Goal: Communication & Community: Answer question/provide support

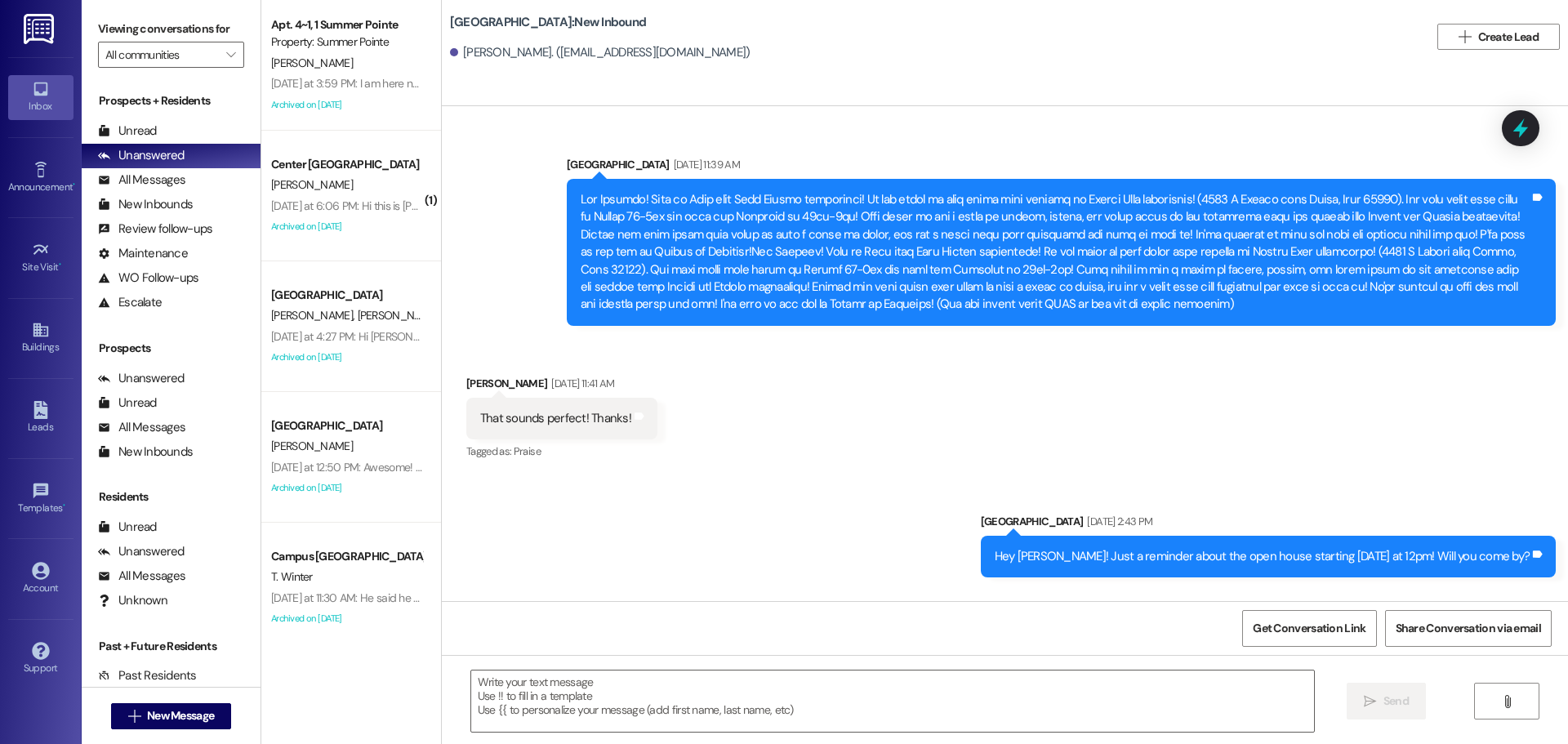
scroll to position [2277, 0]
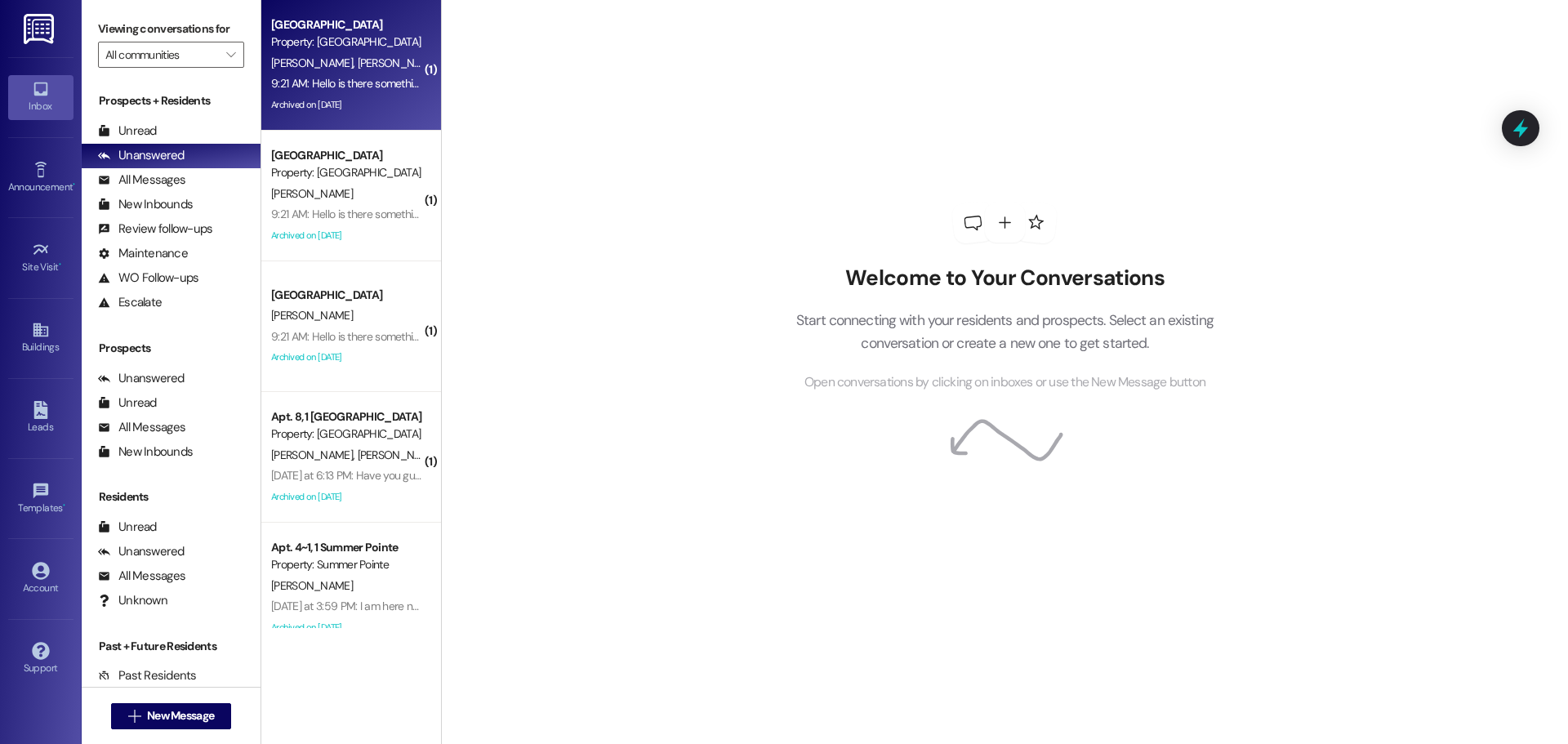
click at [349, 96] on div "Archived on [DATE]" at bounding box center [346, 105] width 154 height 20
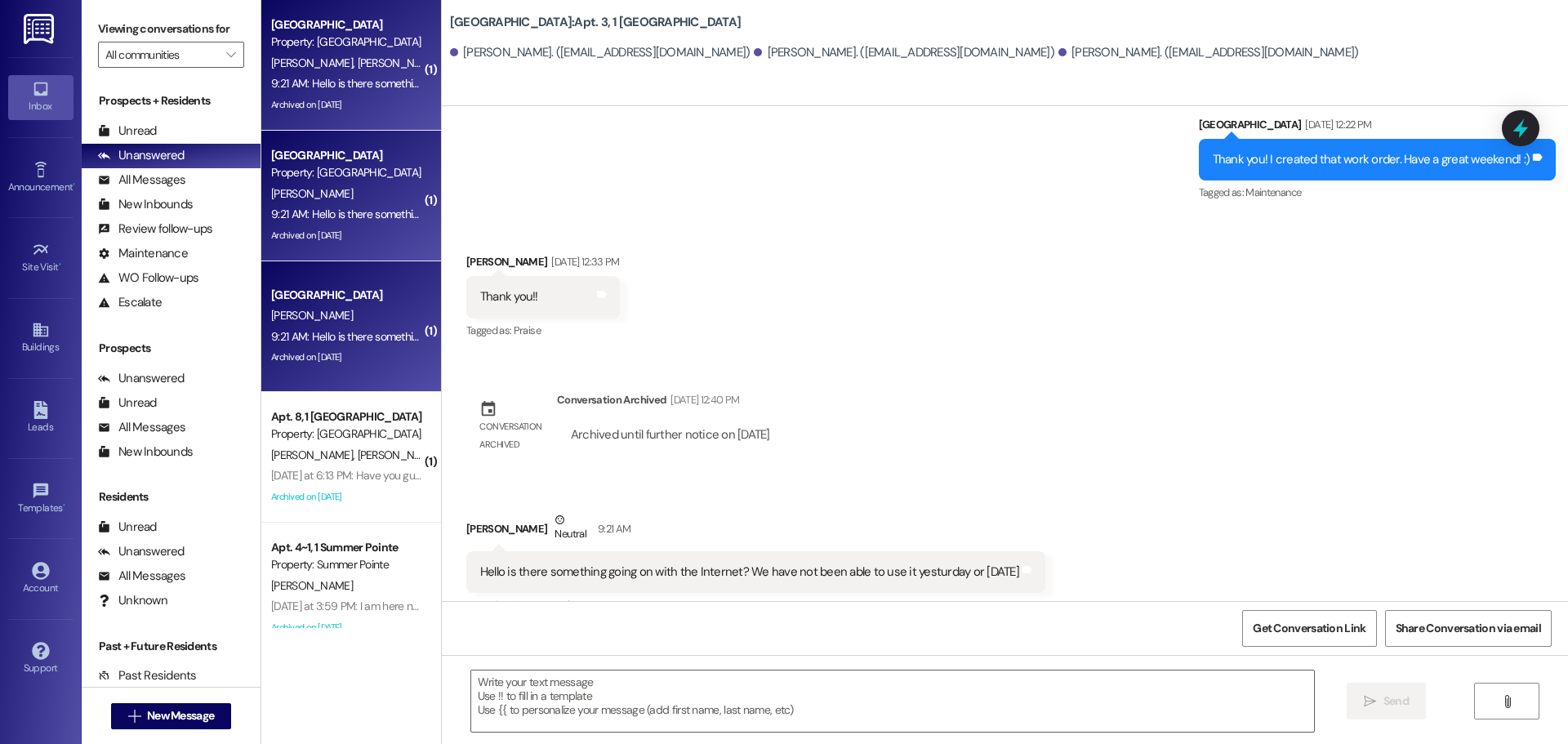
scroll to position [20598, 0]
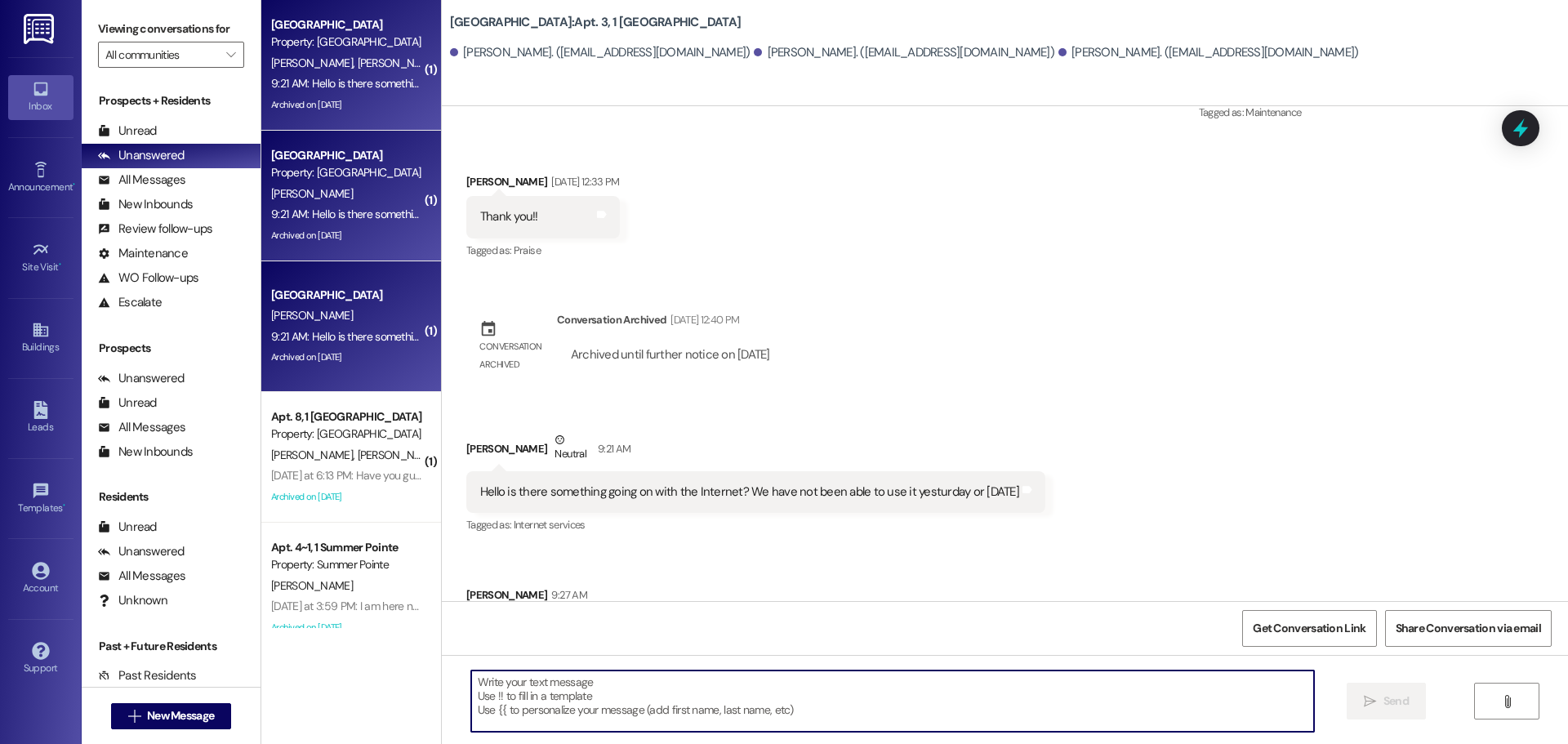
click at [827, 678] on textarea at bounding box center [893, 701] width 843 height 61
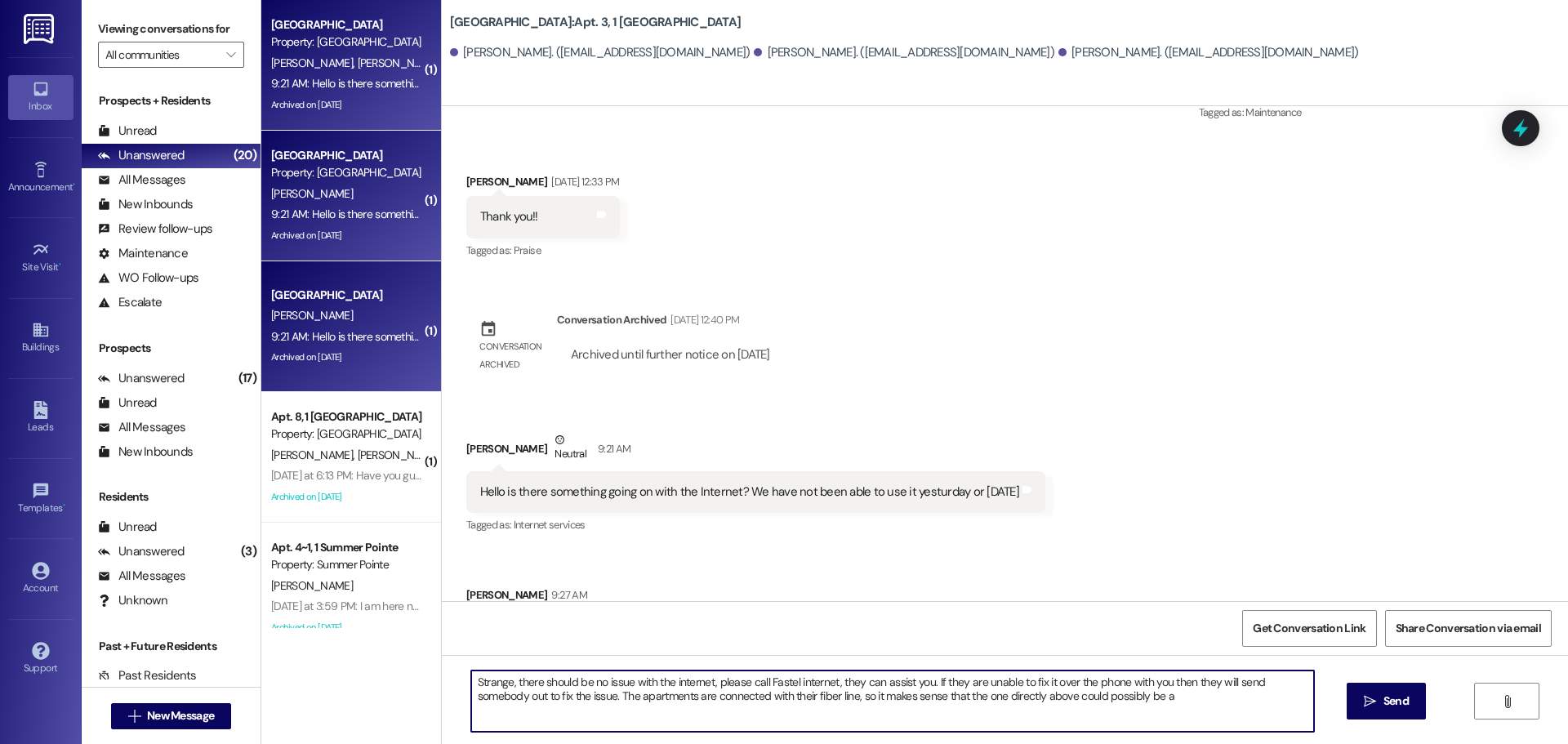
click at [1185, 728] on textarea "Strange, there should be no issue with the internet, please call Fastel interne…" at bounding box center [893, 701] width 843 height 61
type textarea "Strange, there should be no issue with the internet, please call Fastel interne…"
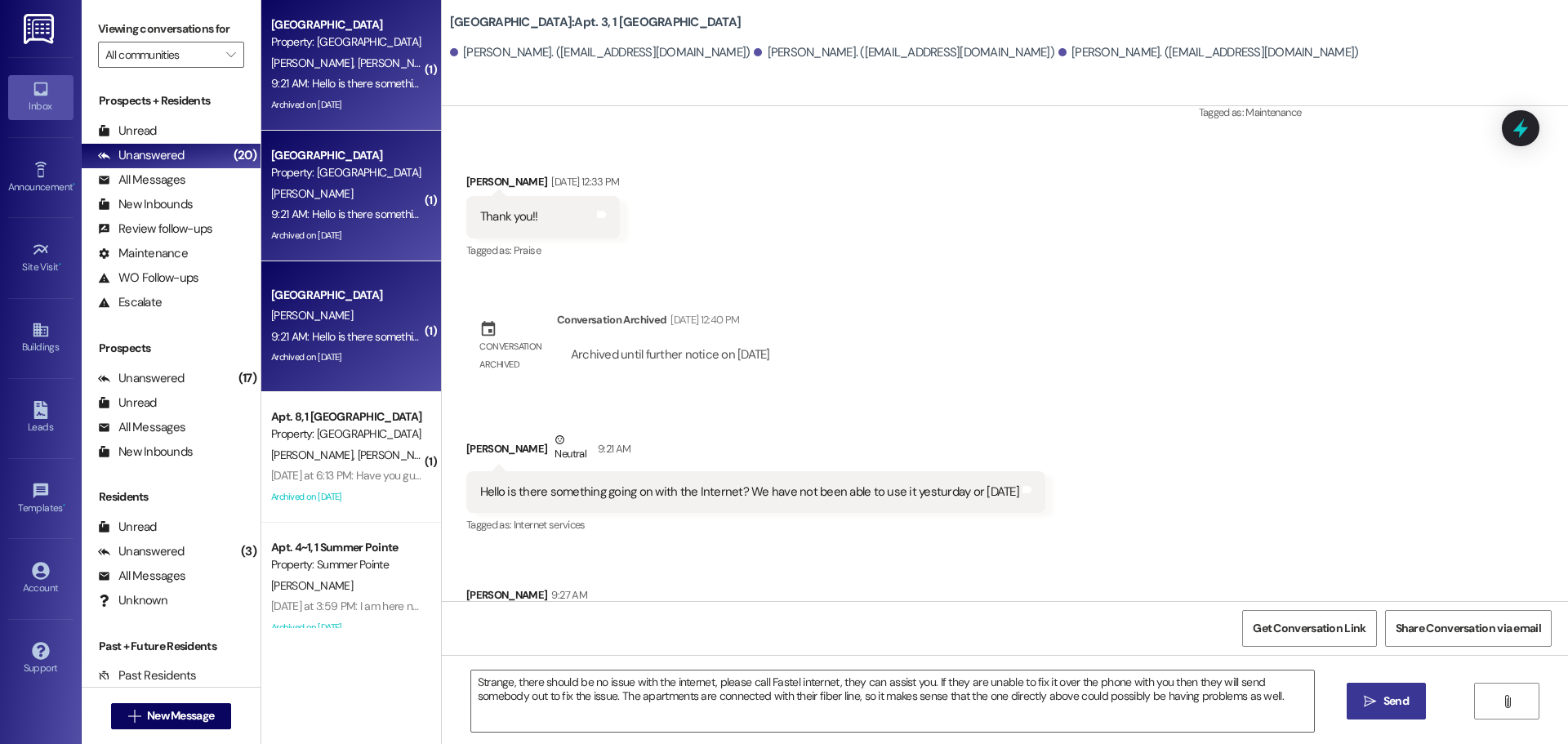
click at [1380, 705] on span "Send" at bounding box center [1396, 701] width 31 height 18
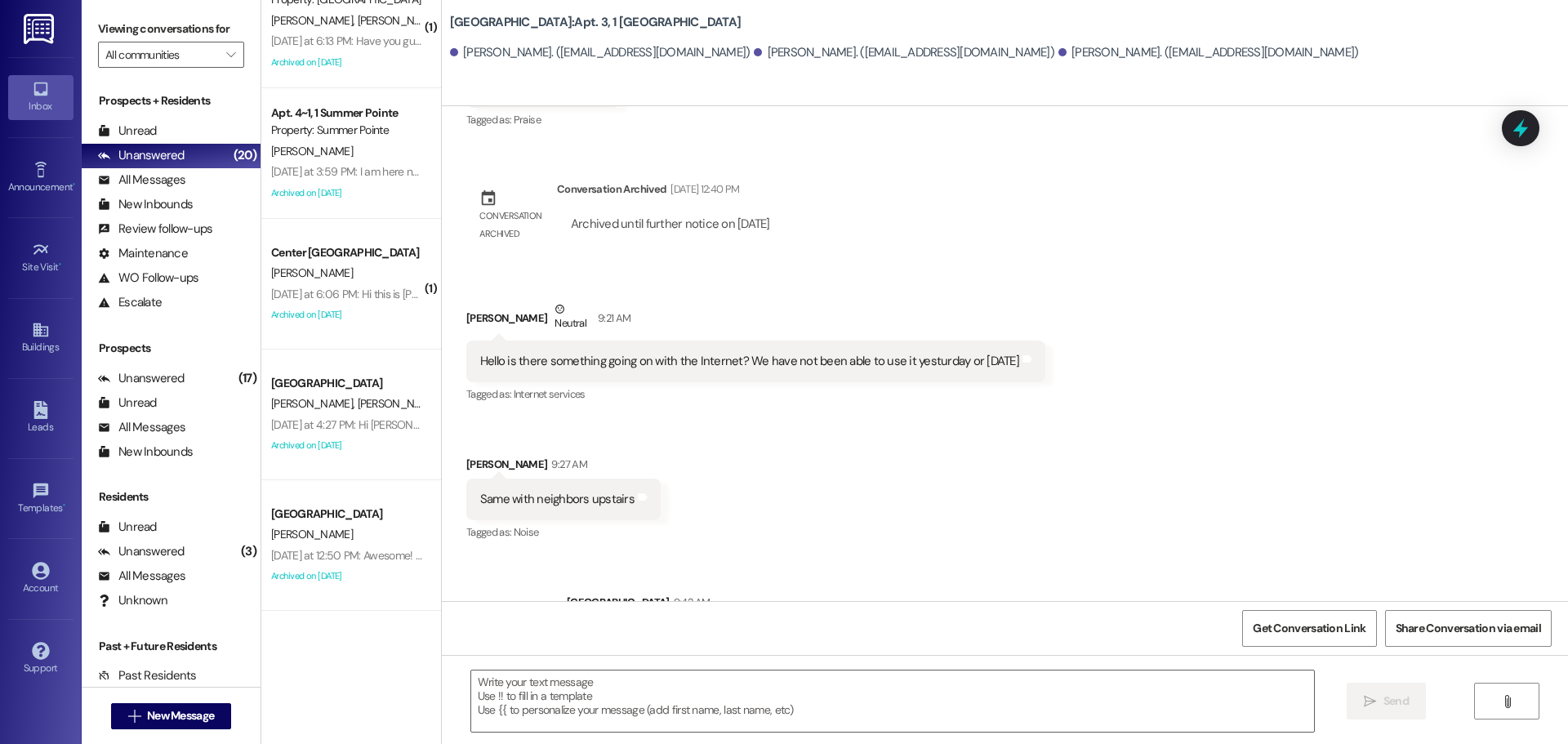
scroll to position [490, 0]
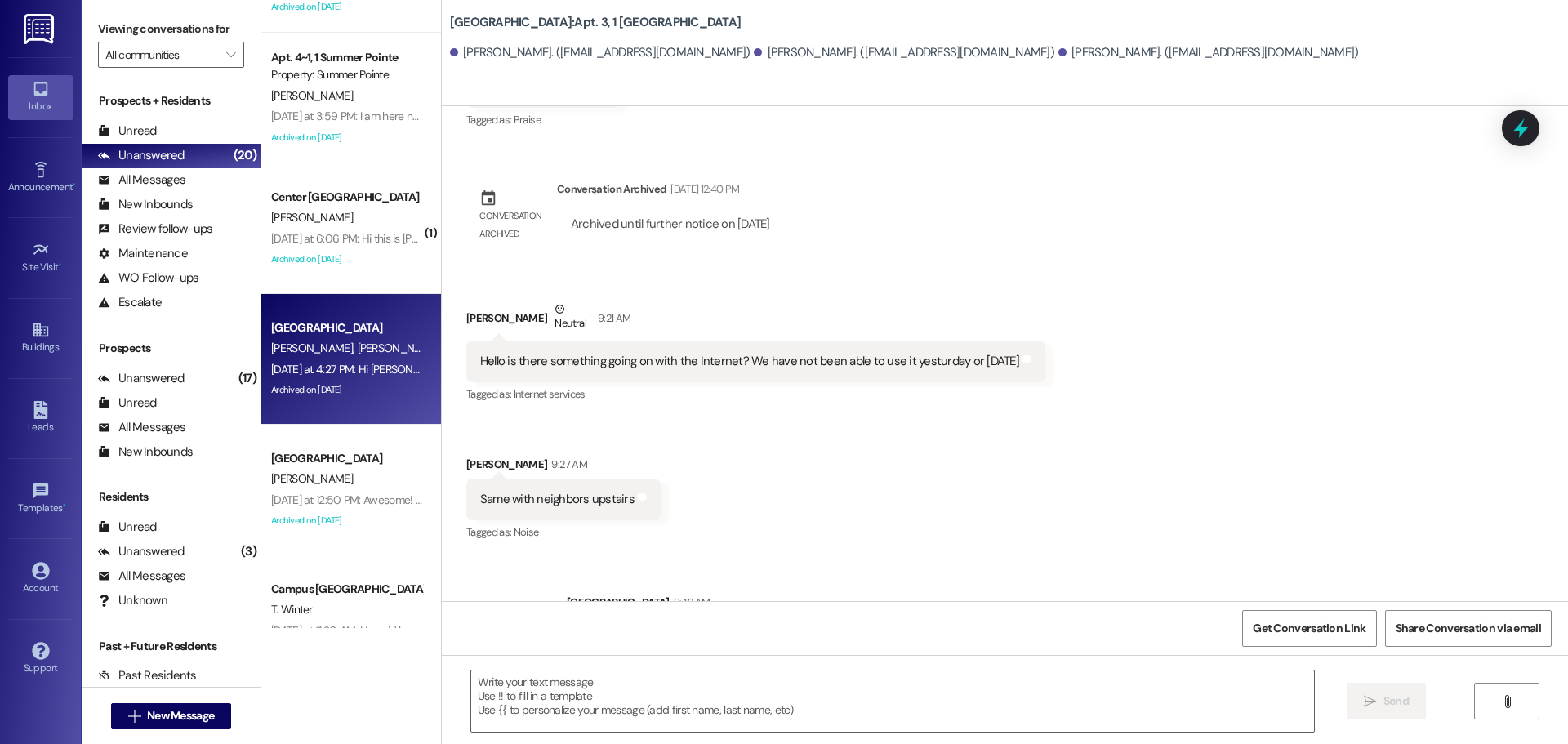
click at [371, 360] on div "Yesterday at 4:27 PM: Hi Andrea! I just wanted to check in about move in tomorr…" at bounding box center [346, 370] width 154 height 20
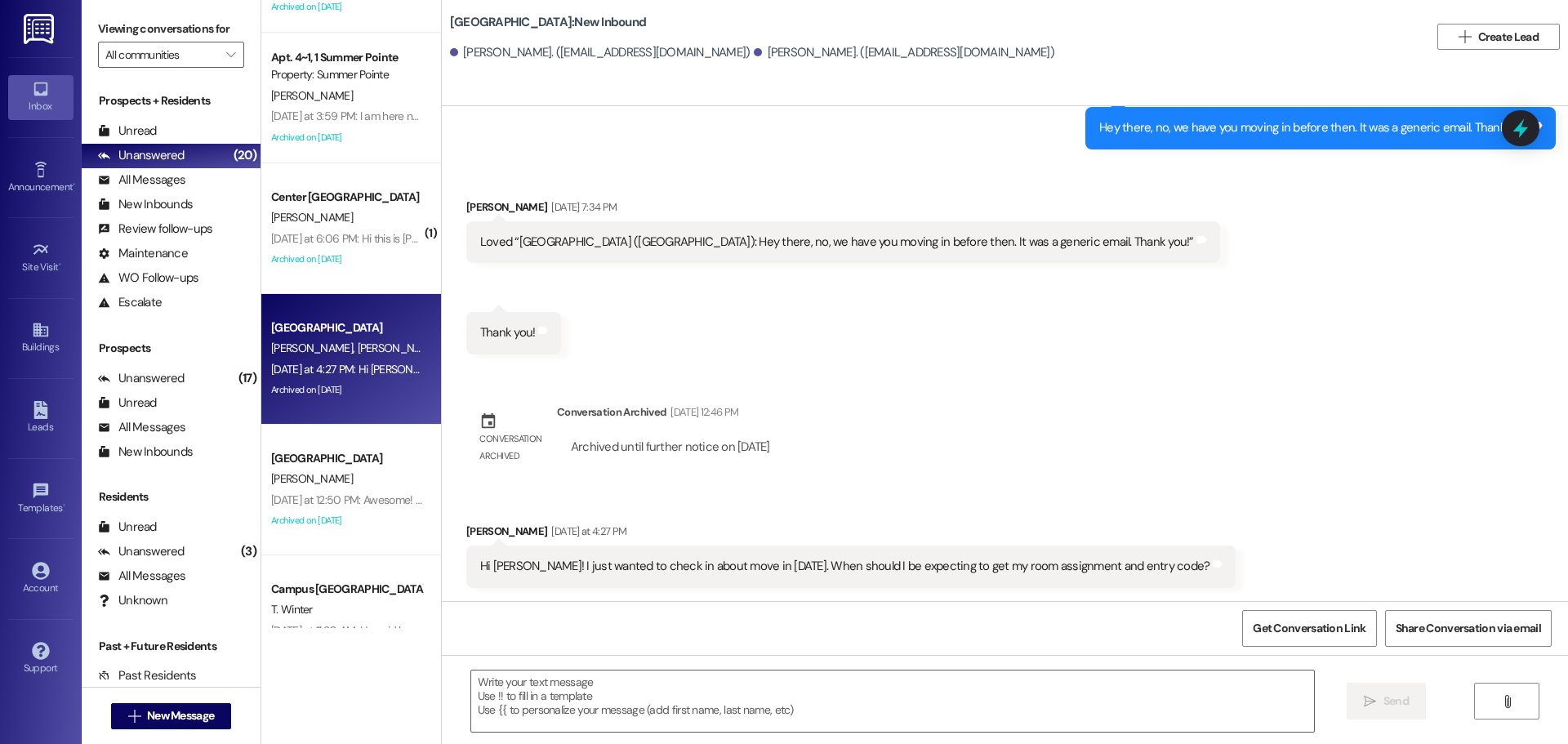
scroll to position [4825, 0]
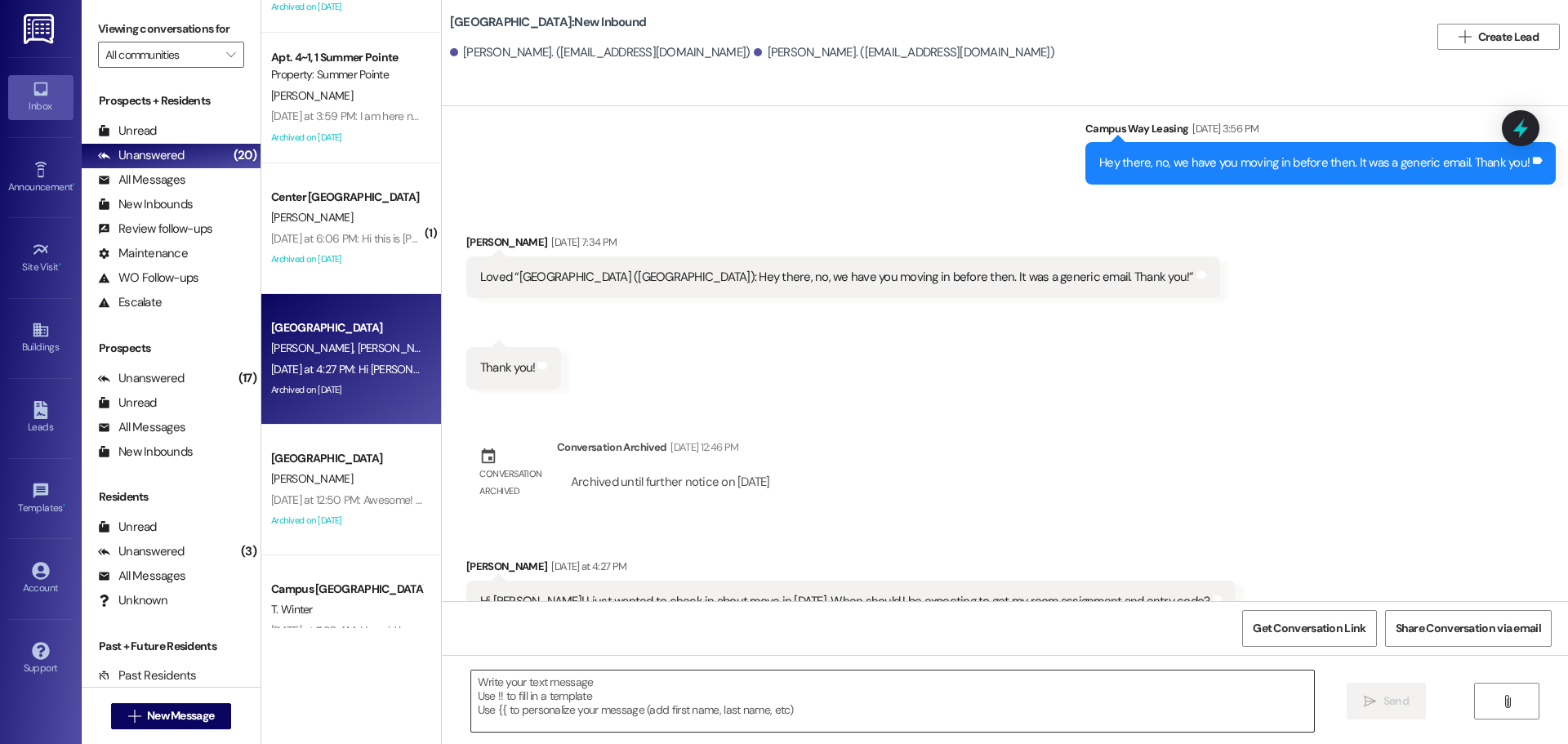
click at [628, 733] on div at bounding box center [893, 701] width 845 height 63
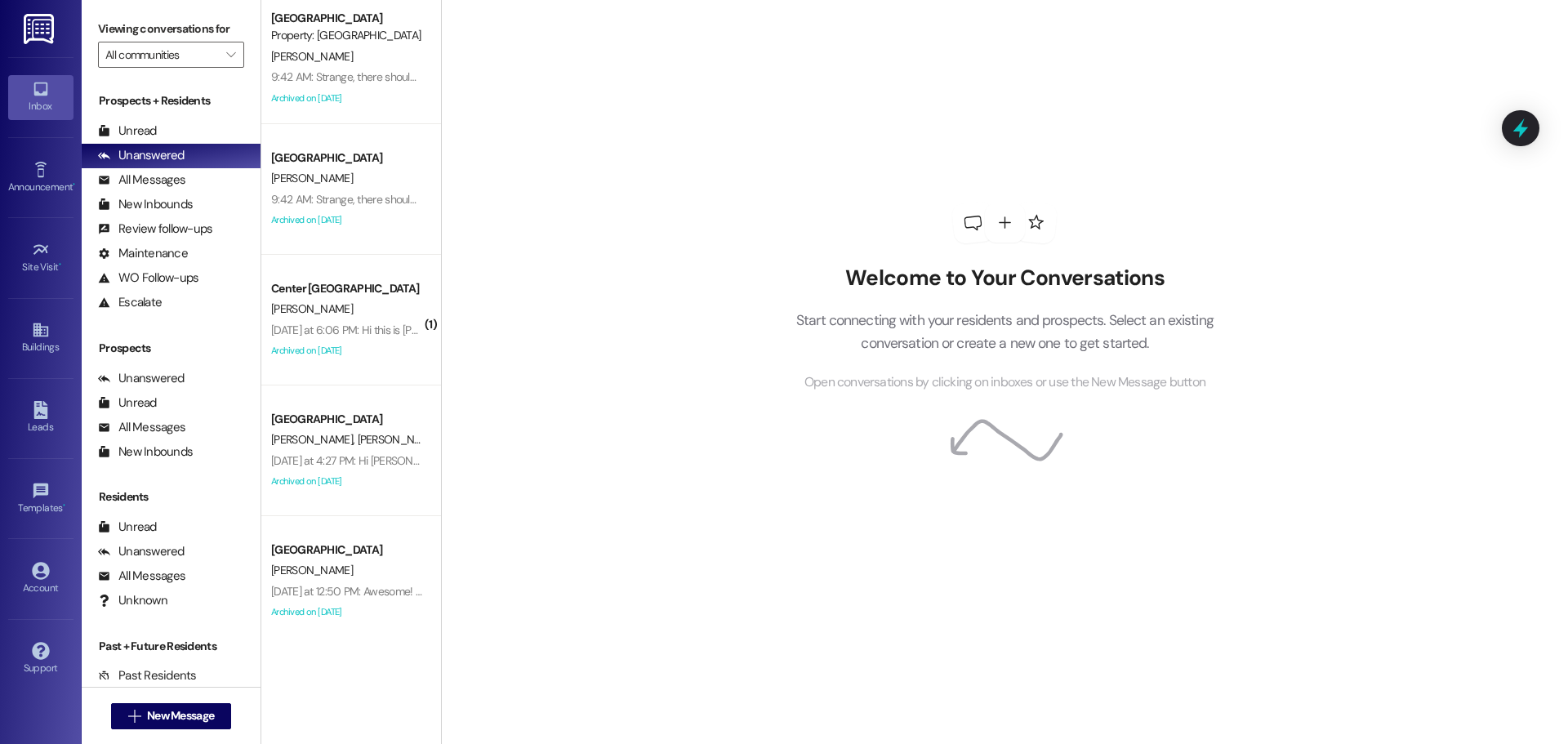
scroll to position [490, 0]
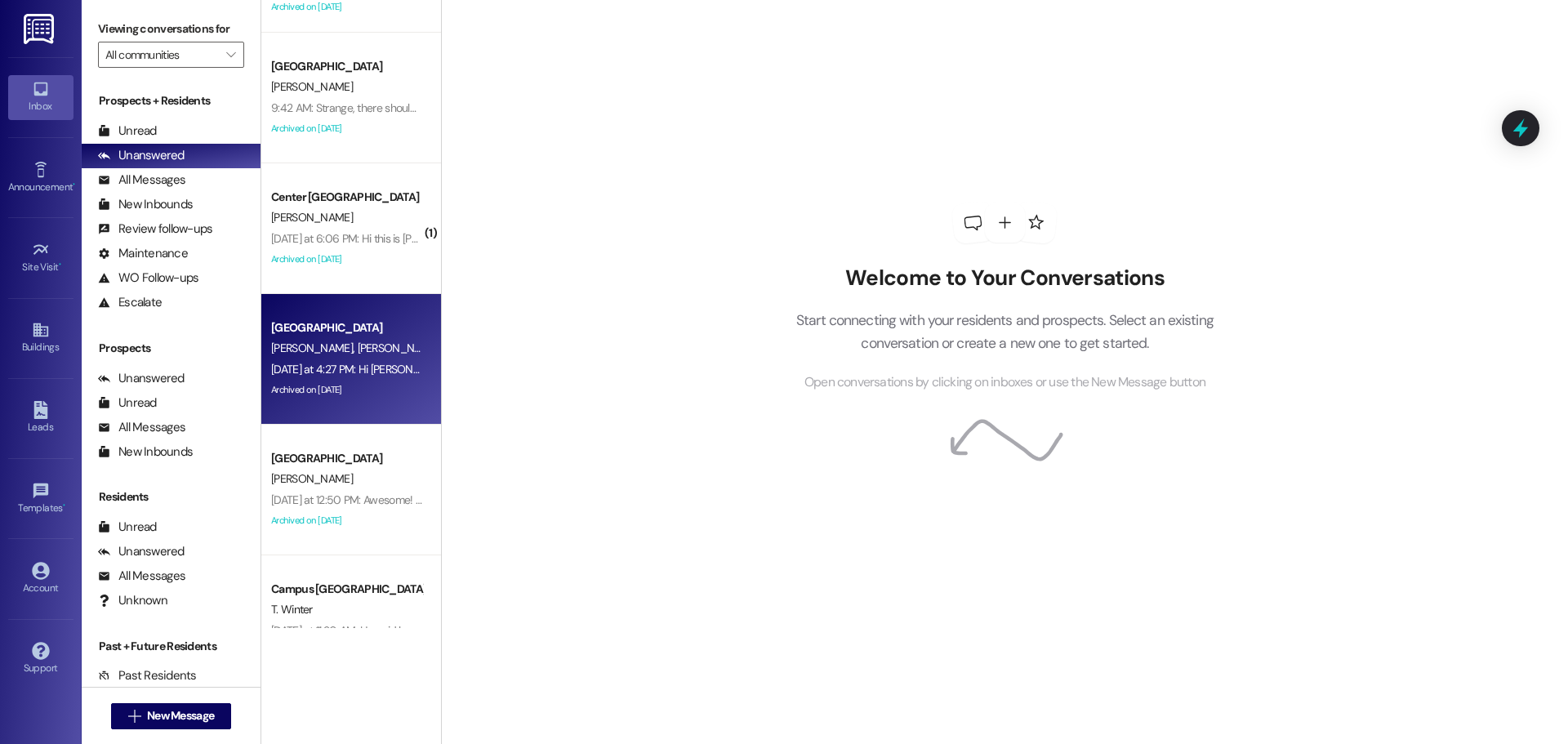
click at [379, 353] on div "K. McMullen D. McMullen" at bounding box center [346, 348] width 154 height 20
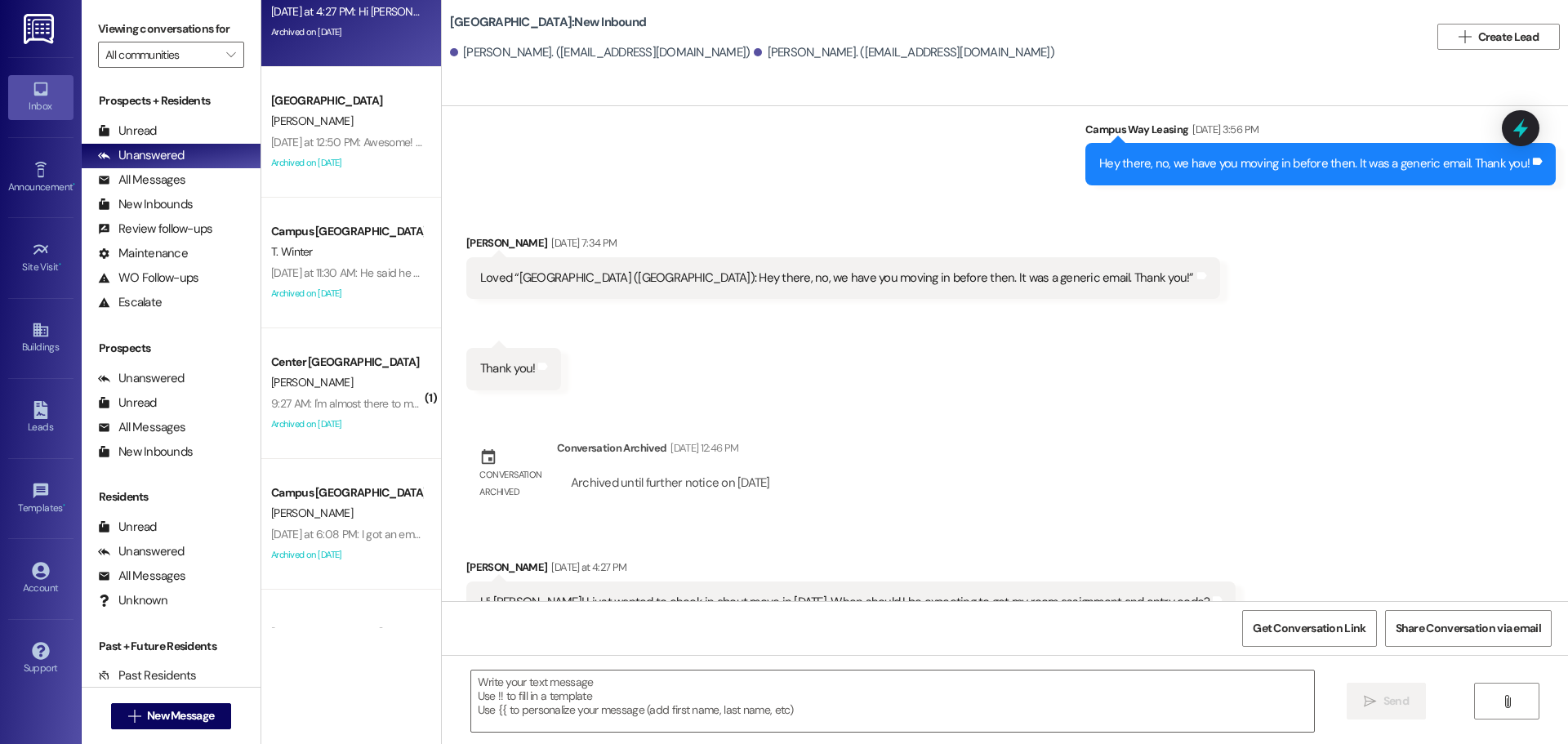
scroll to position [898, 0]
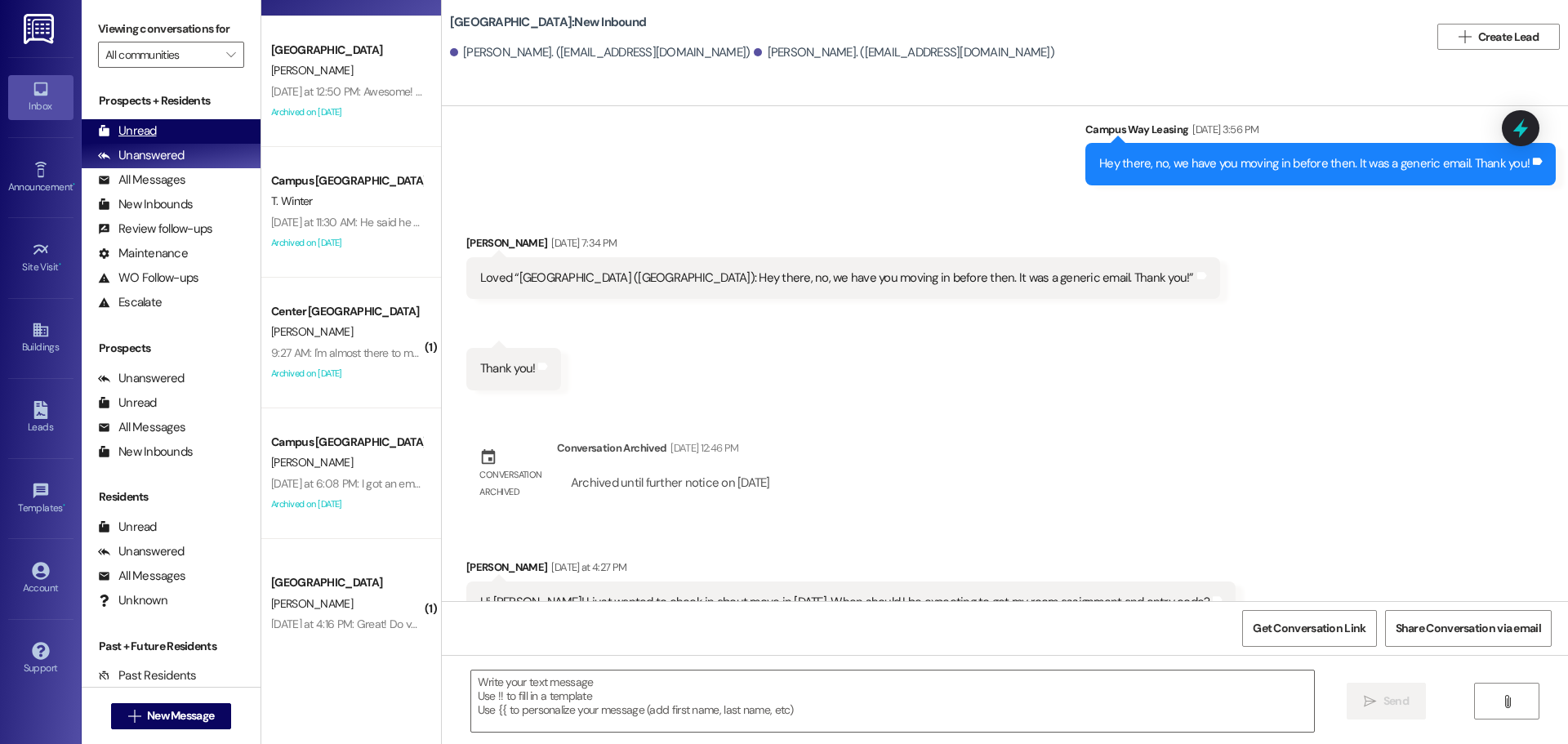
click at [206, 126] on div "Unread (0)" at bounding box center [171, 131] width 179 height 25
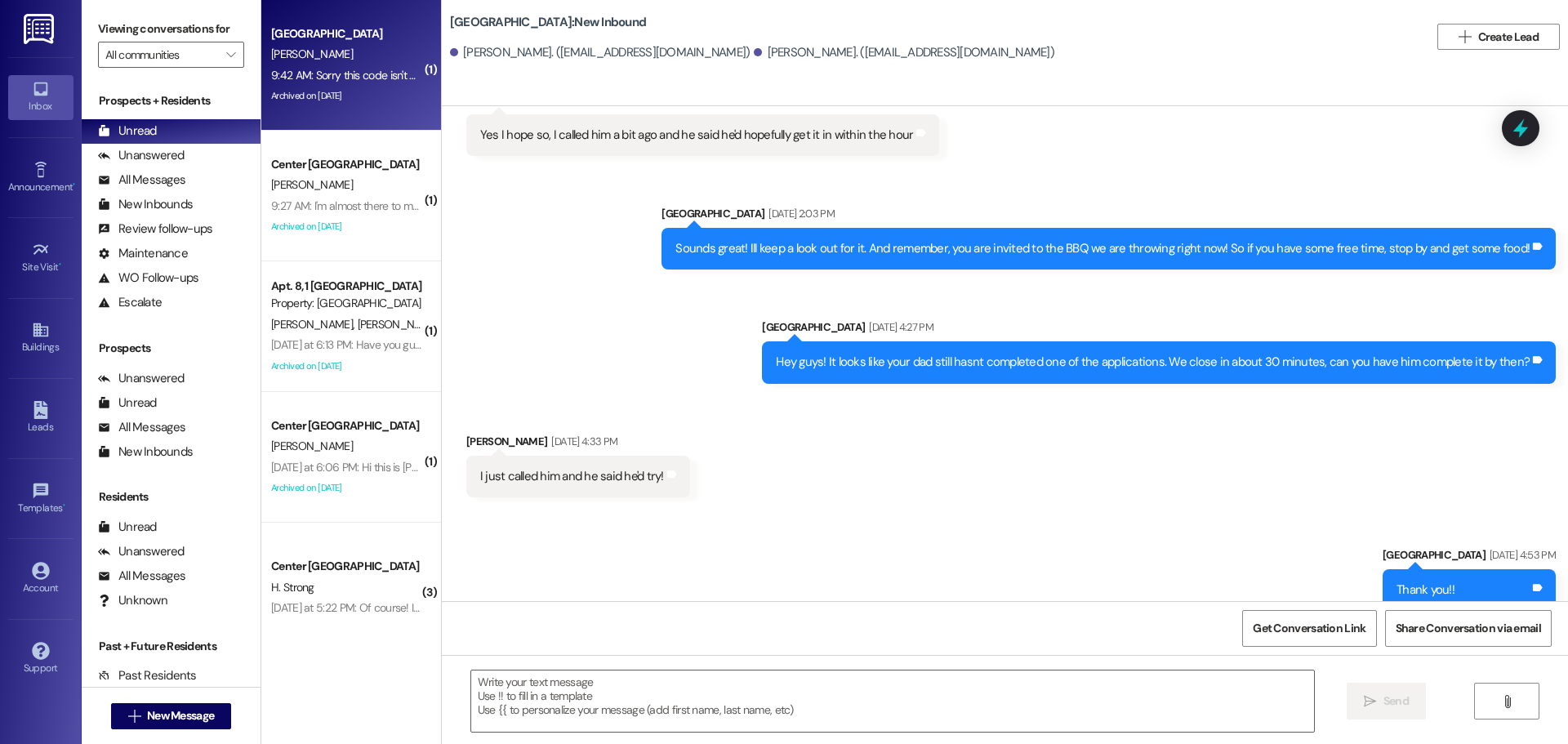
click at [376, 74] on div "9:42 AM: Sorry this code isn't working Can you help? 9:42 AM: Sorry this code i…" at bounding box center [394, 75] width 246 height 15
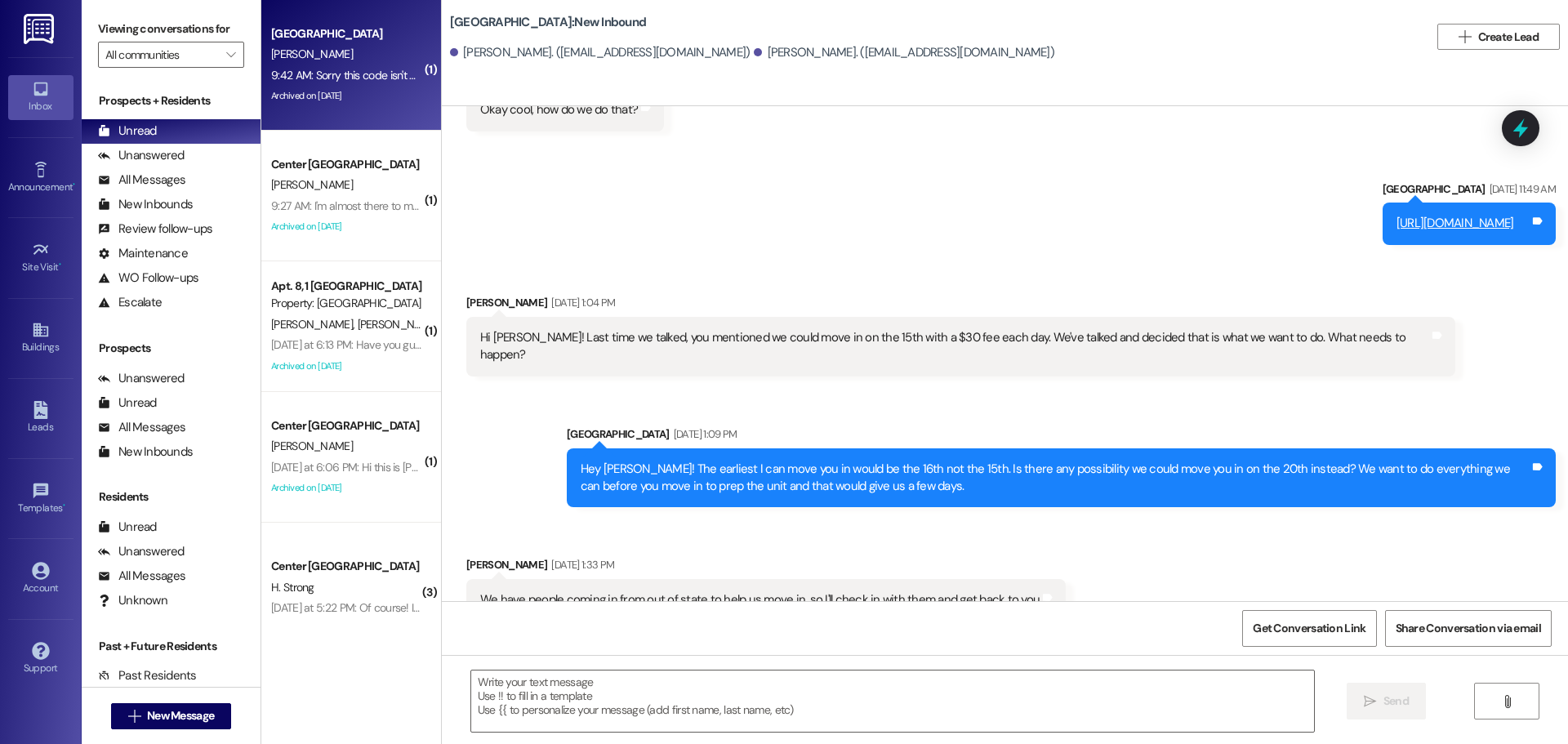
scroll to position [2409, 0]
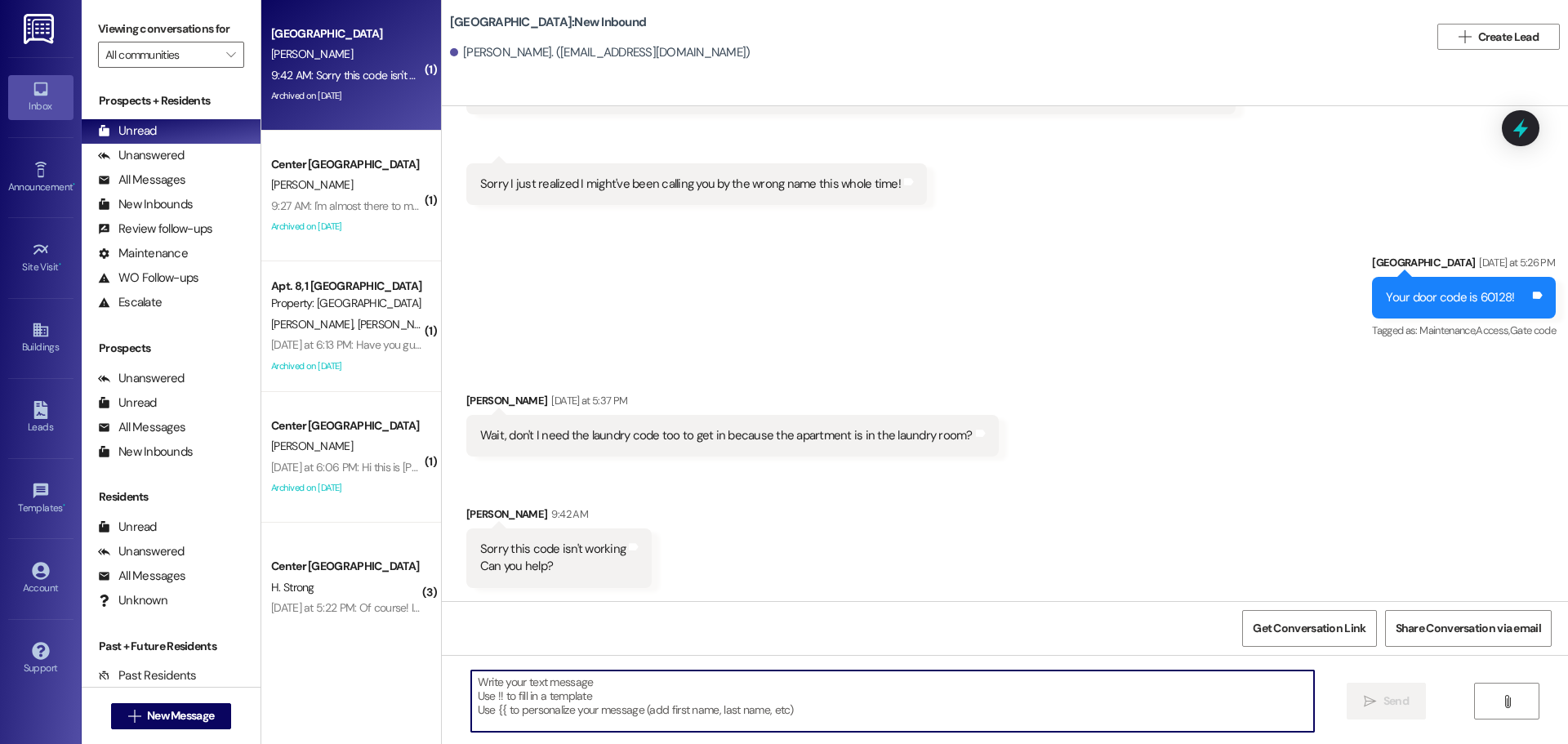
click at [617, 710] on textarea at bounding box center [893, 701] width 843 height 61
click at [680, 714] on textarea at bounding box center [893, 701] width 843 height 61
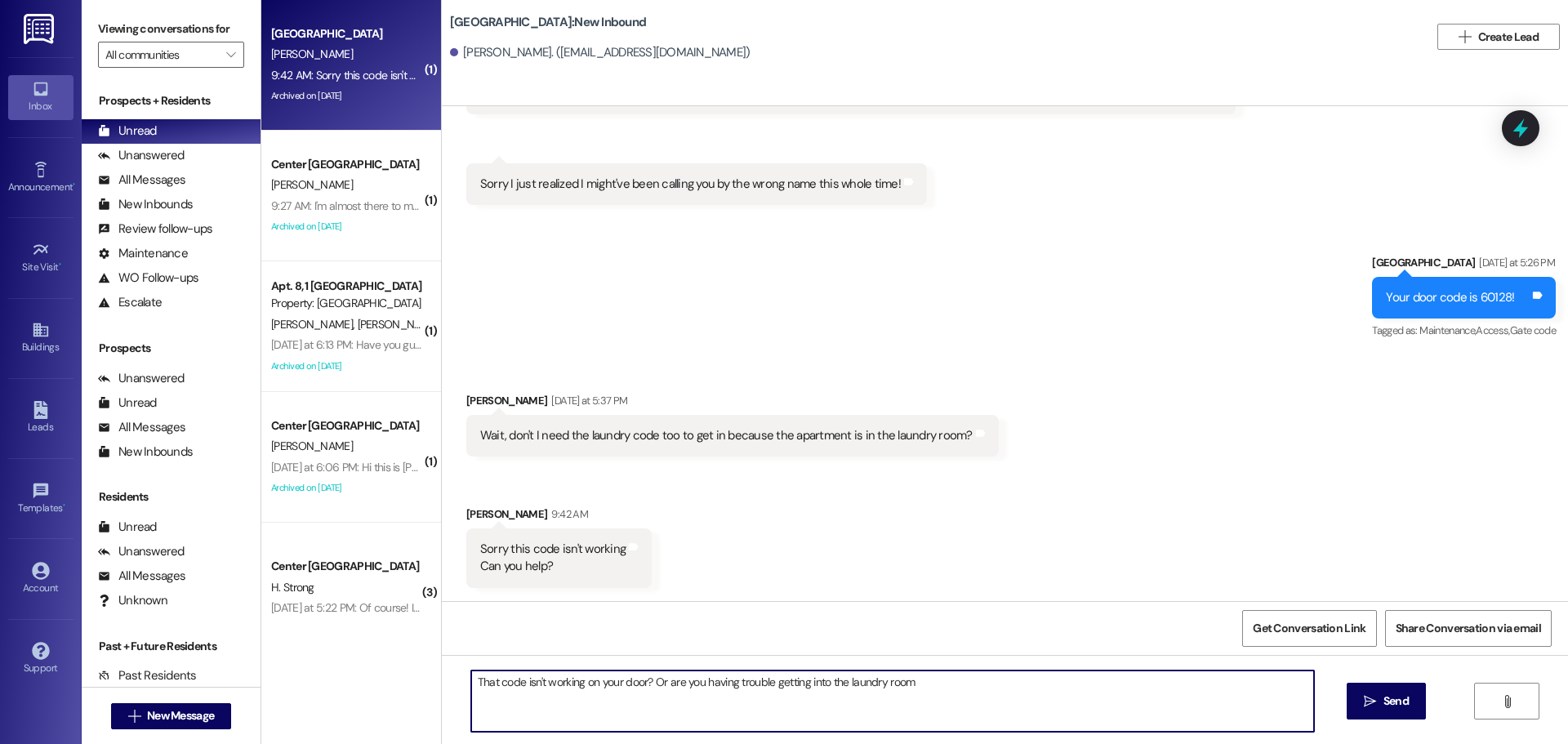
type textarea "That code isn't working on your door? Or are you having trouble getting into th…"
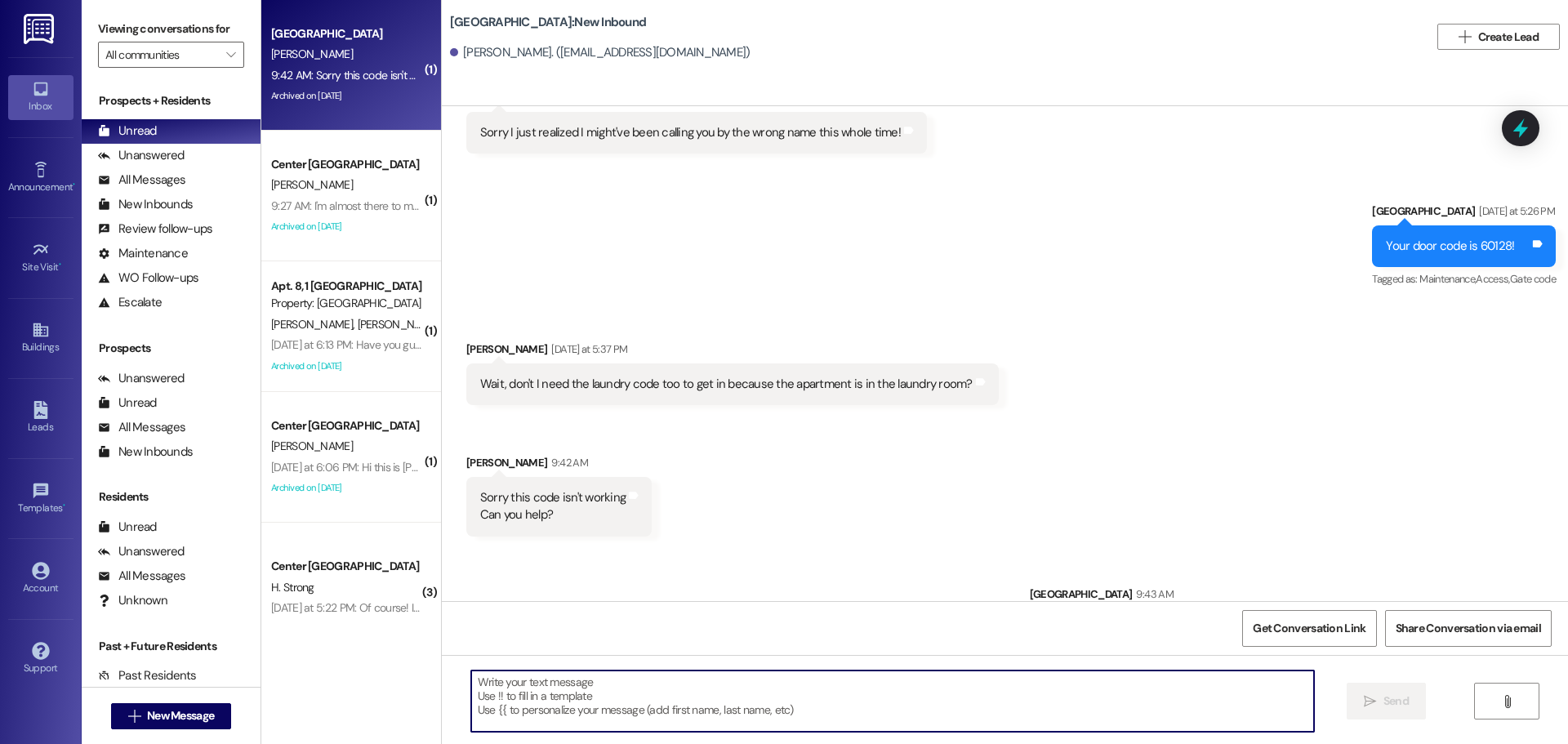
scroll to position [2523, 0]
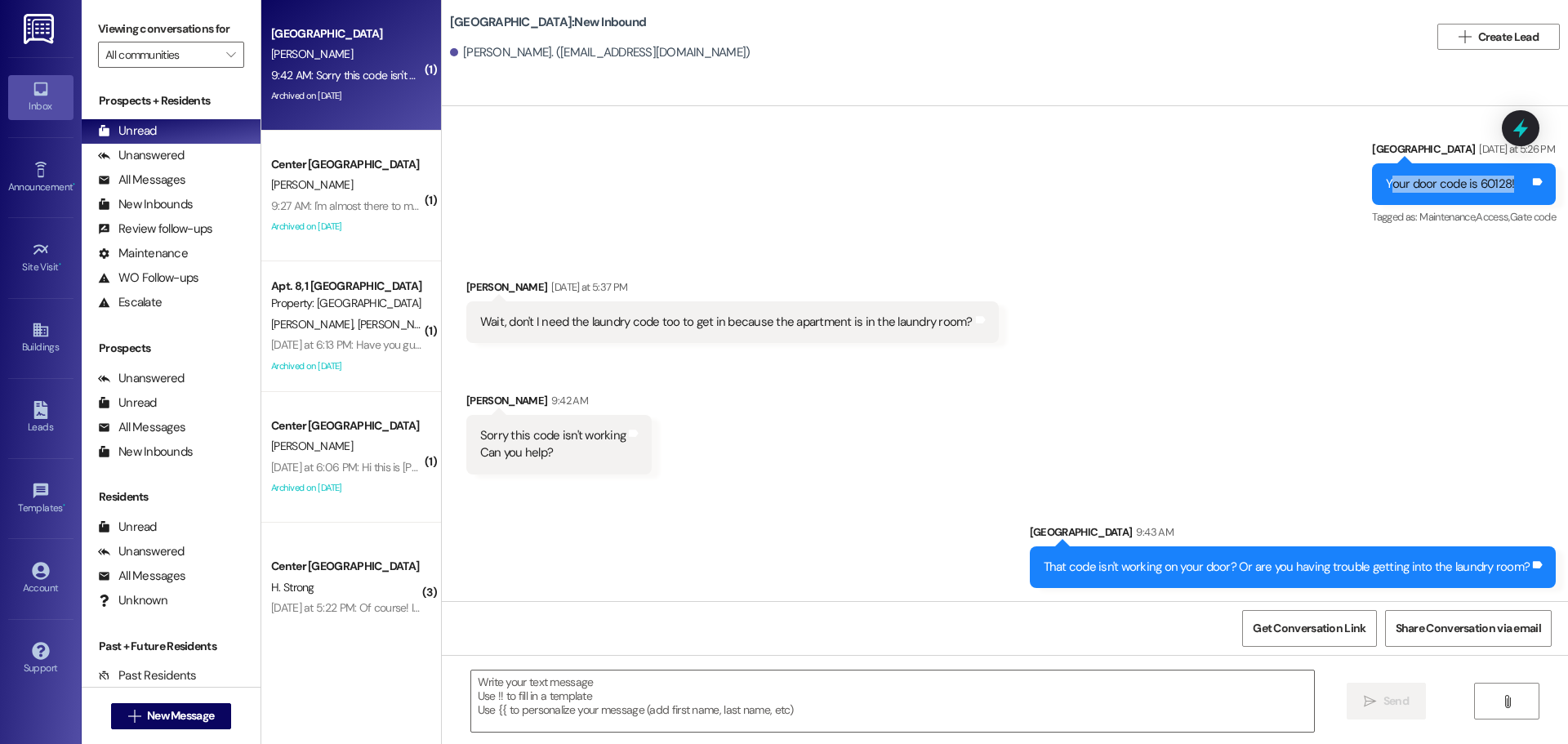
drag, startPoint x: 1503, startPoint y: 186, endPoint x: 1375, endPoint y: 196, distance: 128.4
click at [1375, 196] on div "Your door code is 60128! Tags and notes" at bounding box center [1464, 184] width 184 height 42
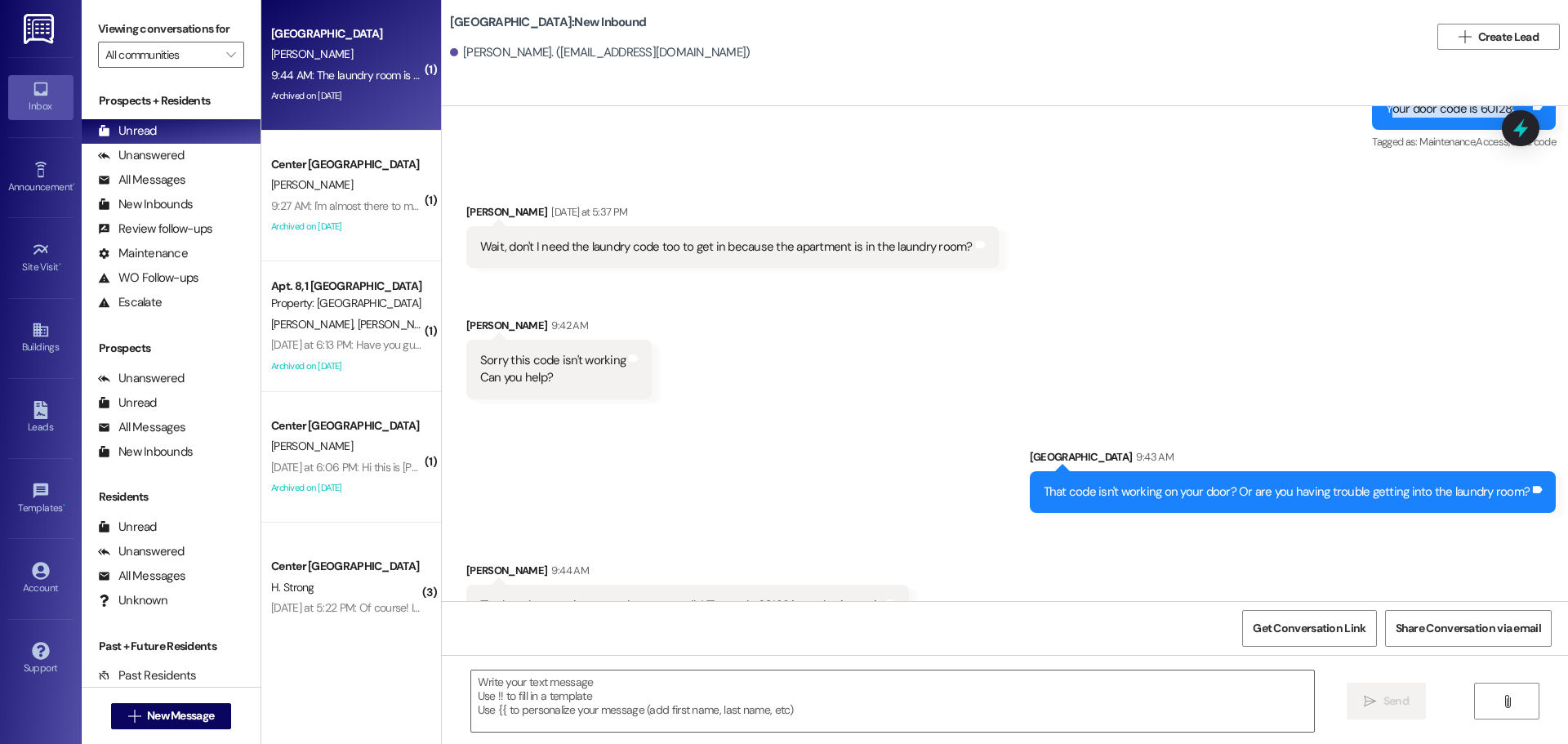
scroll to position [2636, 0]
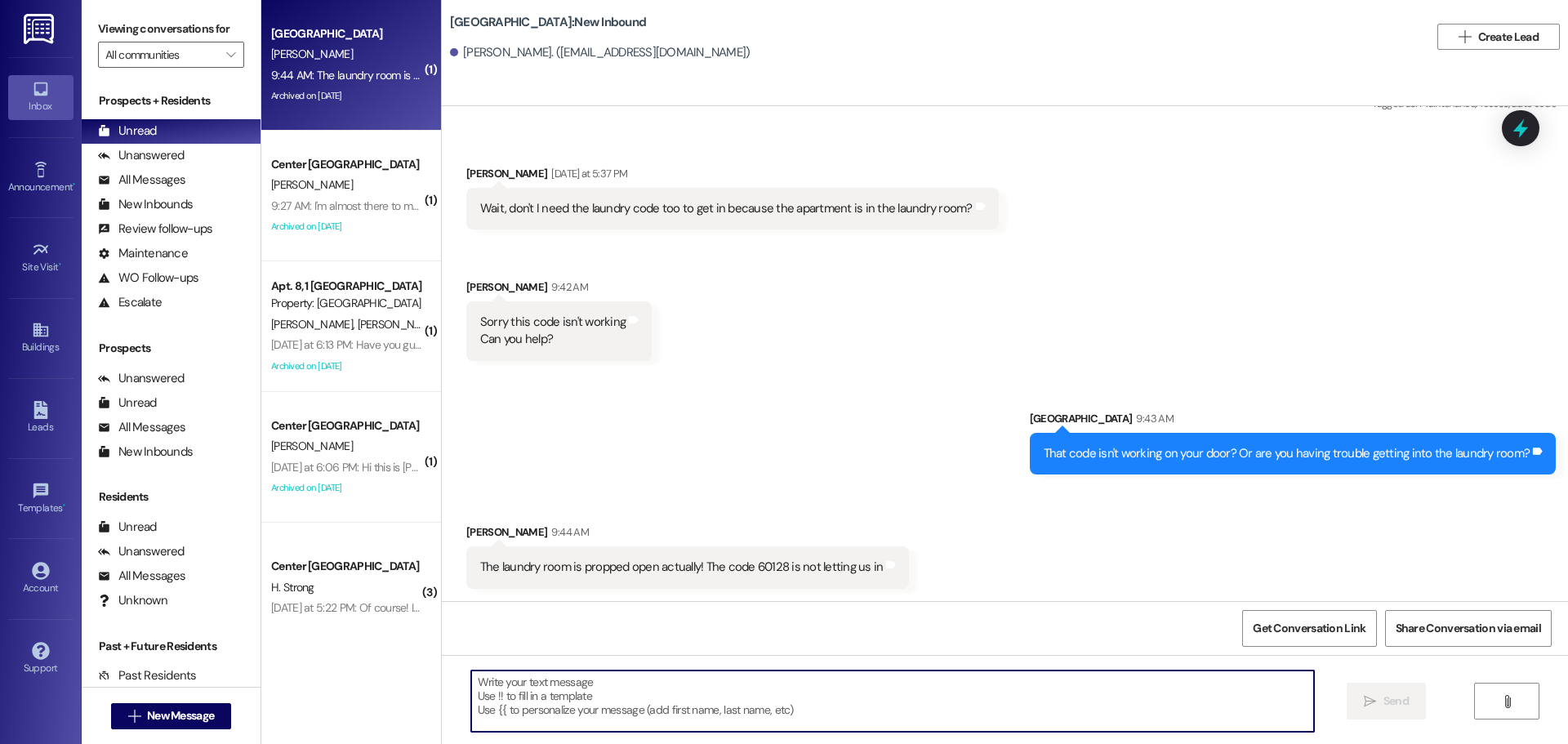
click at [666, 693] on textarea at bounding box center [893, 701] width 843 height 61
paste textarea "729183"
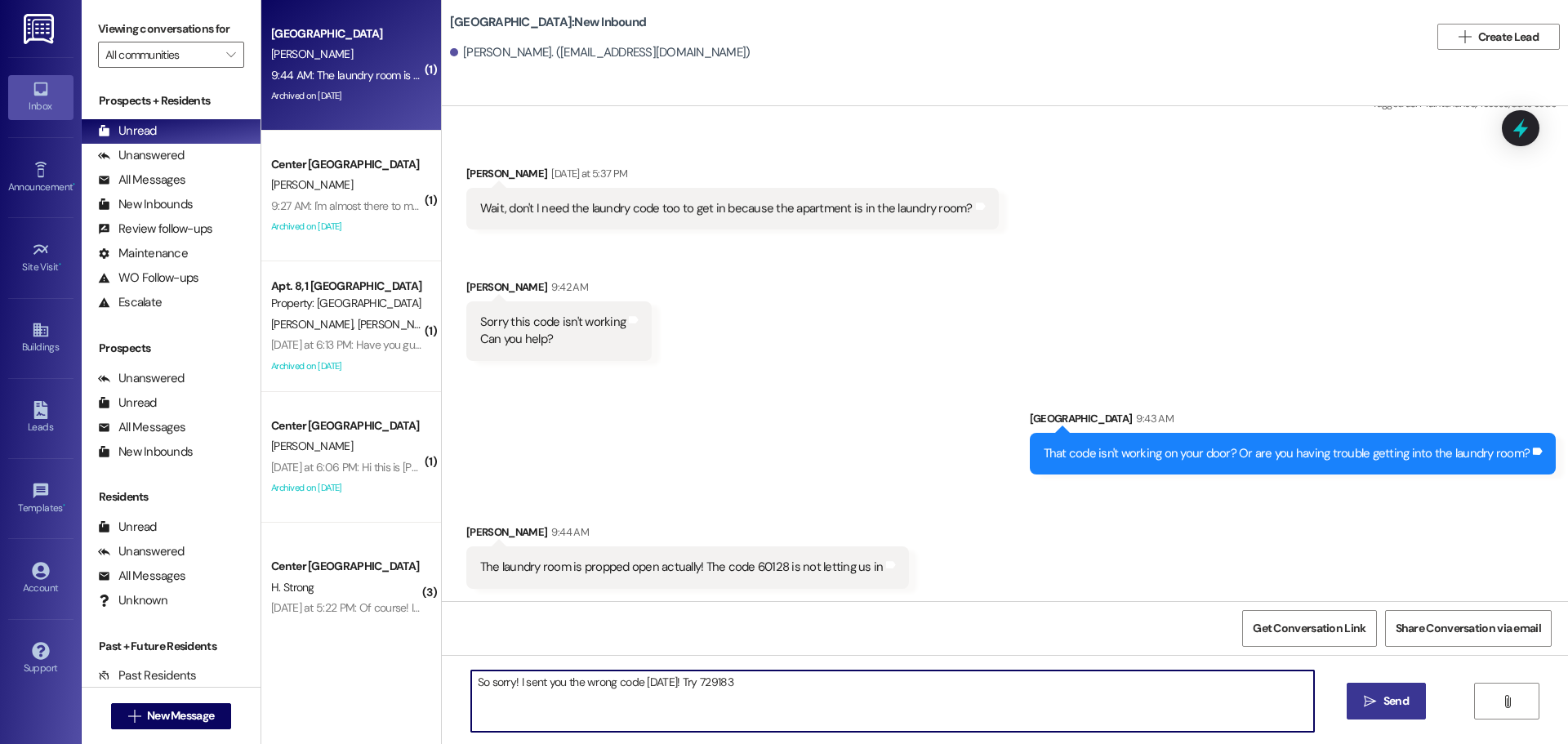
type textarea "So sorry! I sent you the wrong code yesterday! Try 729183"
click at [1404, 689] on button " Send" at bounding box center [1387, 701] width 79 height 37
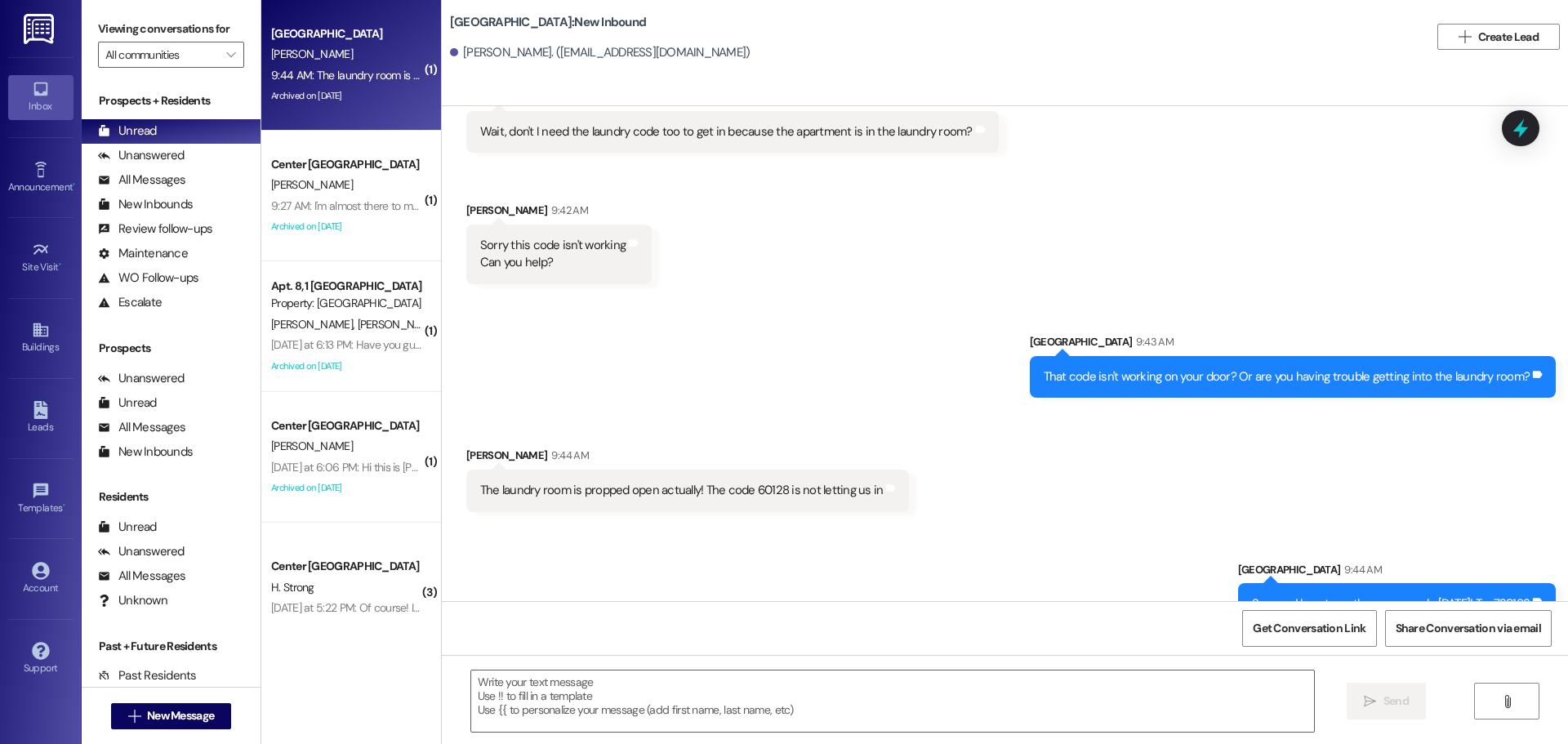
scroll to position [2750, 0]
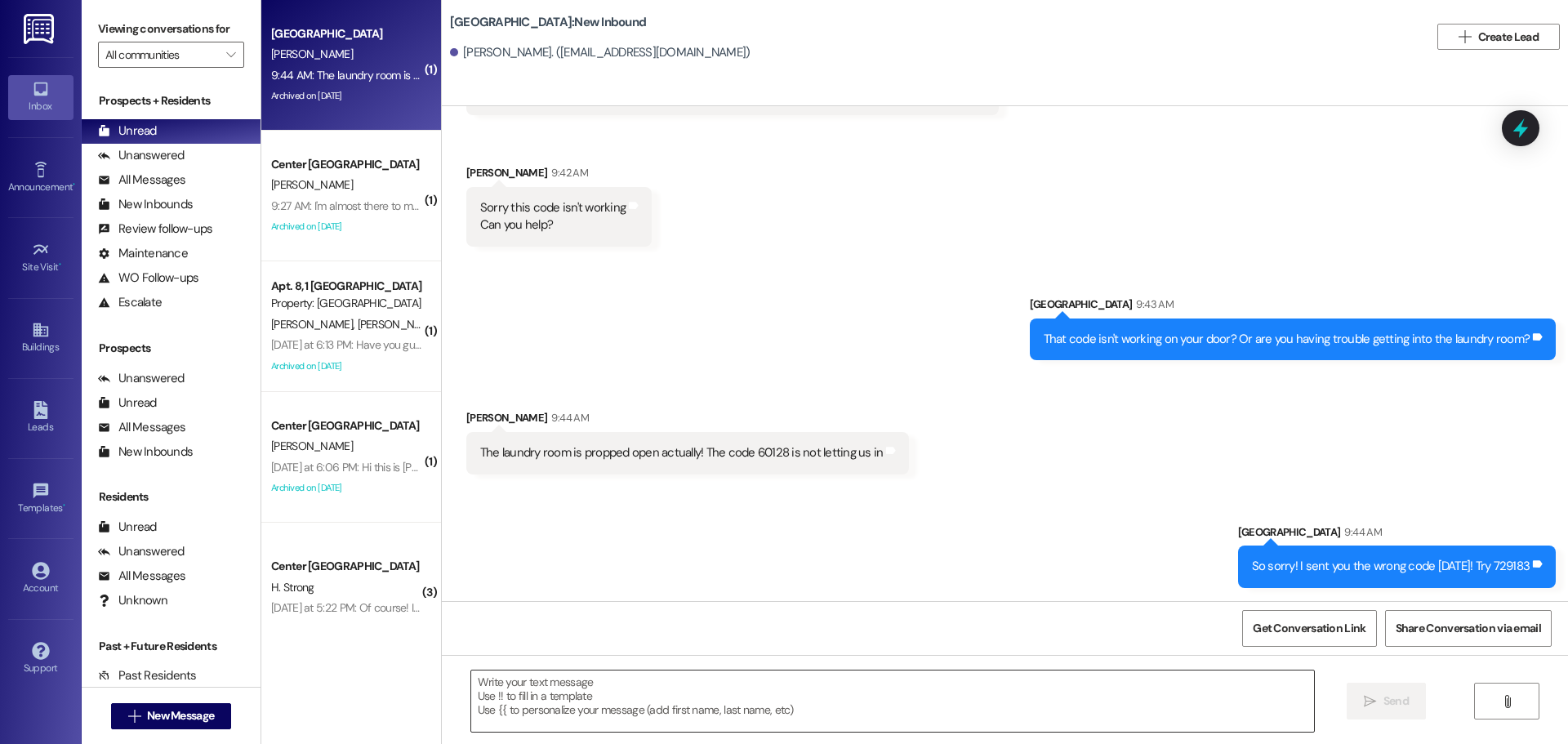
click at [930, 732] on textarea at bounding box center [893, 701] width 843 height 61
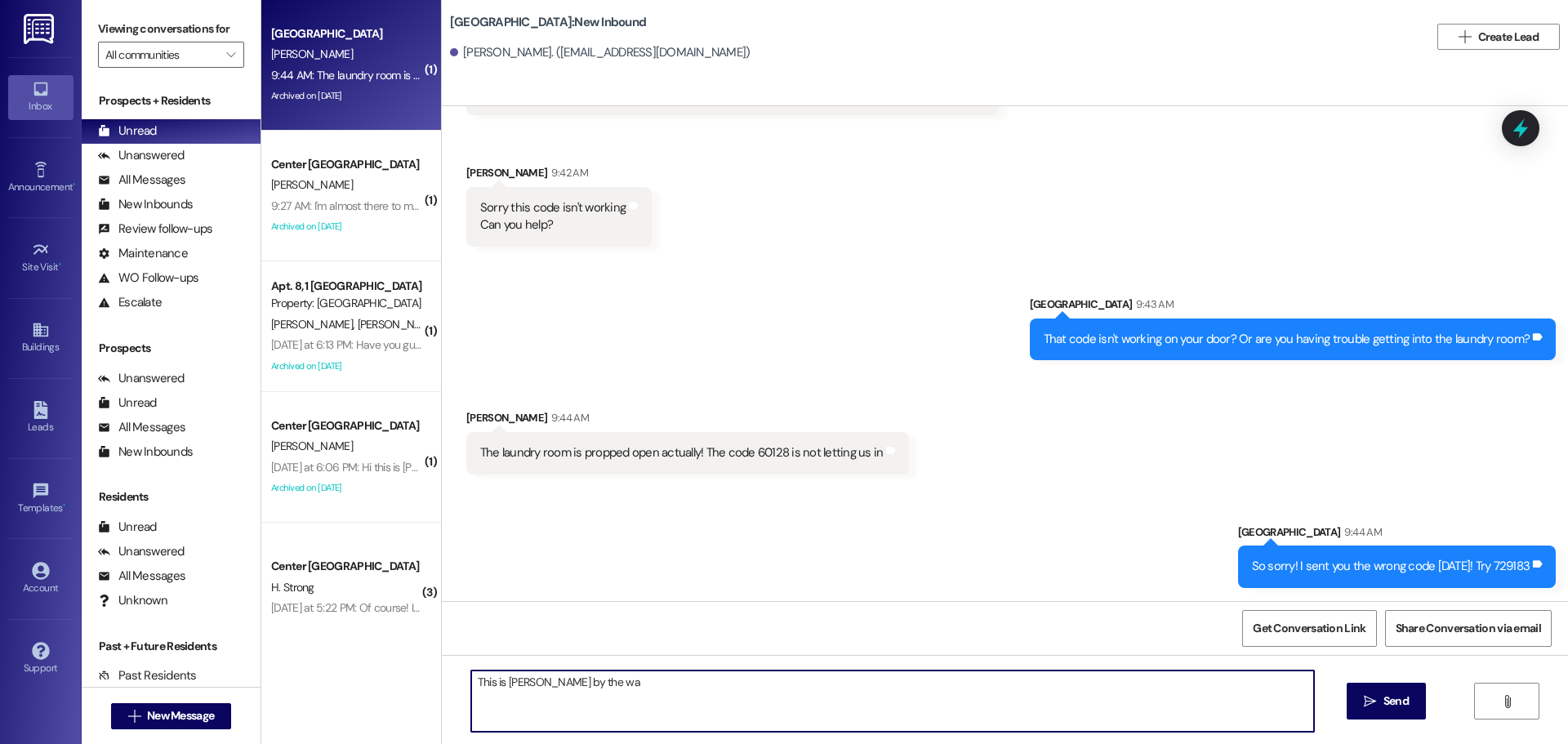
type textarea "This is Andrea by the way"
drag, startPoint x: 1174, startPoint y: 699, endPoint x: 165, endPoint y: 782, distance: 1012.4
click at [165, 743] on html "Inbox Go to Inbox Announcement • Send A Text Announcement Site Visit • Go to Si…" at bounding box center [784, 372] width 1568 height 744
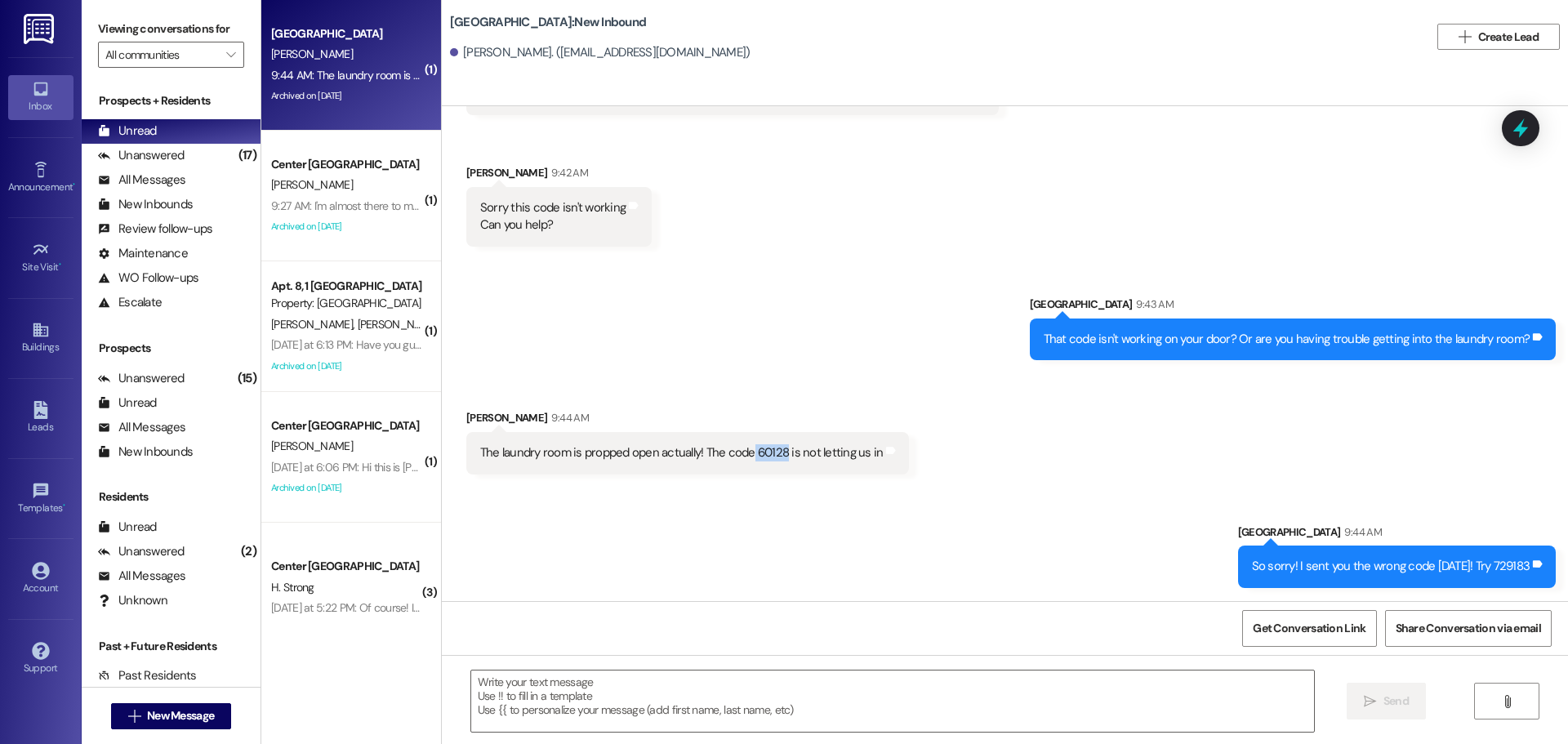
drag, startPoint x: 736, startPoint y: 447, endPoint x: 772, endPoint y: 463, distance: 39.4
click at [772, 463] on div "The laundry room is propped open actually! The code 60128 is not letting us in …" at bounding box center [688, 453] width 444 height 42
click at [640, 370] on div "Sent via SMS Leasing Campus Way 9:43 AM That code isn't working on your door? O…" at bounding box center [1004, 315] width 1126 height 114
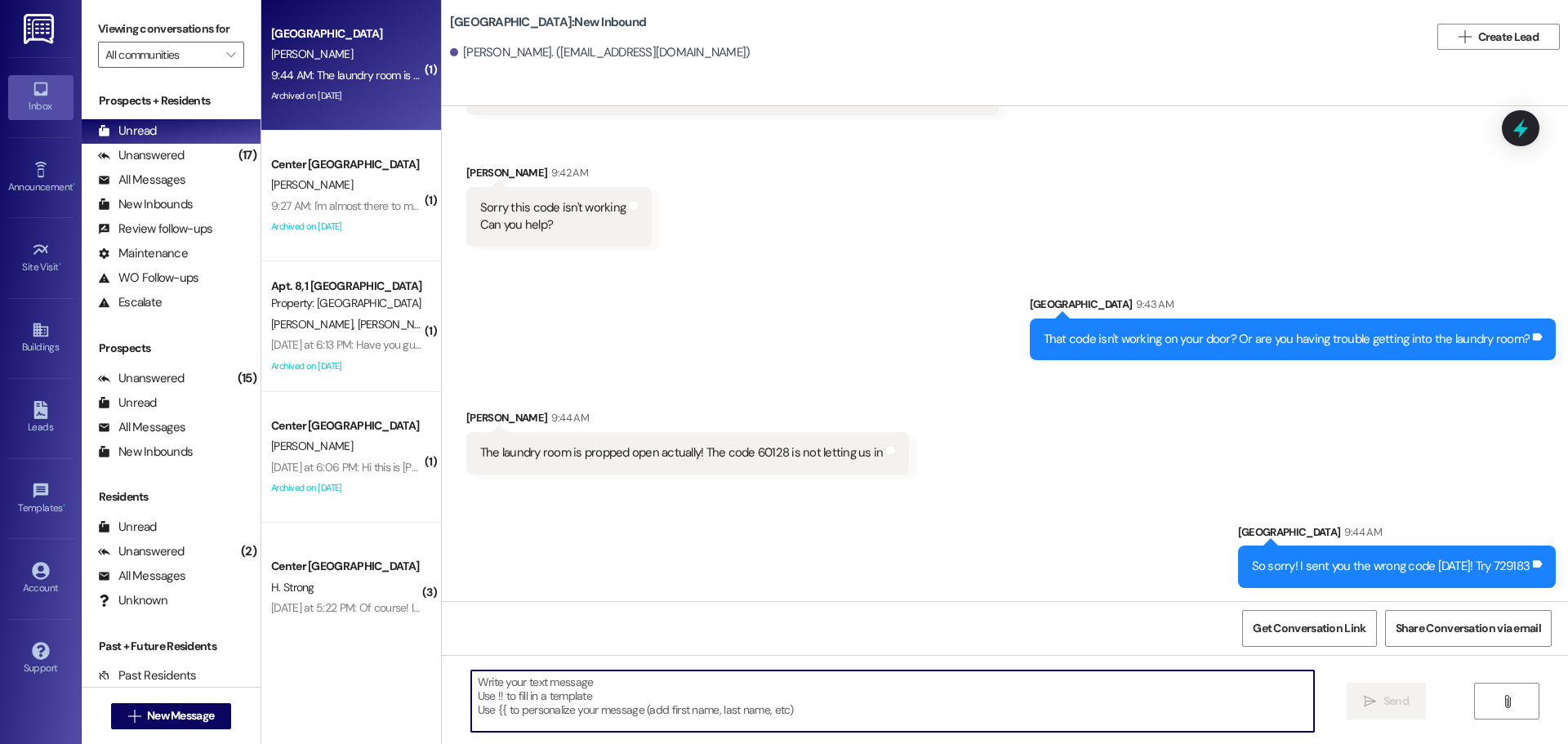
click at [811, 714] on textarea at bounding box center [893, 701] width 843 height 61
click at [771, 702] on textarea "The laundry code should" at bounding box center [893, 701] width 843 height 61
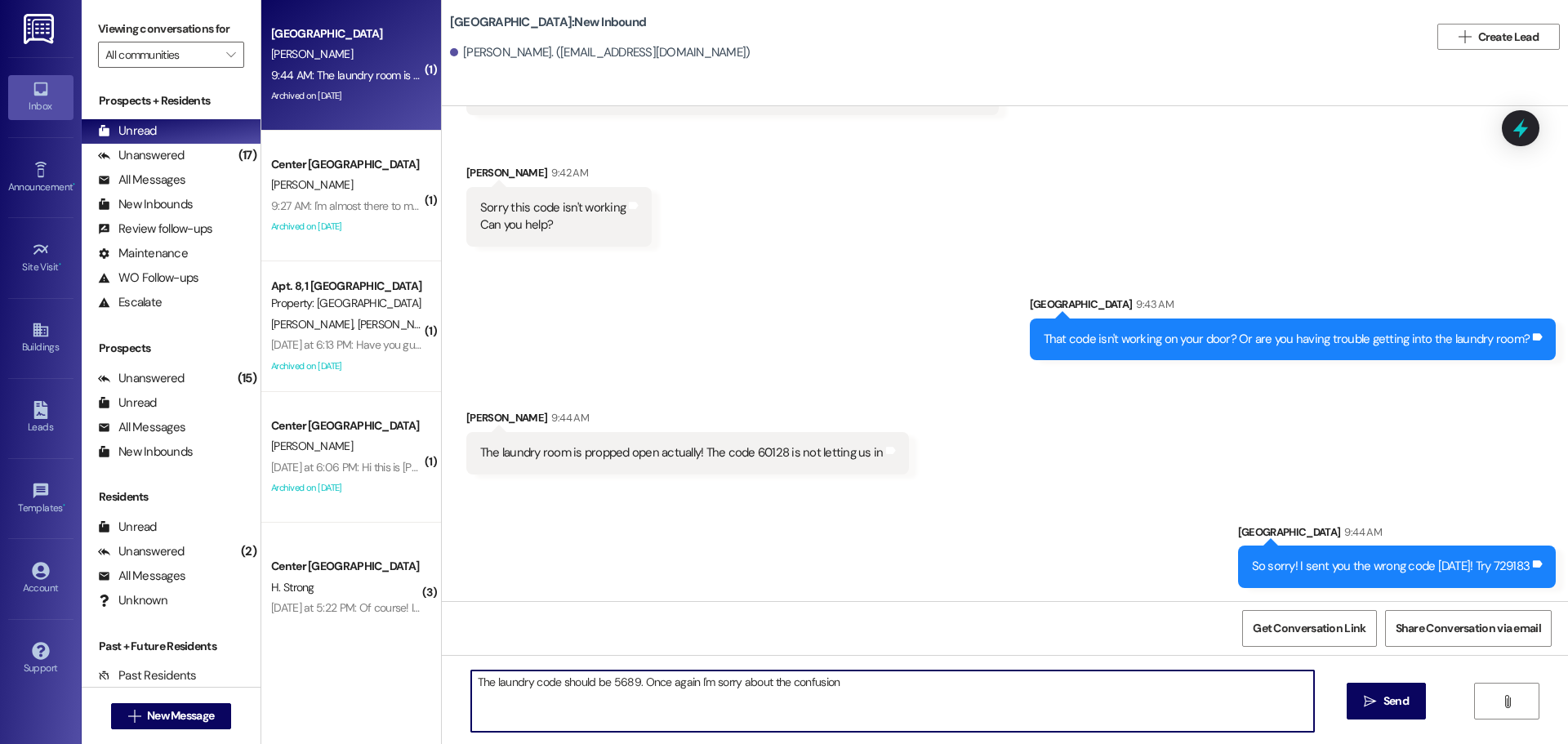
type textarea "The laundry code should be 5689. Once again I'm sorry about the confusion."
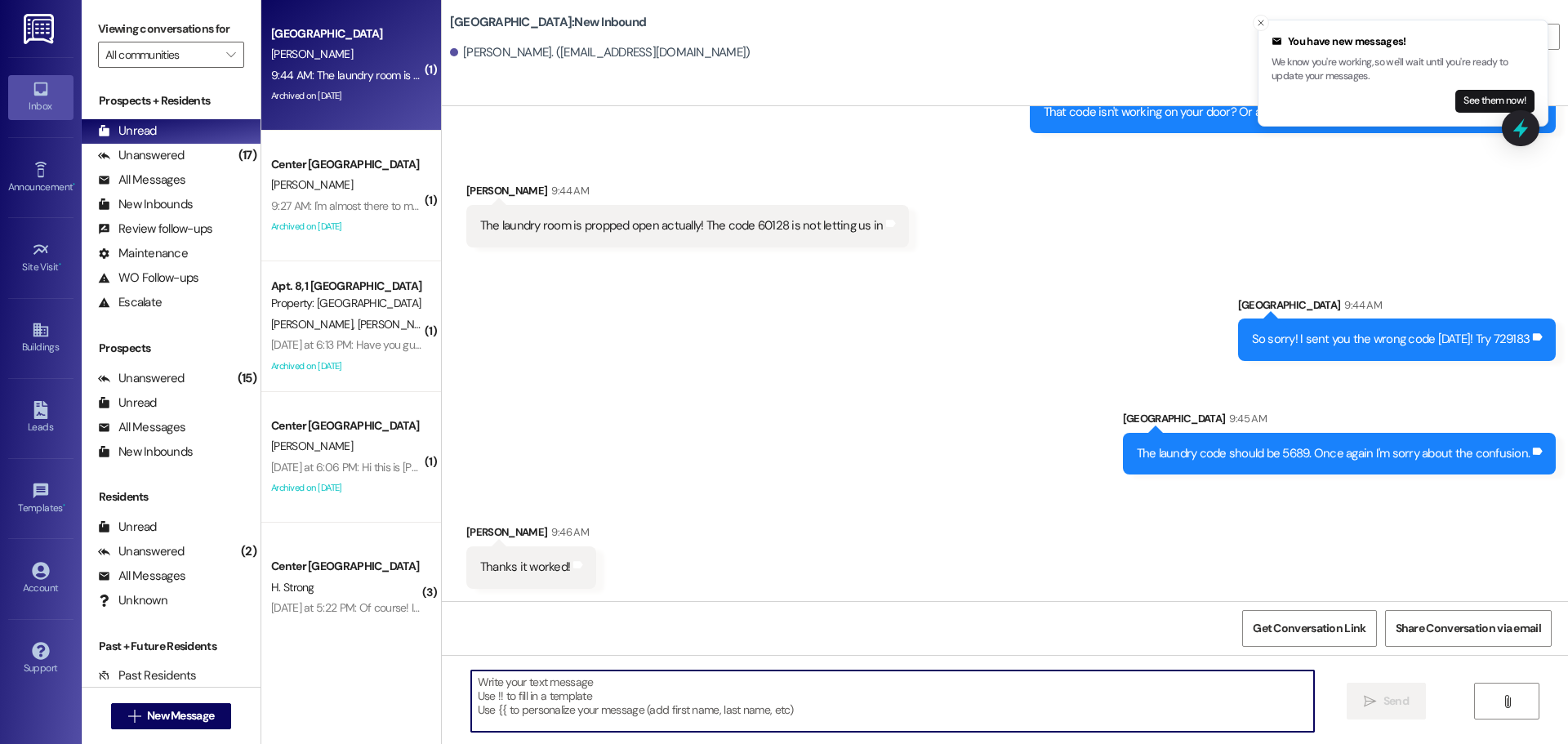
scroll to position [2979, 0]
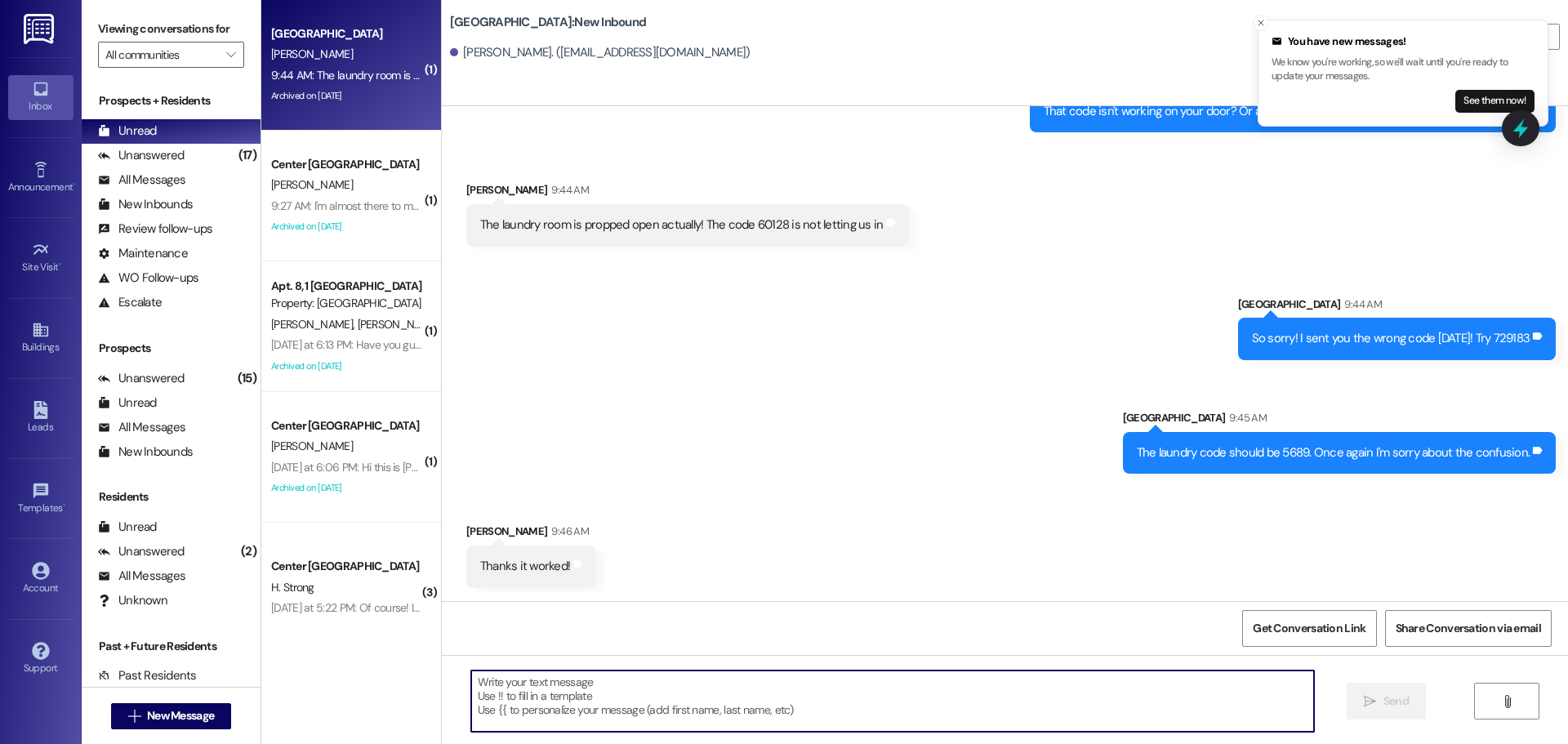
click at [856, 697] on textarea at bounding box center [893, 701] width 843 height 61
type textarea "Perfect!"
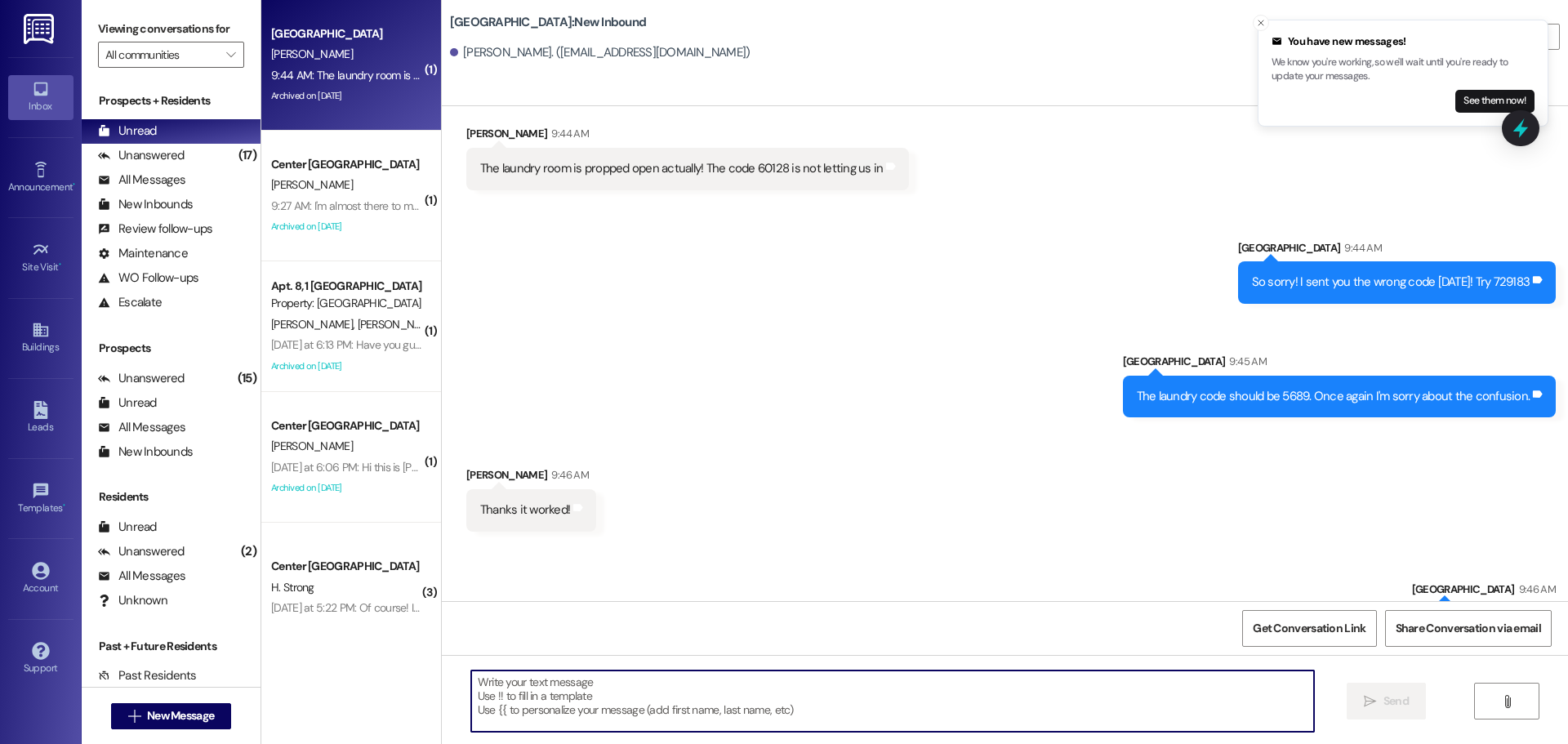
scroll to position [3092, 0]
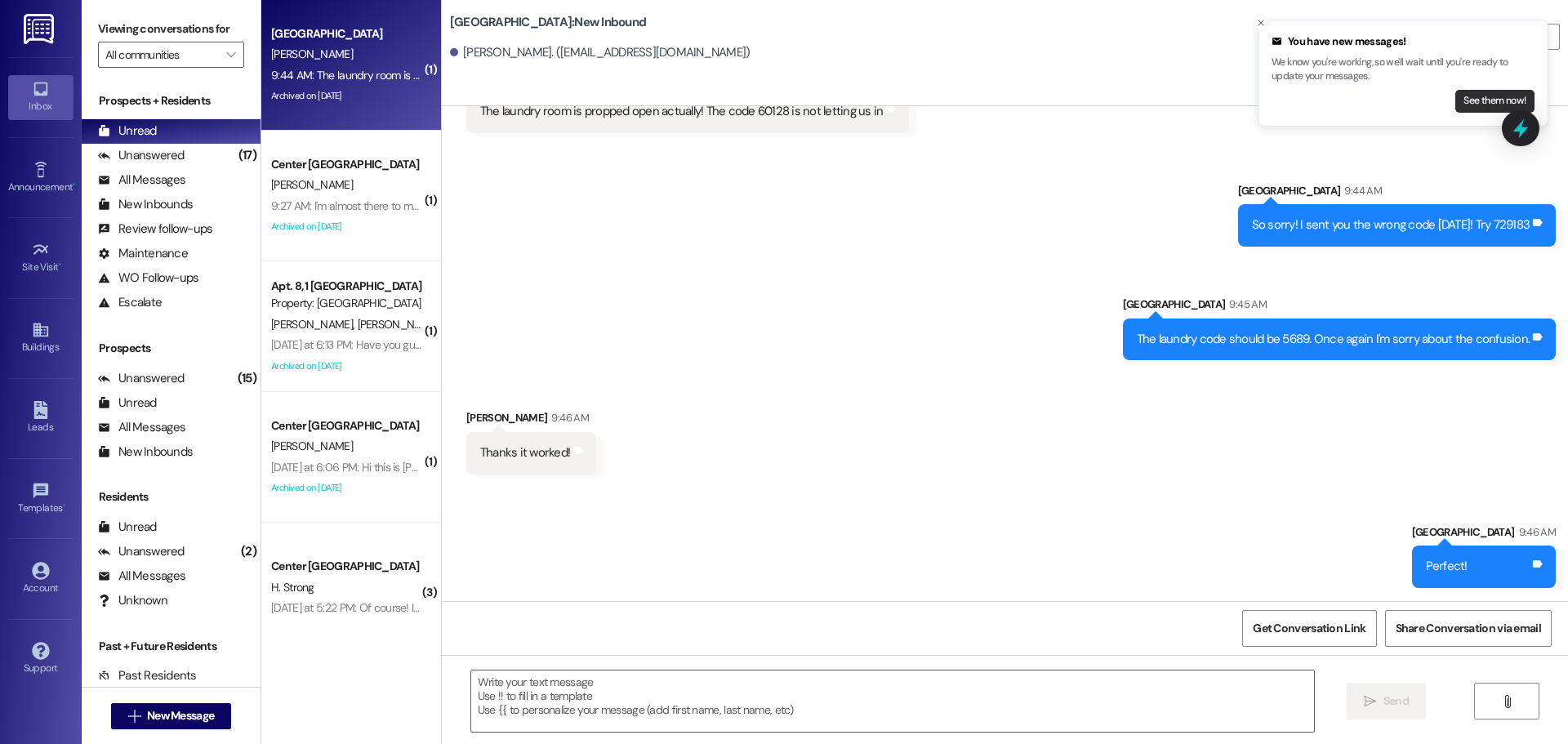
click at [1465, 98] on button "See them now!" at bounding box center [1495, 101] width 79 height 23
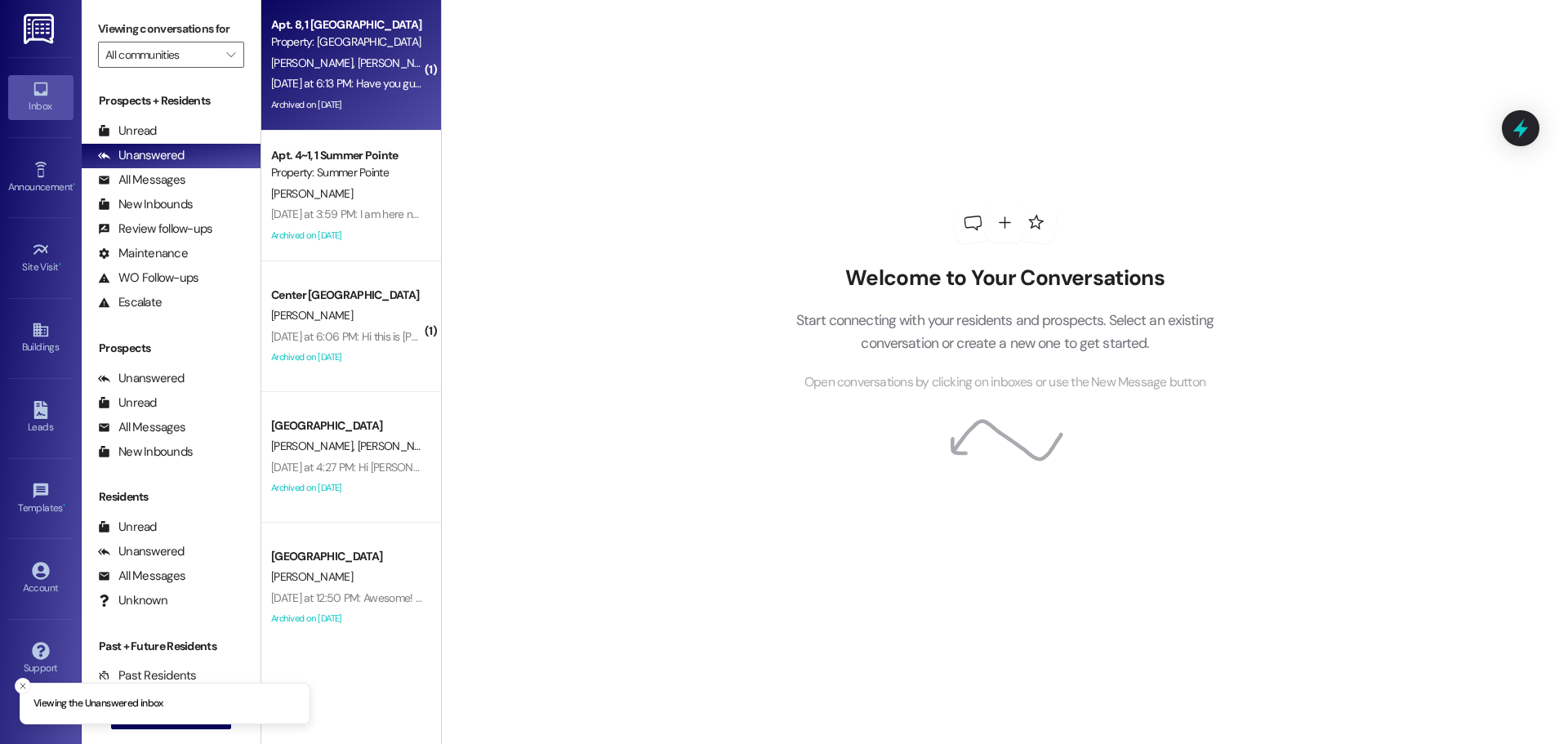
click at [309, 46] on div "Property: [GEOGRAPHIC_DATA]" at bounding box center [346, 42] width 152 height 18
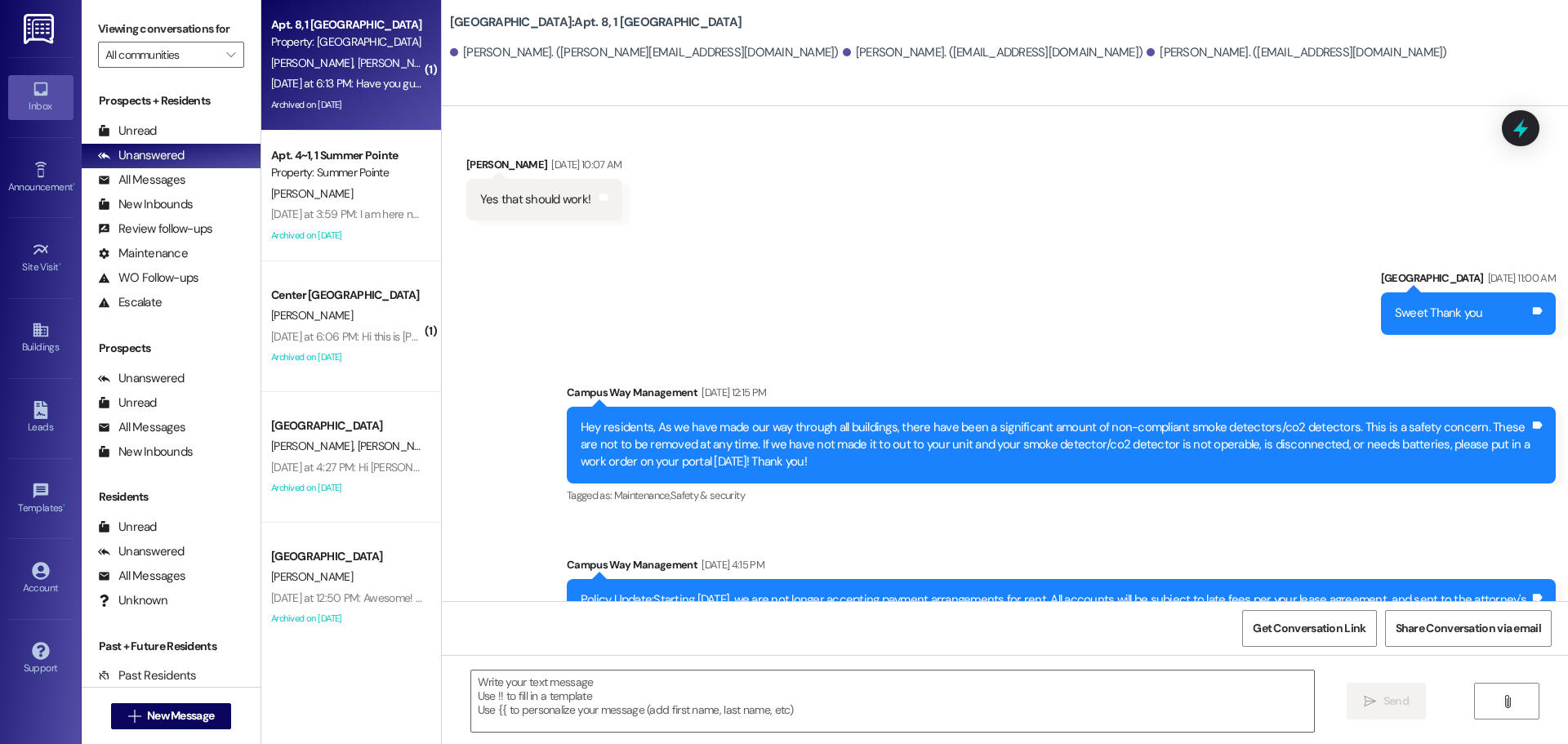
scroll to position [19532, 0]
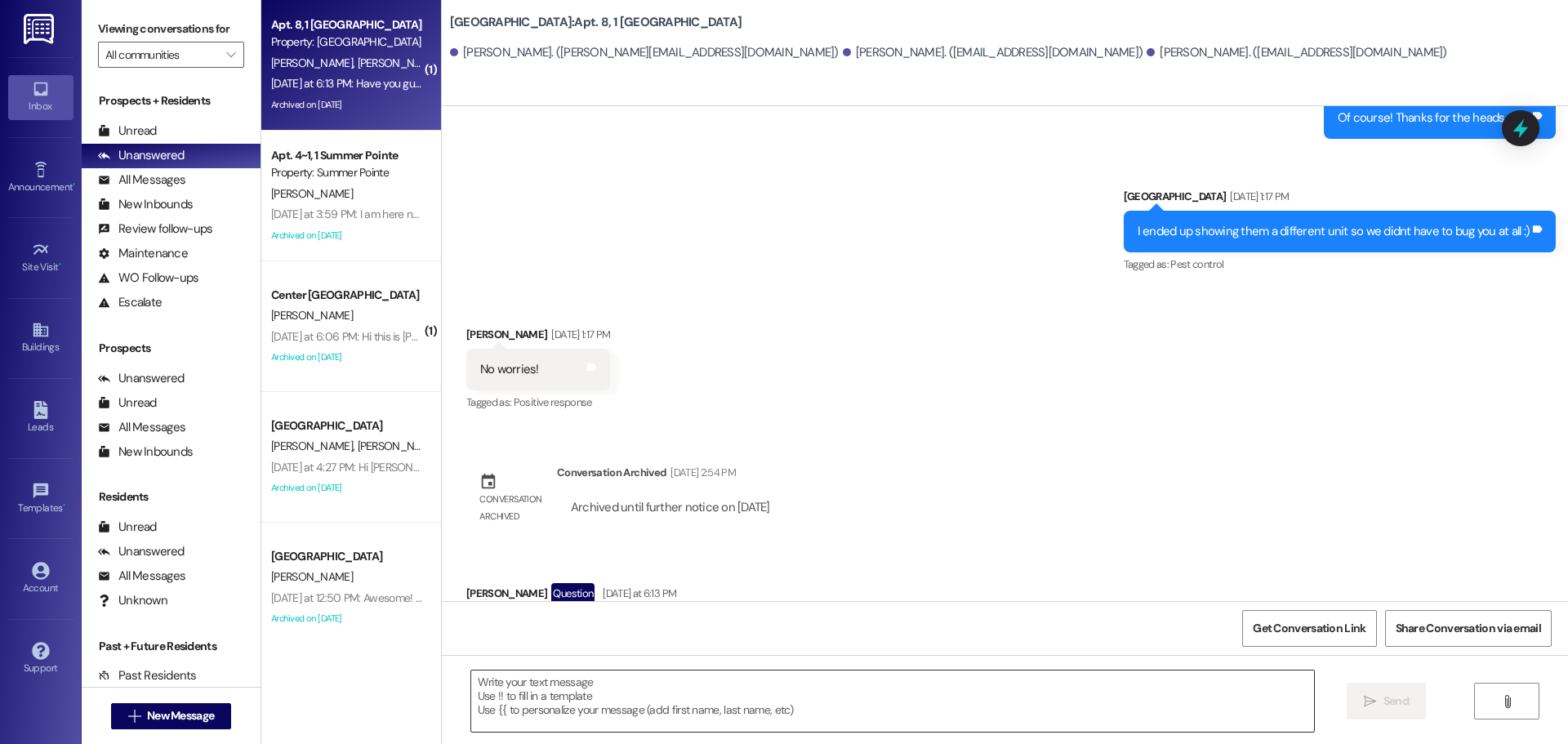
click at [784, 704] on textarea at bounding box center [893, 701] width 843 height 61
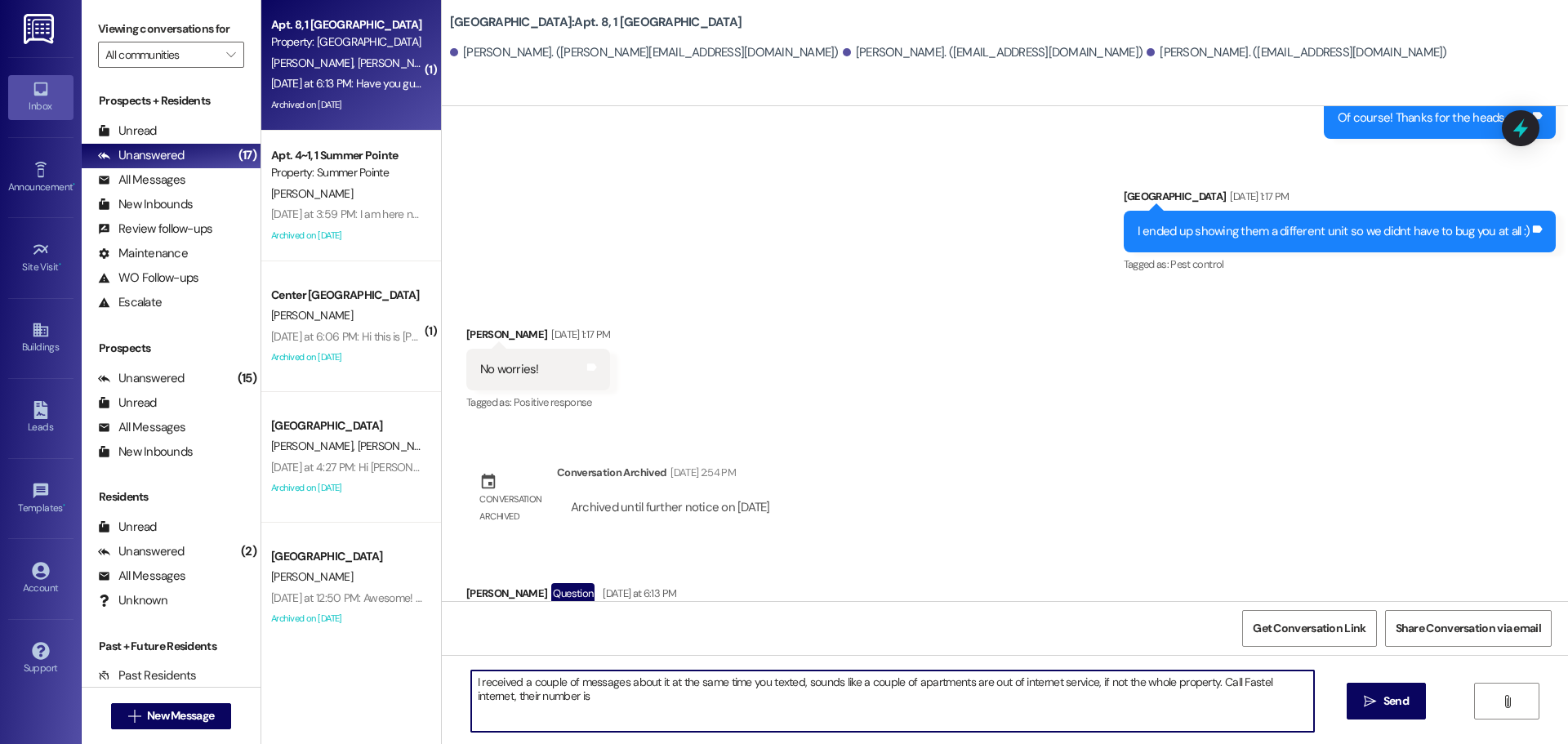
click at [604, 705] on textarea "I received a couple of messages about it at the same time you texted, sounds li…" at bounding box center [893, 701] width 843 height 61
paste textarea "[PHONE_NUMBER]"
type textarea "I received a couple of messages about it at the same time you texted, sounds li…"
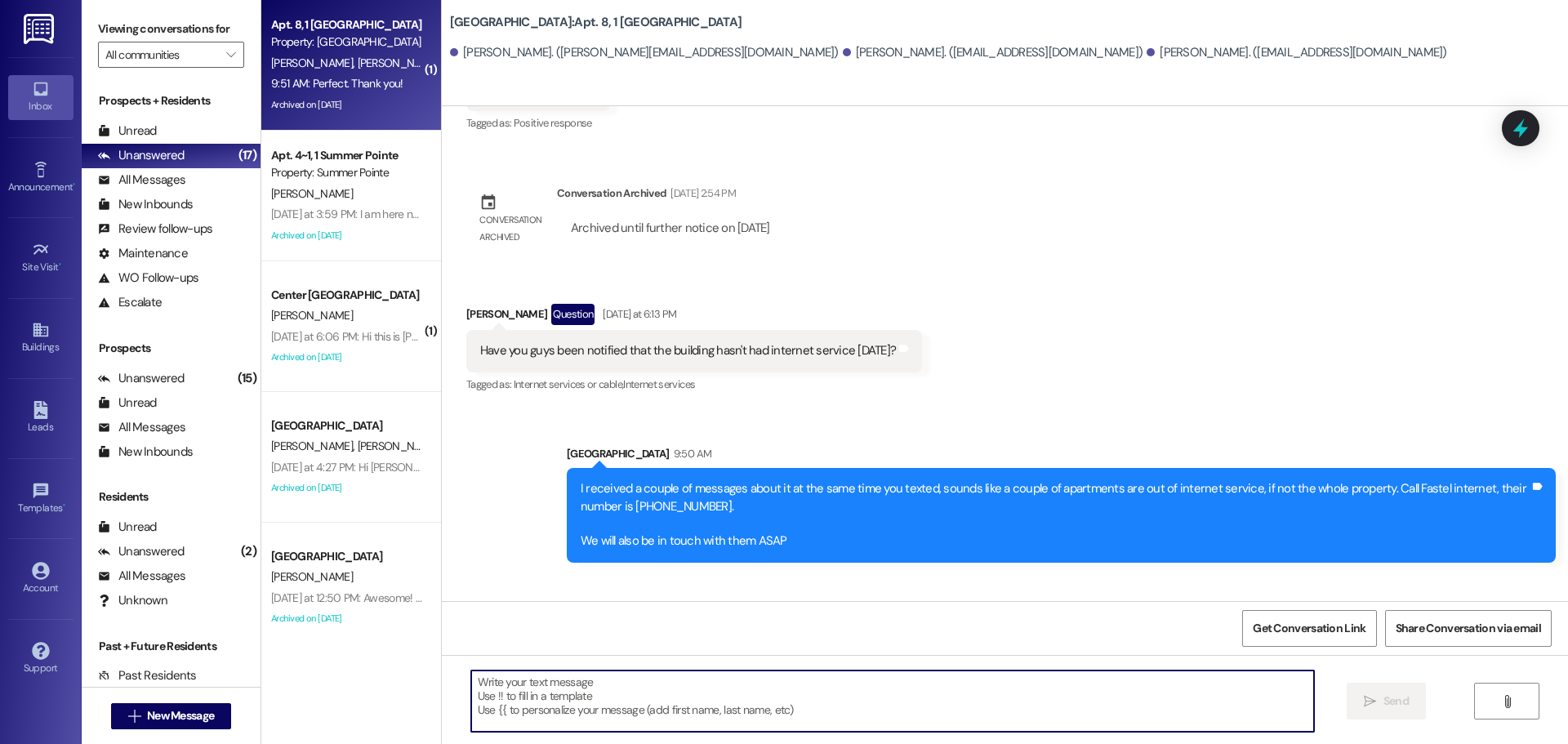
scroll to position [19812, 0]
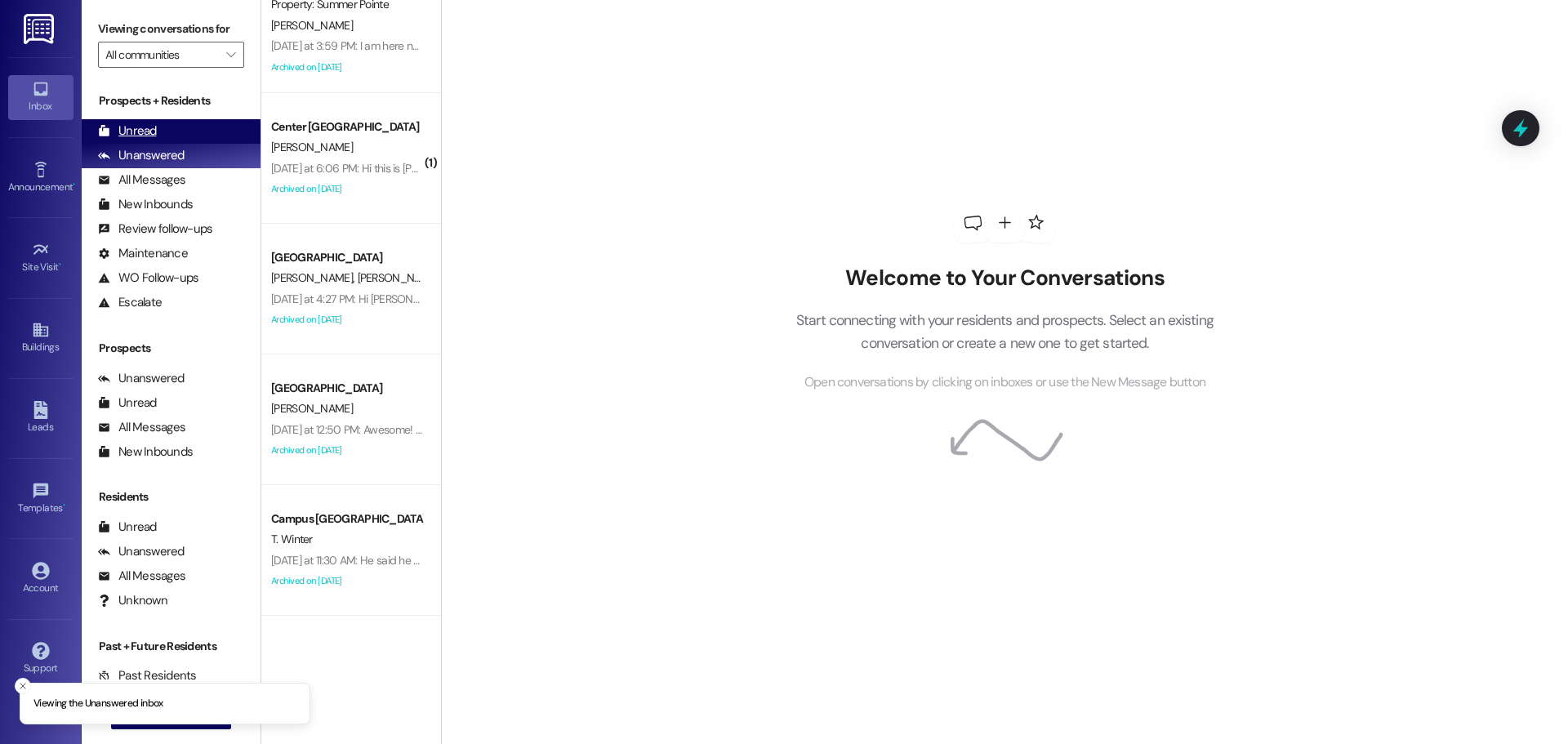
scroll to position [164, 0]
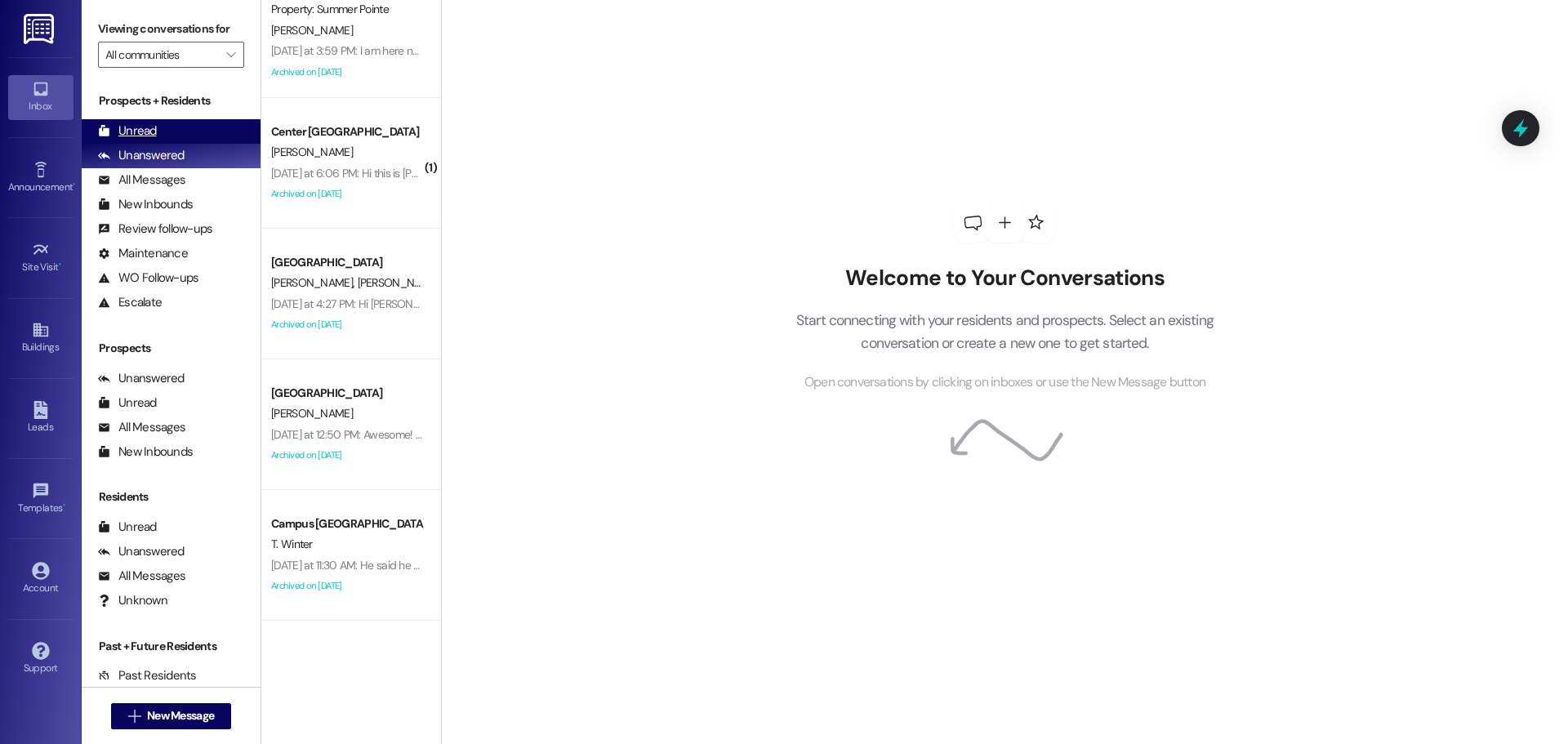
click at [220, 132] on div "Unread (0)" at bounding box center [171, 131] width 179 height 25
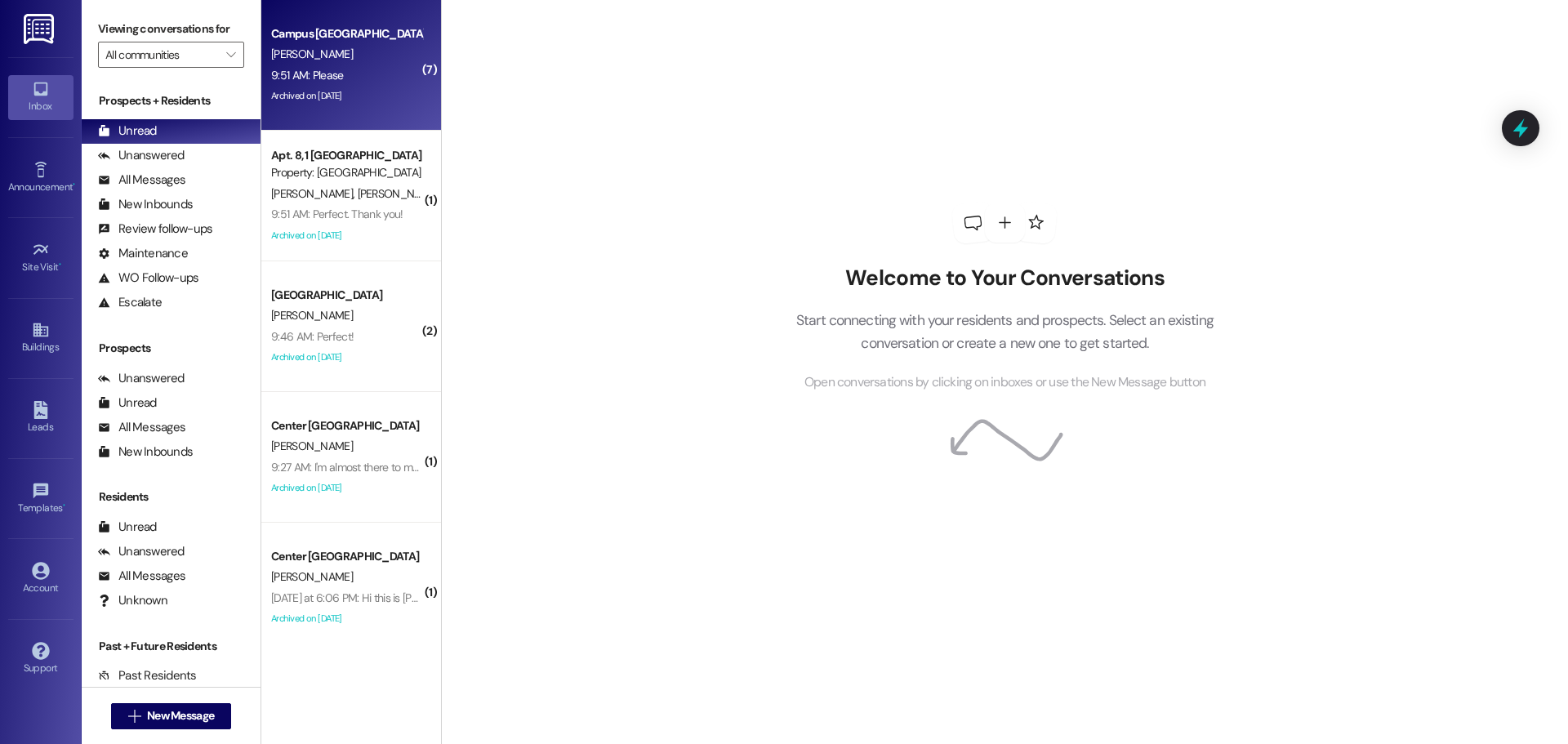
click at [346, 71] on div "9:51 AM: Please 9:51 AM: Please" at bounding box center [346, 76] width 154 height 20
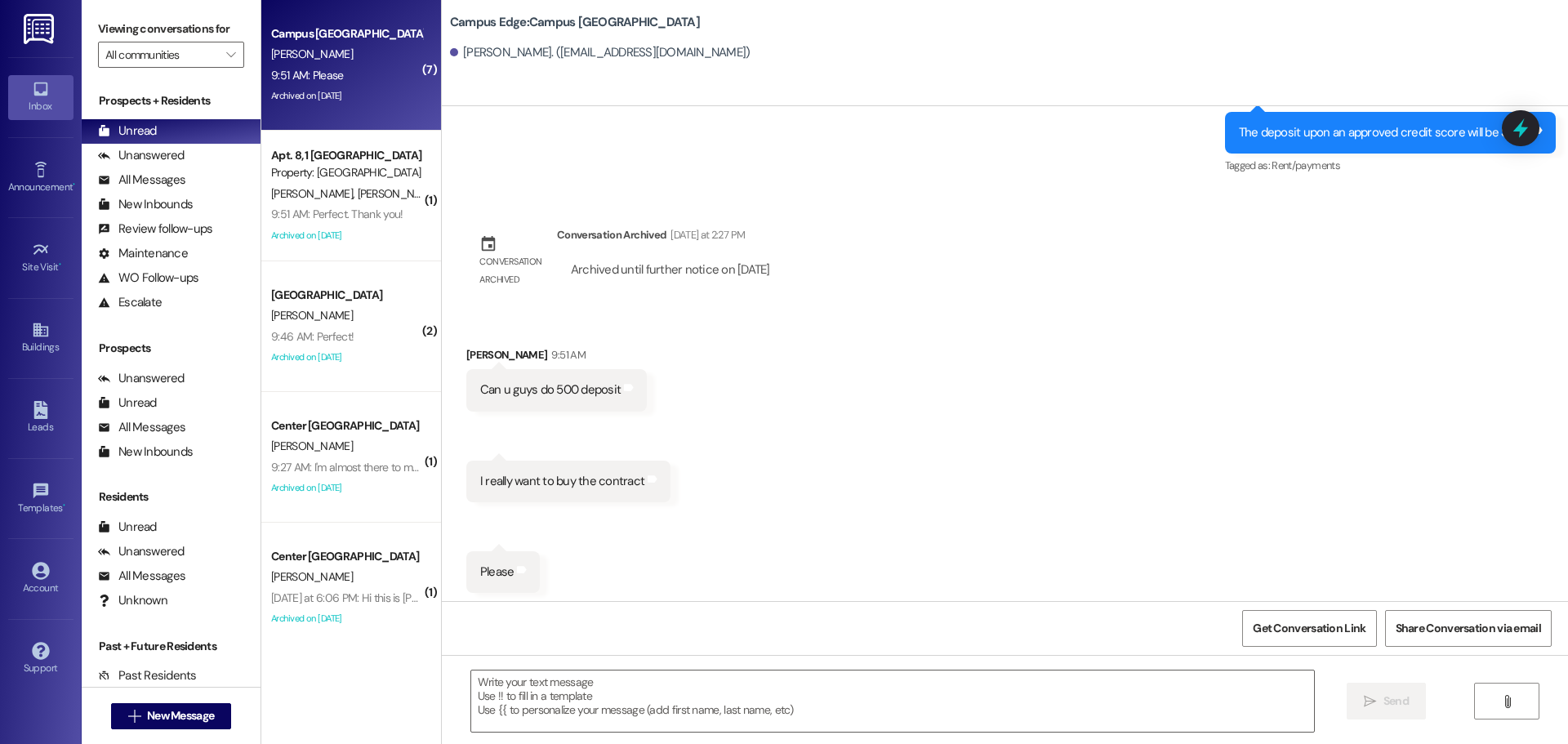
scroll to position [3498, 0]
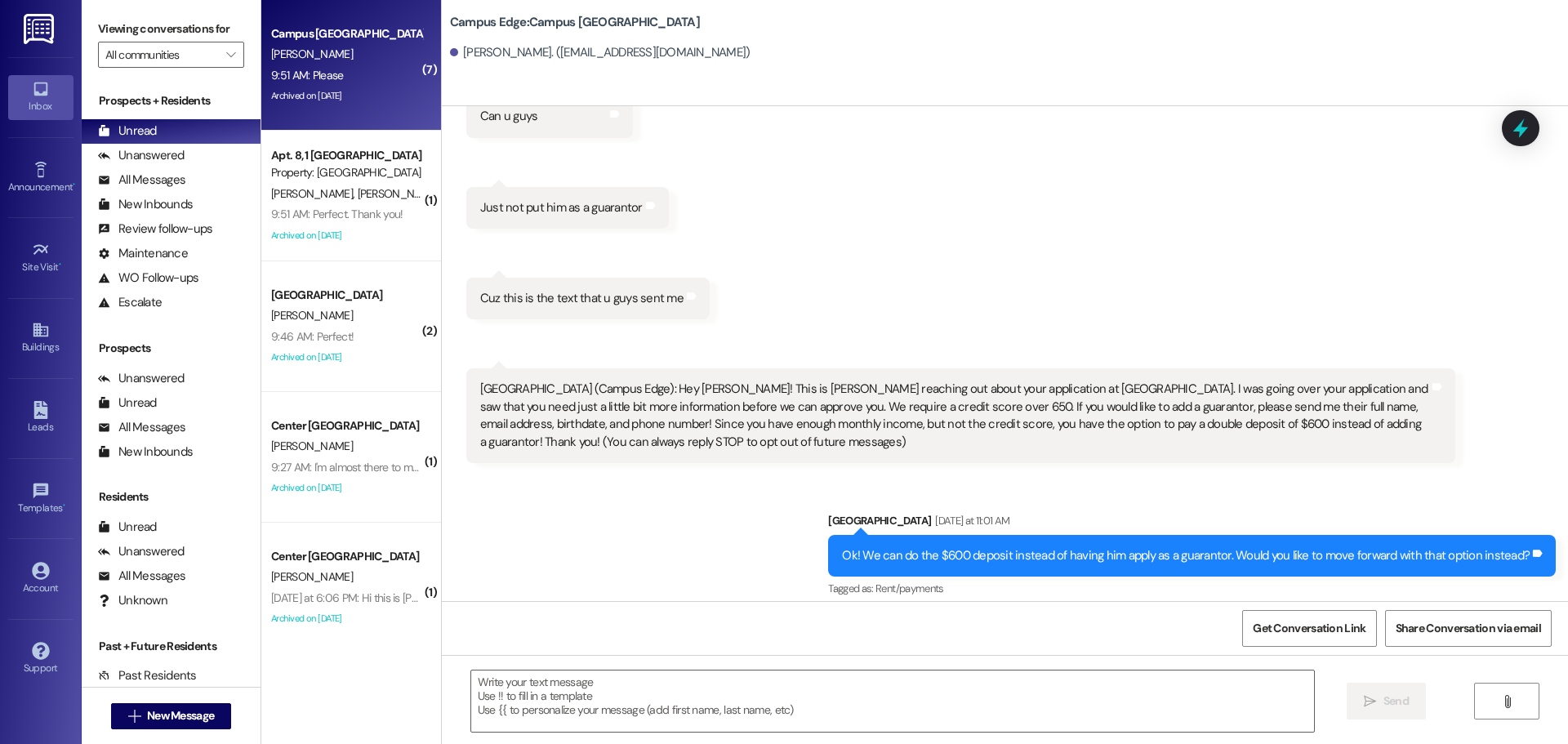
click at [746, 371] on div "Sent via [GEOGRAPHIC_DATA] [DATE] 1:48 PM Hey [PERSON_NAME]! This is [PERSON_NA…" at bounding box center [1004, 354] width 1126 height 495
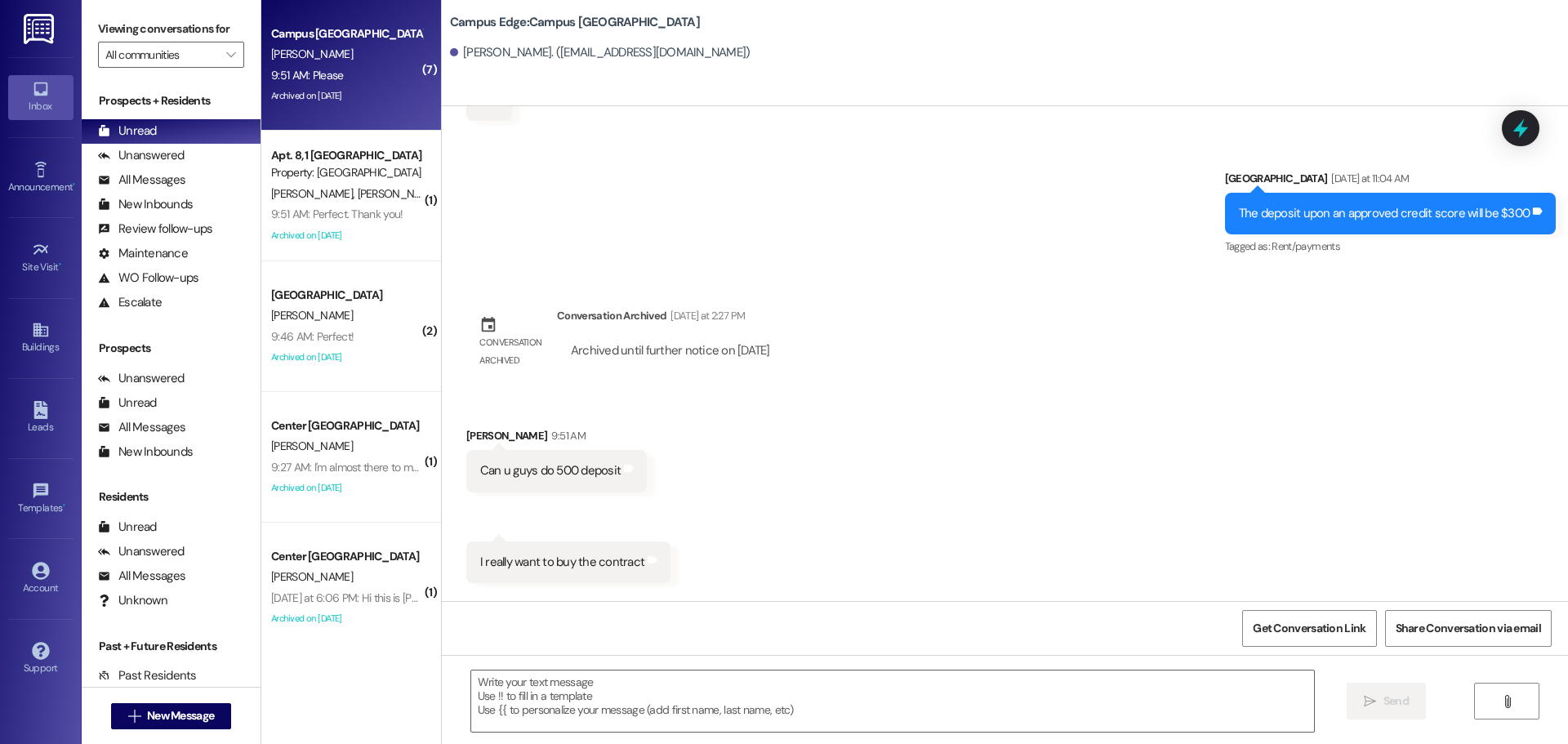
scroll to position [3499, 0]
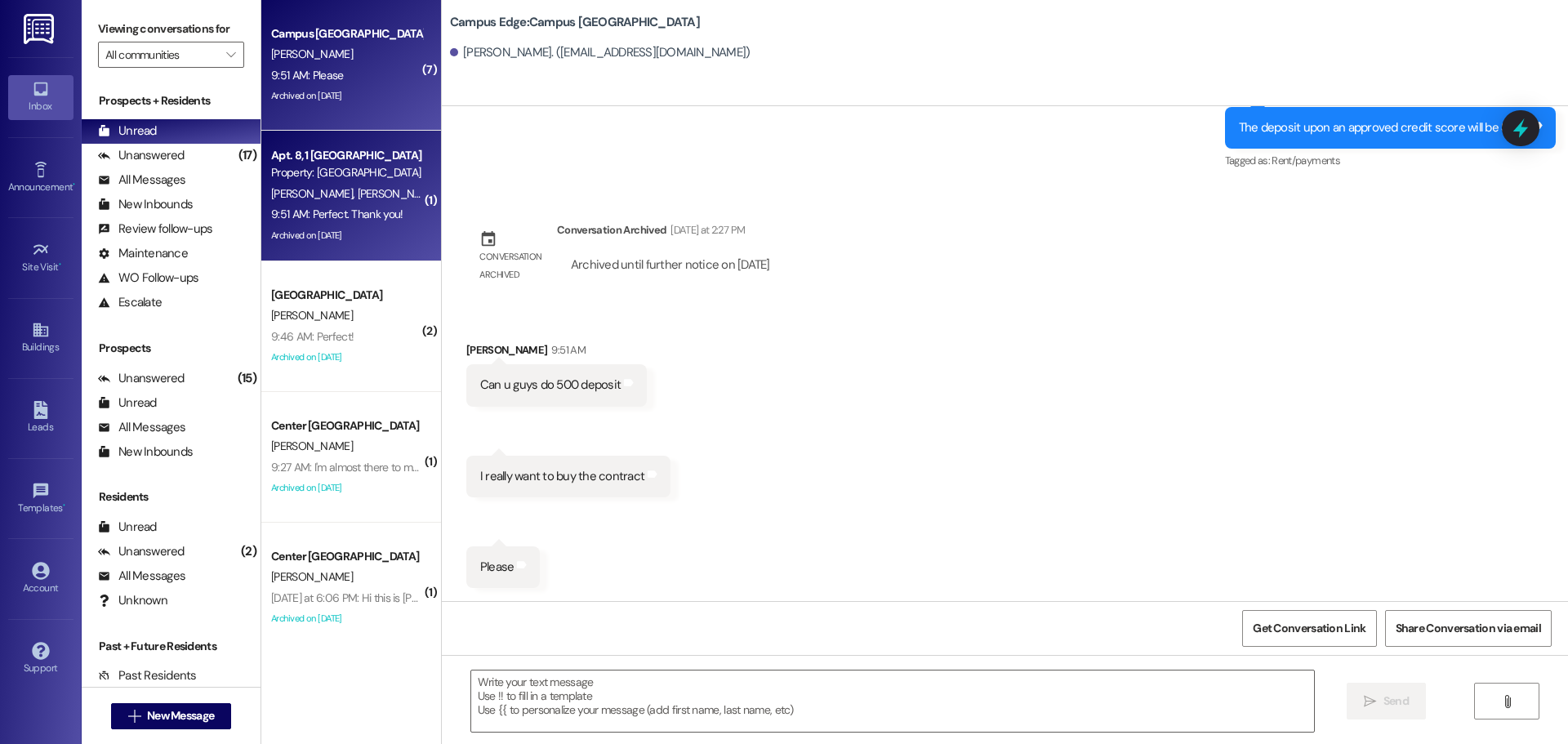
click at [444, 194] on span "[PERSON_NAME]" at bounding box center [484, 194] width 81 height 15
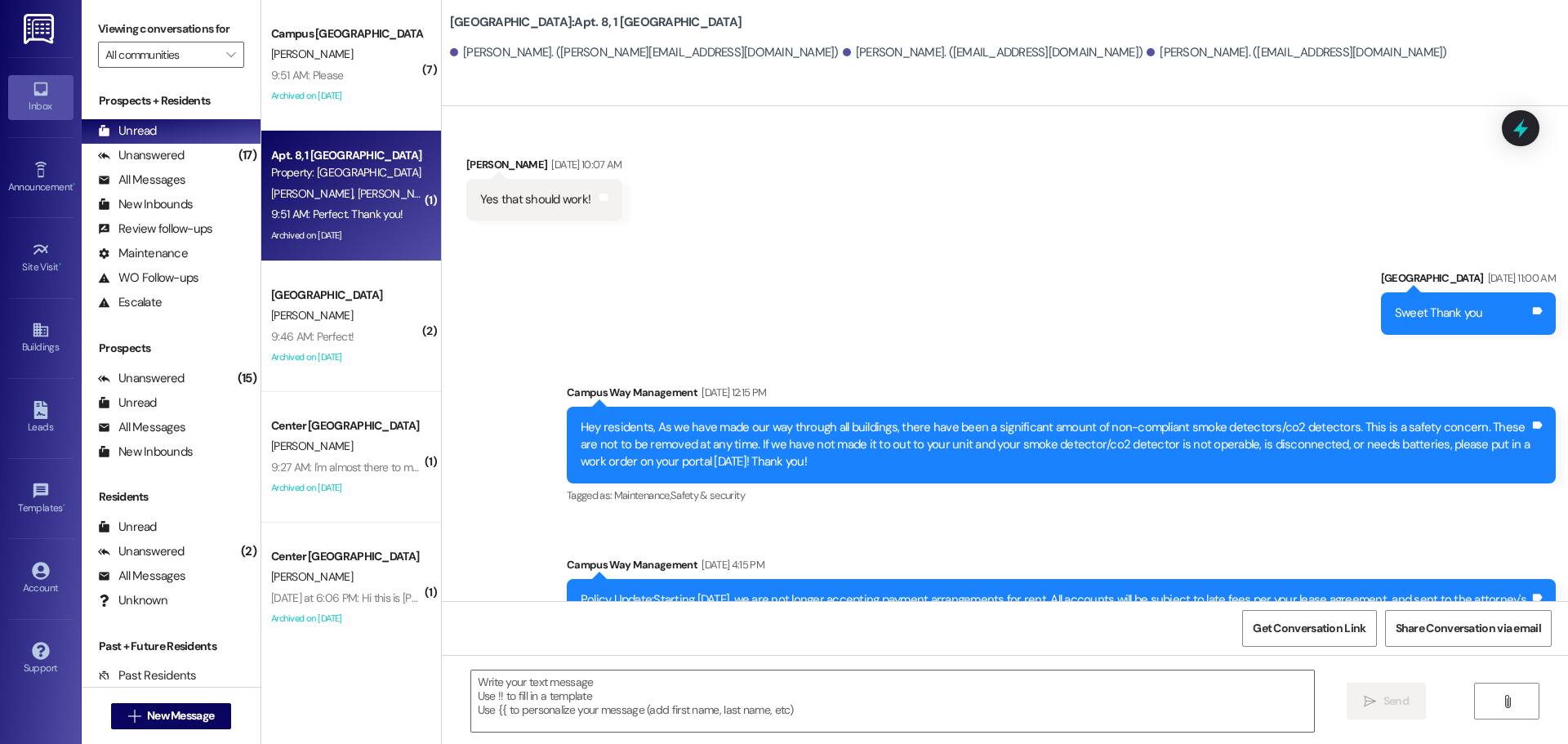
scroll to position [19860, 0]
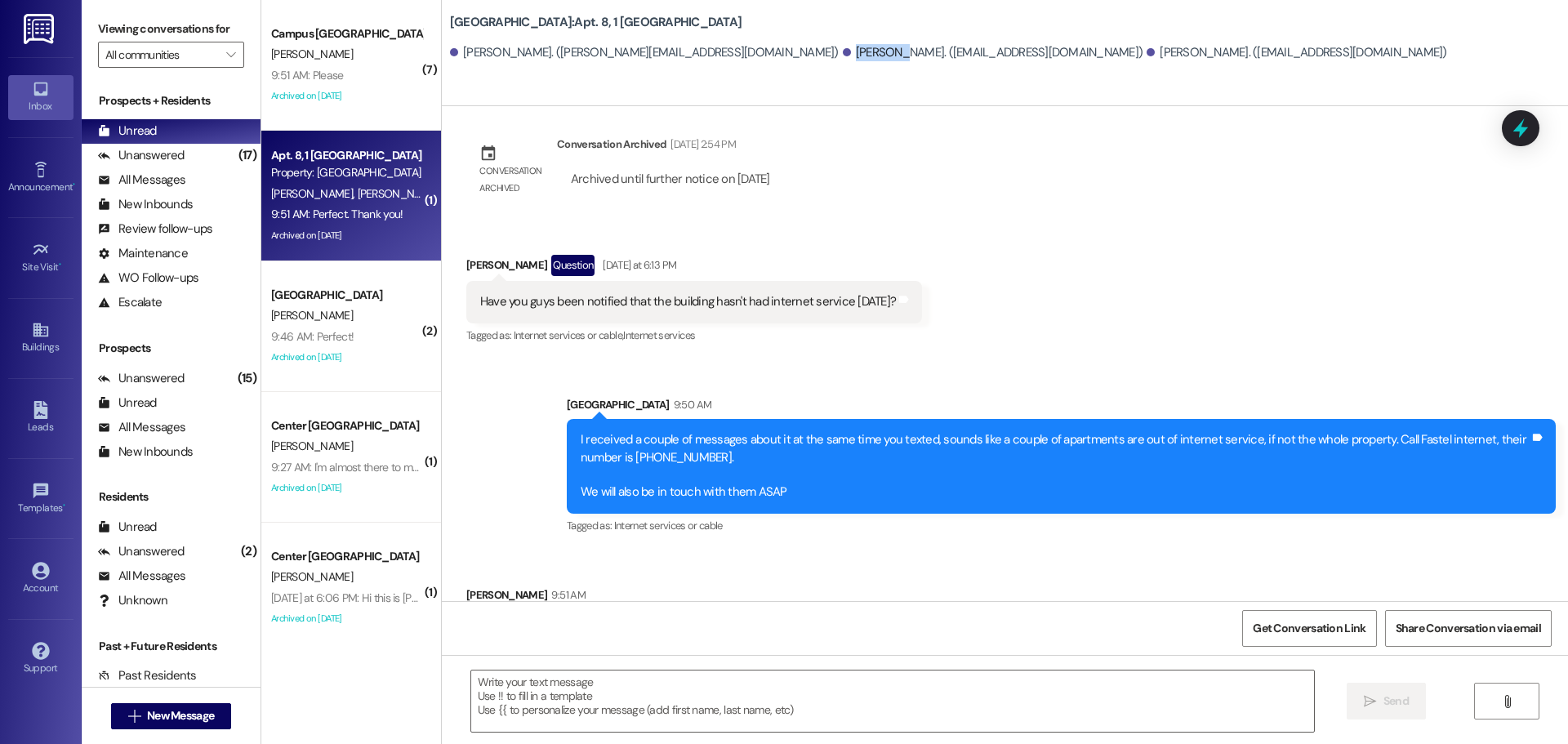
drag, startPoint x: 712, startPoint y: 56, endPoint x: 866, endPoint y: 79, distance: 155.7
click at [764, 74] on div "[GEOGRAPHIC_DATA]: Apt. 8, 1 South Pointe [PERSON_NAME]. ([PERSON_NAME][EMAIL_A…" at bounding box center [1004, 53] width 1126 height 106
drag, startPoint x: 918, startPoint y: 58, endPoint x: 940, endPoint y: 66, distance: 23.4
click at [940, 66] on div "[PERSON_NAME]. ([PERSON_NAME][EMAIL_ADDRESS][DOMAIN_NAME]) [PERSON_NAME]. ([EMA…" at bounding box center [1009, 53] width 1118 height 32
click at [853, 74] on div "[GEOGRAPHIC_DATA]: Apt. 8, 1 South Pointe [PERSON_NAME]. ([PERSON_NAME][EMAIL_A…" at bounding box center [1004, 53] width 1126 height 106
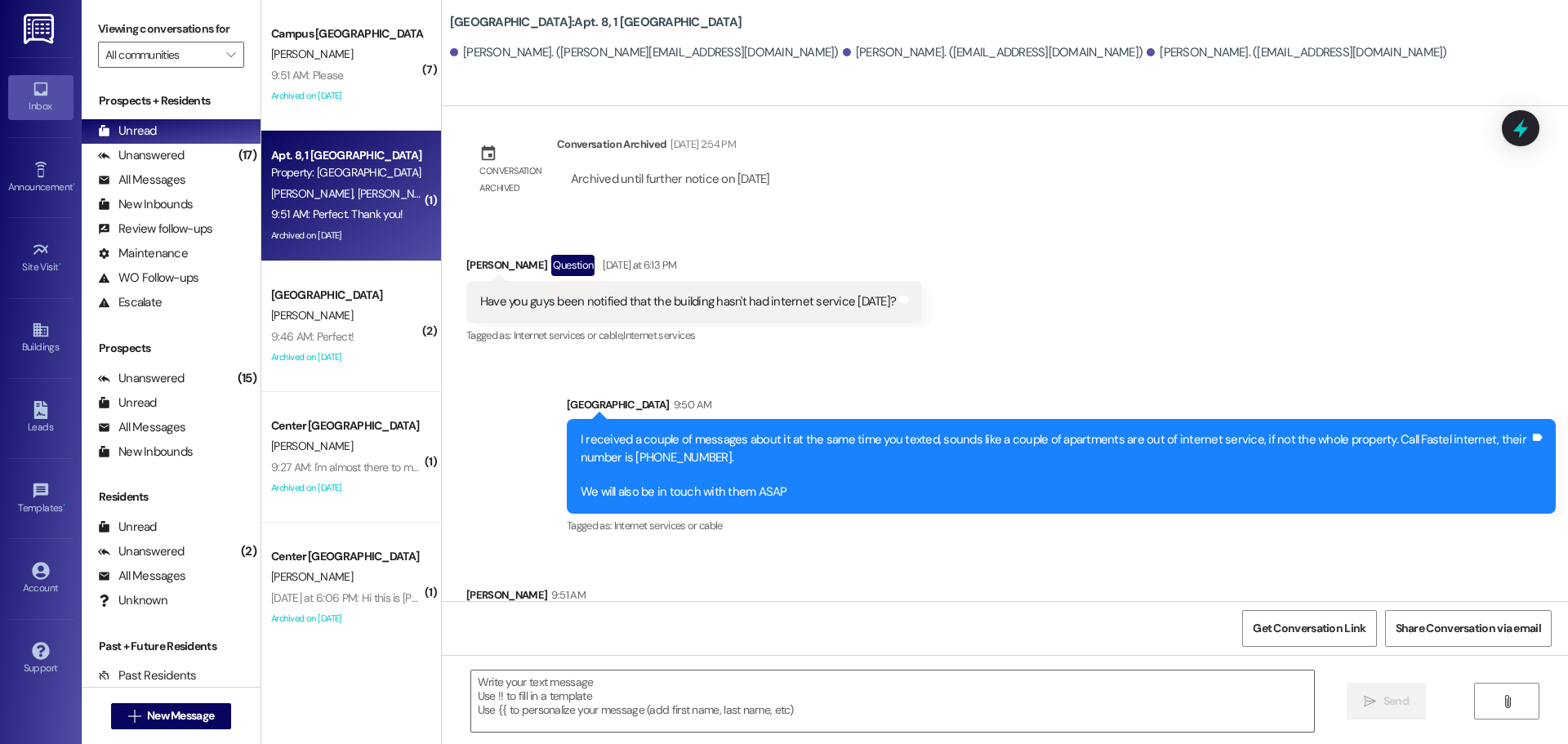
click at [844, 85] on div "[GEOGRAPHIC_DATA]: Apt. 8, 1 South Pointe [PERSON_NAME]. ([PERSON_NAME][EMAIL_A…" at bounding box center [1004, 53] width 1126 height 106
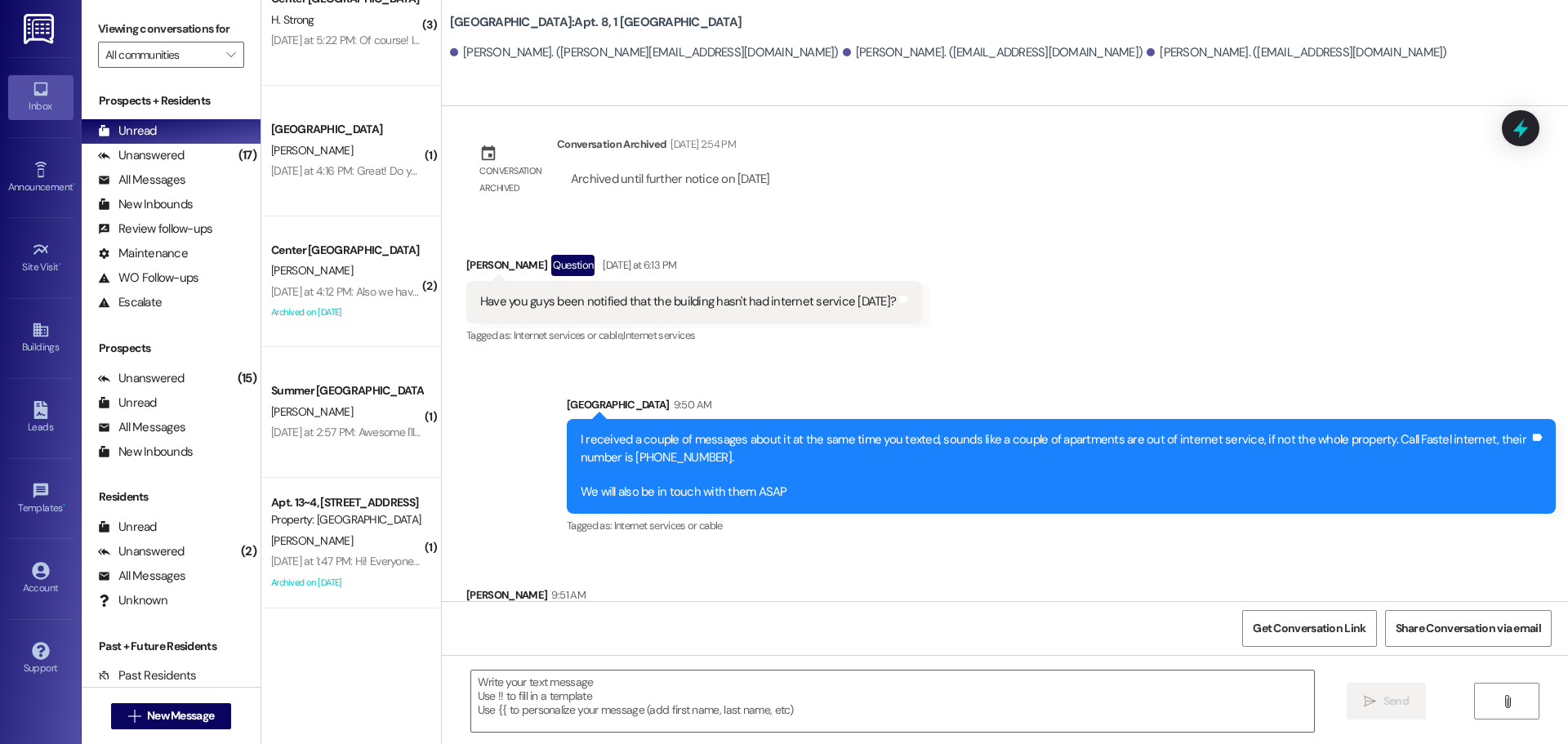
scroll to position [736, 0]
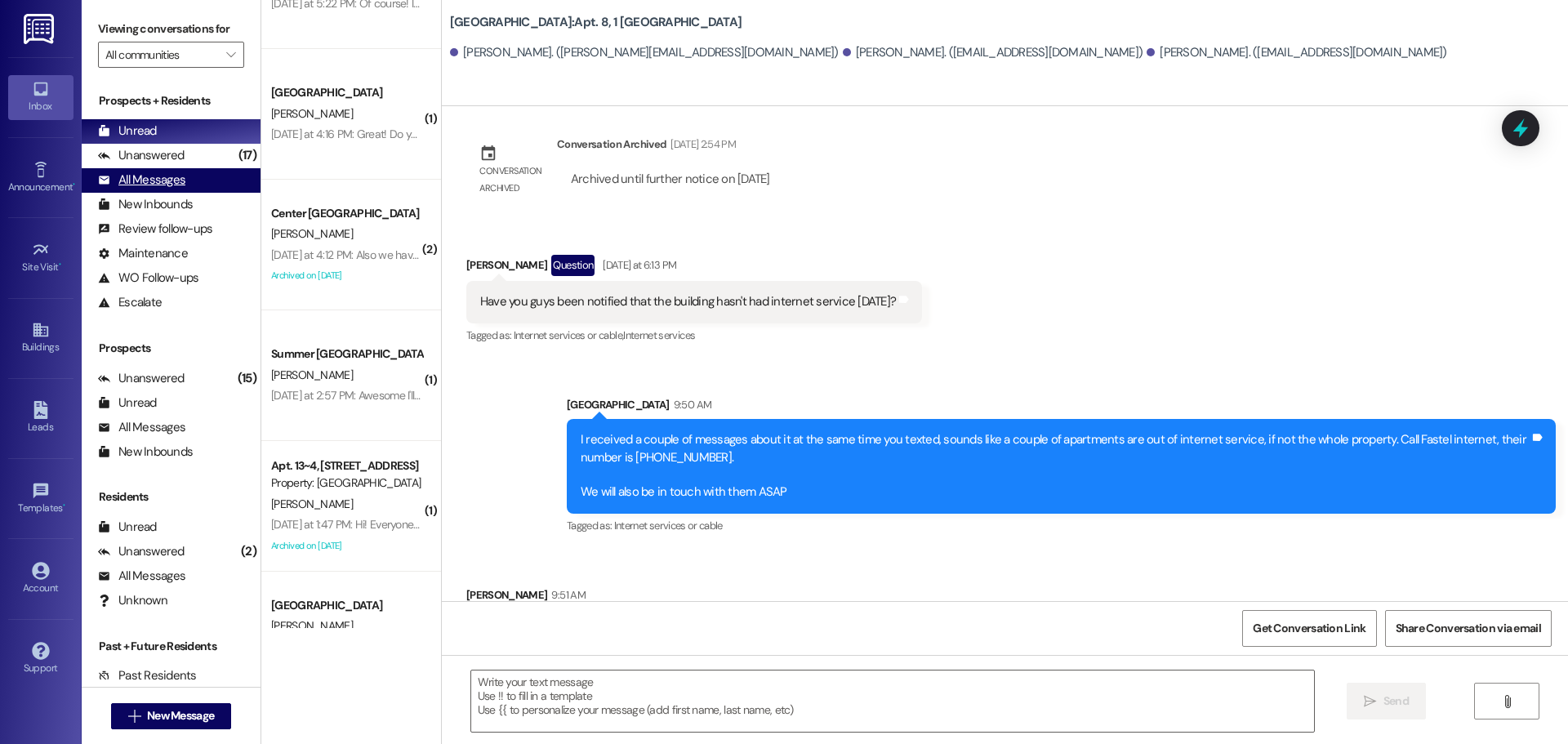
click at [202, 179] on div "All Messages (undefined)" at bounding box center [171, 180] width 179 height 25
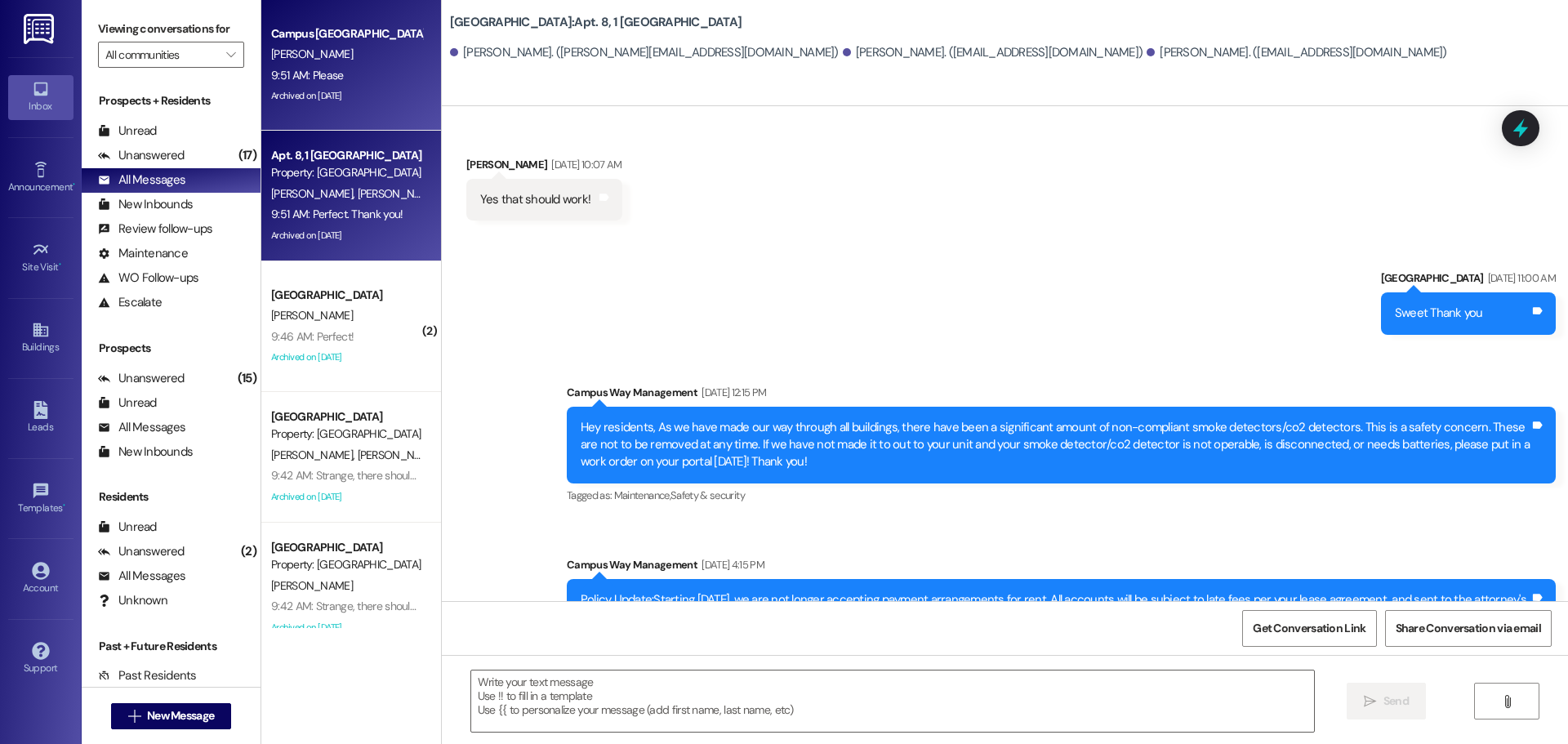
scroll to position [19860, 0]
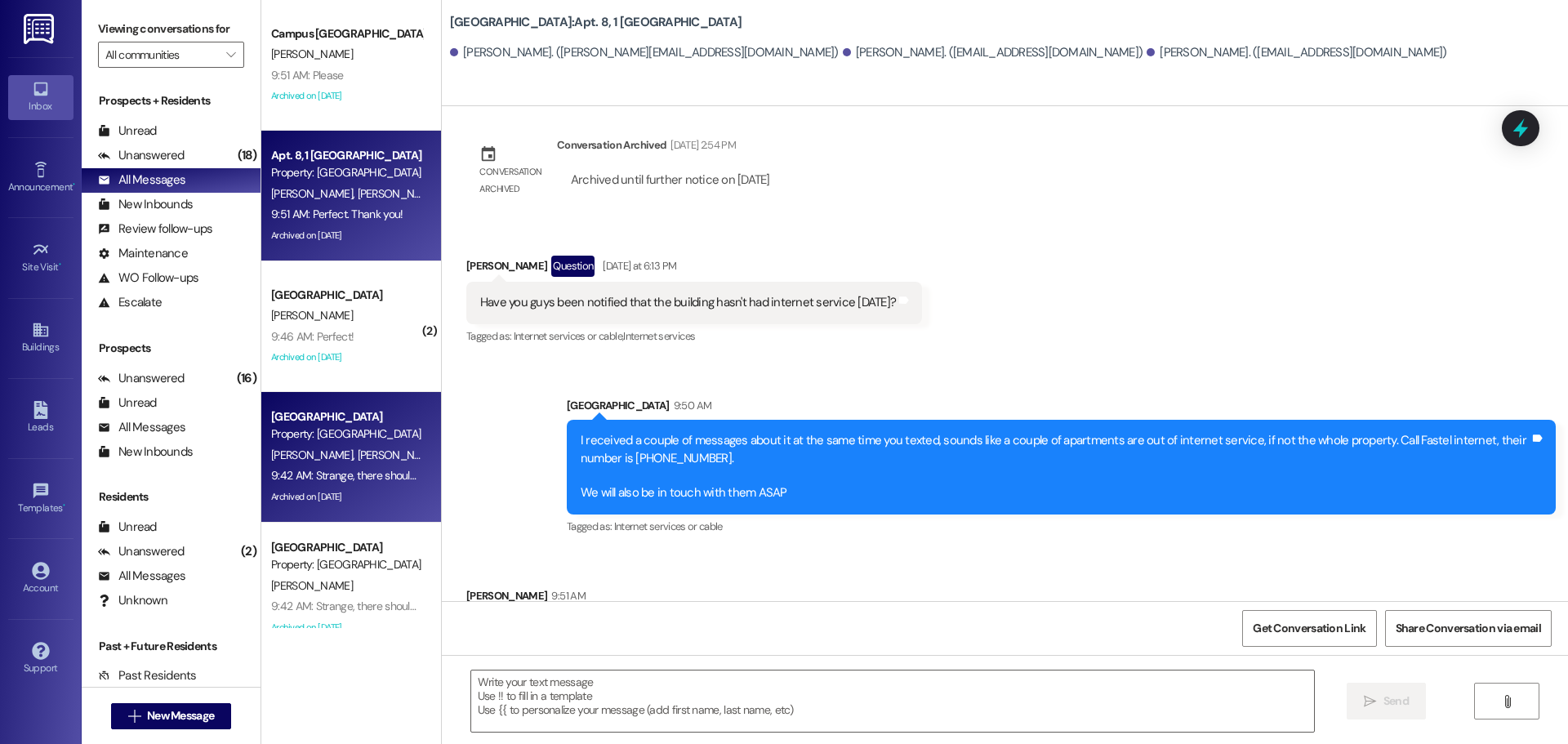
click at [383, 441] on div "Property: [GEOGRAPHIC_DATA]" at bounding box center [346, 434] width 152 height 18
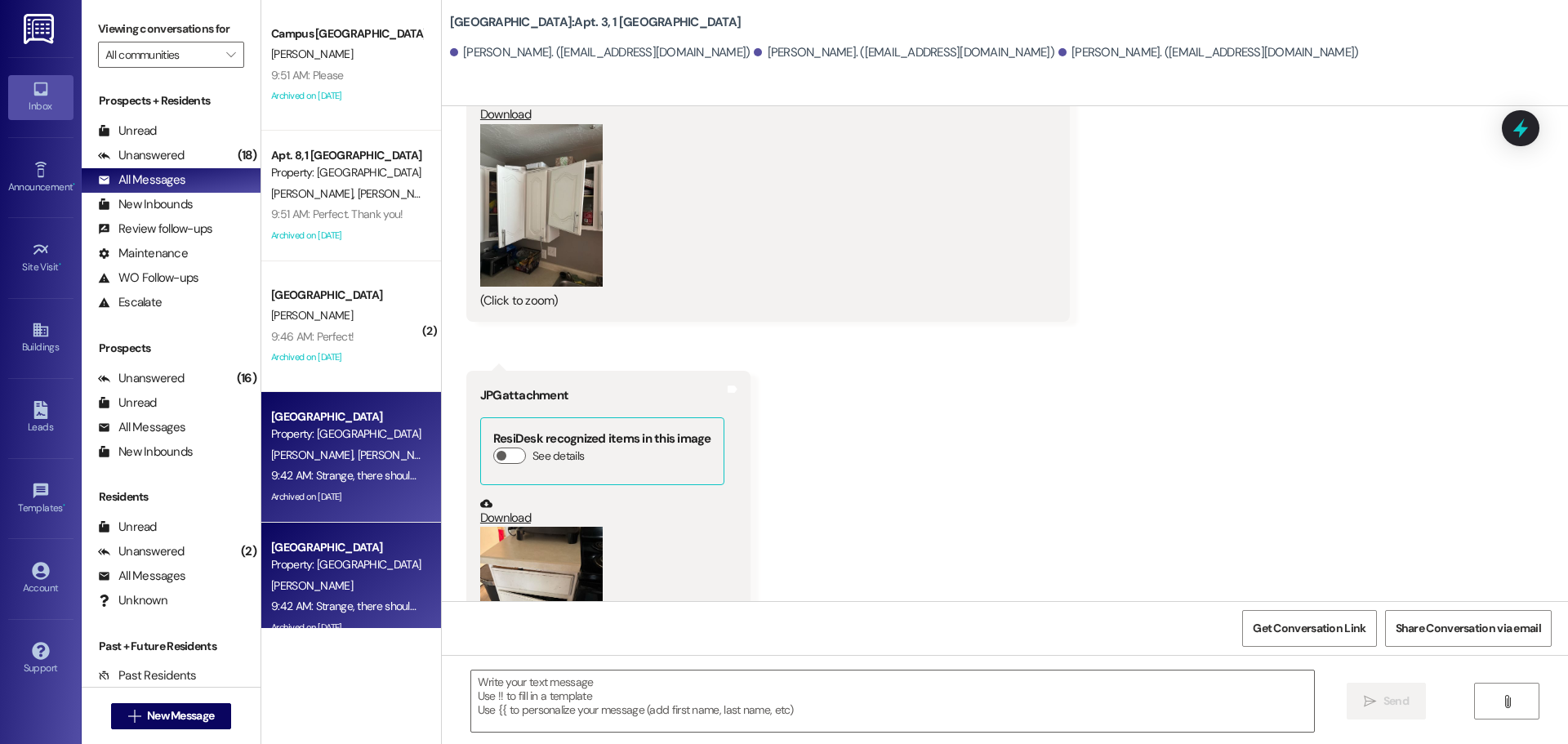
scroll to position [20728, 0]
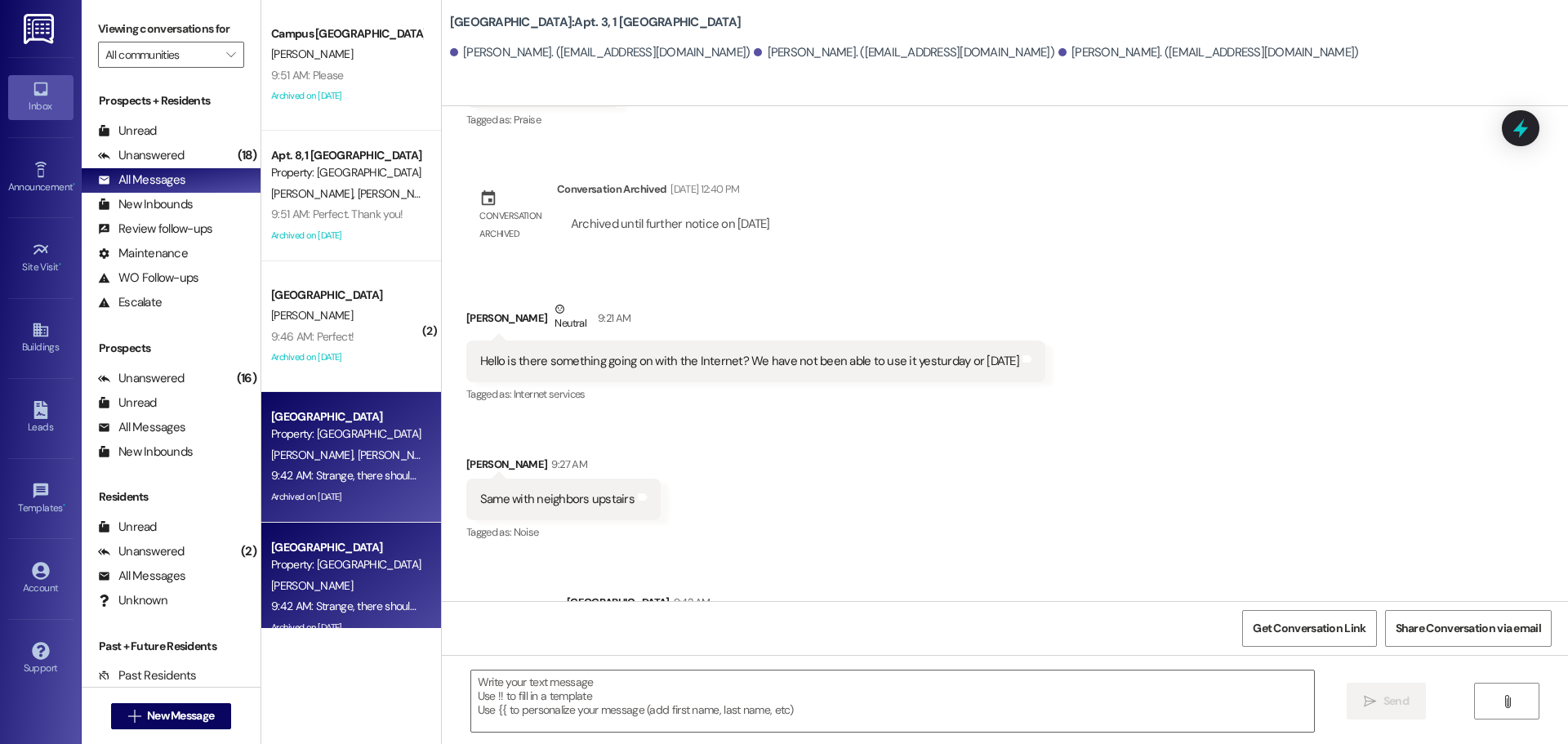
click at [679, 739] on div " Send " at bounding box center [1004, 716] width 1126 height 123
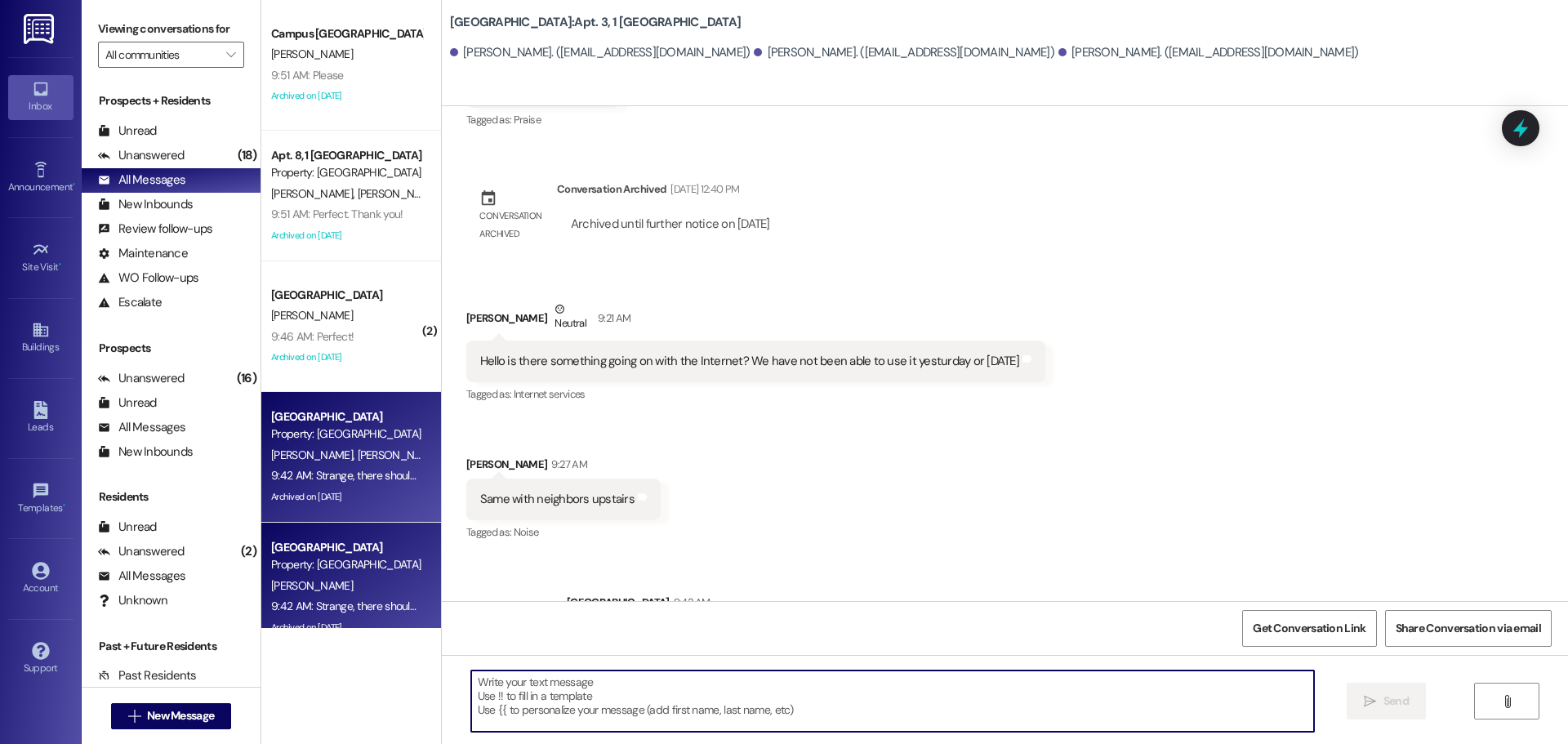
click at [678, 725] on textarea at bounding box center [893, 701] width 843 height 61
paste textarea "[PHONE_NUMBER]"
type textarea "Fastel's number is [PHONE_NUMBER]"
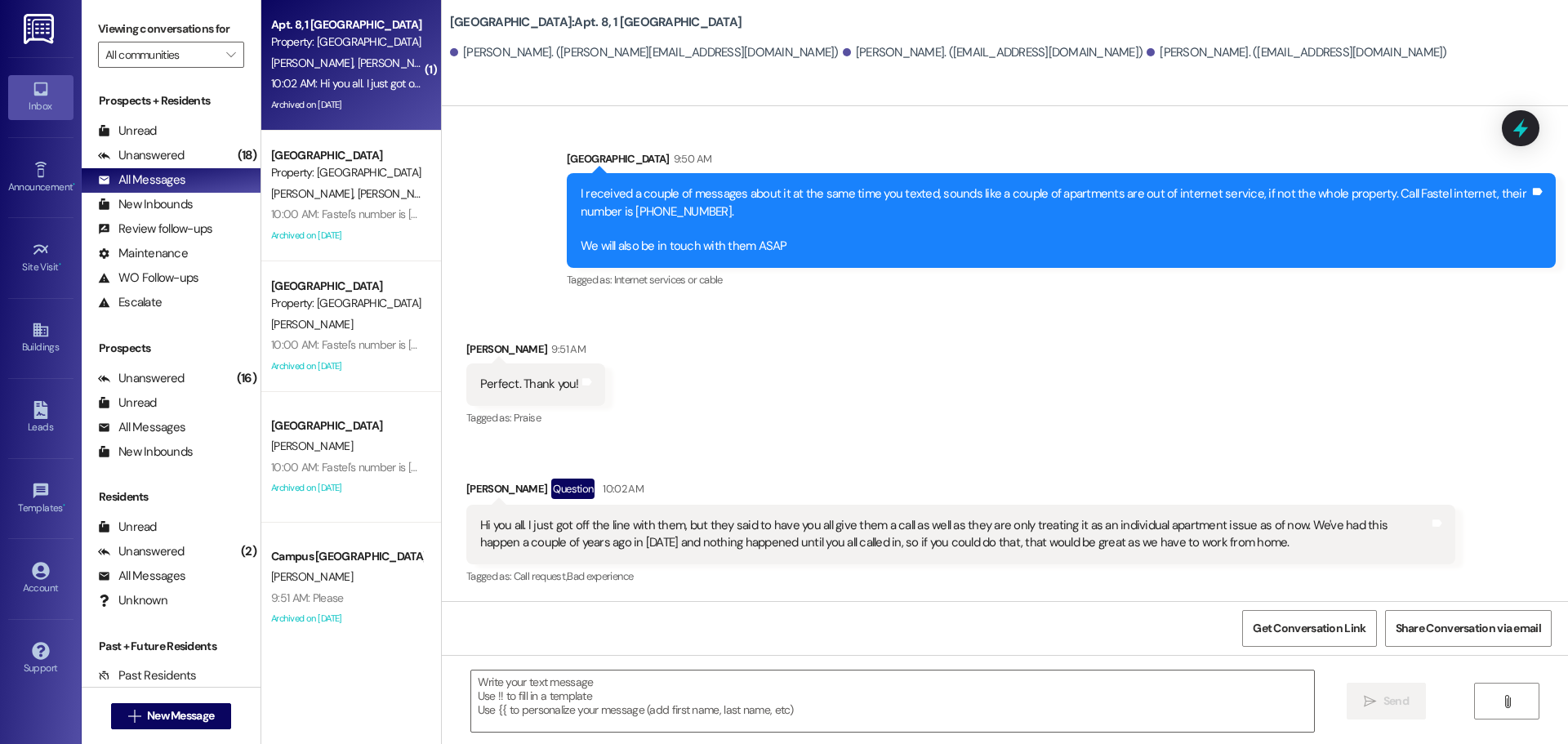
scroll to position [20019, 0]
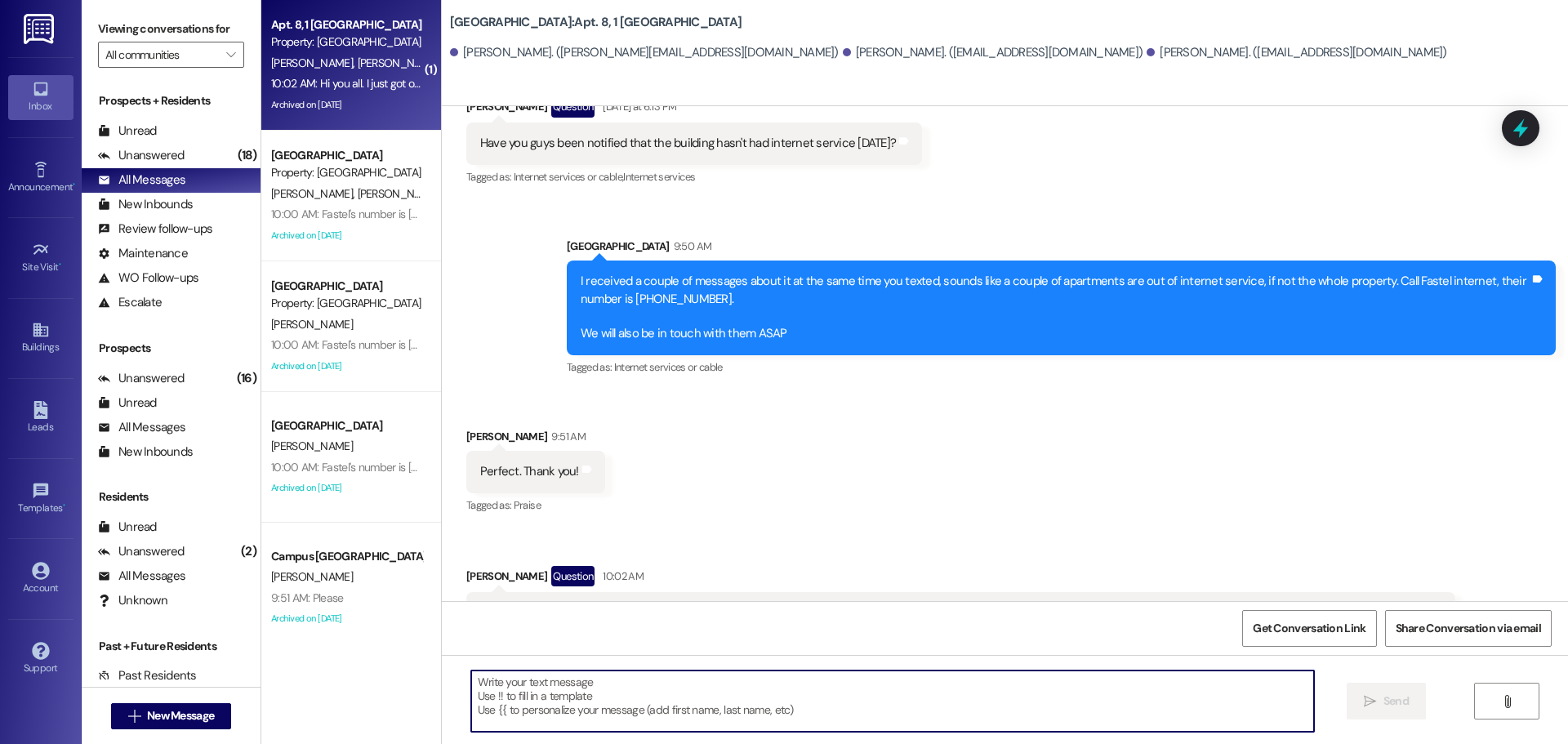
click at [873, 704] on textarea at bounding box center [893, 701] width 843 height 61
click at [565, 726] on textarea at bounding box center [893, 701] width 843 height 61
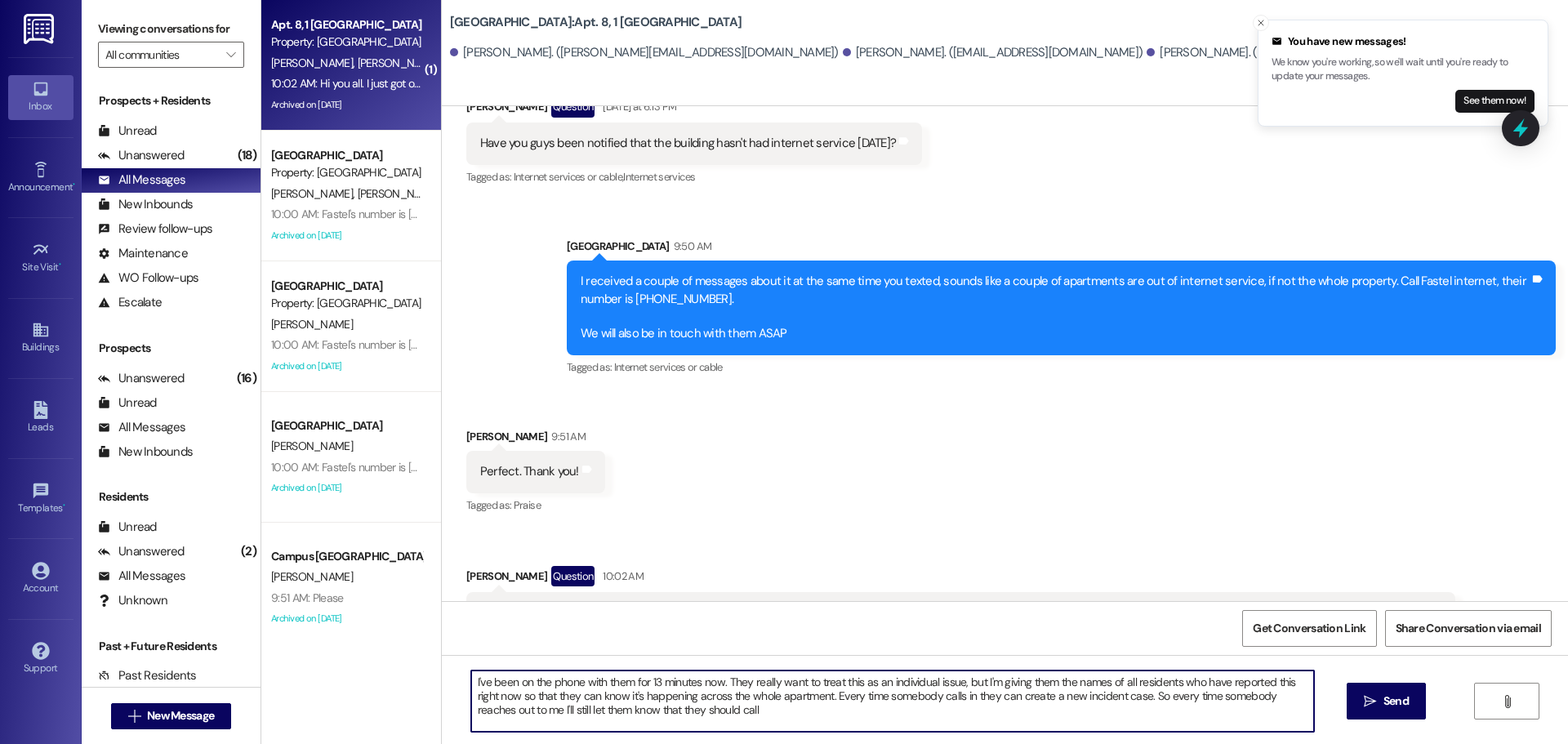
click at [727, 722] on textarea "I've been on the phone with them for 13 minutes now. They really want to treat …" at bounding box center [893, 701] width 843 height 61
click at [1015, 726] on textarea "I've been on the phone with them for 13 minutes now. They really want to treat …" at bounding box center [893, 701] width 843 height 61
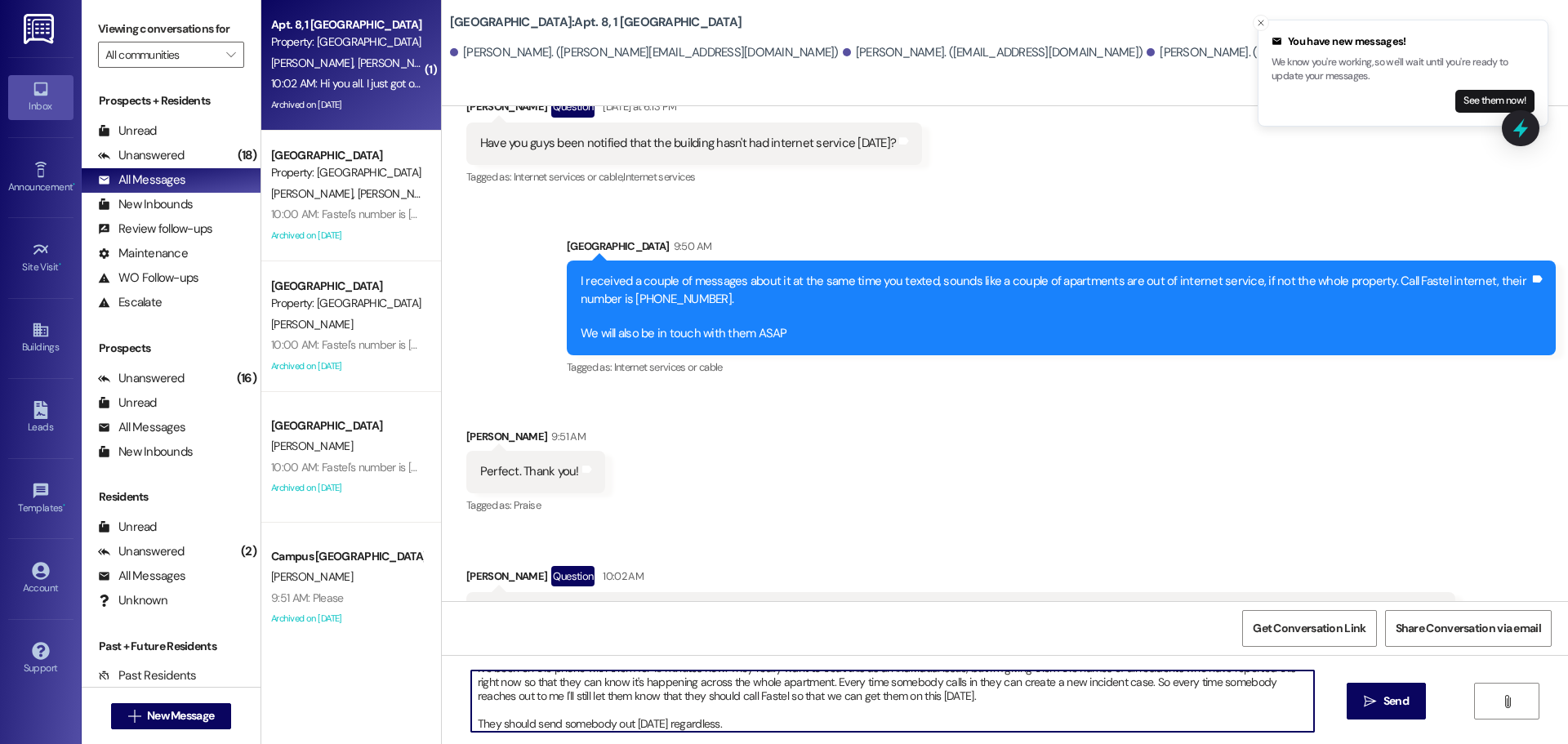
scroll to position [18, 0]
drag, startPoint x: 726, startPoint y: 732, endPoint x: 523, endPoint y: 730, distance: 203.0
click at [523, 730] on textarea "I've been on the phone with them for 13 minutes now. They really want to treat …" at bounding box center [893, 701] width 843 height 61
type textarea "I've been on the phone with them for 13 minutes now. They really want to treat …"
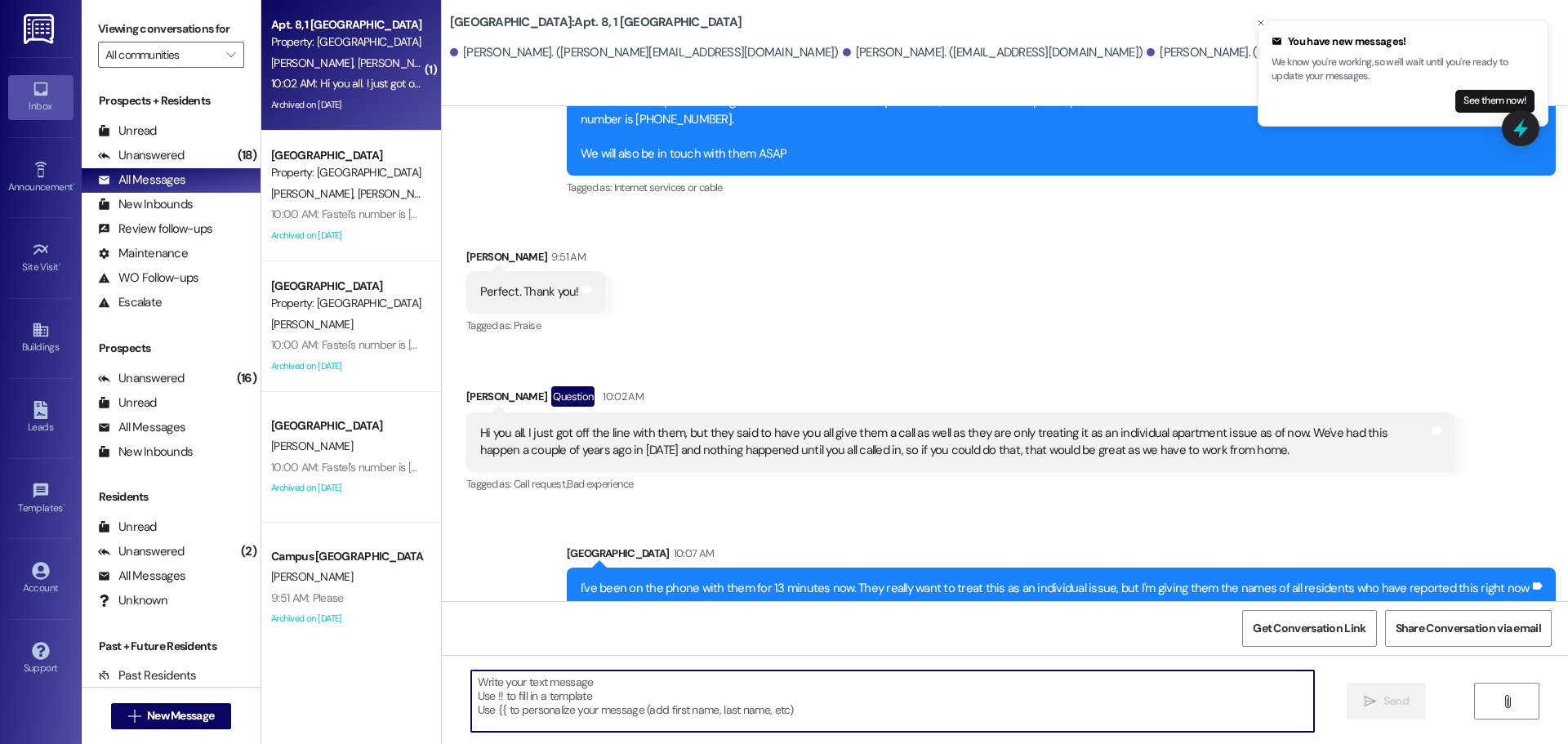
scroll to position [20203, 0]
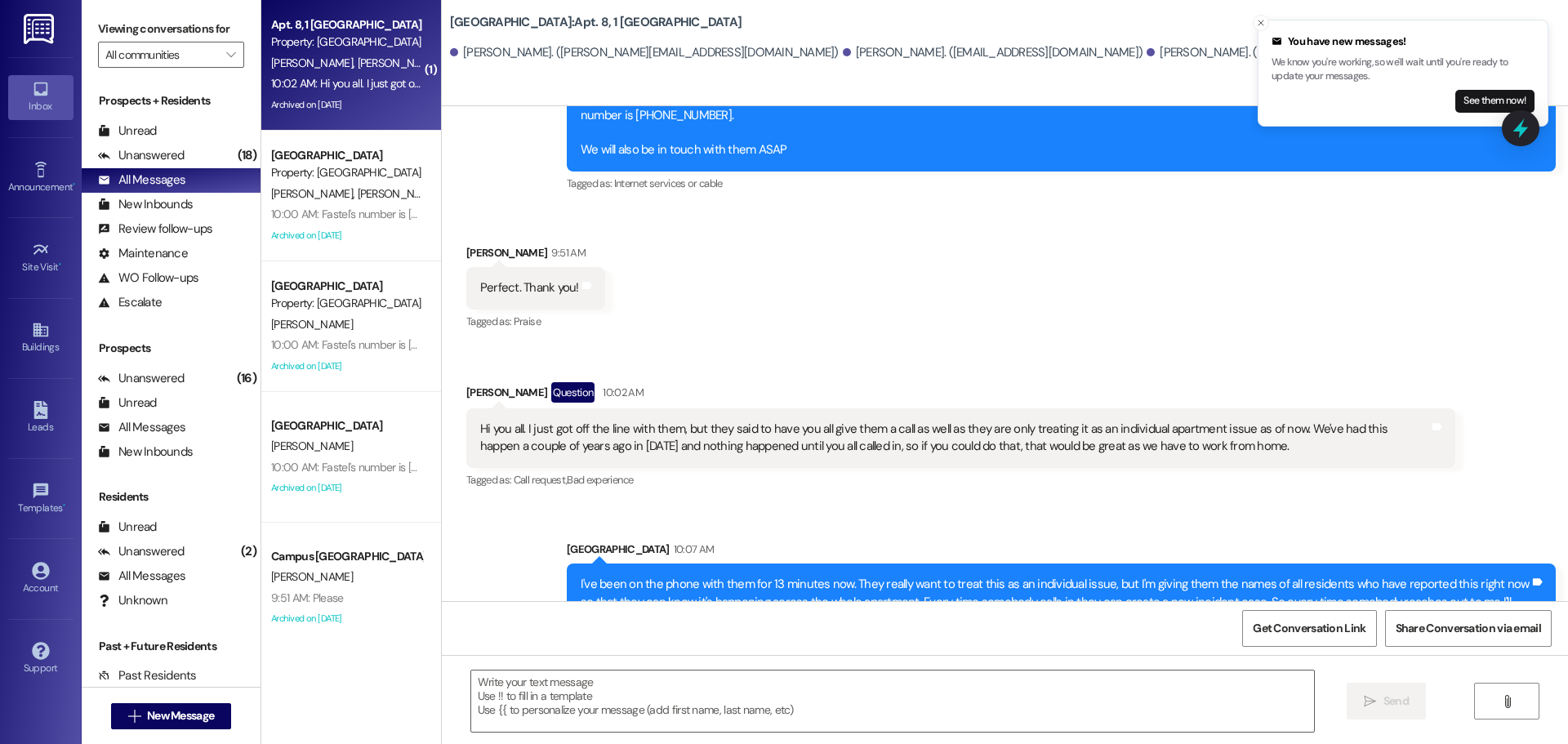
click at [1263, 25] on icon "Close toast" at bounding box center [1260, 22] width 10 height 10
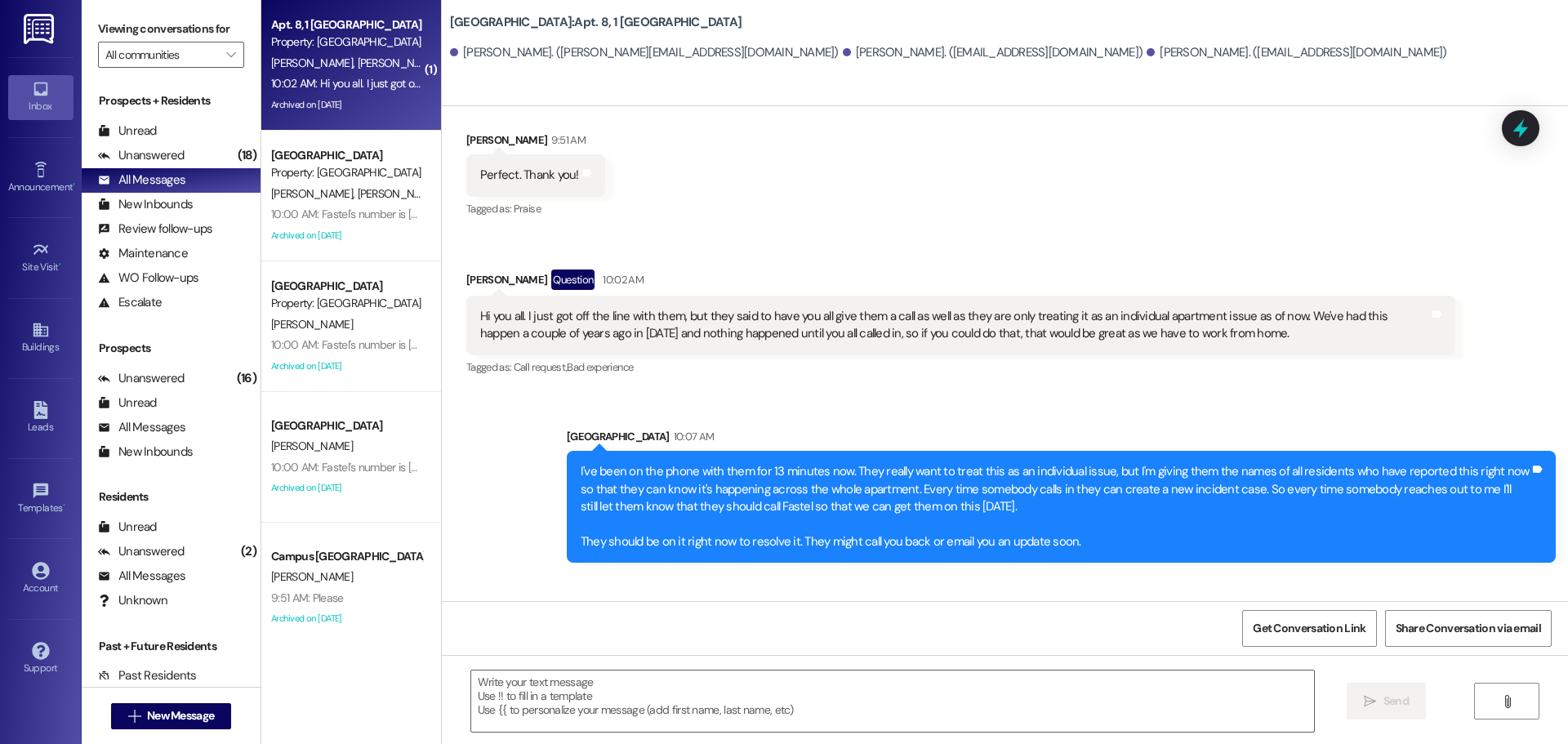
scroll to position [20430, 0]
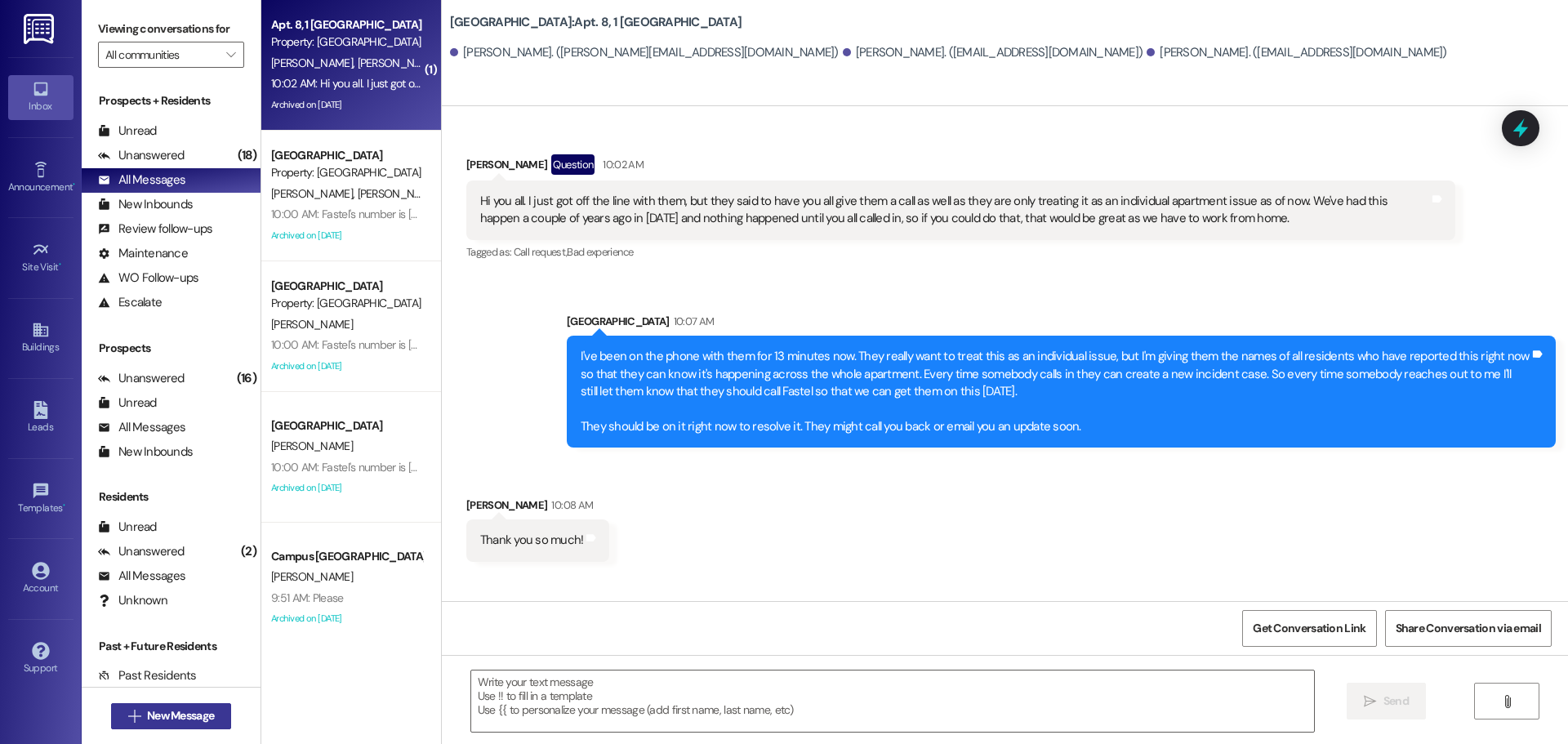
click at [171, 718] on span "New Message" at bounding box center [180, 715] width 67 height 18
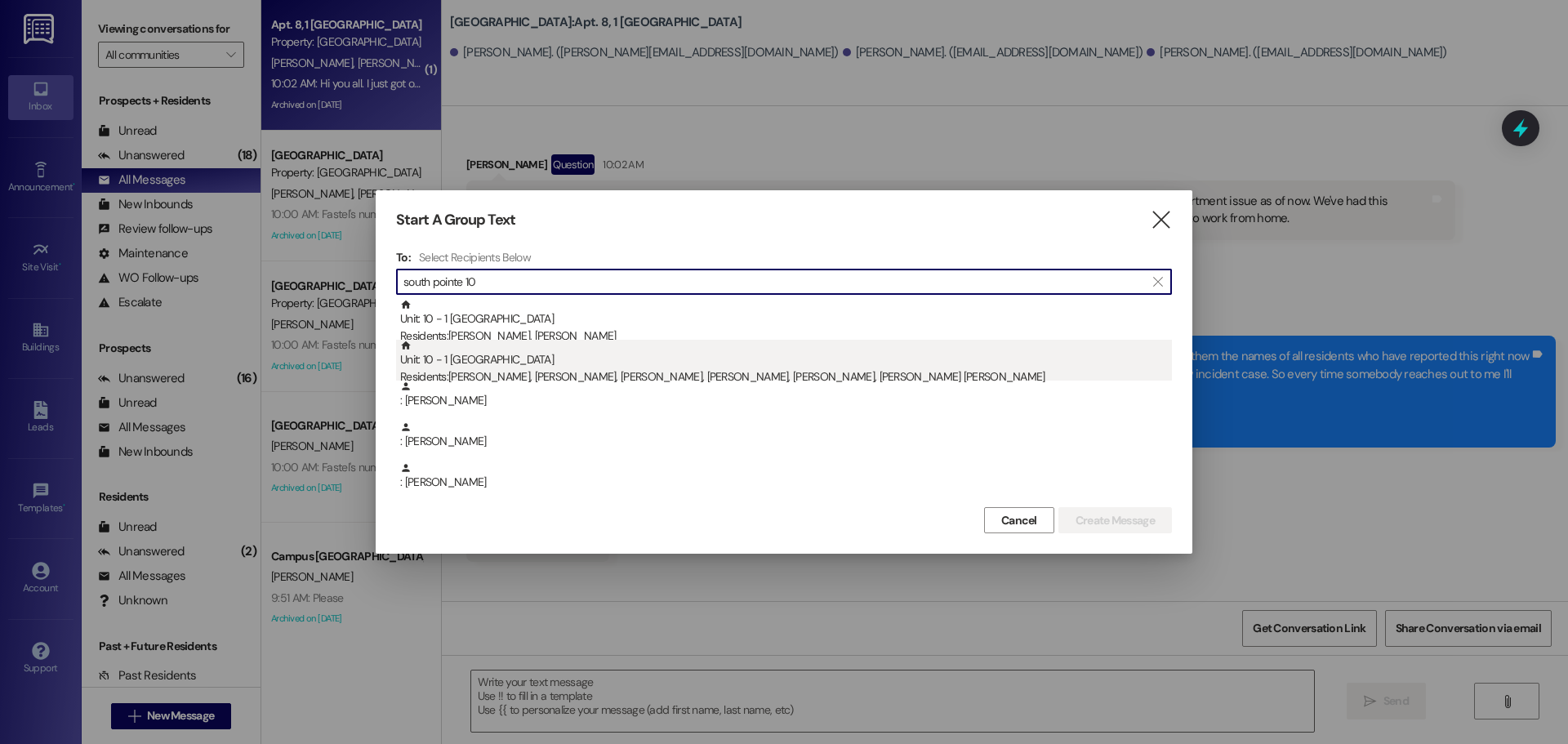
type input "south pointe 10"
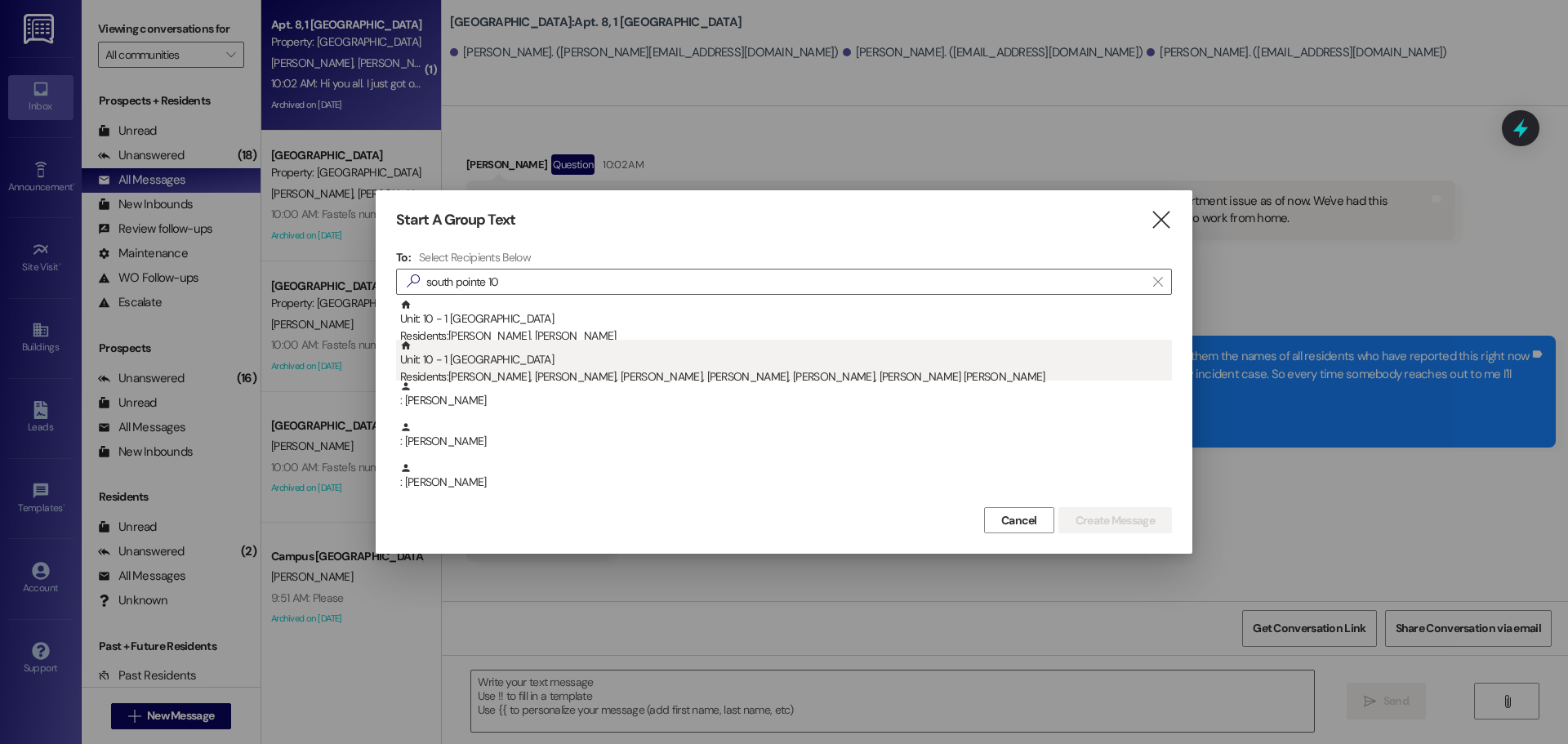
click at [681, 367] on div "Unit: 10 - 1 South Pointe Residents: Caleb Wuthrich, Tiger Caulford, Edward Mar…" at bounding box center [785, 363] width 772 height 46
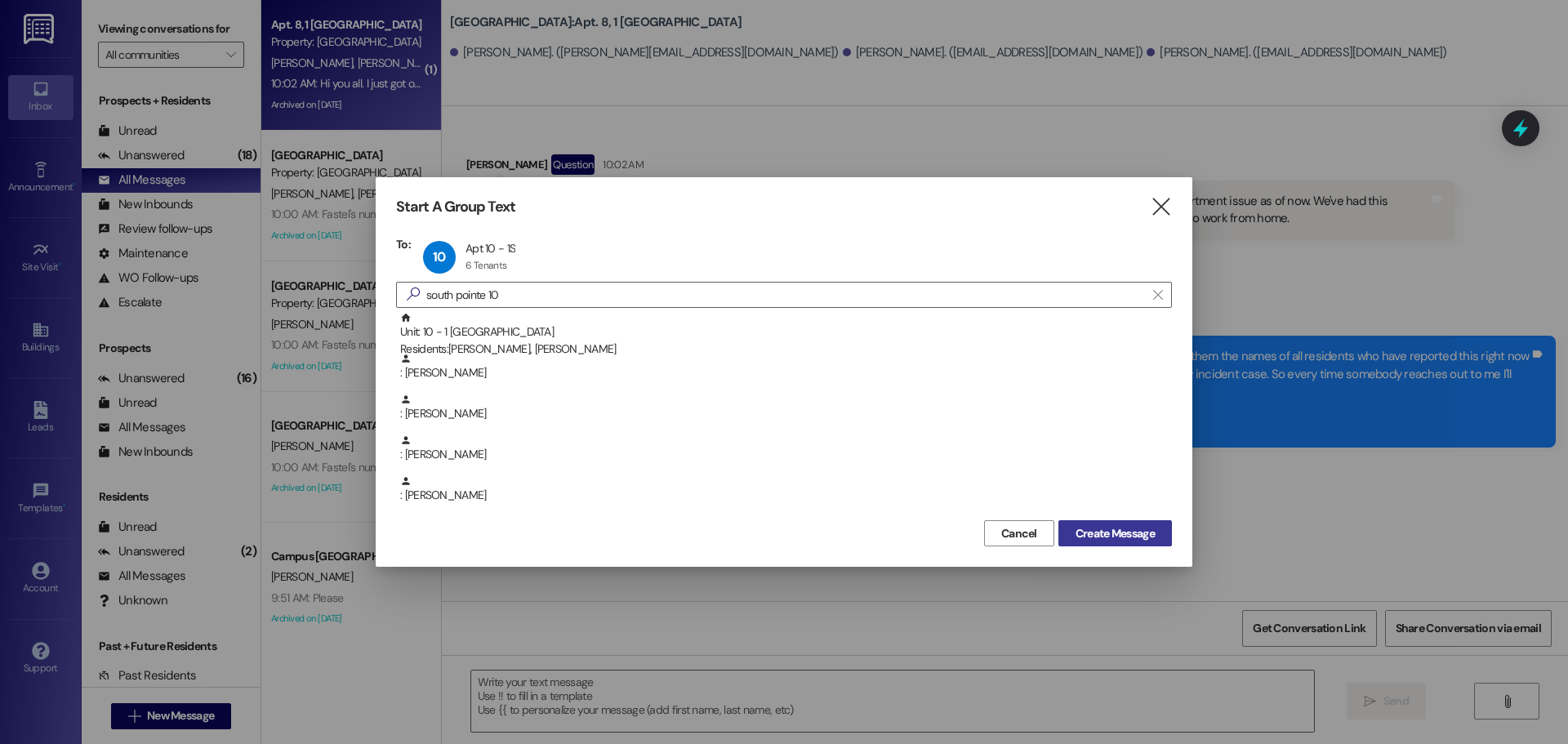
click at [1133, 518] on div "Cancel Create Message" at bounding box center [784, 531] width 776 height 30
click at [1135, 530] on span "Create Message" at bounding box center [1115, 533] width 79 height 18
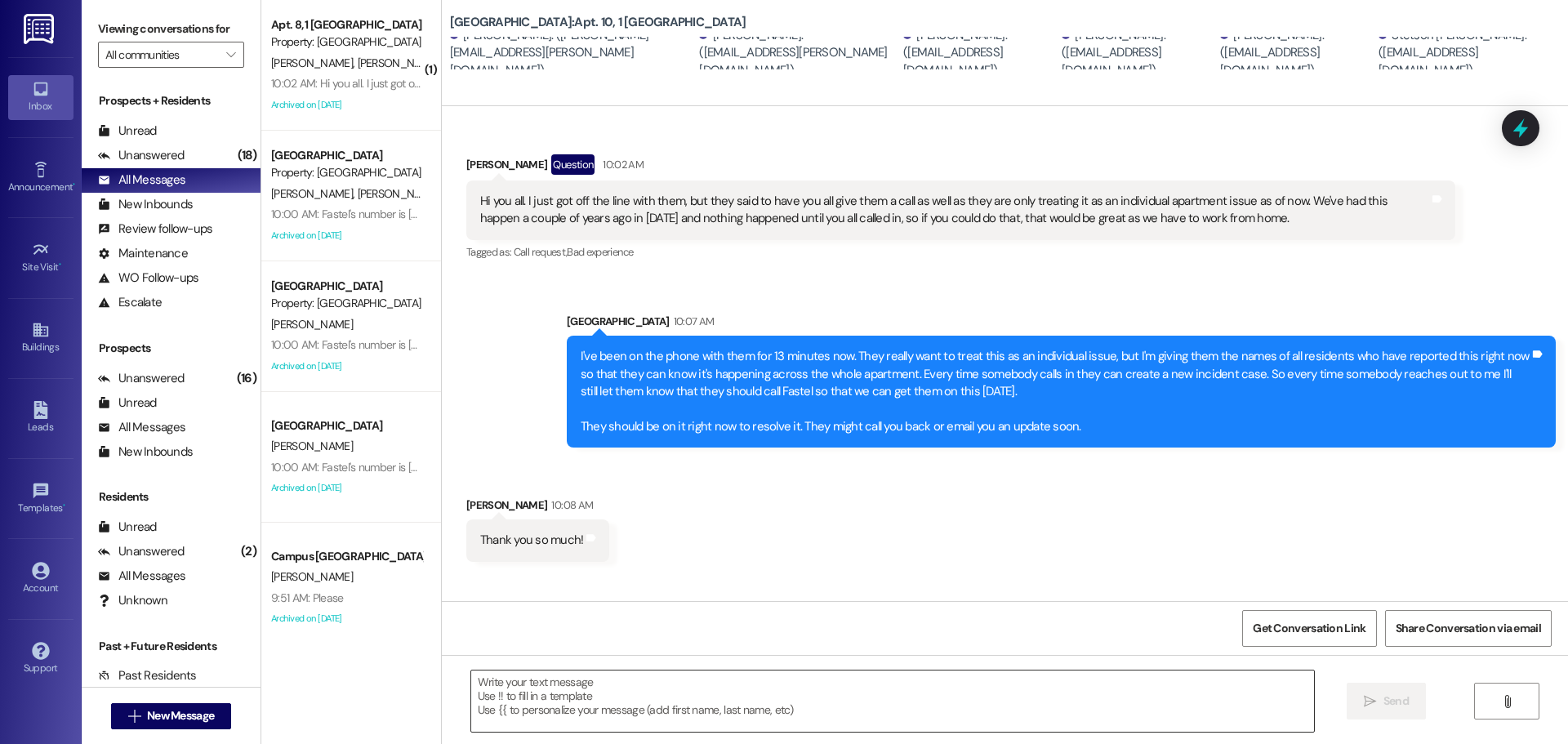
scroll to position [1418, 0]
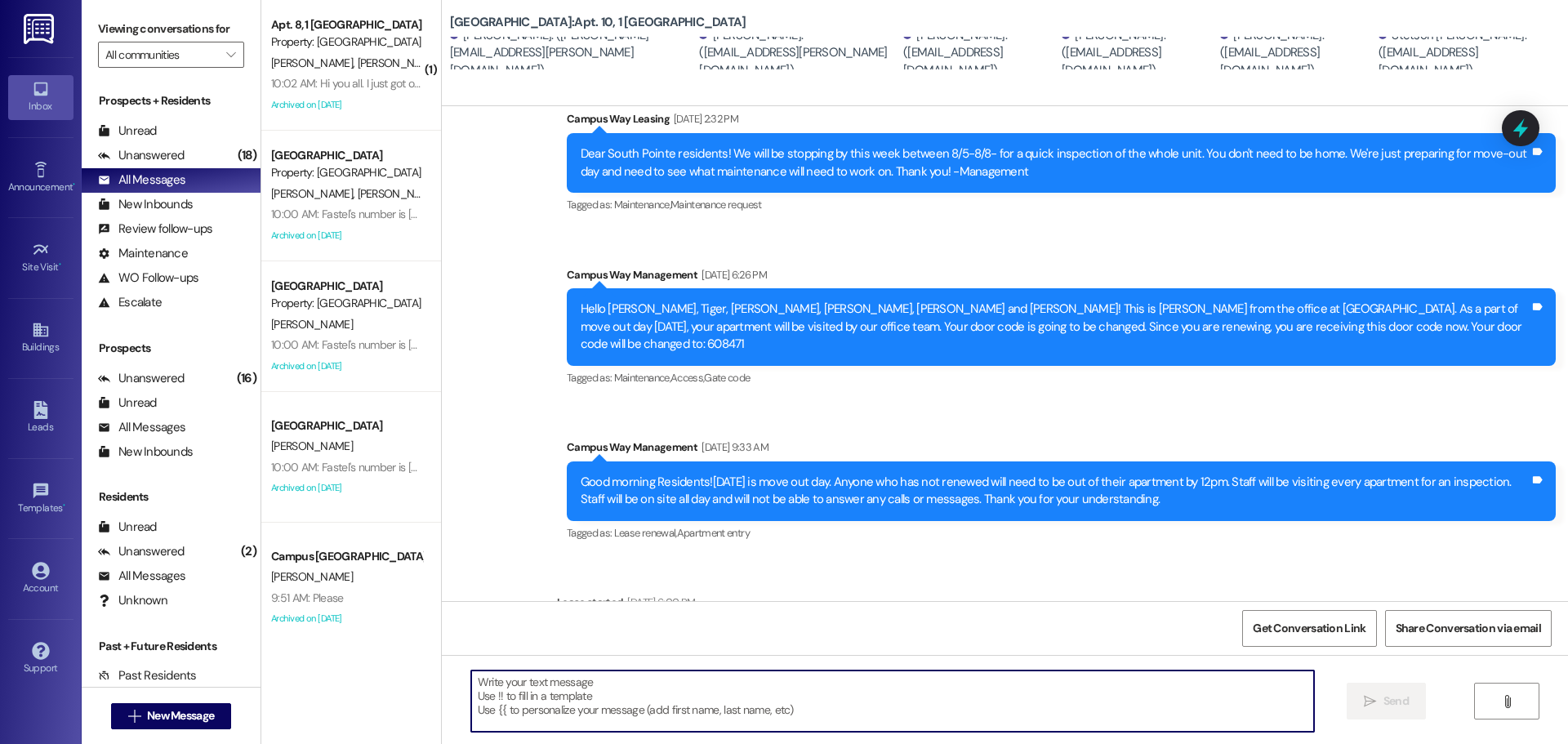
click at [877, 707] on textarea at bounding box center [893, 701] width 843 height 61
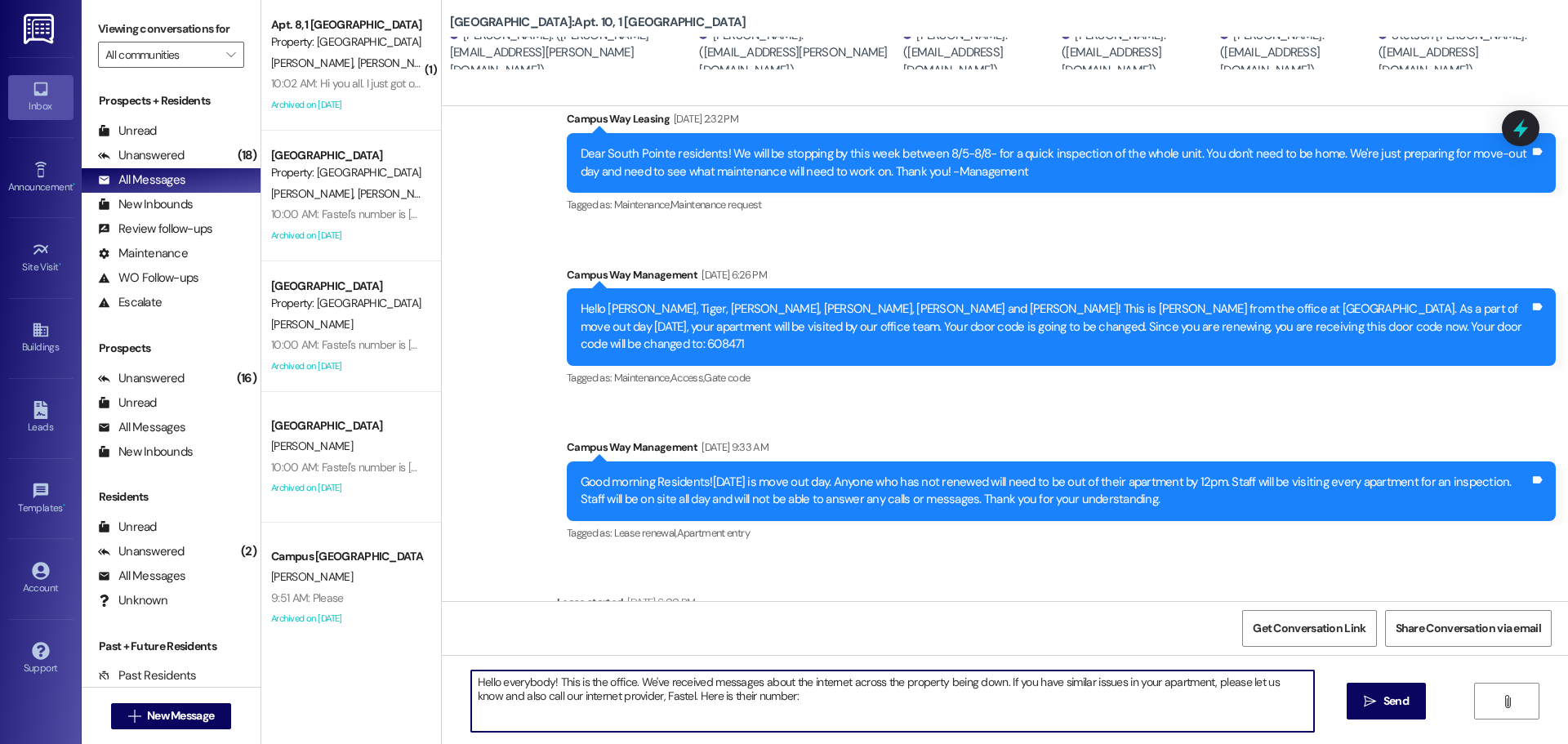
paste textarea "(801) 322-3278"
click at [488, 717] on textarea "Hello everybody! This is the office. We've received messages about the internet…" at bounding box center [893, 701] width 843 height 61
click at [1040, 711] on textarea "Hello everybody! This is the office. We've received messages about the internet…" at bounding box center [893, 701] width 843 height 61
click at [1031, 726] on textarea "Hello everybody! This is the office. We've received messages about the internet…" at bounding box center [893, 701] width 843 height 61
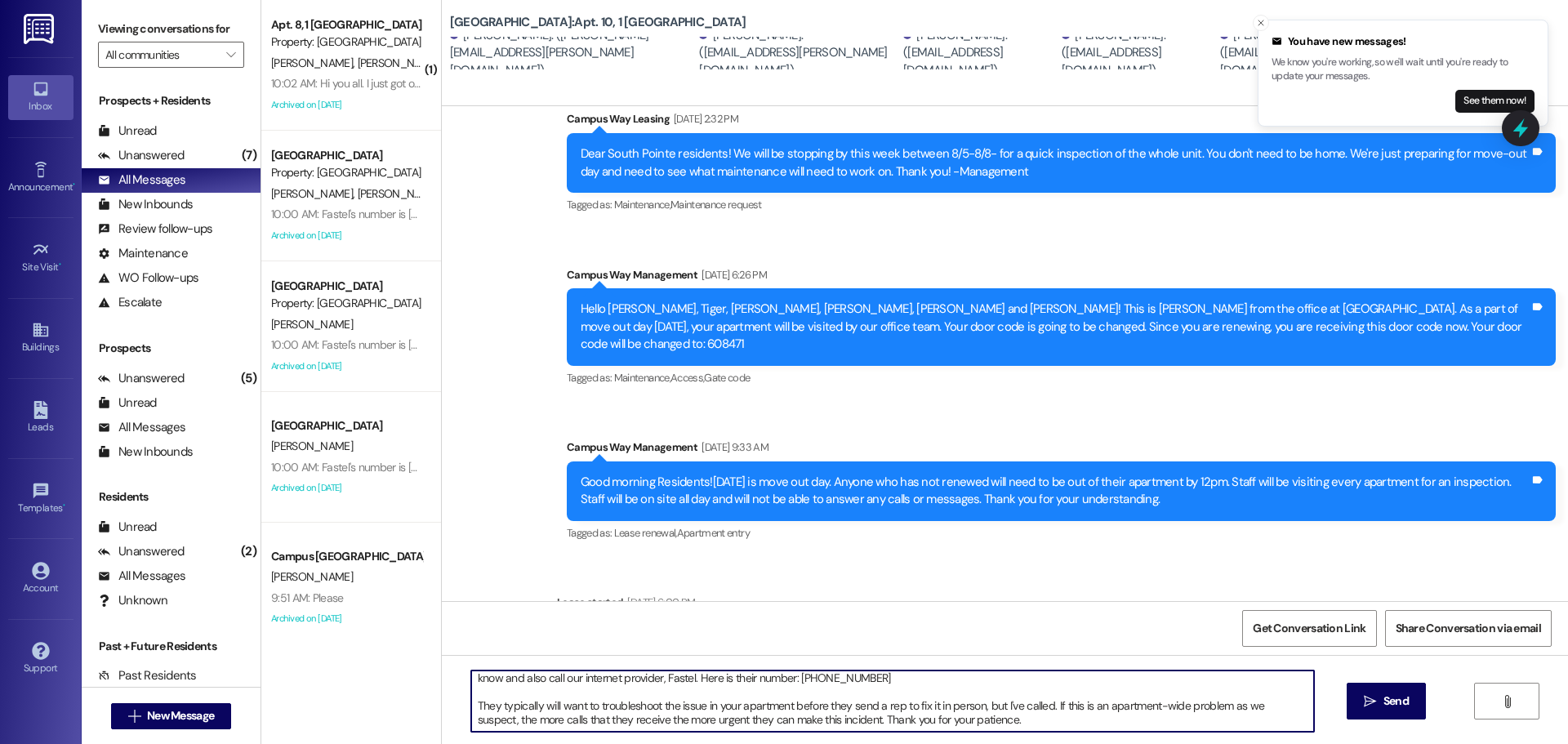
scroll to position [0, 0]
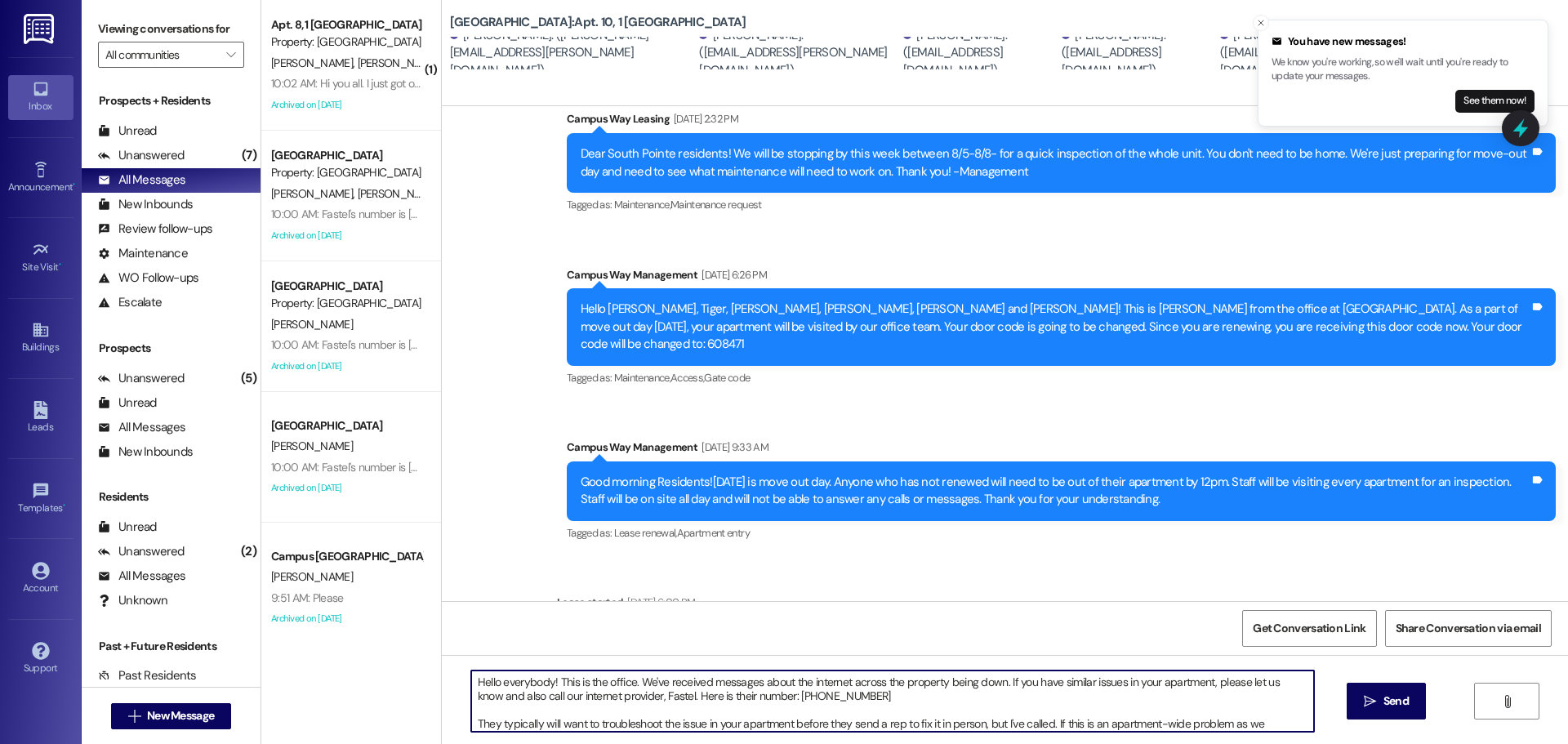
drag, startPoint x: 989, startPoint y: 732, endPoint x: 482, endPoint y: 659, distance: 512.2
click at [482, 659] on div "Hello everybody! This is the office. We've received messages about the internet…" at bounding box center [1004, 716] width 1126 height 123
click at [1105, 708] on textarea "Hello everybody! This is the office. We've received messages about the internet…" at bounding box center [893, 701] width 843 height 61
click at [1035, 715] on textarea "Hello everybody! This is the office. We've received messages about the internet…" at bounding box center [893, 701] width 843 height 61
click at [1040, 721] on textarea "Hello everybody! This is the office. We've received messages about the internet…" at bounding box center [893, 701] width 843 height 61
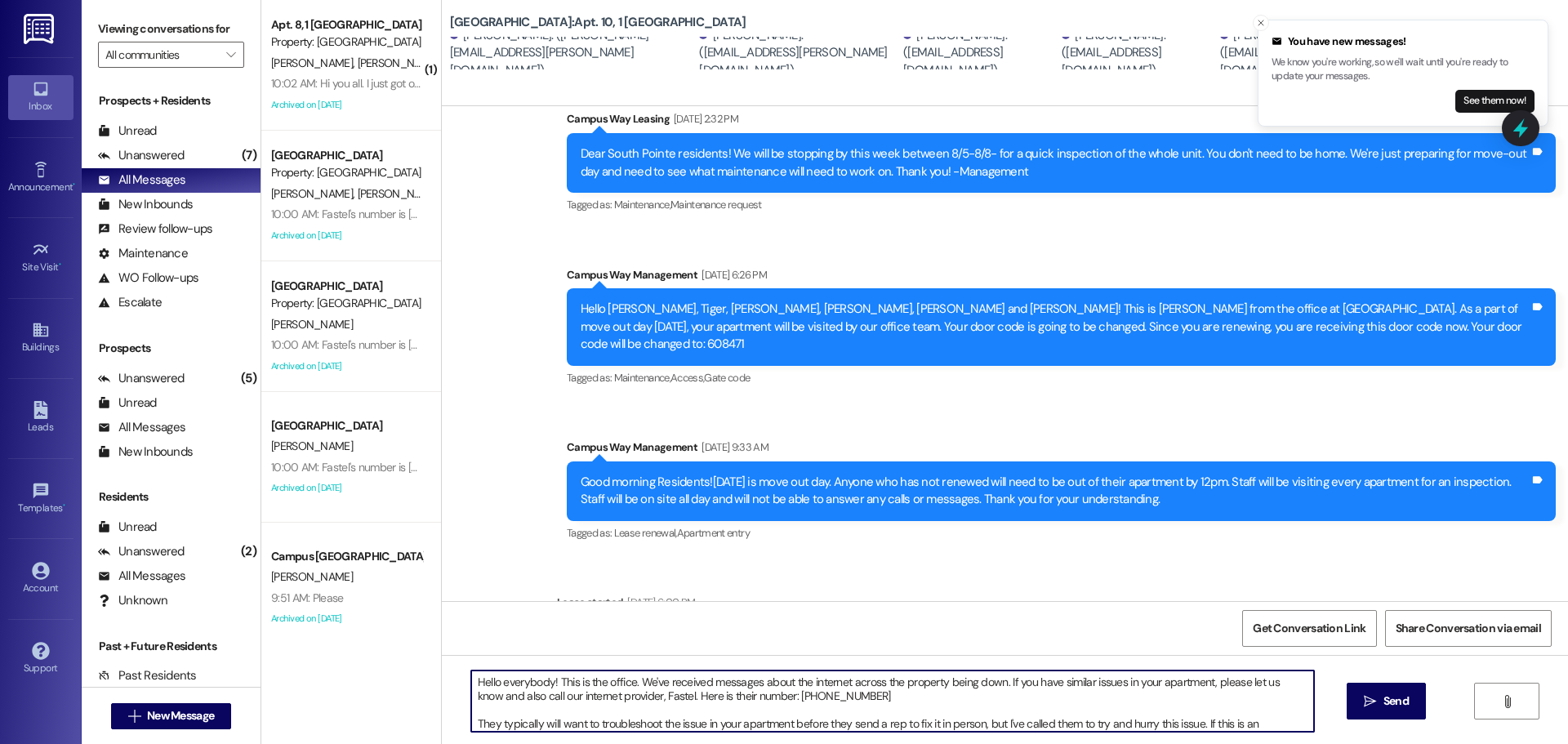
drag, startPoint x: 1210, startPoint y: 720, endPoint x: 438, endPoint y: 644, distance: 775.7
click at [442, 644] on div "Announcement, sent via SMS Campus Way Leasing May 07, 2025 at 4:26 PM Announcem…" at bounding box center [1004, 478] width 1126 height 744
click at [1057, 707] on textarea "Hello everybody! This is the office. We've received messages about the internet…" at bounding box center [893, 701] width 843 height 61
type textarea "Hello everybody! This is the office. We've received messages about the internet…"
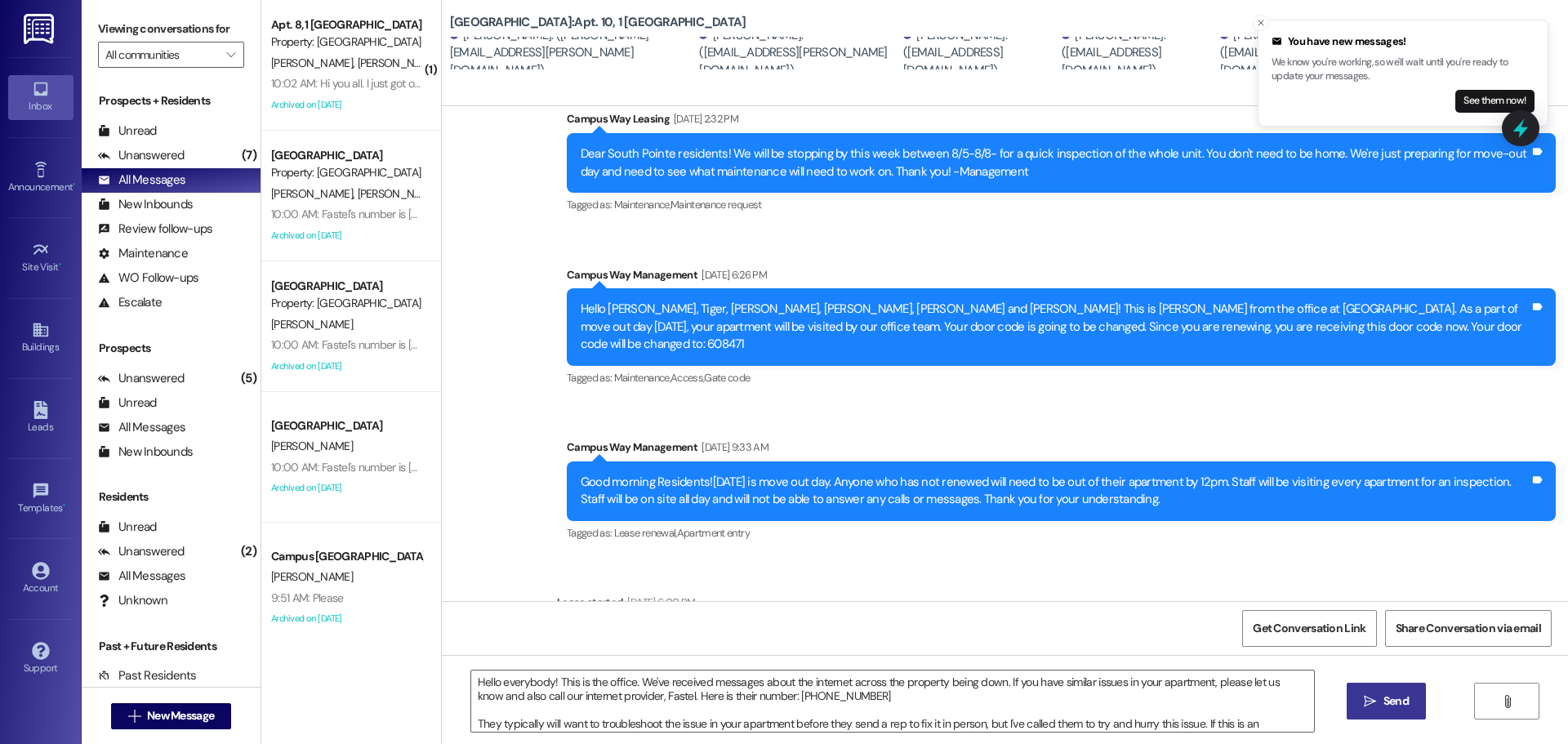
click at [1371, 689] on button " Send" at bounding box center [1387, 701] width 79 height 37
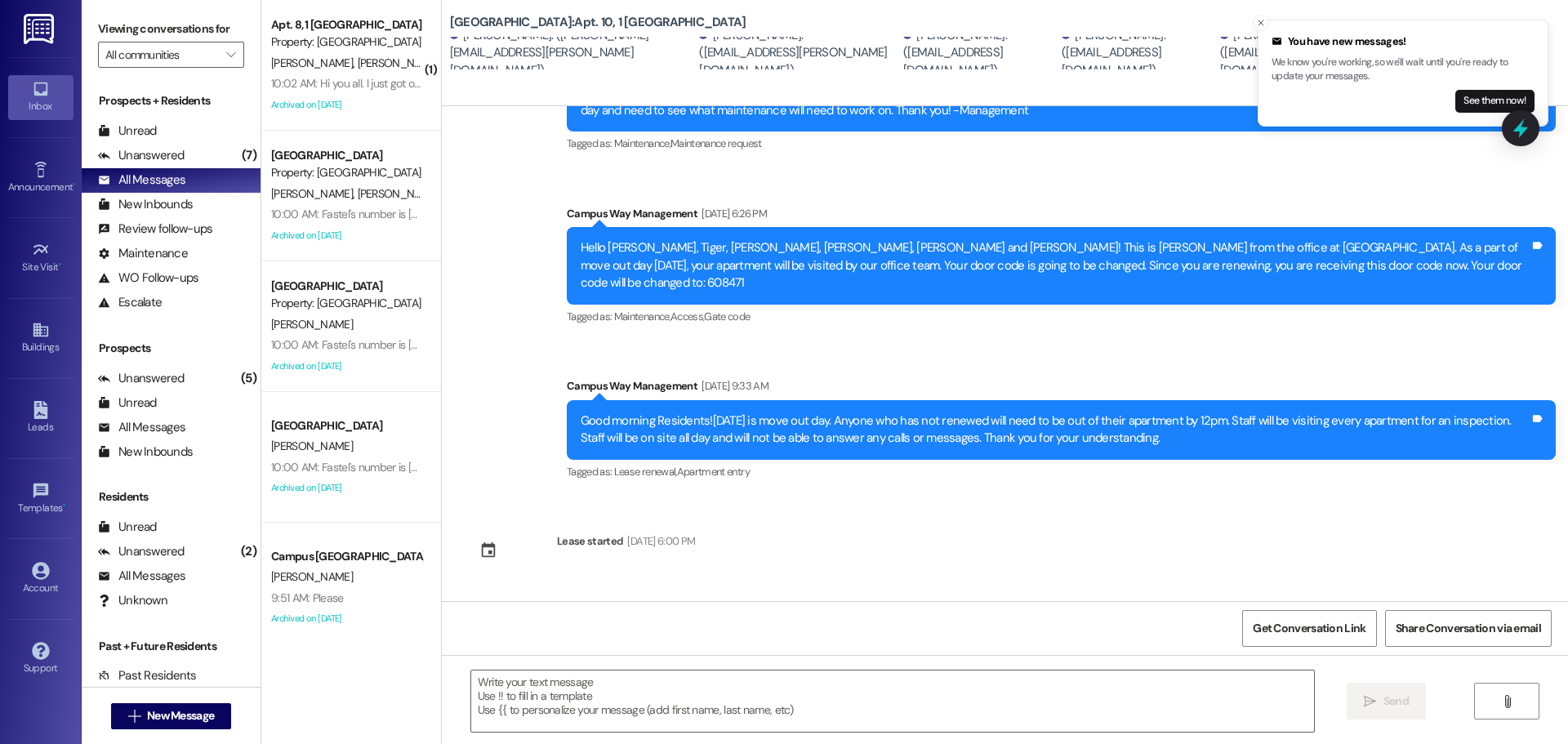
scroll to position [1602, 0]
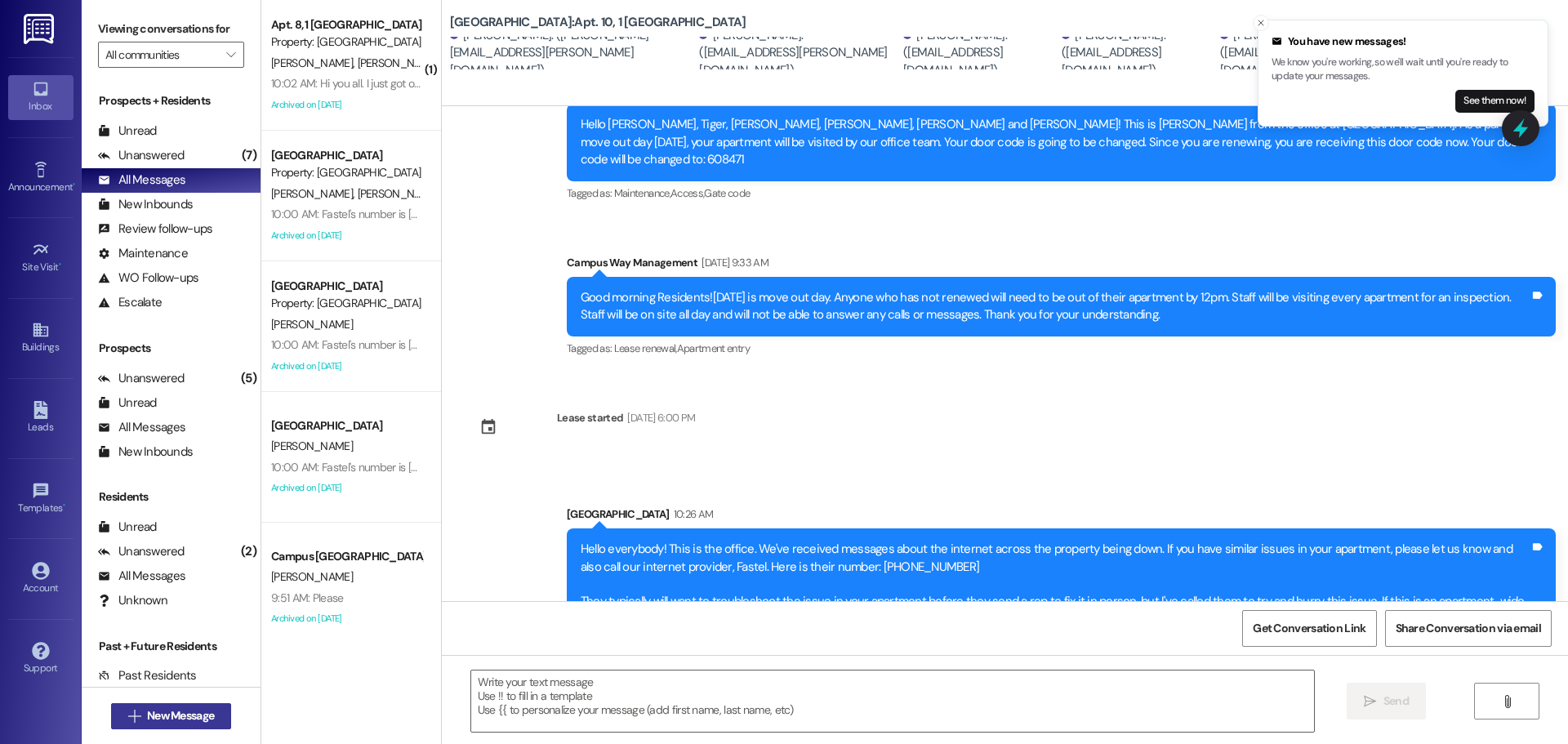
click at [150, 711] on span "New Message" at bounding box center [180, 715] width 67 height 18
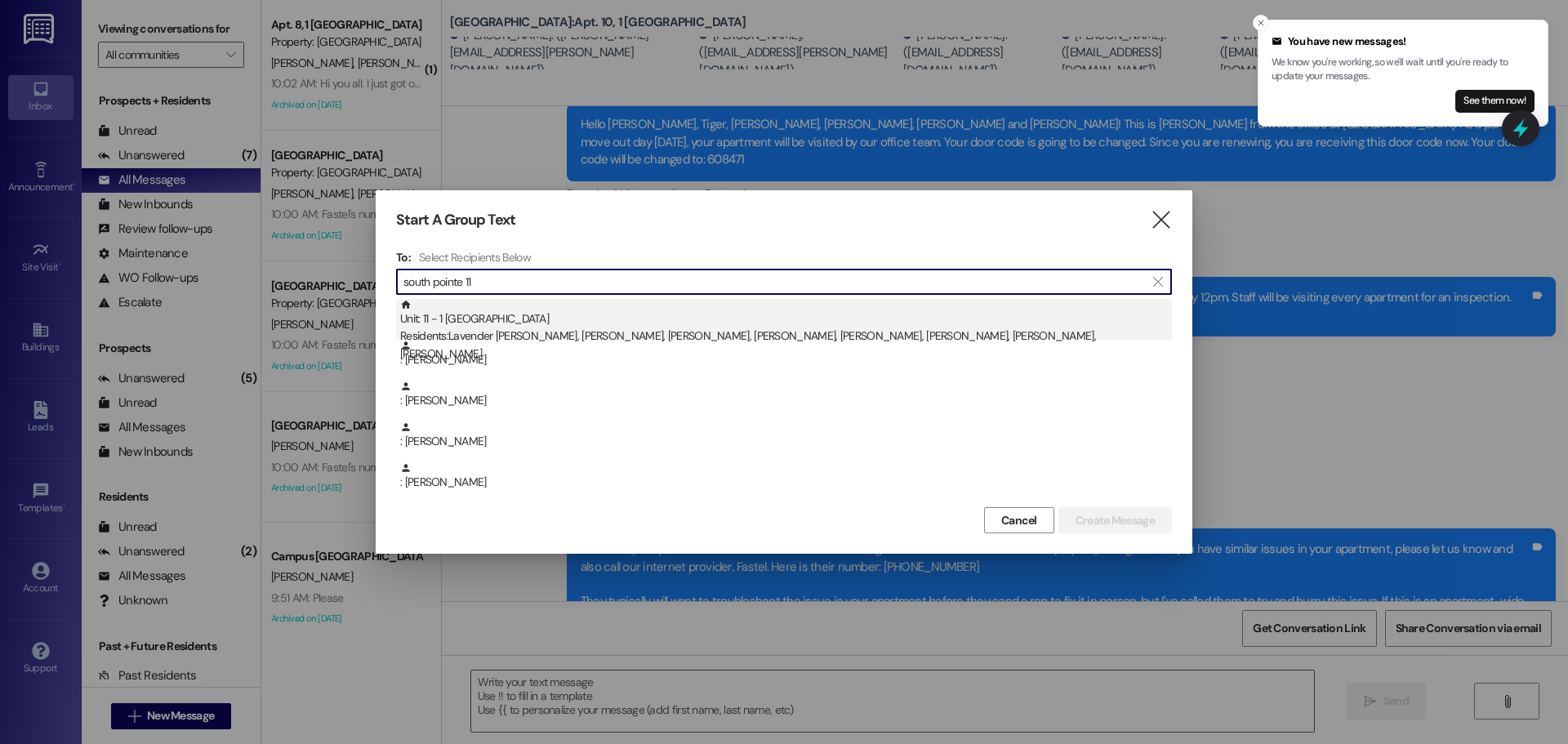
type input "south pointe 11"
click at [662, 311] on div "Unit: 11 - 1 South Pointe Residents: Lavender Marigold, TKeyah Warner, Ethan Le…" at bounding box center [785, 331] width 772 height 64
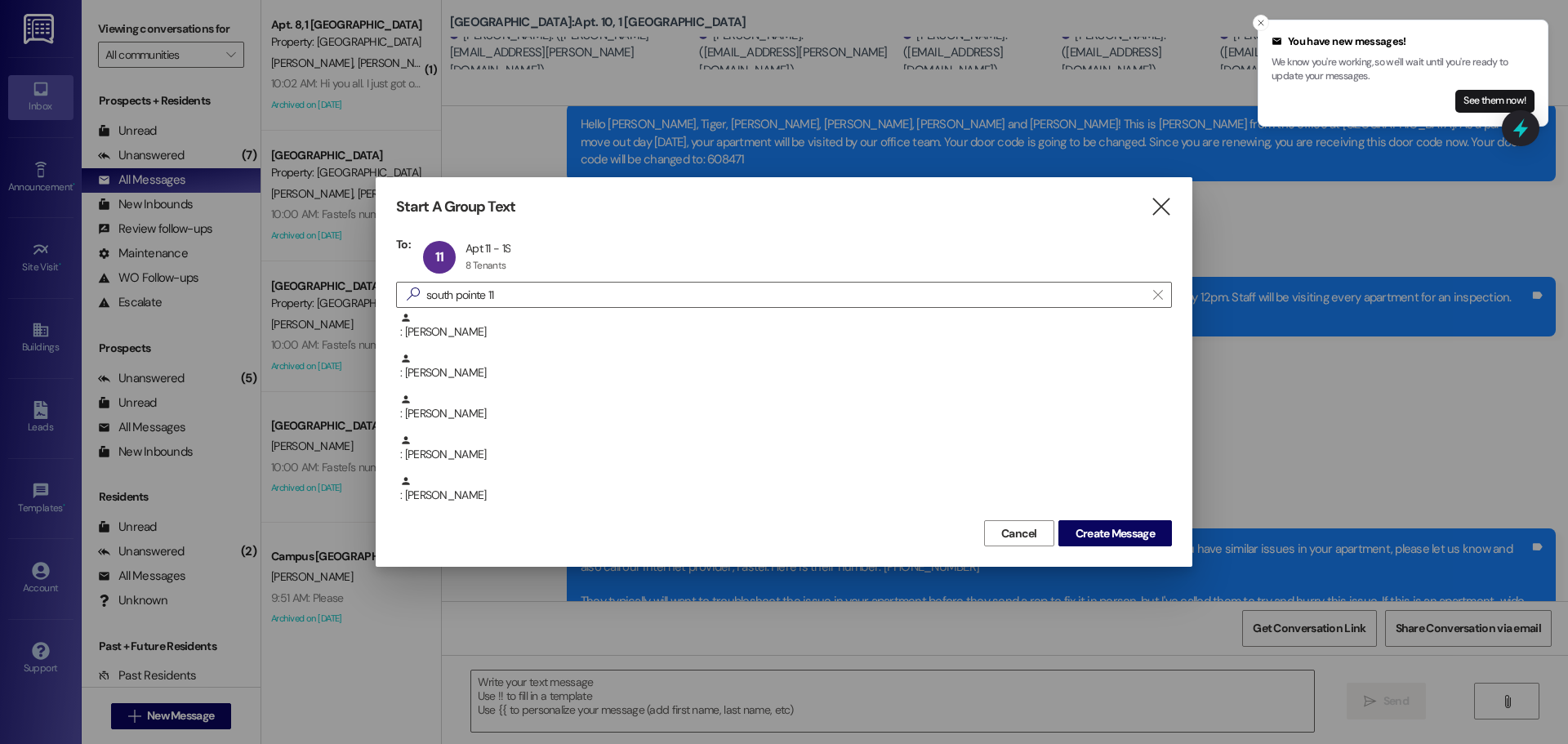
click at [1112, 517] on div "Cancel Create Message" at bounding box center [784, 531] width 776 height 30
click at [1111, 531] on span "Create Message" at bounding box center [1115, 533] width 79 height 18
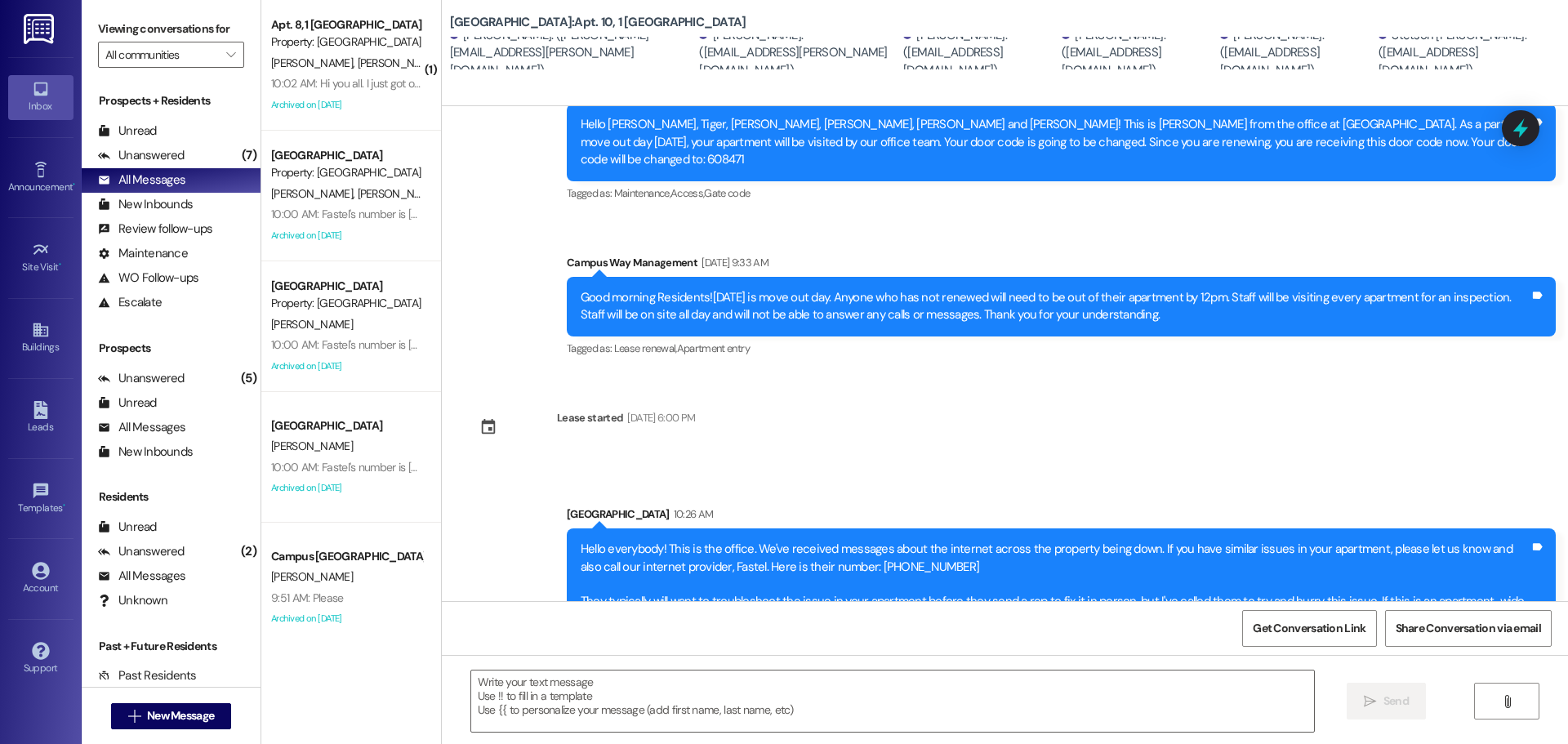
scroll to position [0, 0]
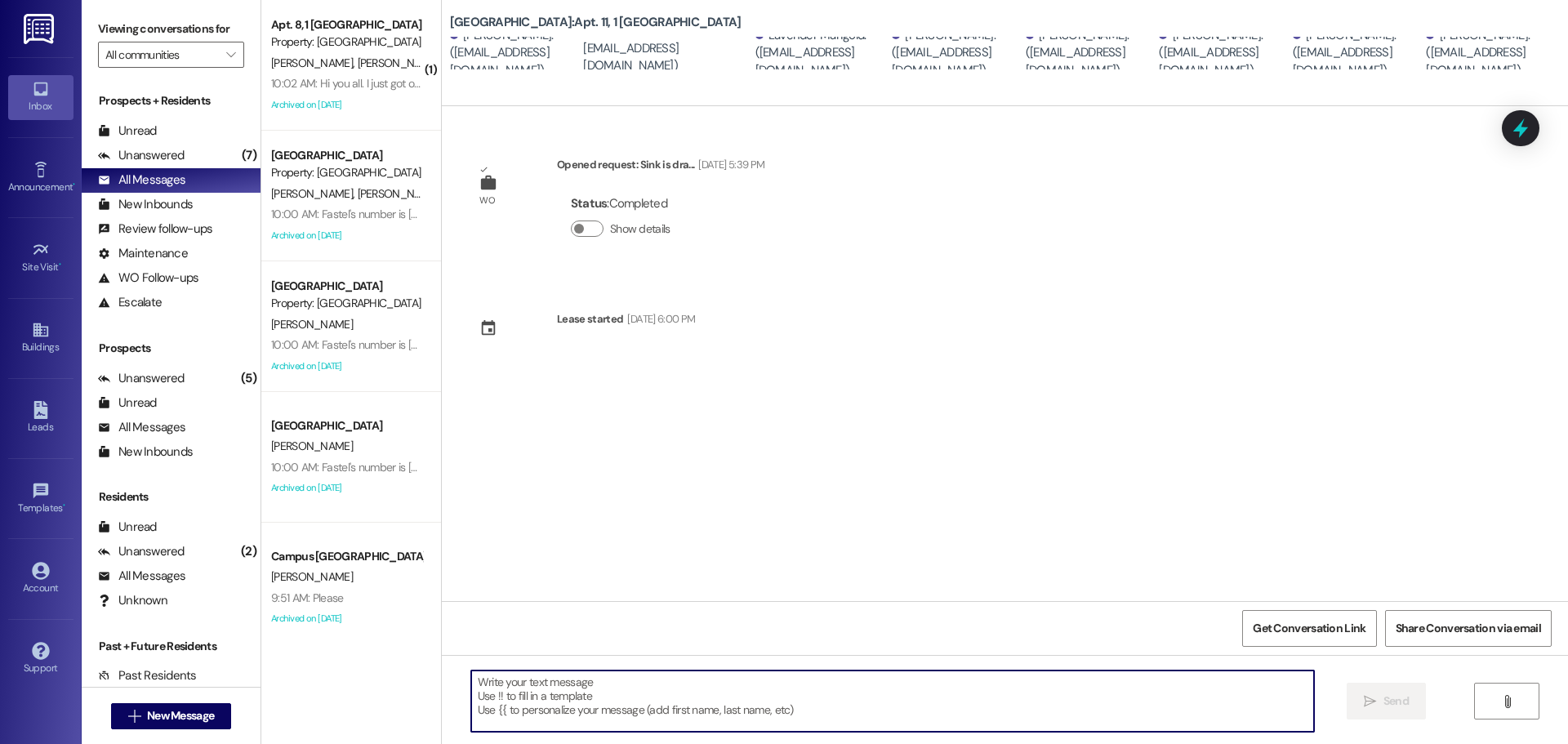
click at [698, 699] on textarea at bounding box center [893, 701] width 843 height 61
paste textarea "Hello everybody! This is the office. We've received messages about the internet…"
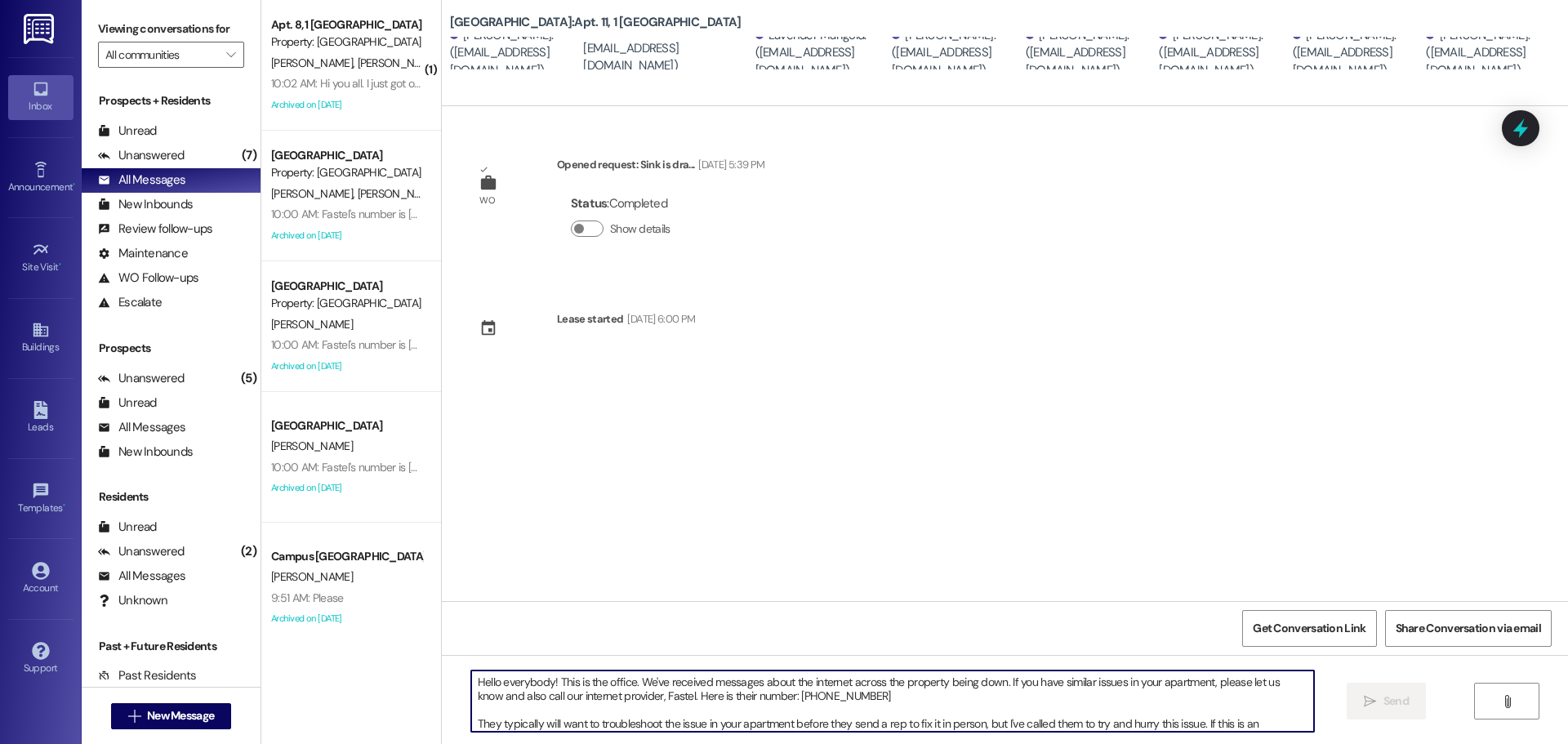
scroll to position [14, 0]
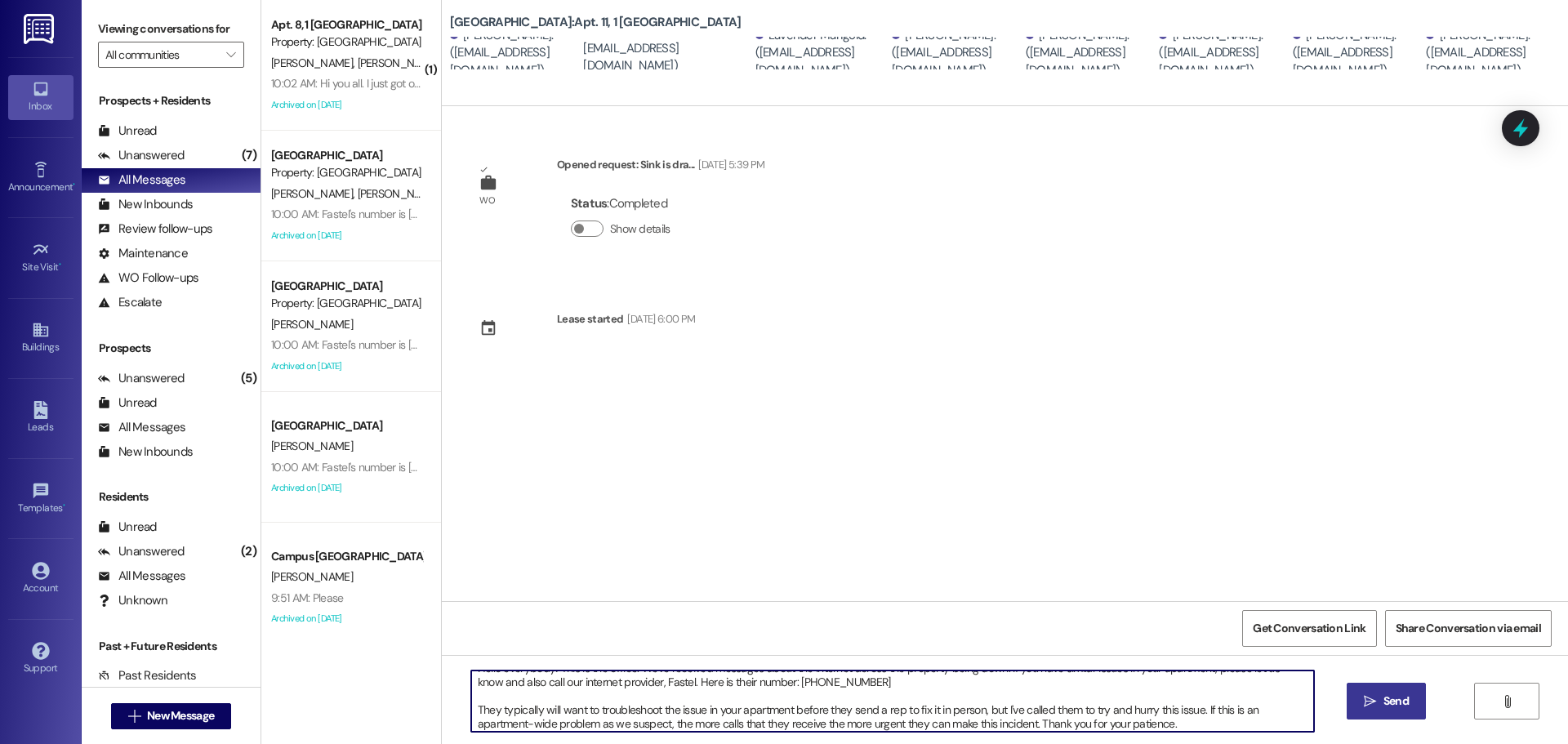
type textarea "Hello everybody! This is the office. We've received messages about the internet…"
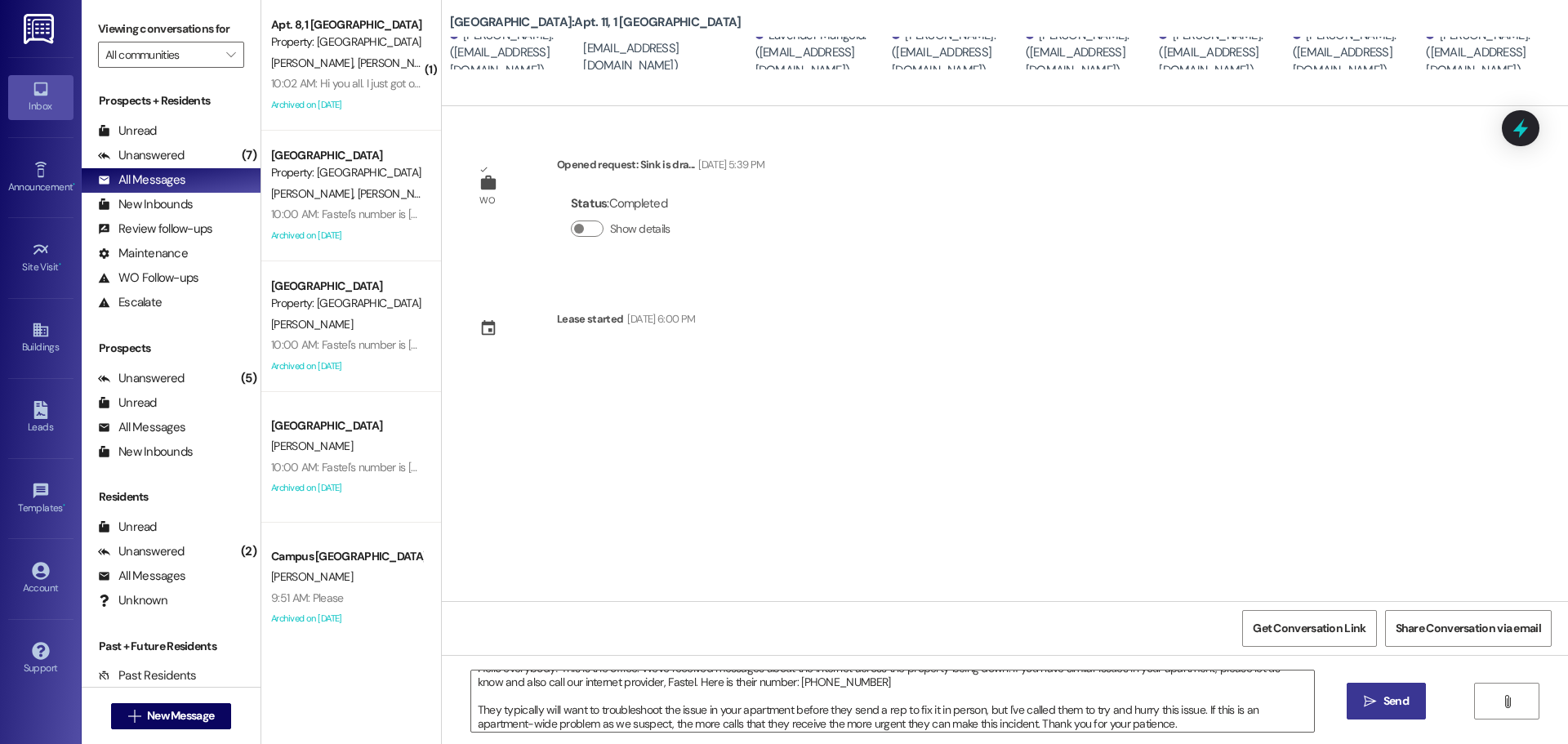
click at [1362, 689] on button " Send" at bounding box center [1387, 701] width 79 height 37
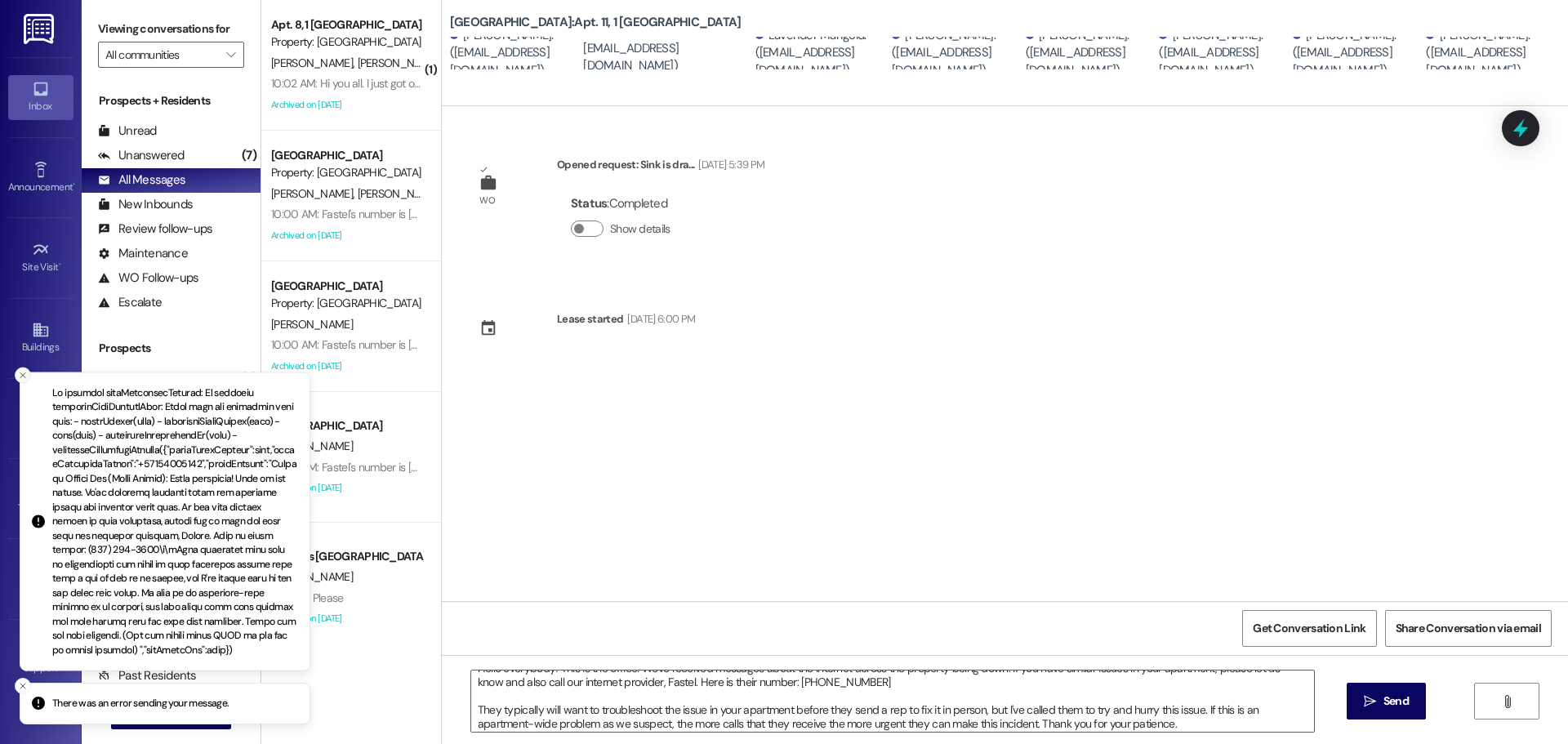
click at [24, 372] on line "Close toast" at bounding box center [22, 374] width 5 height 5
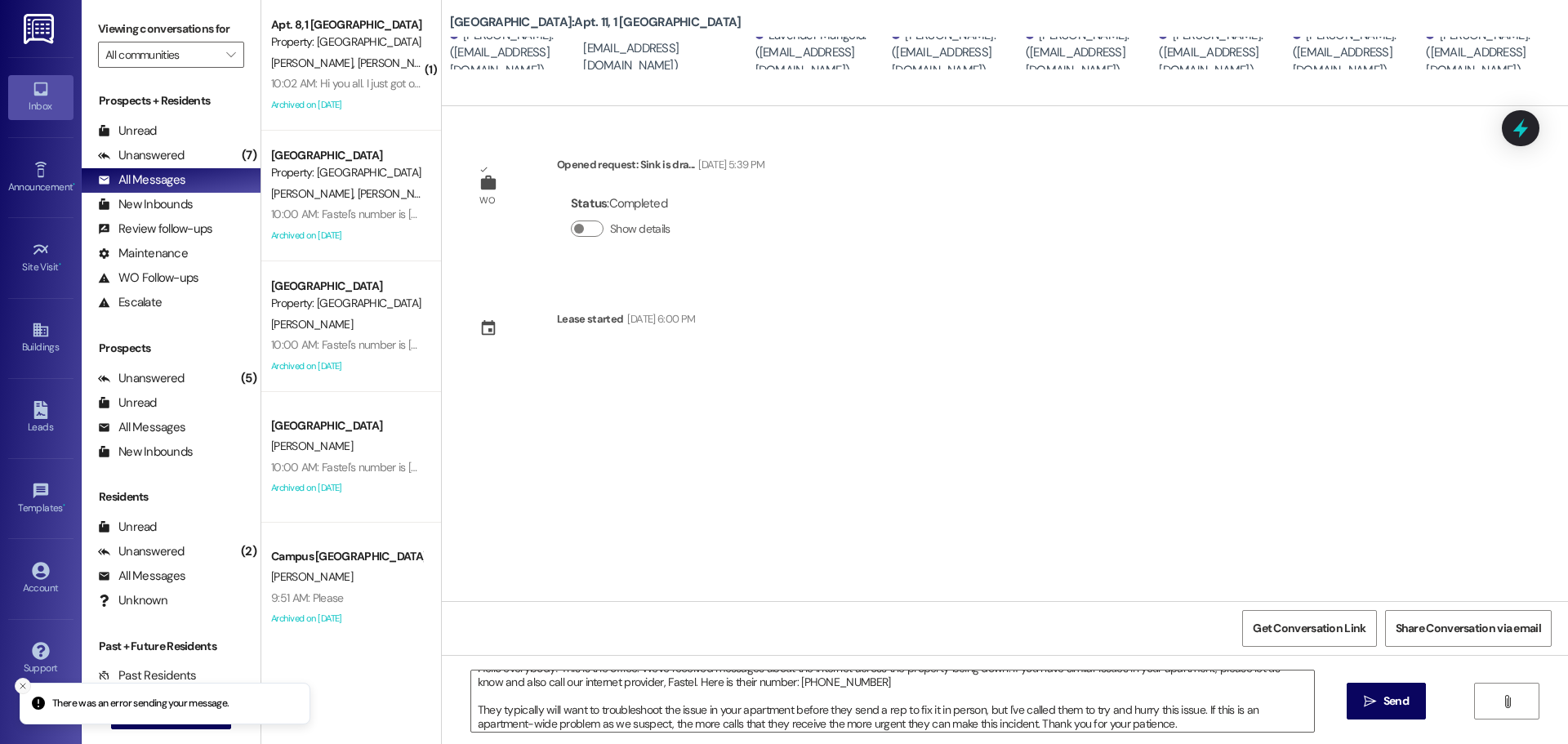
click at [18, 683] on icon "Close toast" at bounding box center [22, 686] width 10 height 10
click at [116, 704] on button " New Message" at bounding box center [171, 716] width 121 height 26
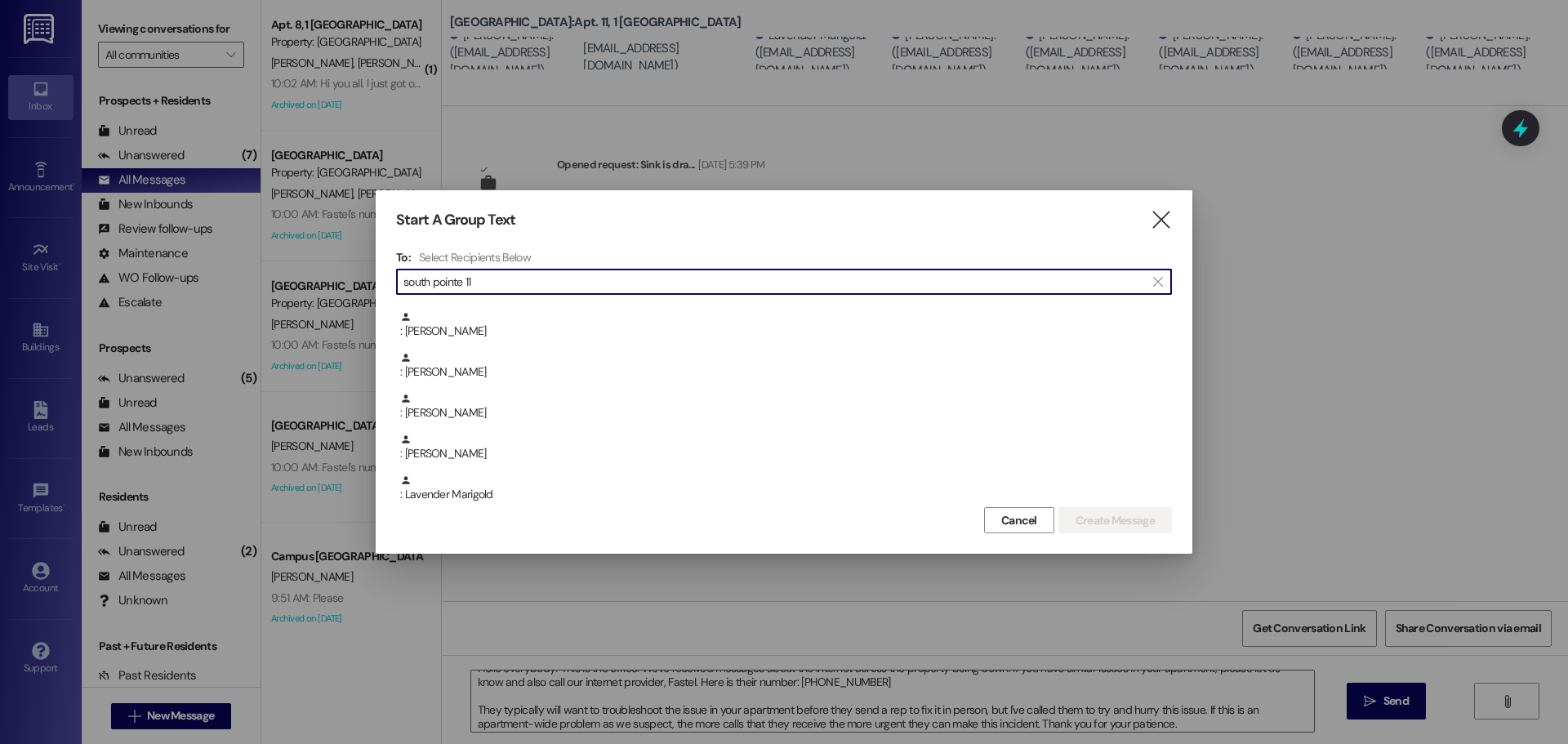
scroll to position [164, 0]
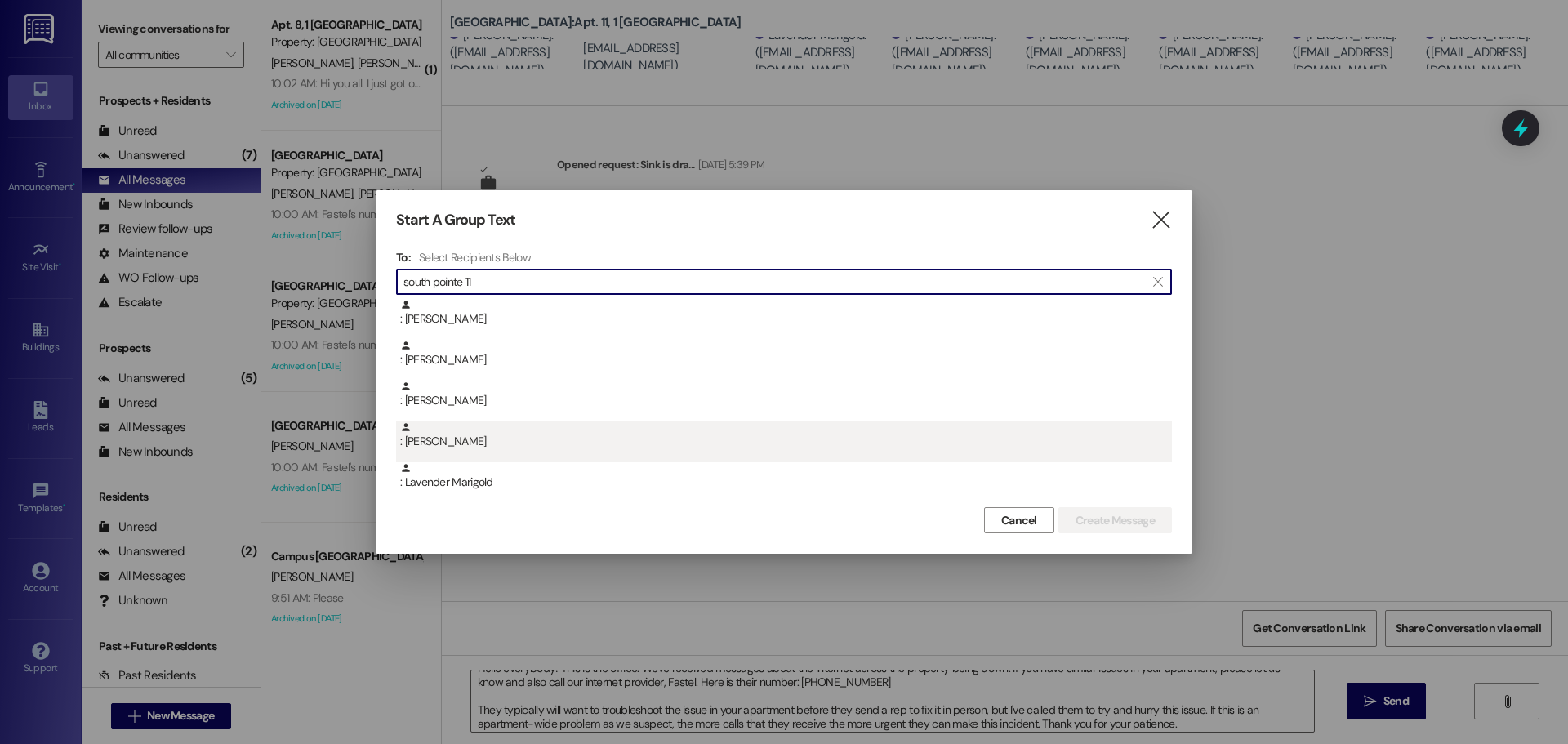
type input "south pointe 11"
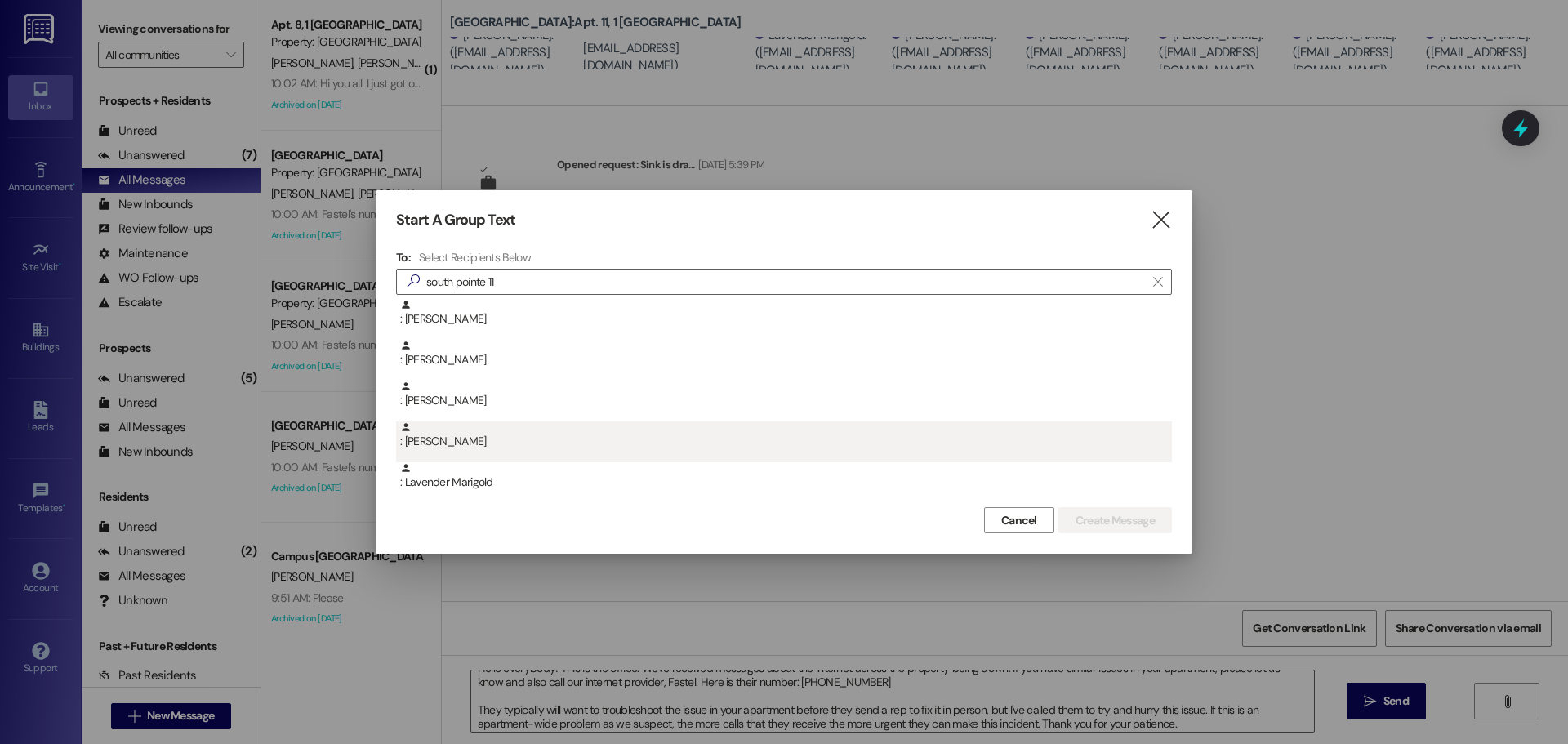
click at [528, 433] on div ": TKeyah Warner" at bounding box center [785, 435] width 772 height 29
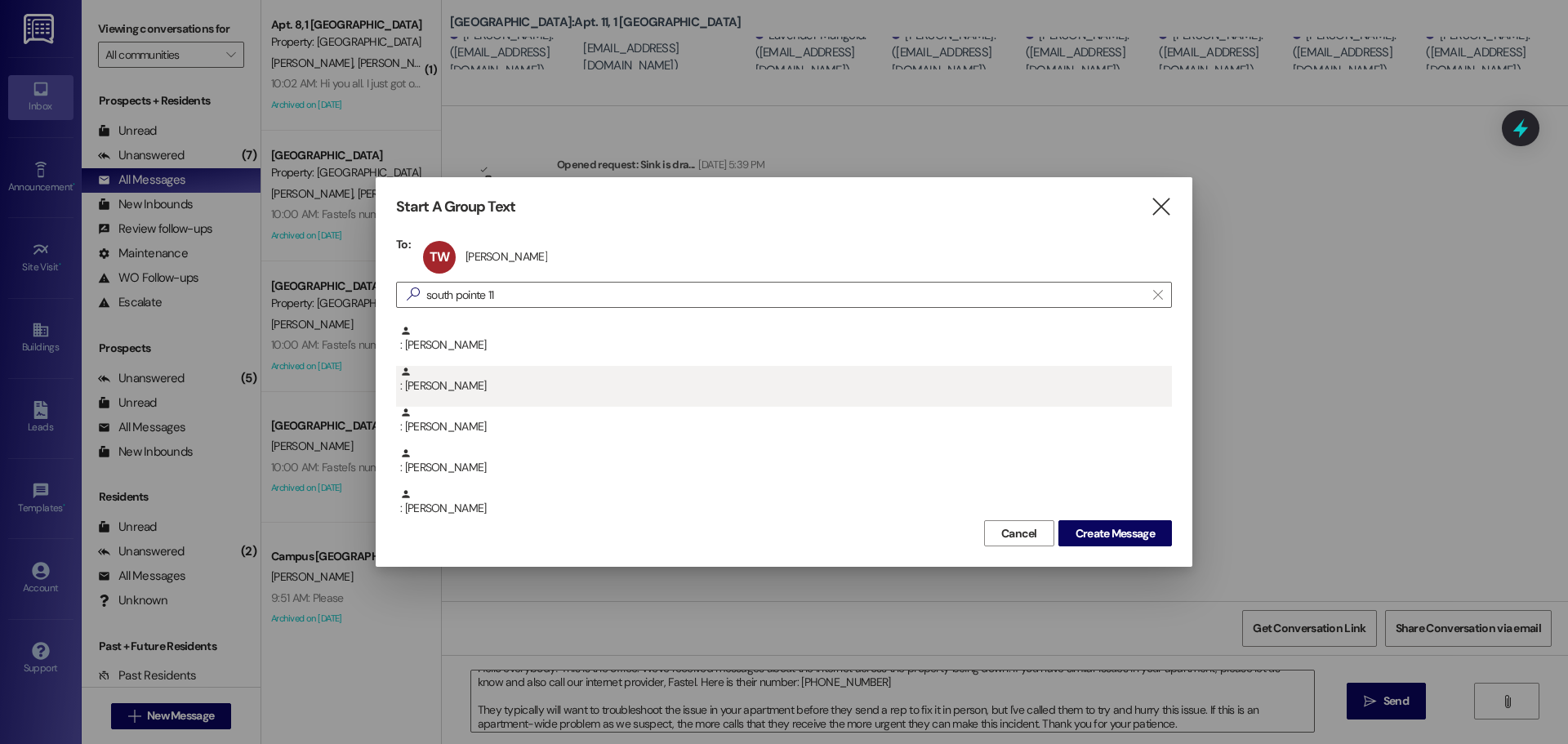
scroll to position [41, 0]
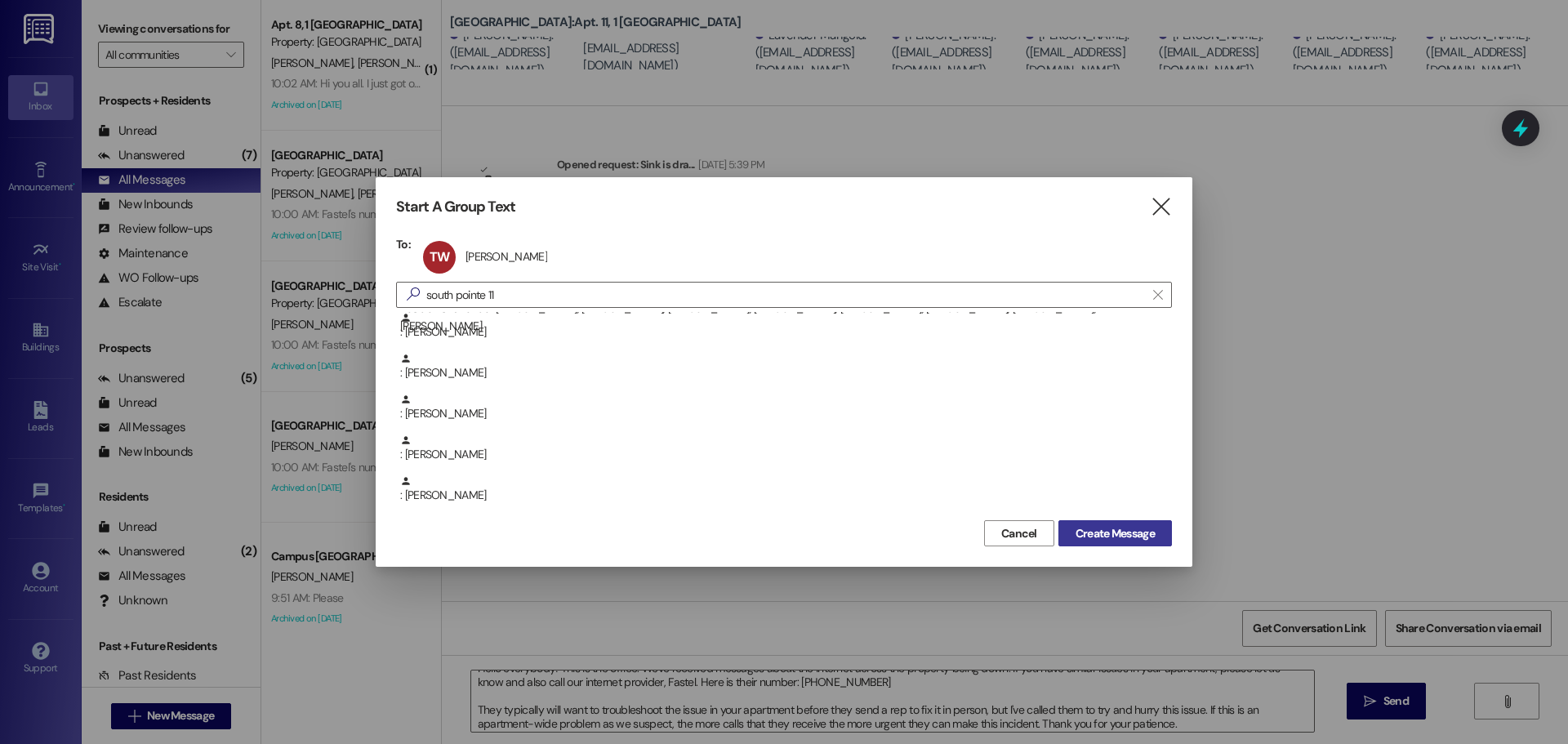
click at [1109, 525] on span "Create Message" at bounding box center [1115, 533] width 79 height 18
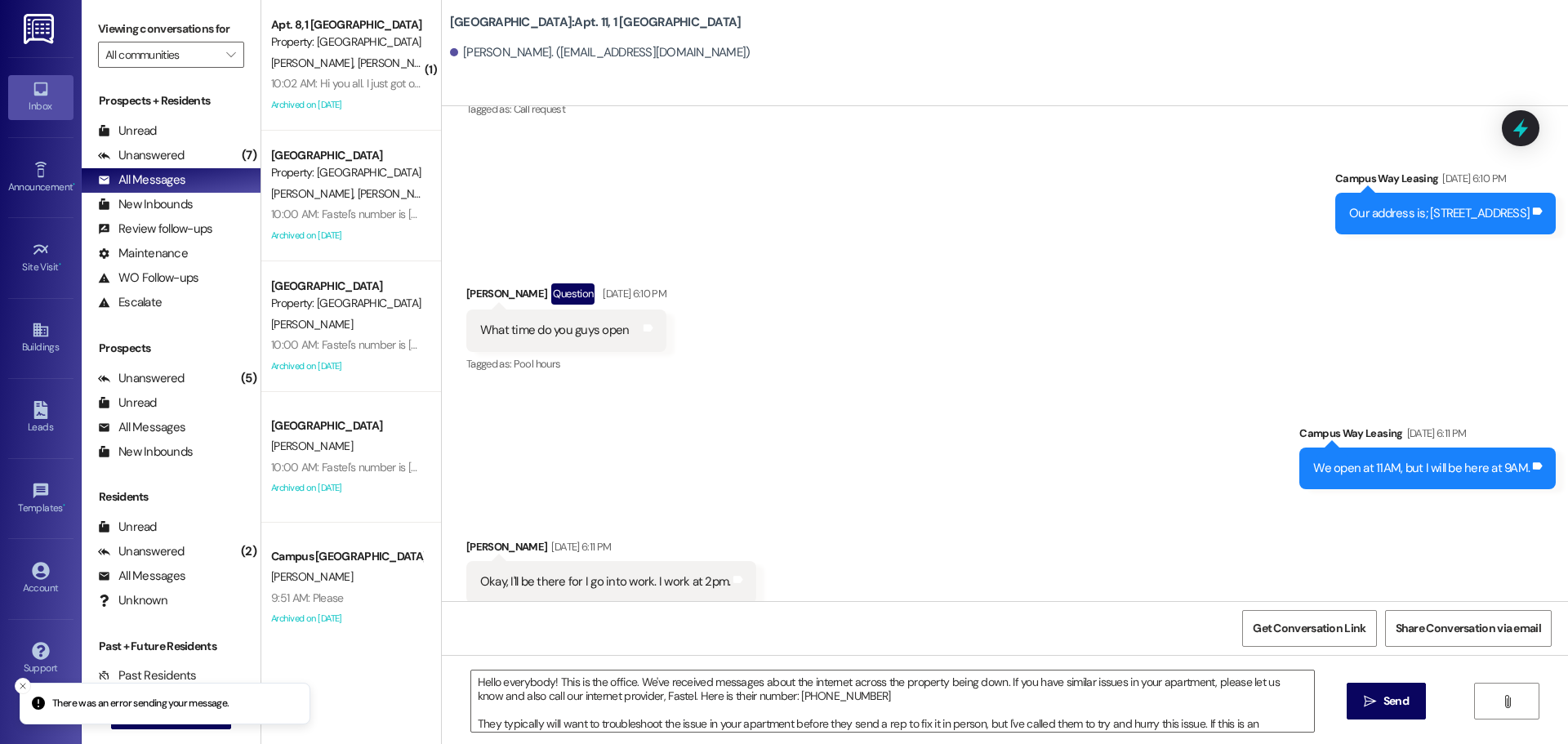
scroll to position [4737, 0]
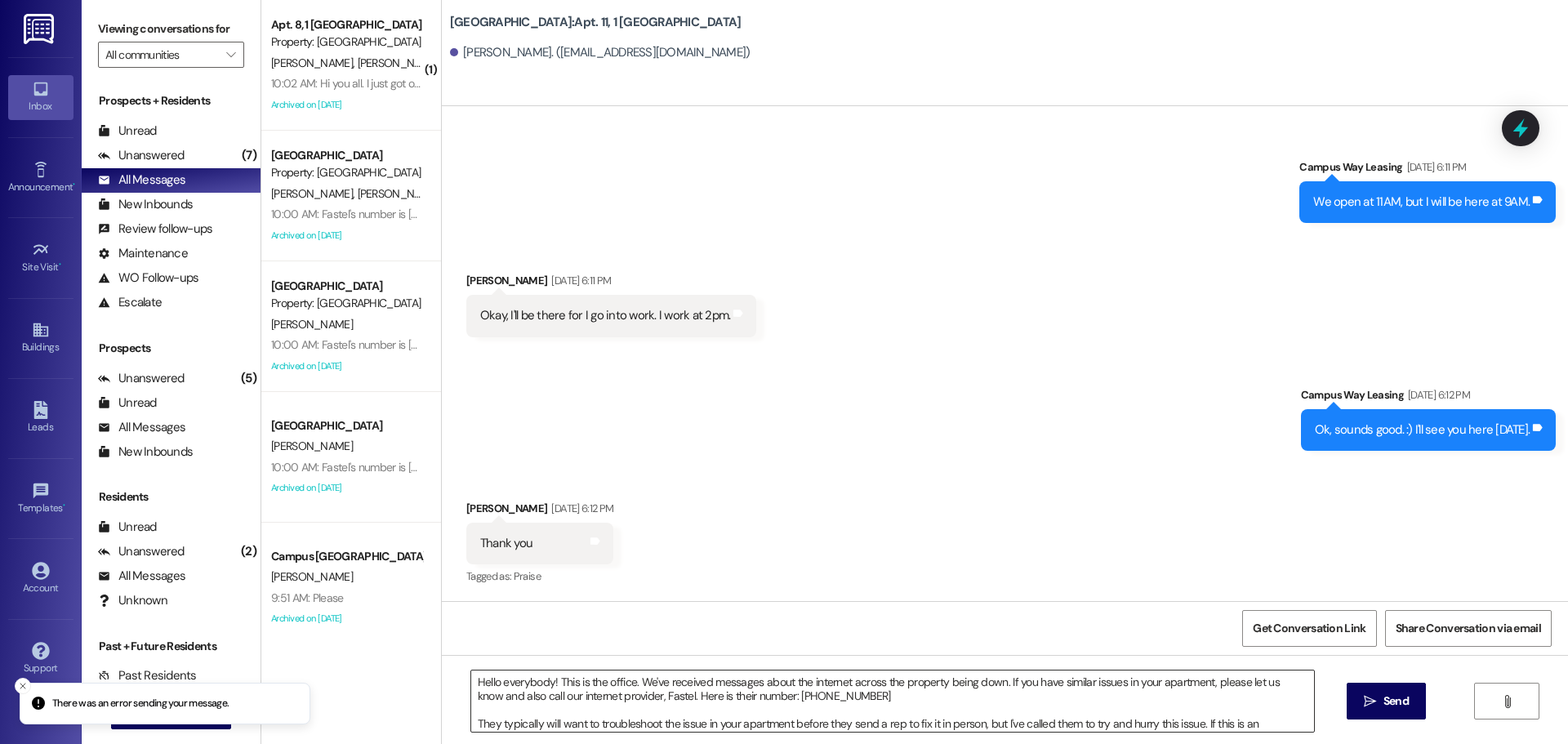
click at [852, 695] on textarea "Hello everybody! This is the office. We've received messages about the internet…" at bounding box center [893, 701] width 843 height 61
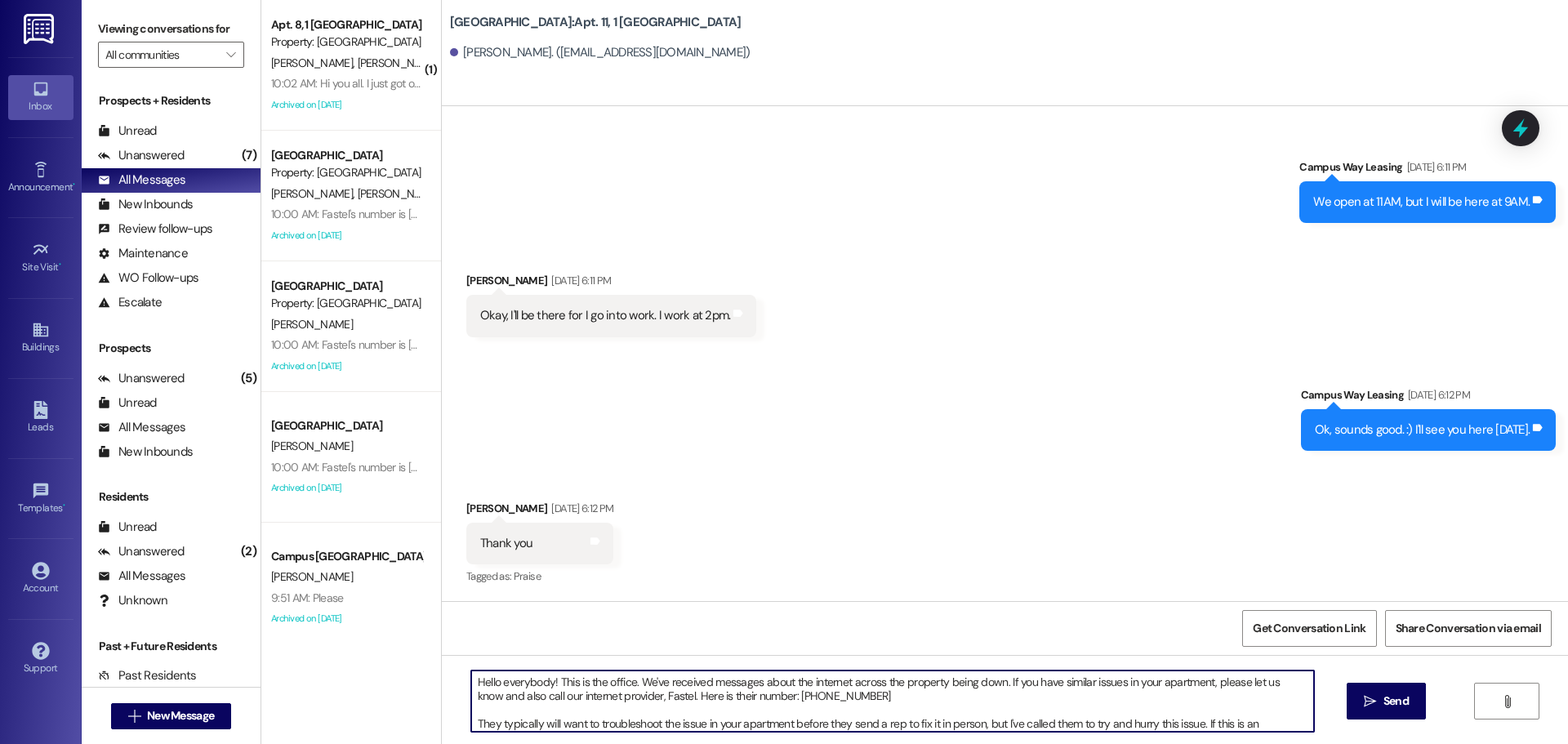
drag, startPoint x: 543, startPoint y: 687, endPoint x: 488, endPoint y: 672, distance: 57.0
click at [488, 672] on textarea "Hello everybody! This is the office. We've received messages about the internet…" at bounding box center [893, 701] width 843 height 61
type textarea "Hello Jasmine! This is the office. We've received messages about the internet a…"
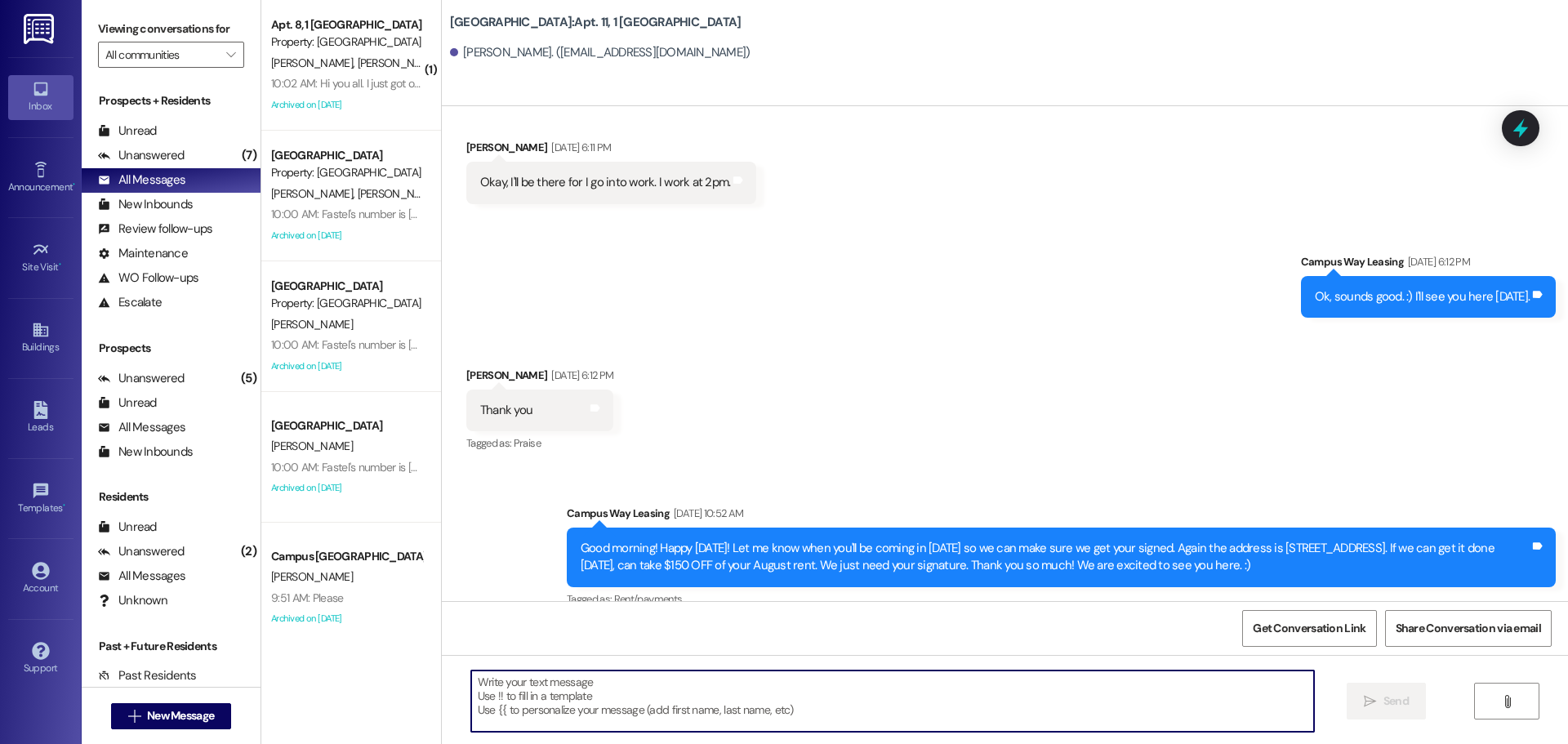
scroll to position [5173, 0]
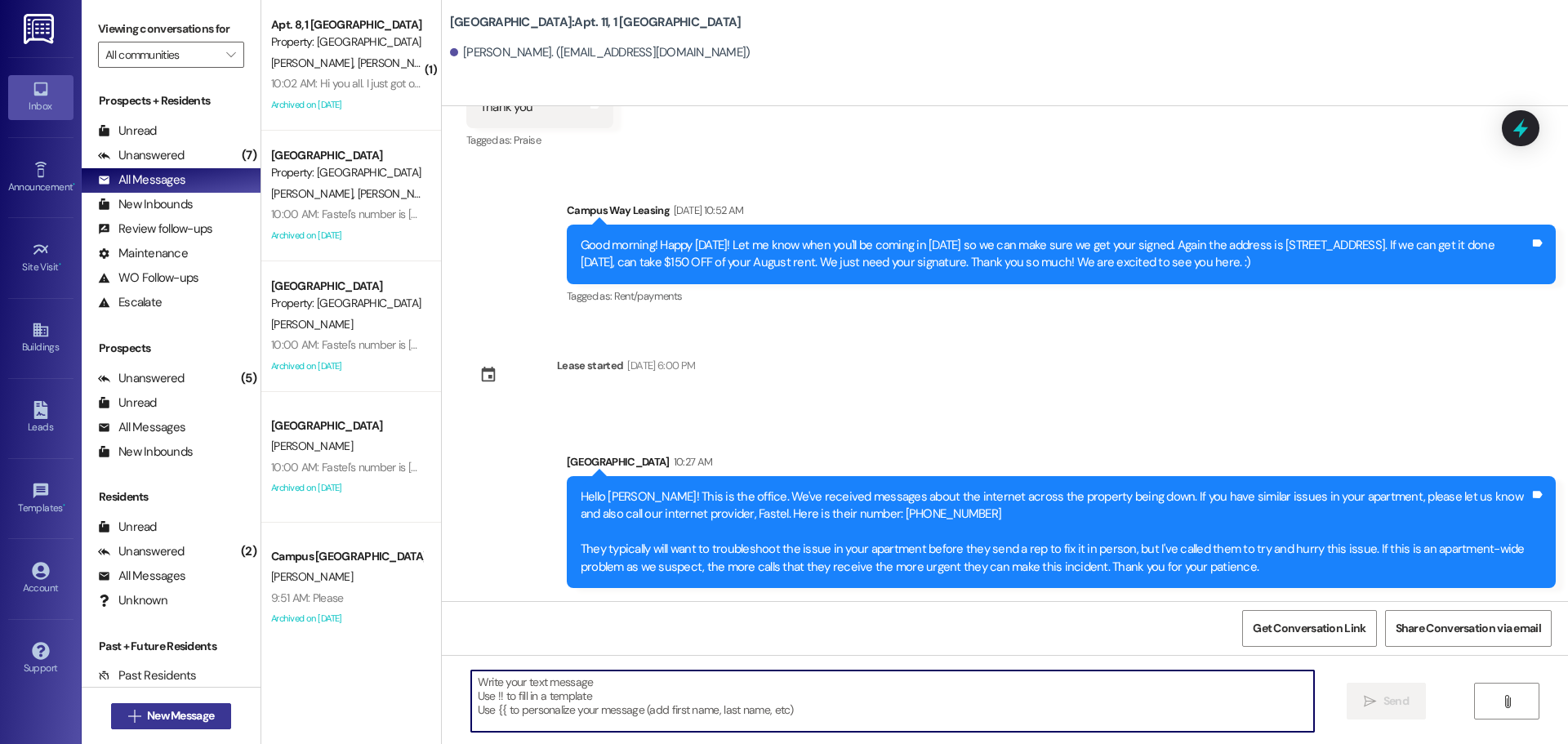
click at [201, 718] on span "New Message" at bounding box center [180, 715] width 67 height 18
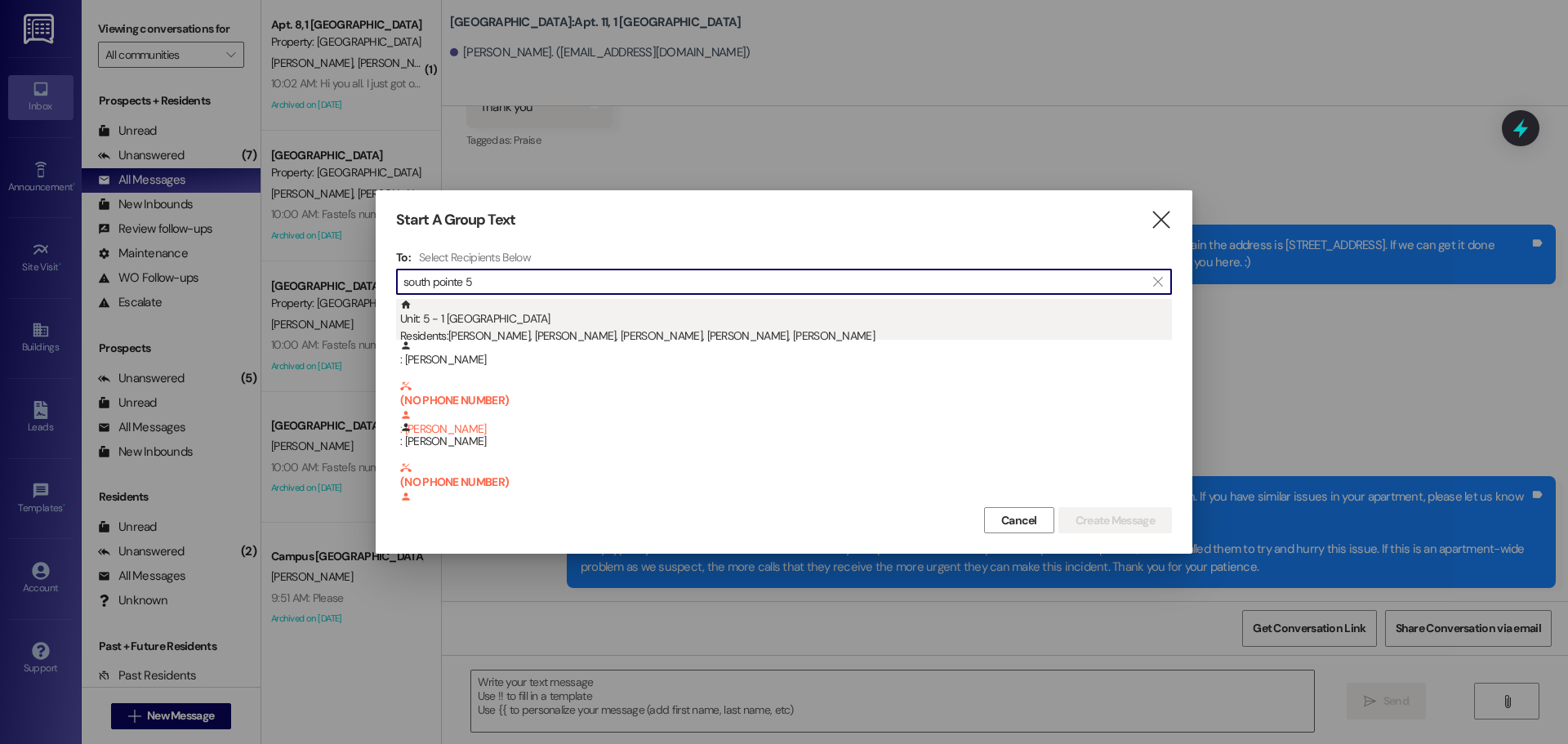
type input "south pointe 5"
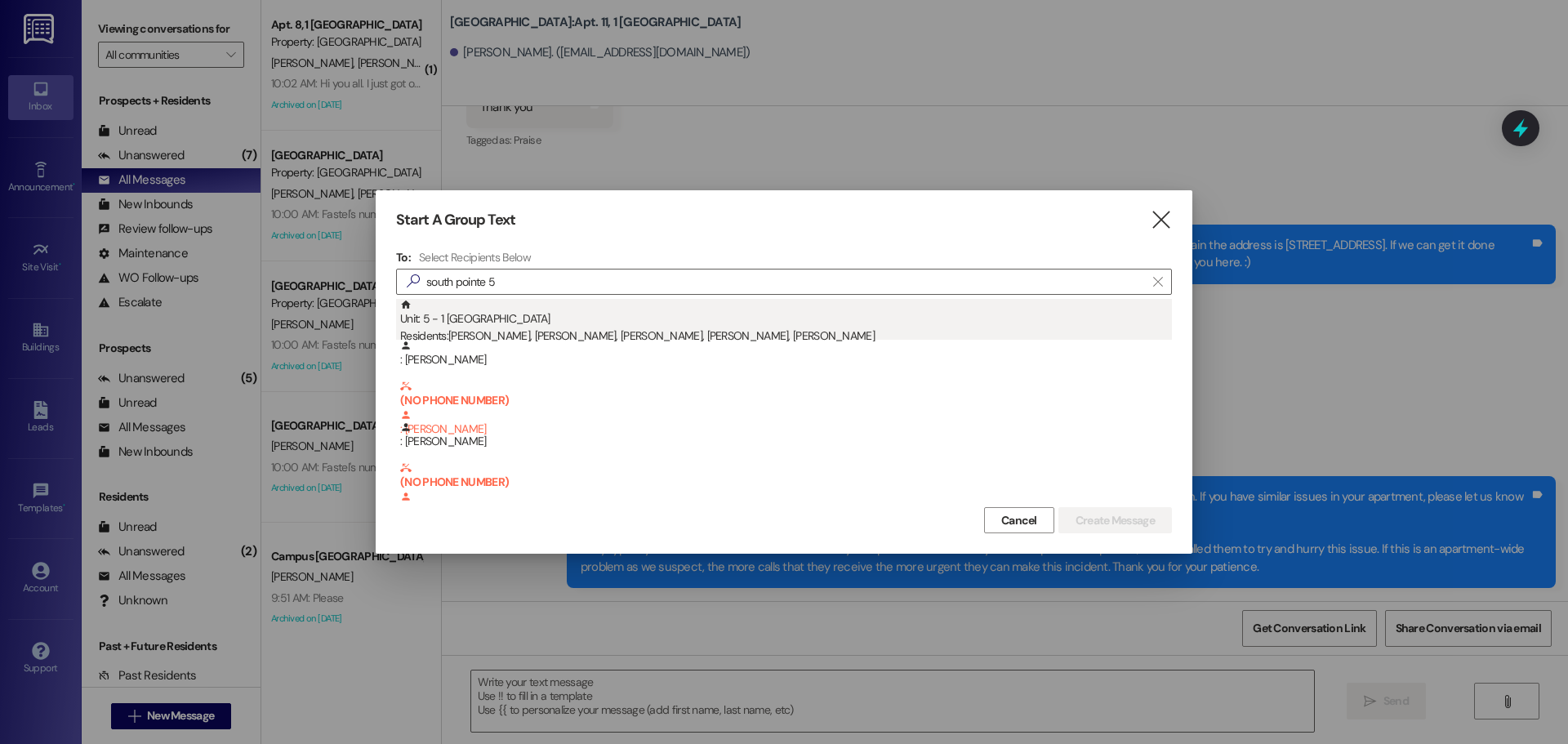
click at [642, 325] on div "Unit: 5 - 1 South Pointe Residents: Raymond Brazier, Rinn Brazier, Kingston Bra…" at bounding box center [785, 323] width 772 height 46
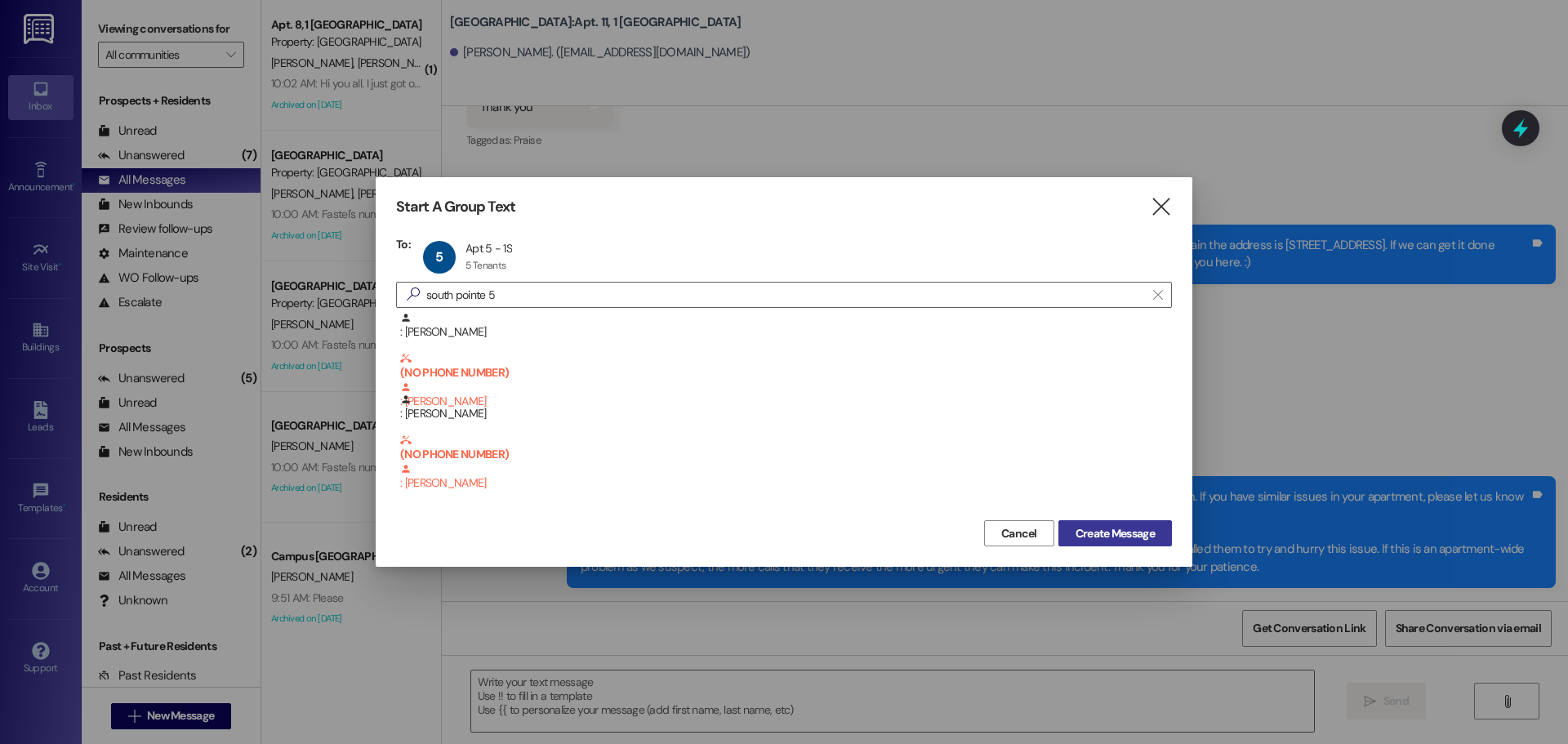
click at [1104, 538] on span "Create Message" at bounding box center [1115, 533] width 79 height 18
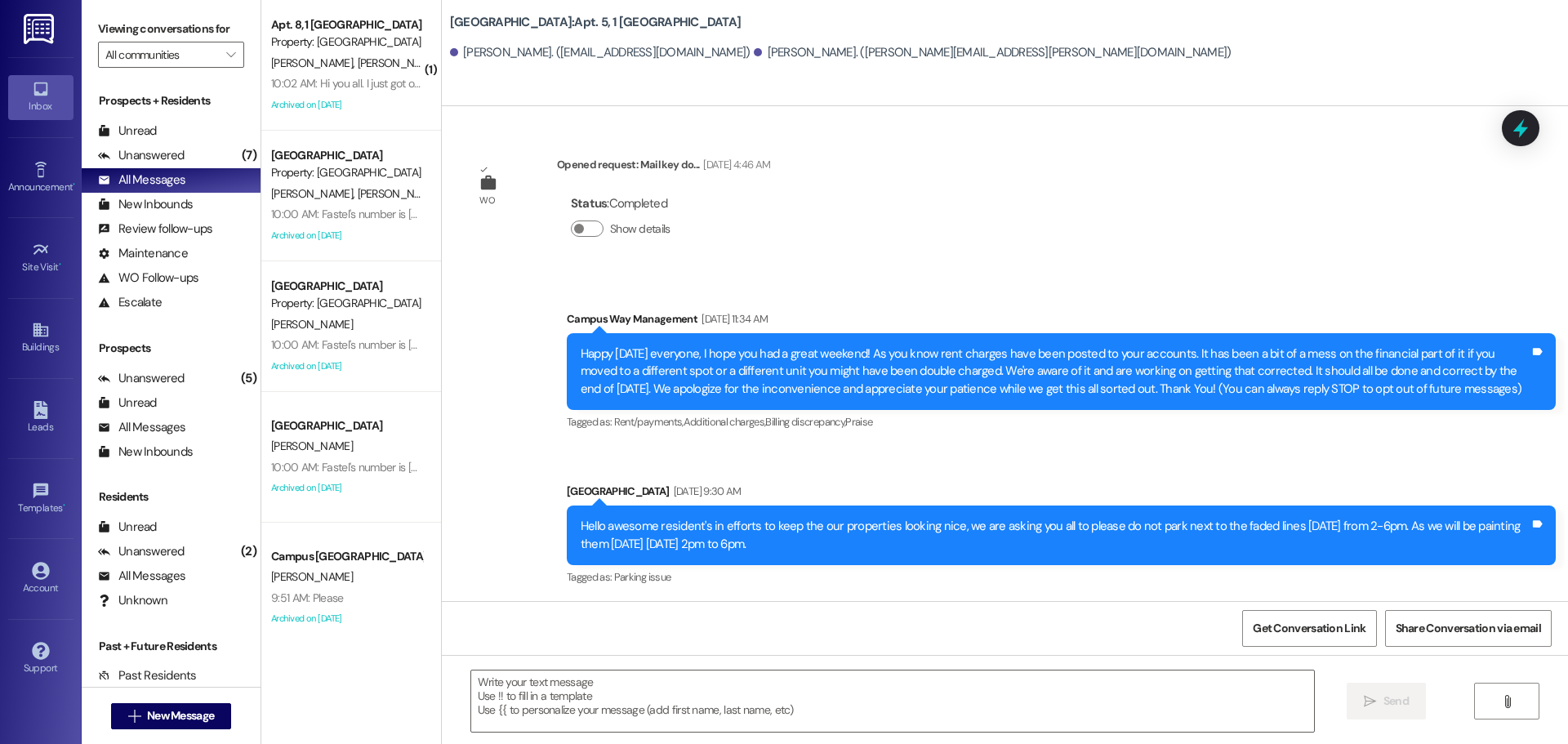
scroll to position [10846, 0]
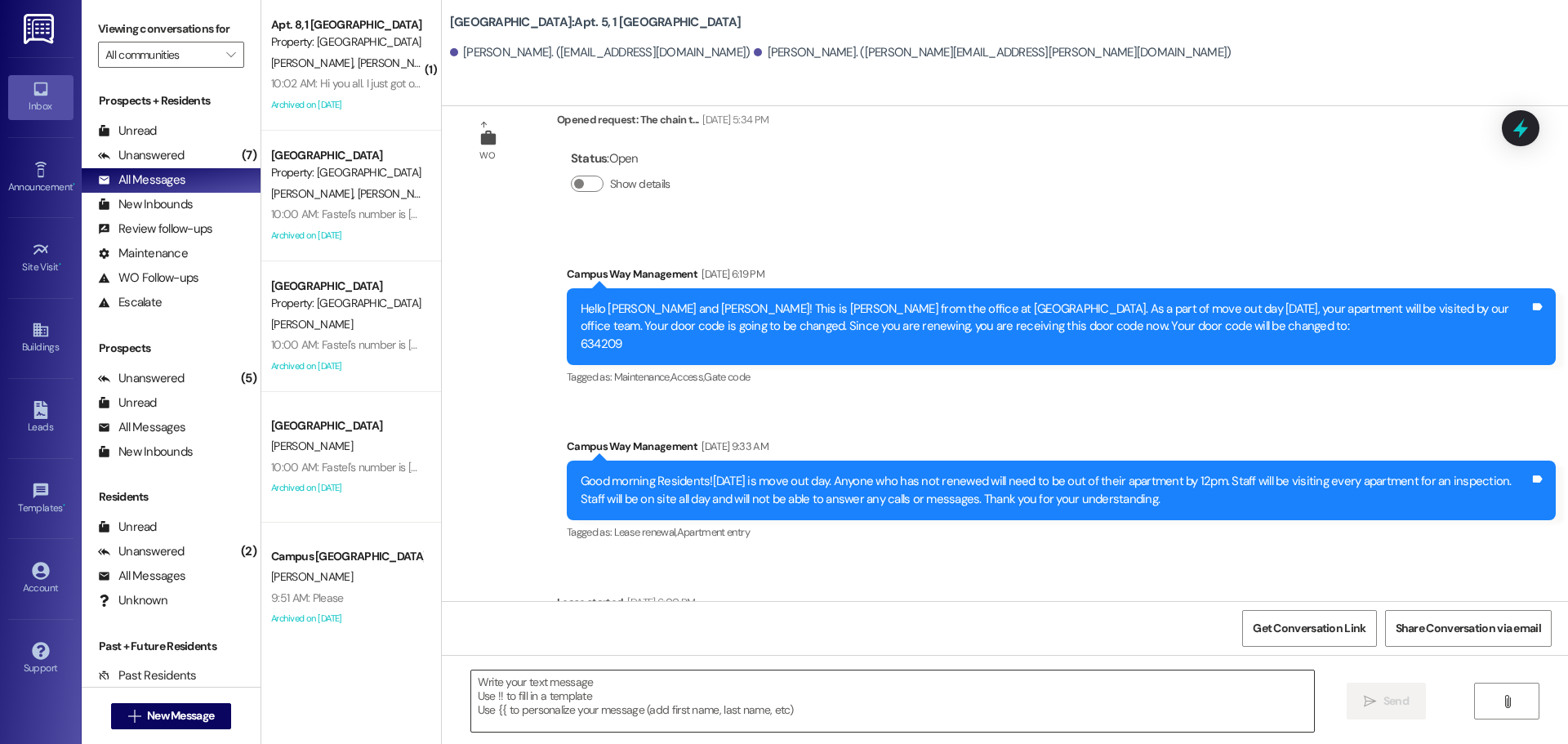
click at [828, 722] on textarea at bounding box center [893, 701] width 843 height 61
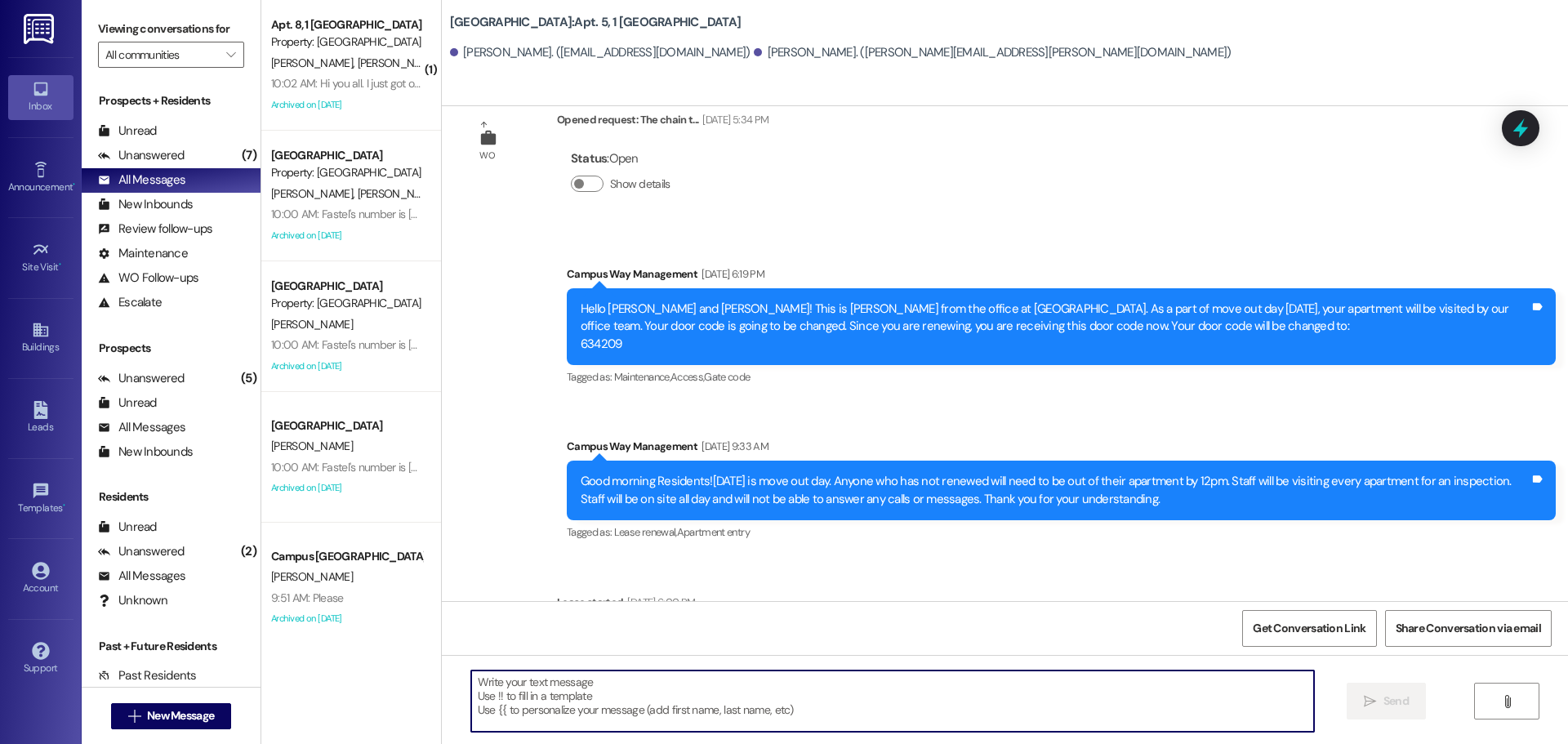
paste textarea "Hello everybody! This is the office. We've received messages about the internet…"
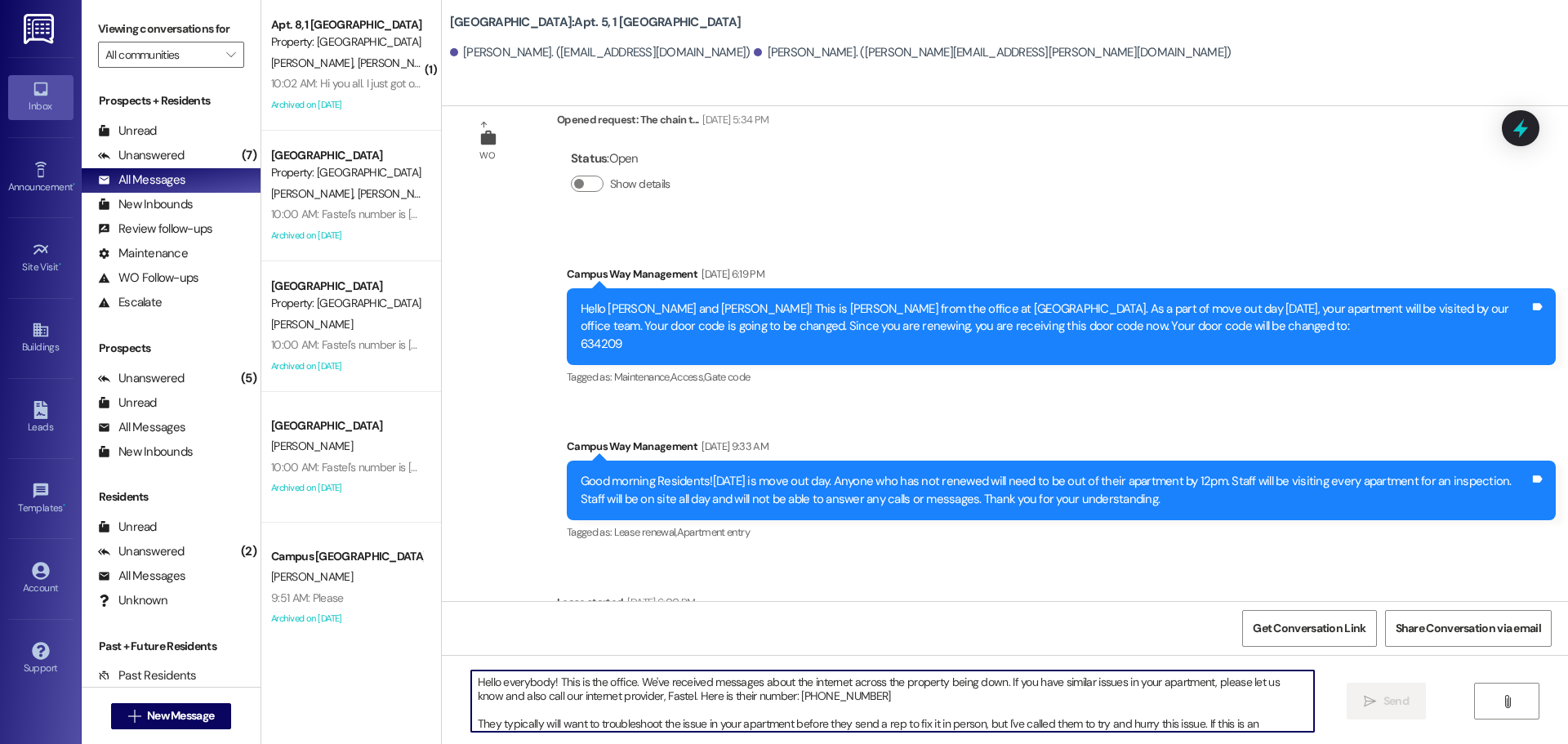
scroll to position [14, 0]
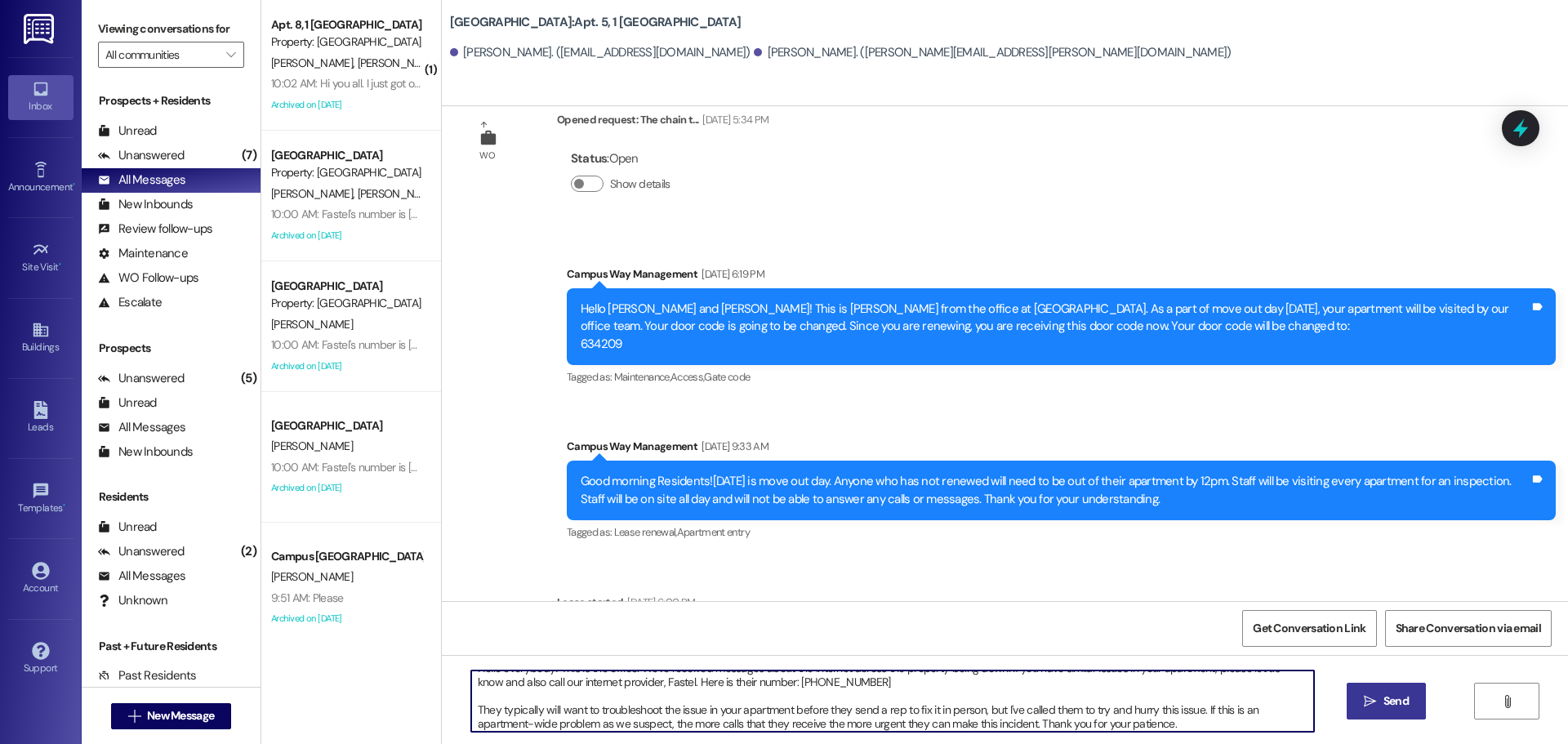
type textarea "Hello everybody! This is the office. We've received messages about the internet…"
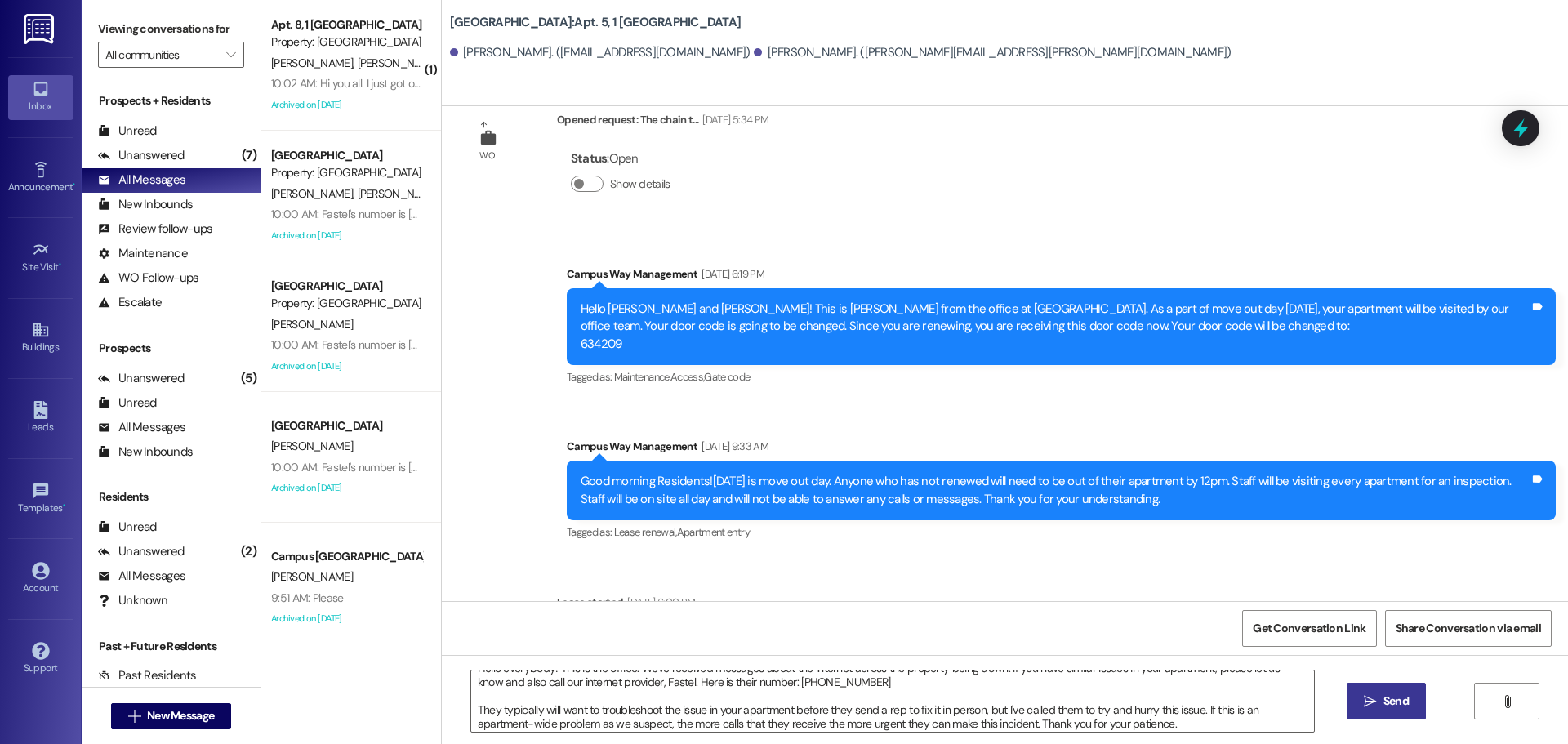
click at [1372, 687] on button " Send" at bounding box center [1387, 701] width 79 height 37
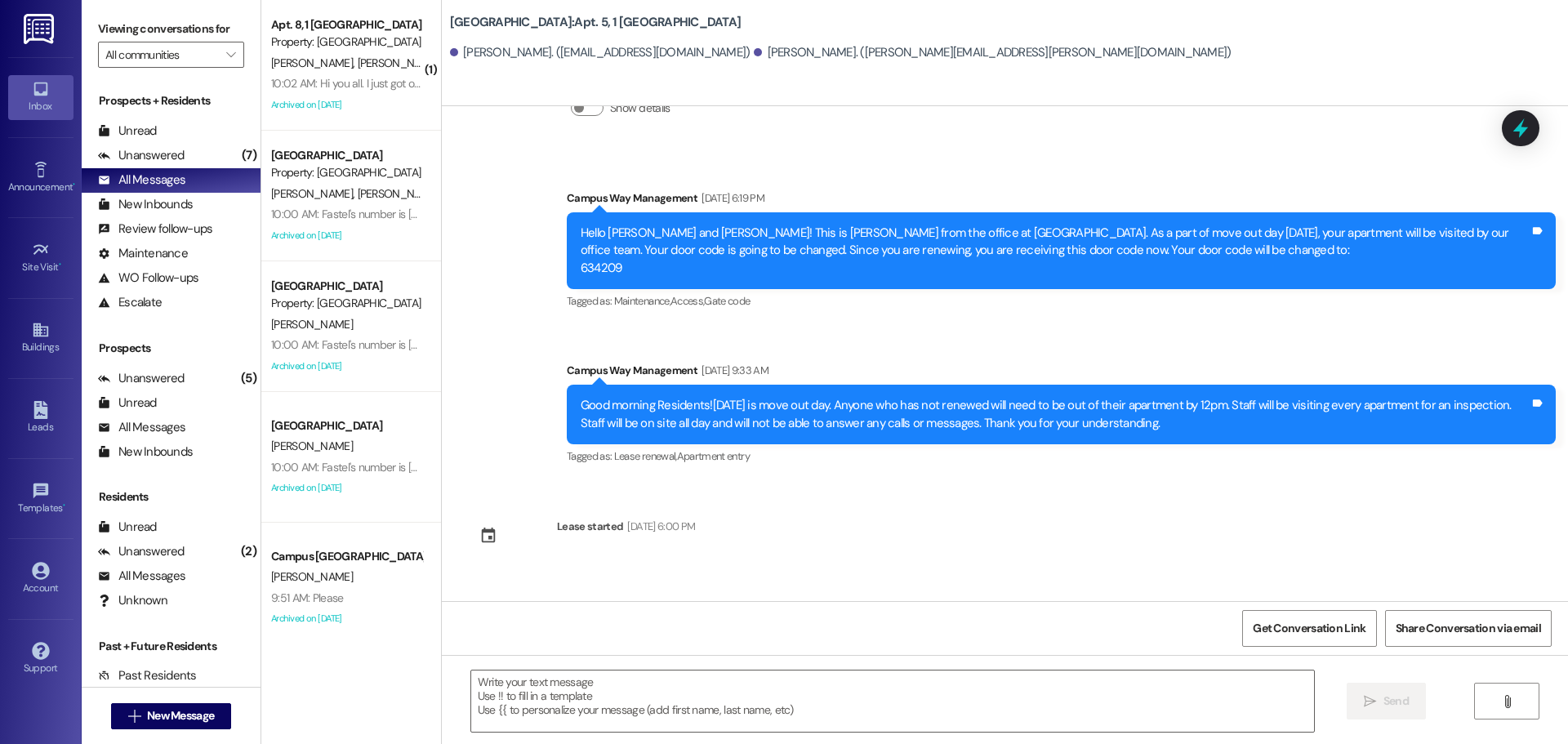
scroll to position [11030, 0]
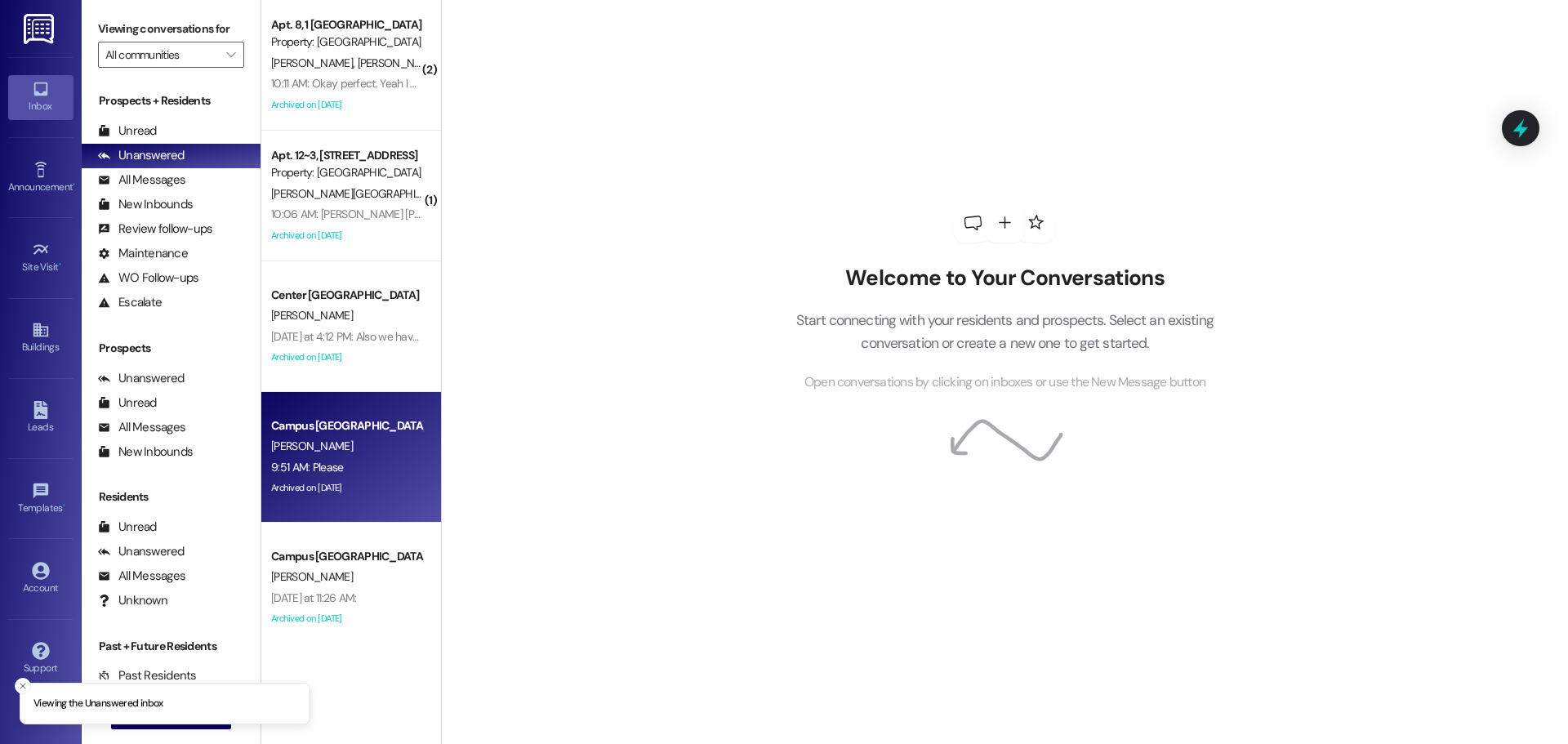
click at [362, 471] on div "9:51 AM: Please 9:51 AM: Please" at bounding box center [346, 468] width 154 height 20
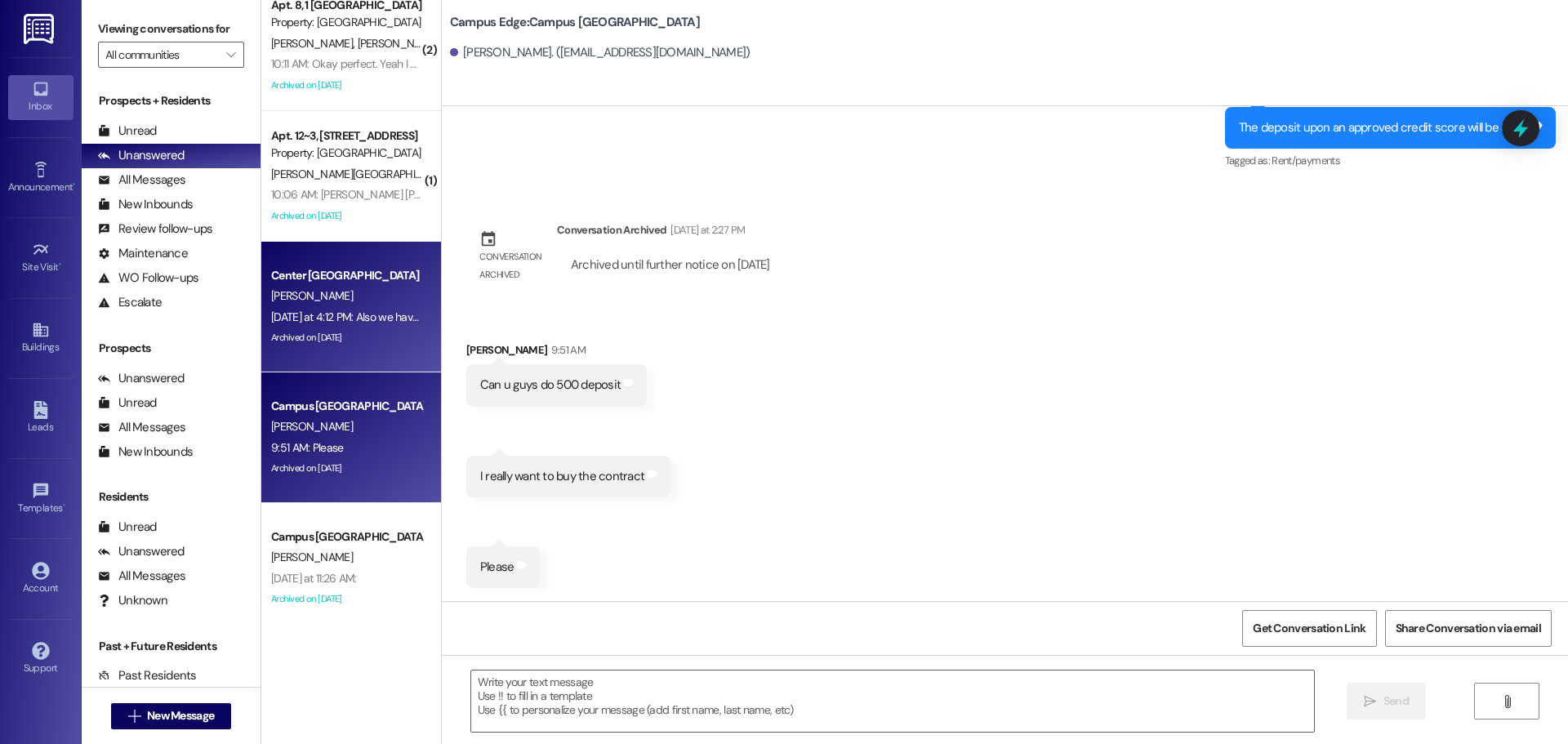
scroll to position [25, 0]
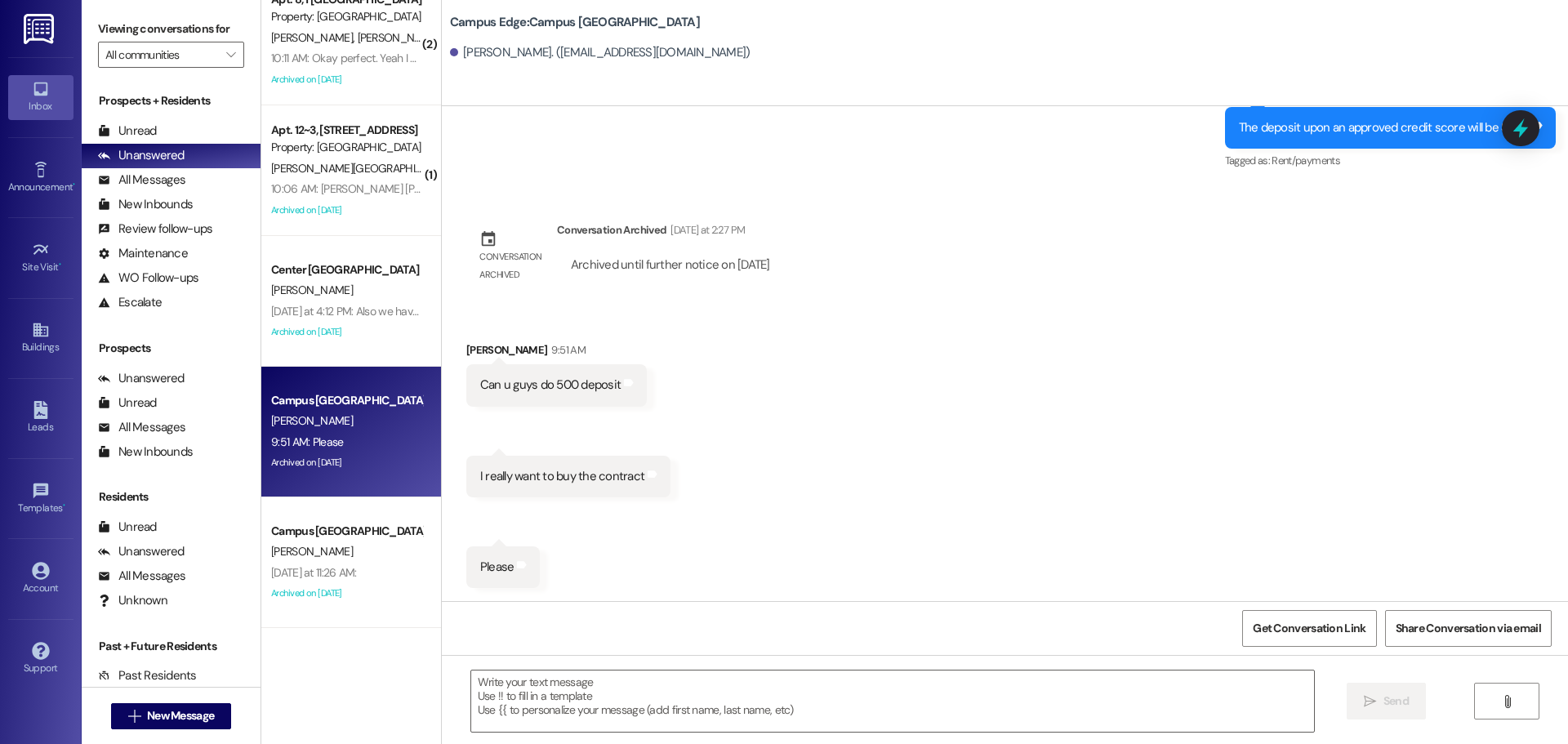
click at [164, 701] on div " New Message" at bounding box center [171, 716] width 121 height 41
drag, startPoint x: 164, startPoint y: 738, endPoint x: 175, endPoint y: 728, distance: 14.9
click at [166, 738] on div " New Message" at bounding box center [171, 715] width 179 height 57
click at [178, 726] on button " New Message" at bounding box center [171, 716] width 121 height 26
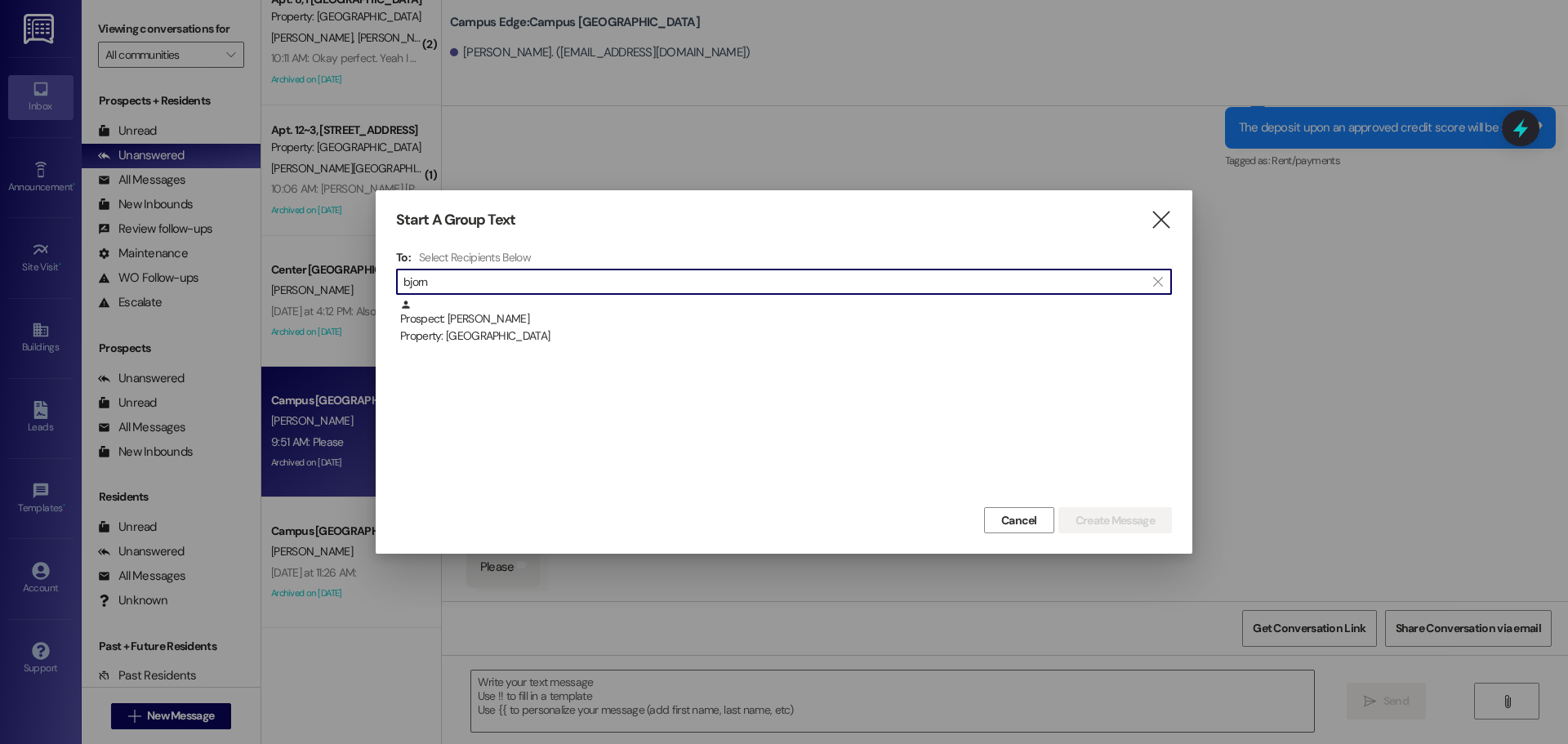
type input "bjorn"
click at [563, 297] on div "To: Select Recipients Below  bjorn  Prospect: Bjorn Crowther Property: East P…" at bounding box center [784, 376] width 776 height 253
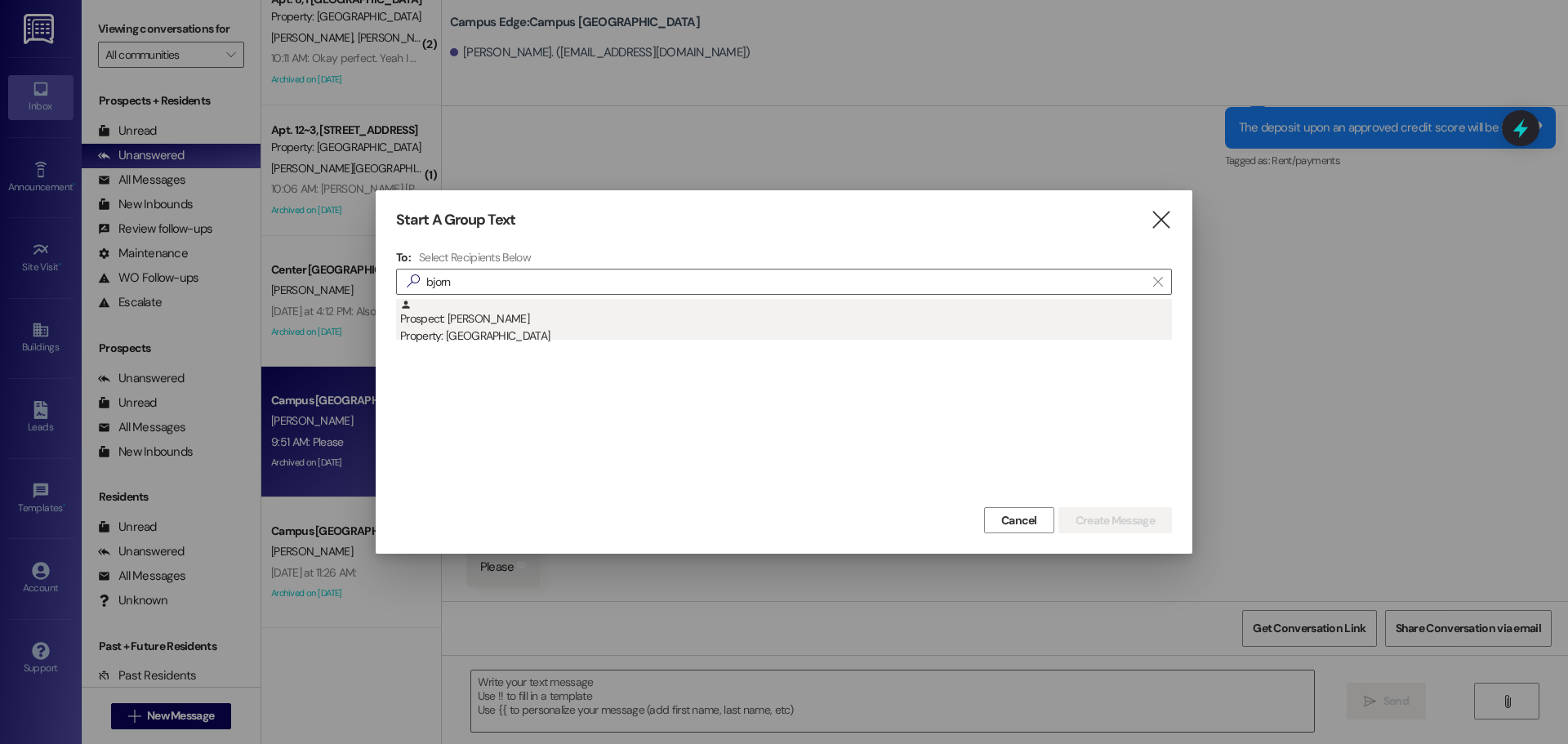
click at [551, 313] on div "Prospect: Bjorn Crowther Property: East Pointe" at bounding box center [785, 323] width 772 height 46
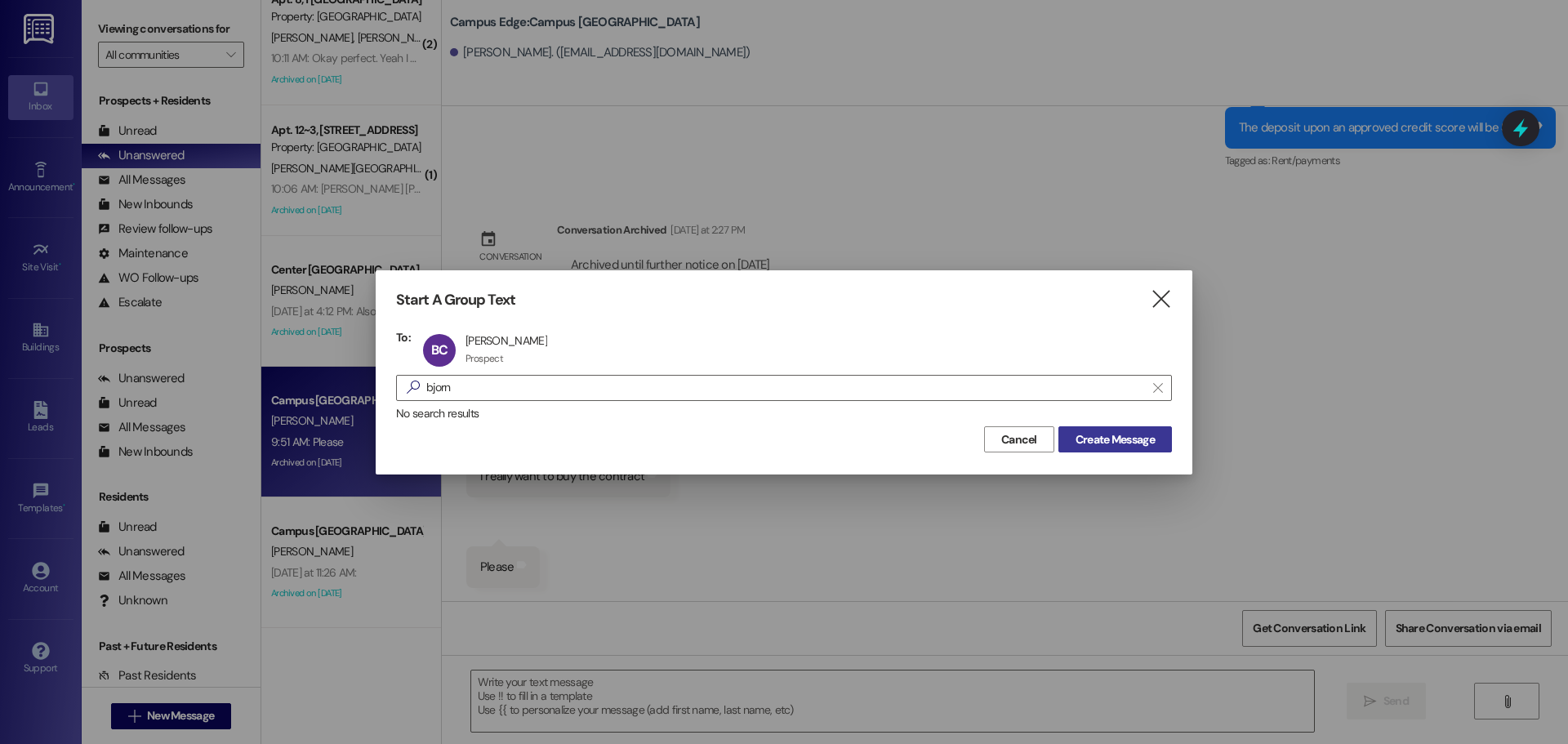
click at [1123, 447] on span "Create Message" at bounding box center [1115, 440] width 79 height 18
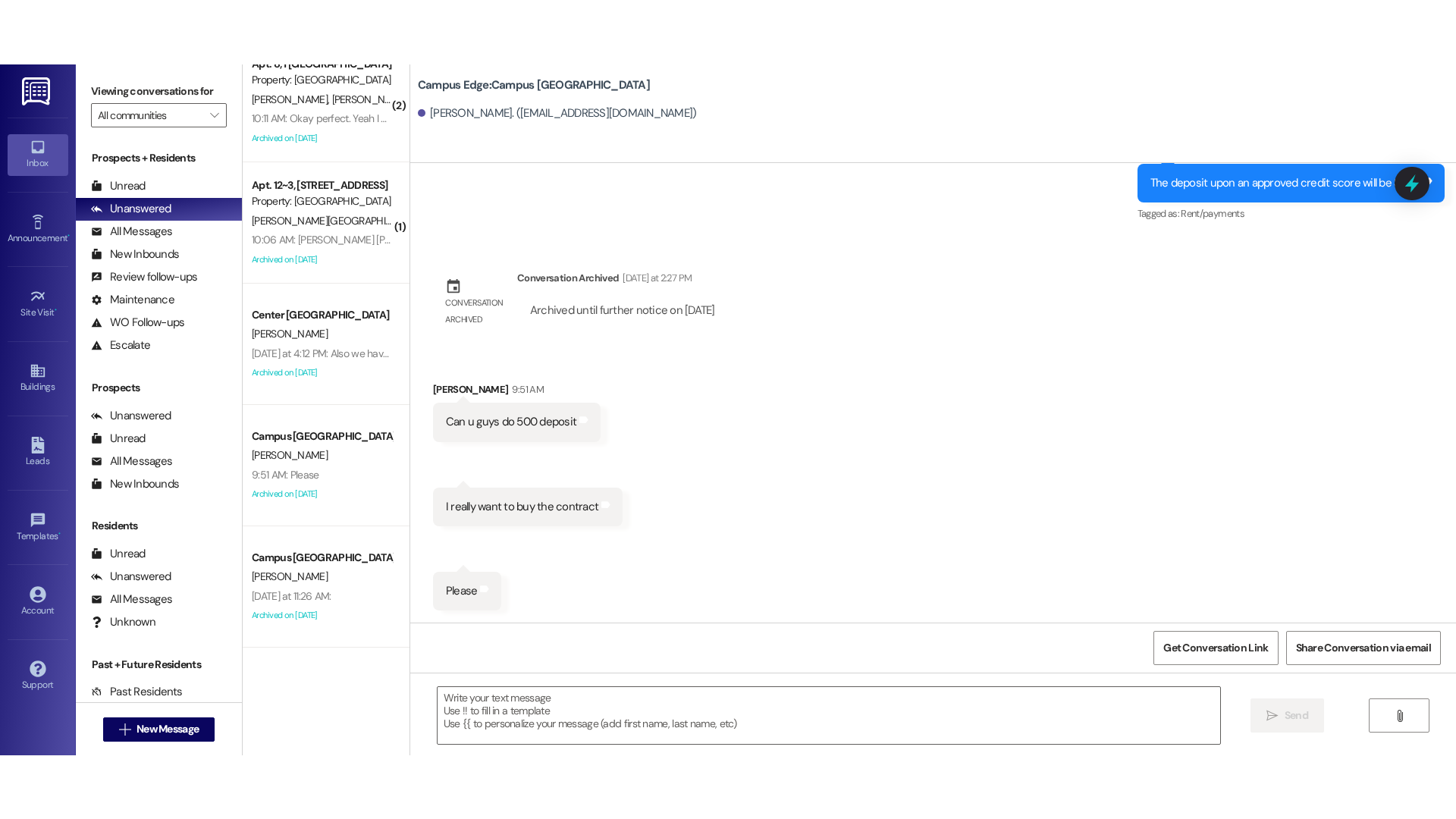
scroll to position [0, 0]
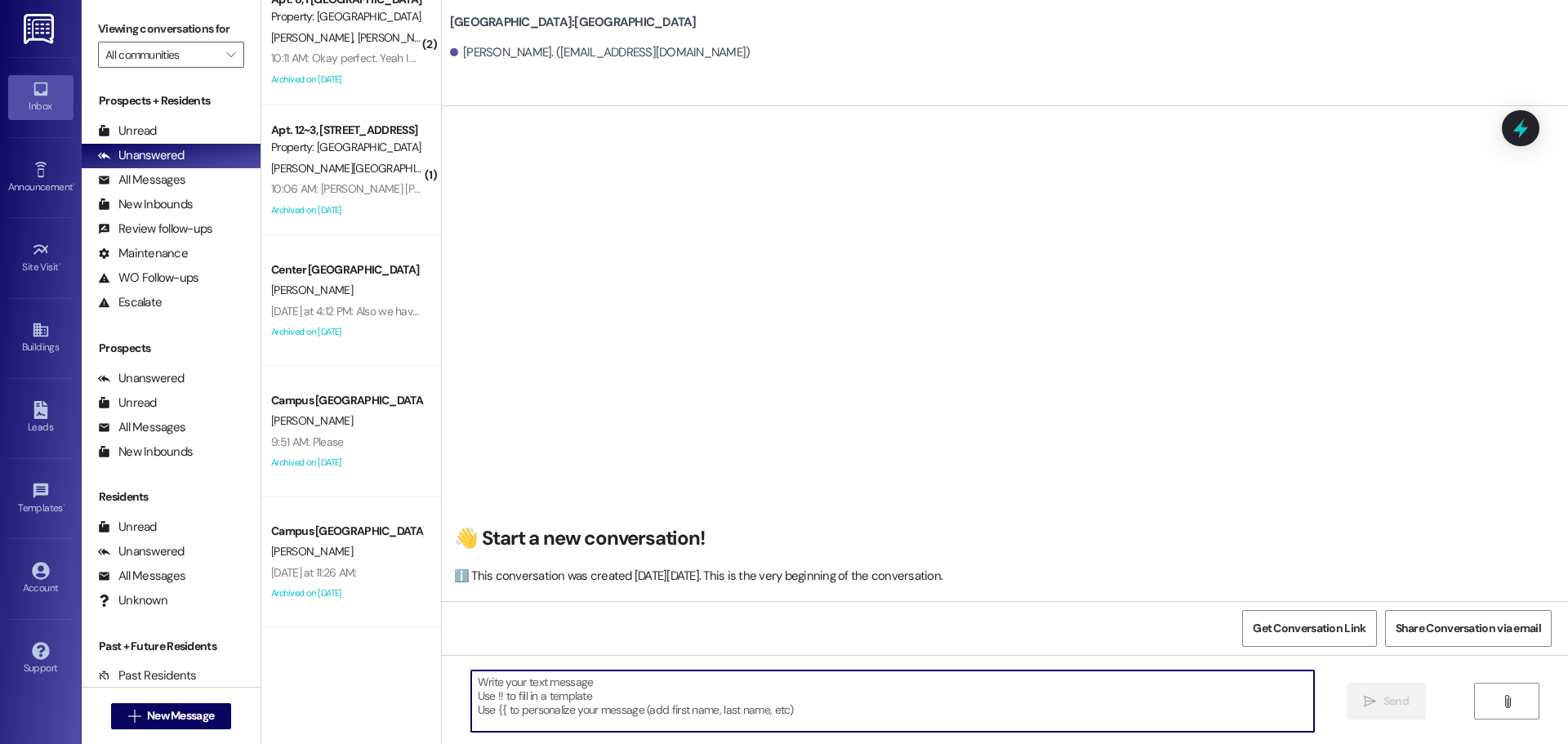
click at [668, 693] on textarea at bounding box center [893, 701] width 843 height 61
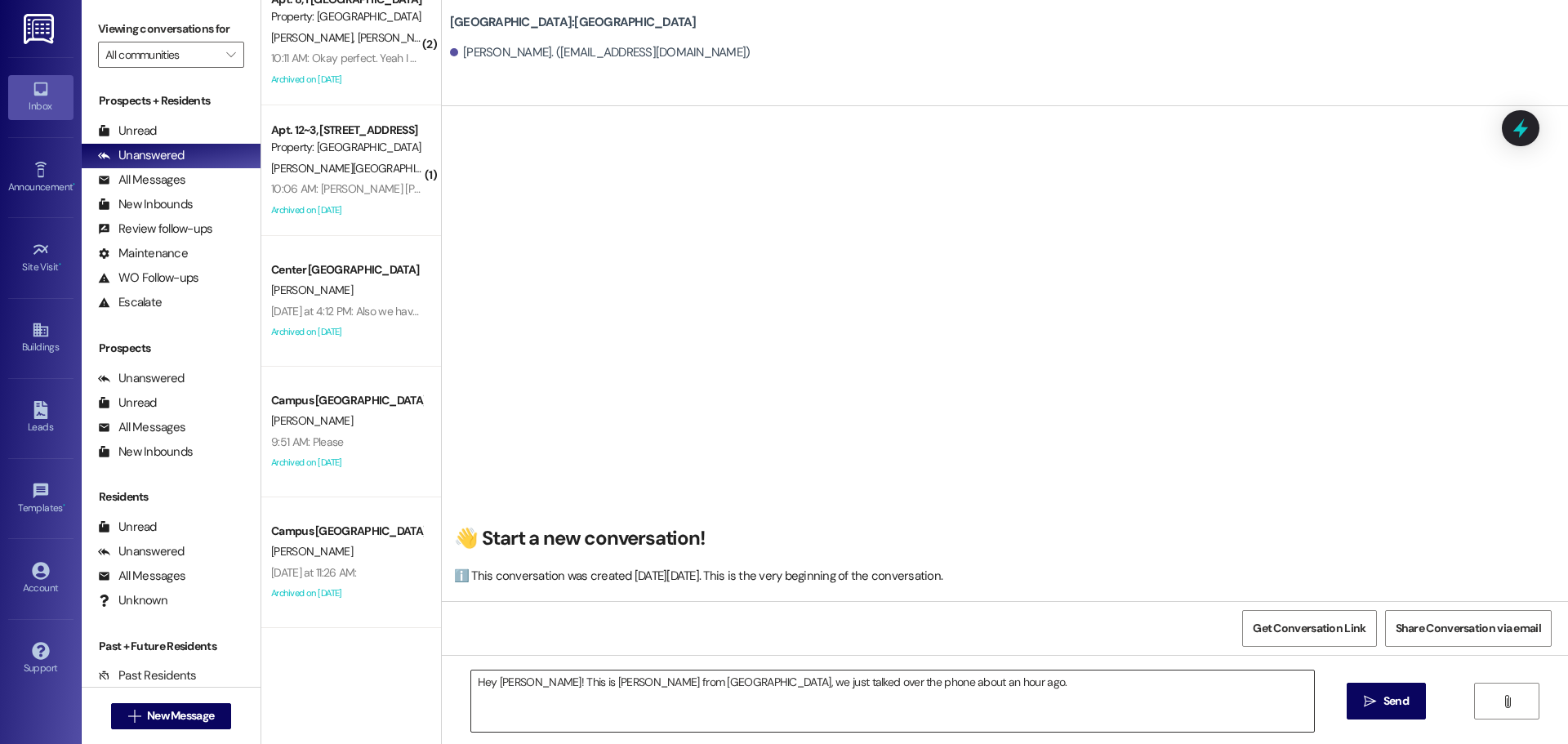
click at [1017, 675] on textarea "Hey Bjorn! This is Drew from East Pointe, we just talked over the phone about a…" at bounding box center [893, 701] width 843 height 61
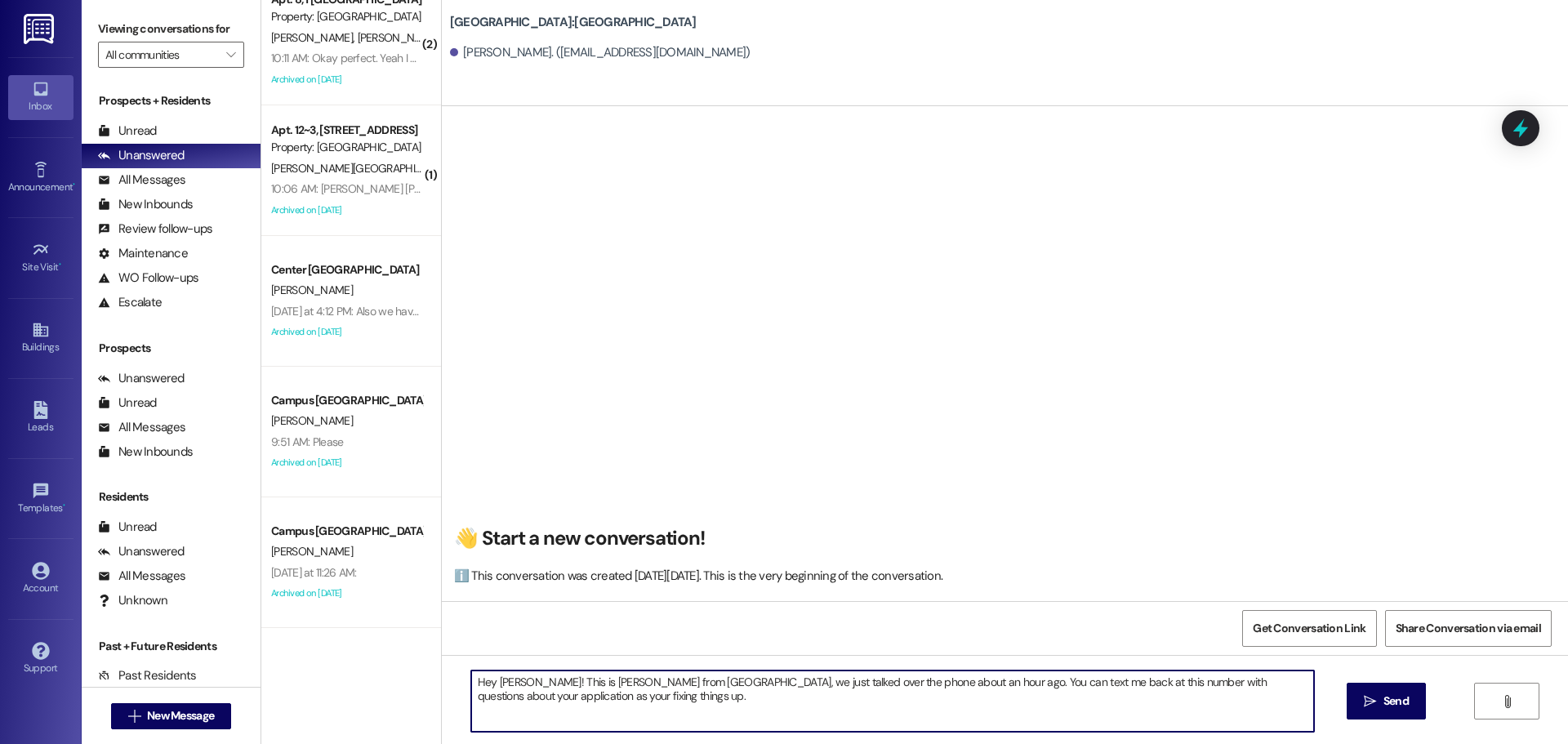
click at [621, 706] on textarea "Hey Bjorn! This is Drew from East Pointe, we just talked over the phone about a…" at bounding box center [893, 701] width 843 height 61
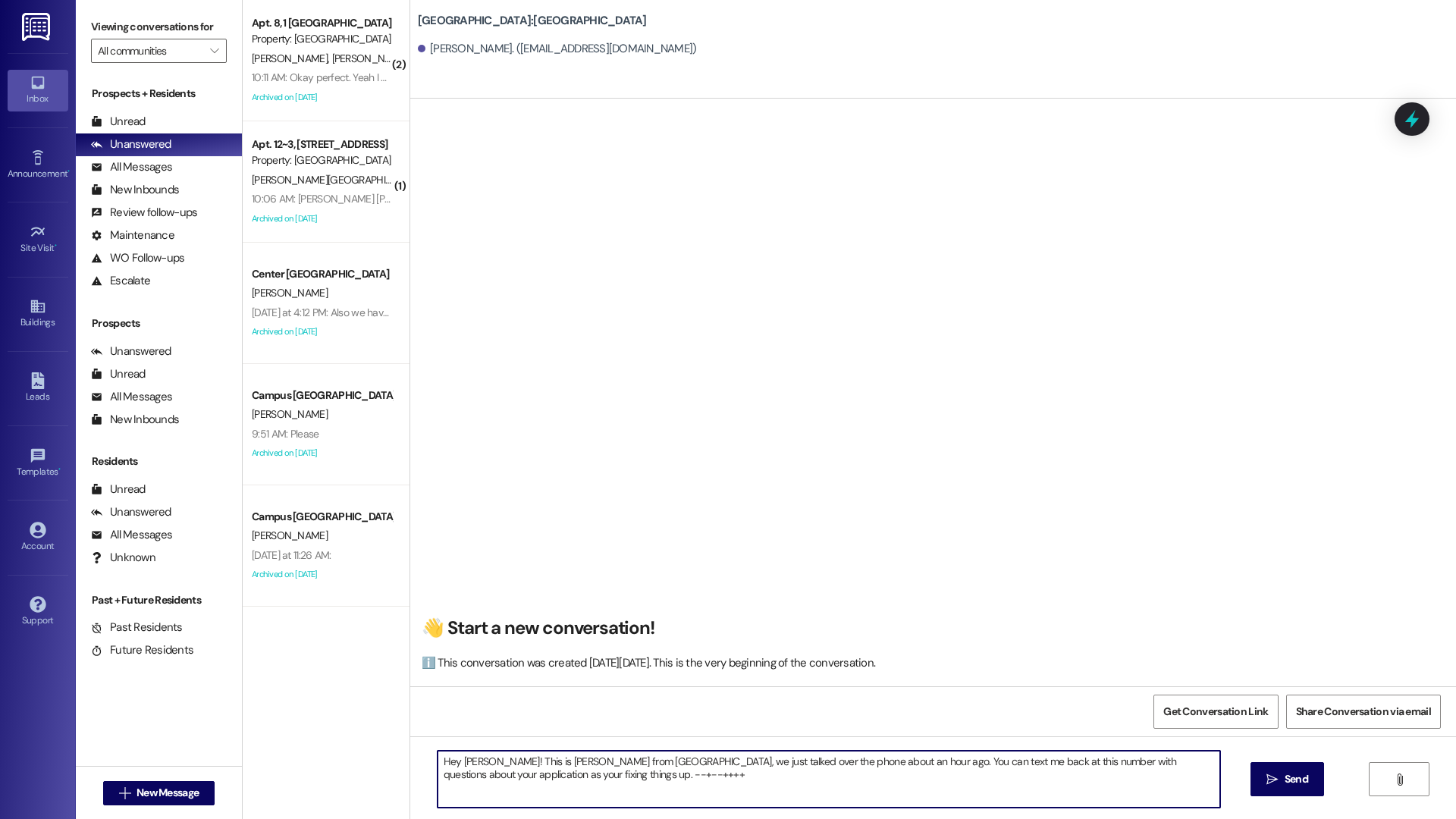
drag, startPoint x: 592, startPoint y: 795, endPoint x: 499, endPoint y: 793, distance: 93.0
click at [500, 690] on textarea "Hey Bjorn! This is Drew from East Pointe, we just talked over the phone about a…" at bounding box center [829, 779] width 782 height 57
drag, startPoint x: 564, startPoint y: 753, endPoint x: 463, endPoint y: 787, distance: 106.6
click at [463, 690] on textarea "Hey Bjorn! This is Drew from East Pointe, we just talked over the phone about a…" at bounding box center [829, 779] width 782 height 57
click at [544, 690] on textarea "Hey Bjorn! This is Drew from East Pointe, we just talked over the phone about a…" at bounding box center [829, 779] width 782 height 57
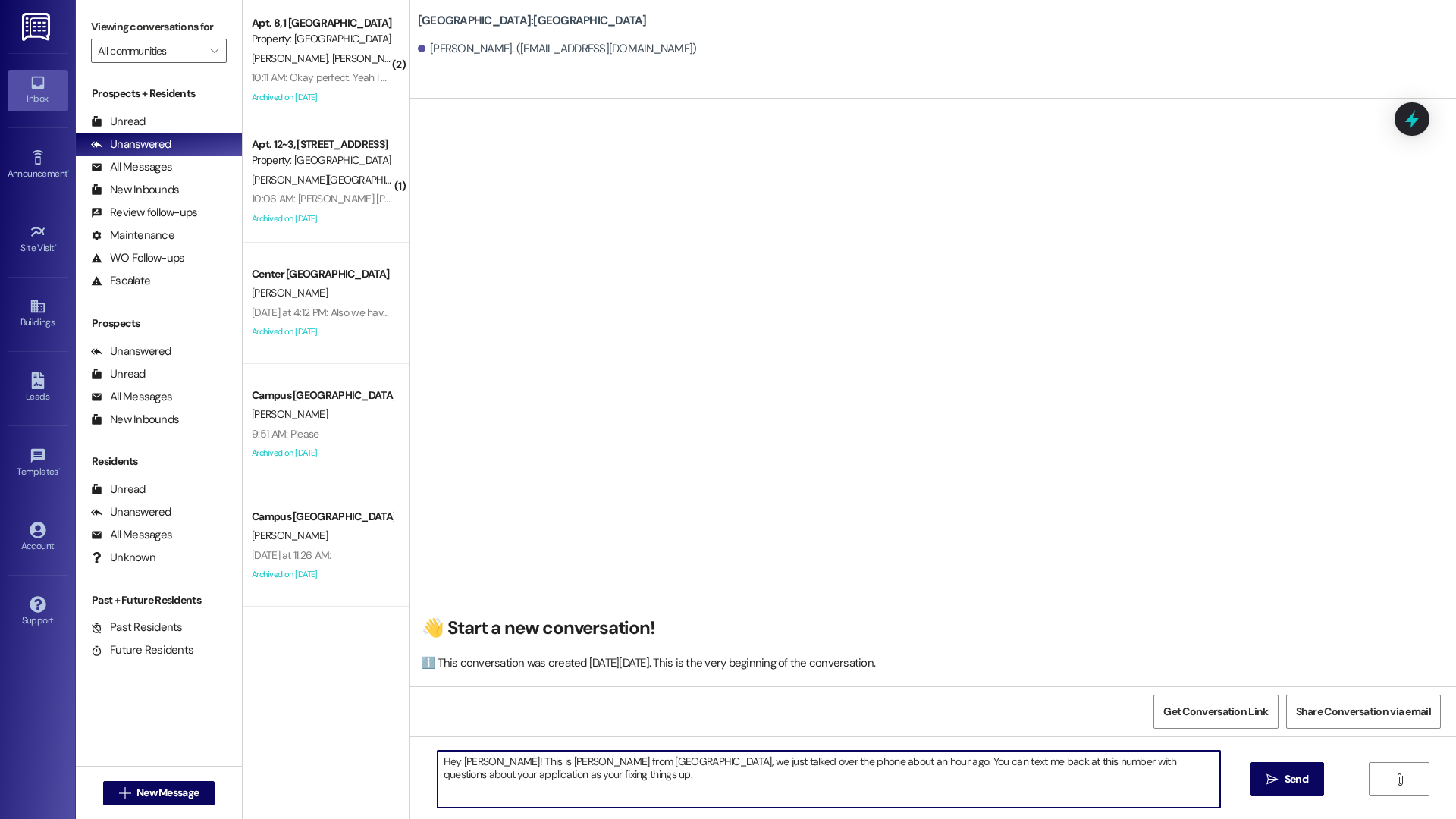
drag, startPoint x: 535, startPoint y: 786, endPoint x: 1187, endPoint y: 735, distance: 654.0
click at [1187, 690] on div "👋 Start a new conversation! ℹ️ This conversation was created on Tuesday, August…" at bounding box center [933, 508] width 1046 height 819
drag, startPoint x: 783, startPoint y: 787, endPoint x: 776, endPoint y: 779, distance: 10.6
click at [782, 690] on textarea "Hey Bjorn! This is Drew from East Pointe, we just talked over the phone about a…" at bounding box center [829, 779] width 782 height 57
drag, startPoint x: 765, startPoint y: 773, endPoint x: 365, endPoint y: 765, distance: 400.1
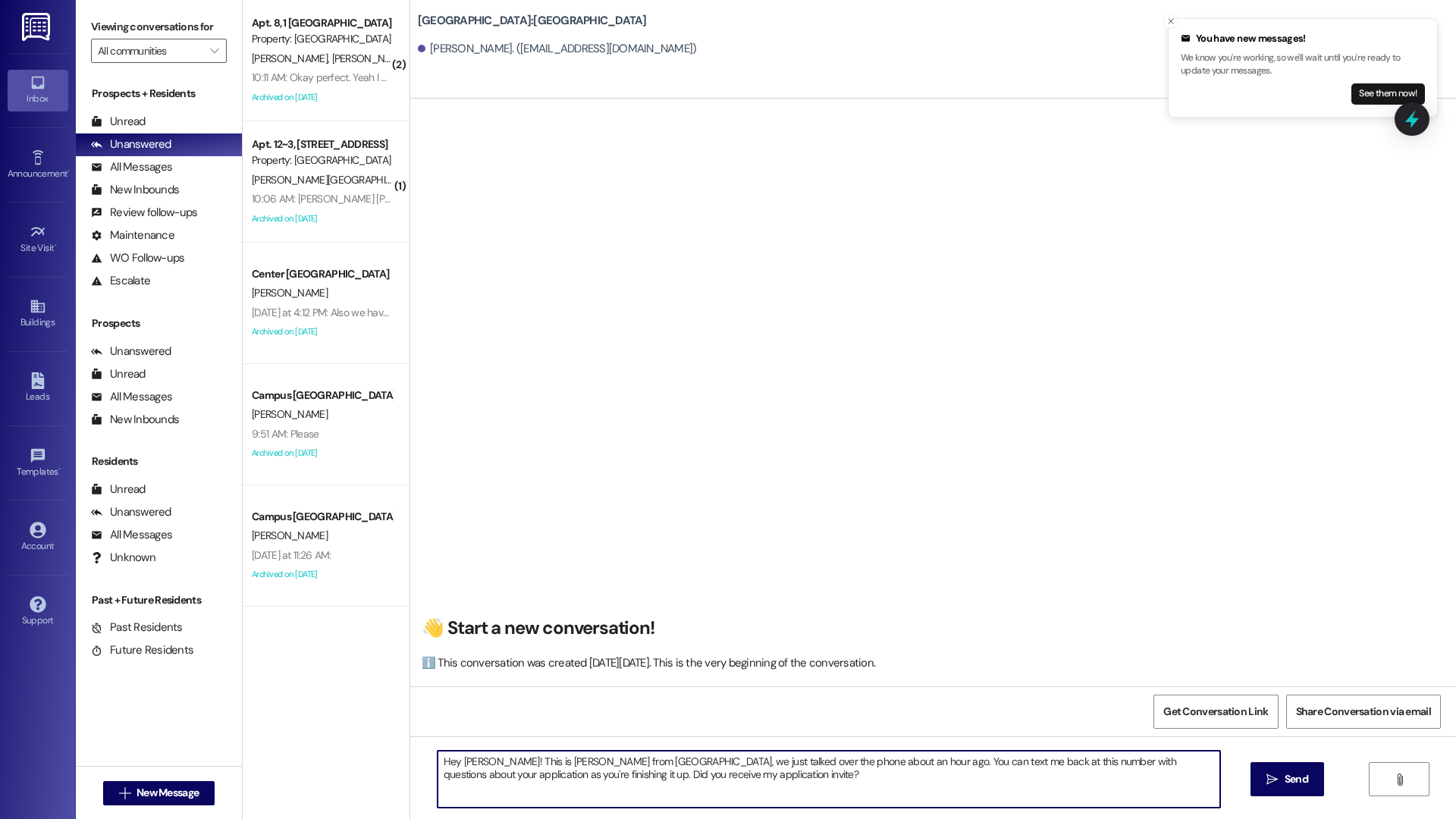
click at [365, 690] on div "( 2 ) Apt. 8, 1 South Pointe Property: South Pointe I. Amado-Vo A. Lee K. Woodw…" at bounding box center [849, 409] width 1213 height 819
click at [753, 690] on textarea "Hey Bjorn! This is Drew from East Pointe, we just talked over the phone about a…" at bounding box center [829, 779] width 782 height 57
type textarea "Hey Bjorn! This is Drew from East Pointe, we just talked over the phone about a…"
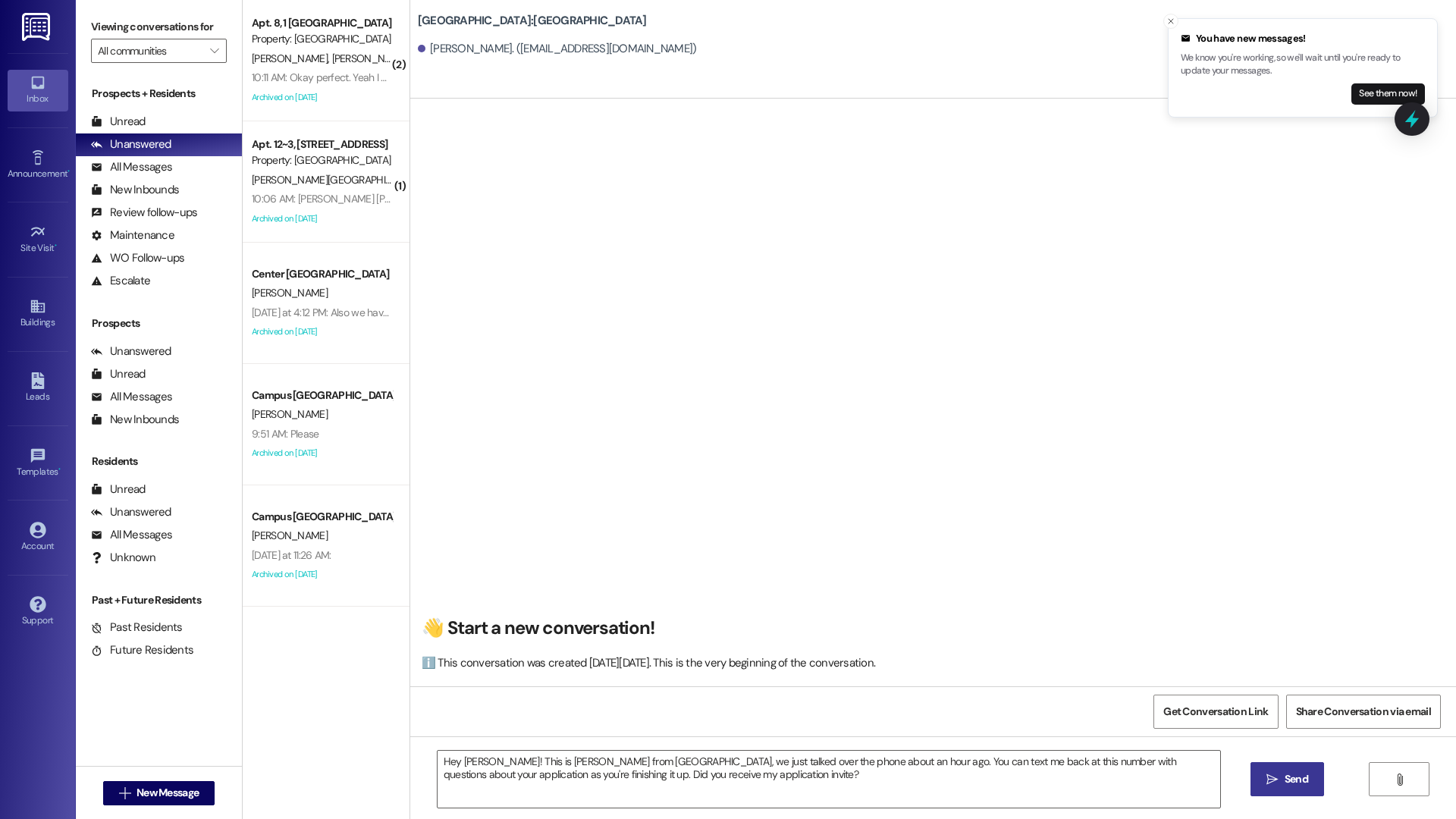
click at [1277, 690] on button " Send" at bounding box center [1288, 779] width 74 height 34
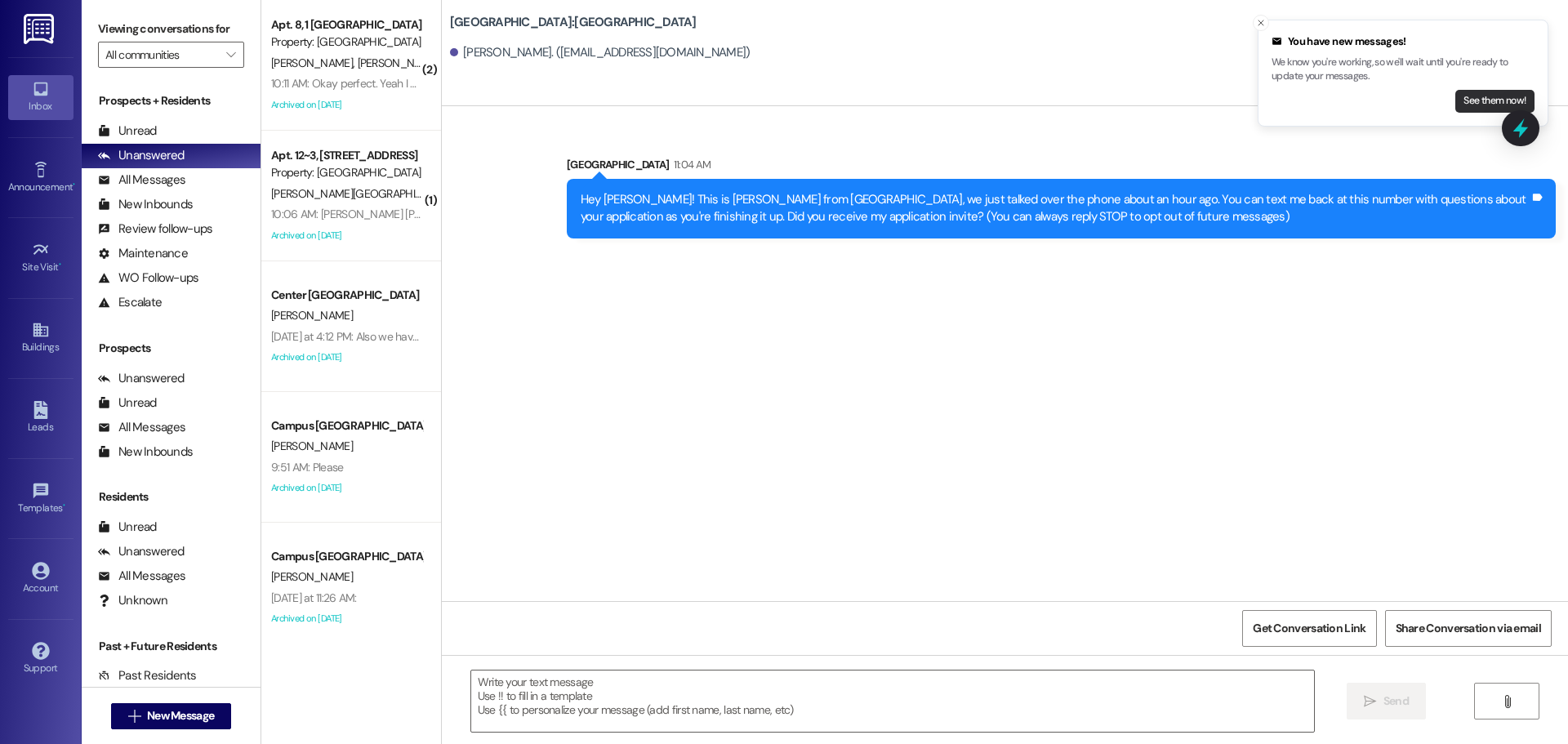
click at [1502, 95] on button "See them now!" at bounding box center [1495, 101] width 79 height 23
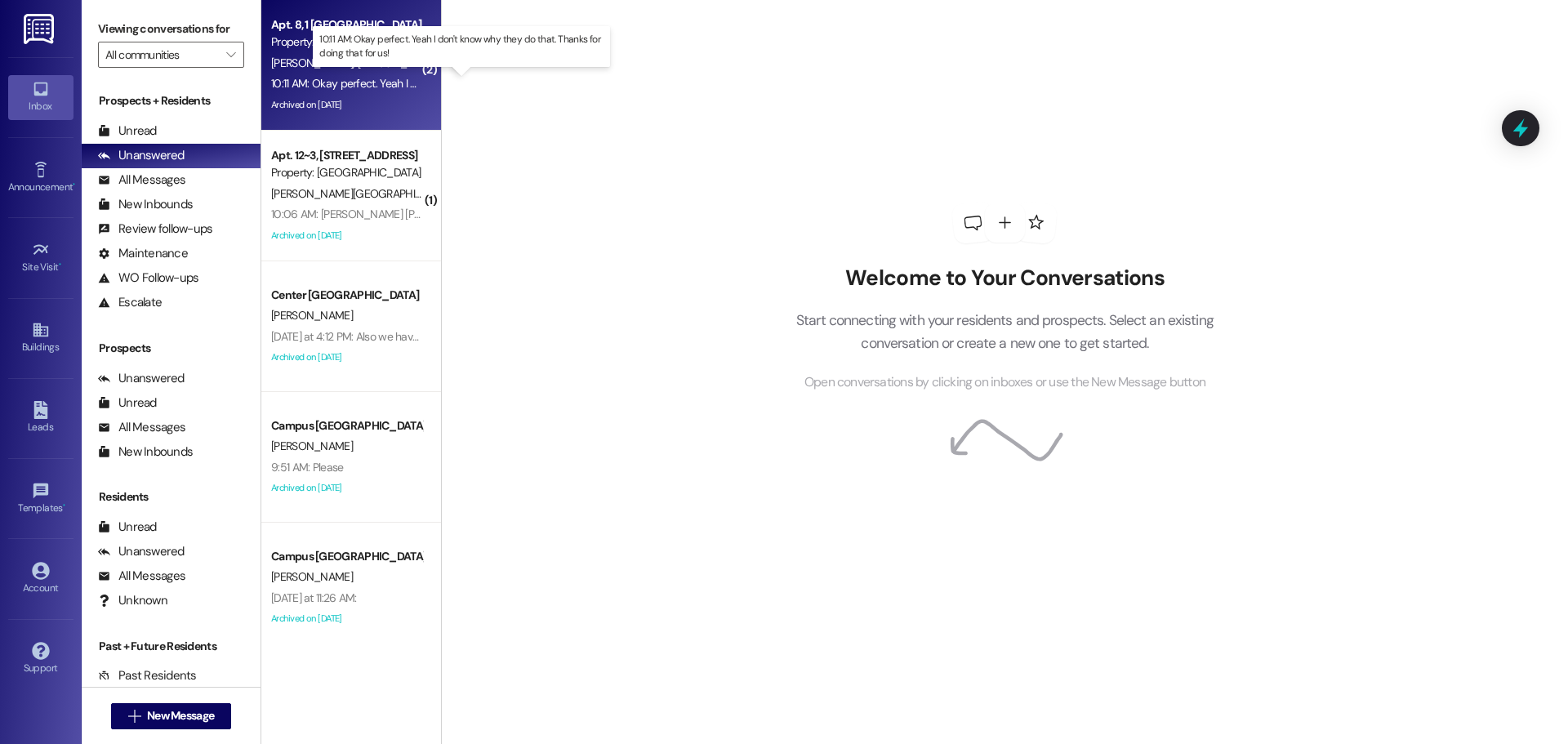
click at [336, 87] on div "10:11 AM: Okay perfect. Yeah I don't know why they do that. Thanks for doing th…" at bounding box center [477, 83] width 412 height 15
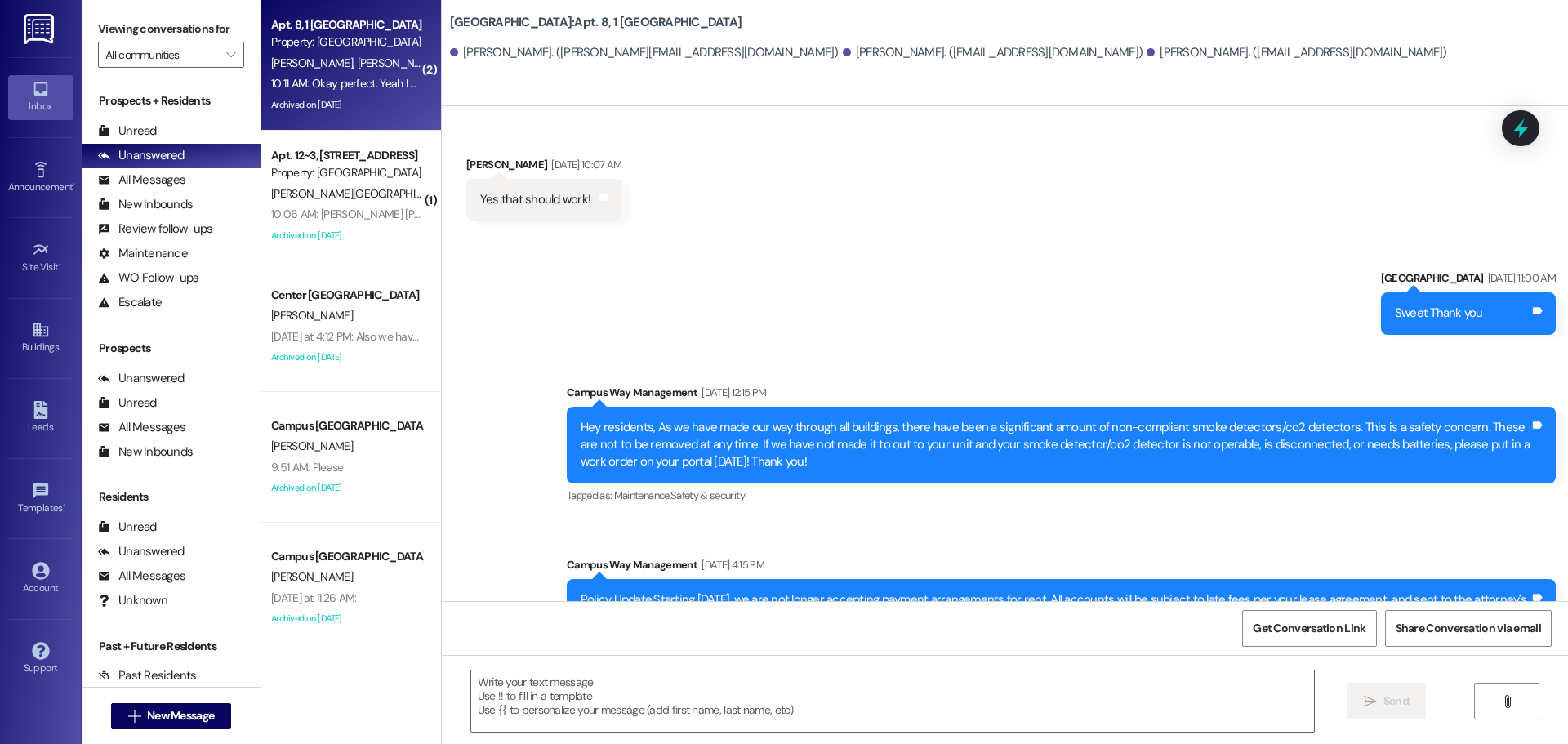
scroll to position [20496, 0]
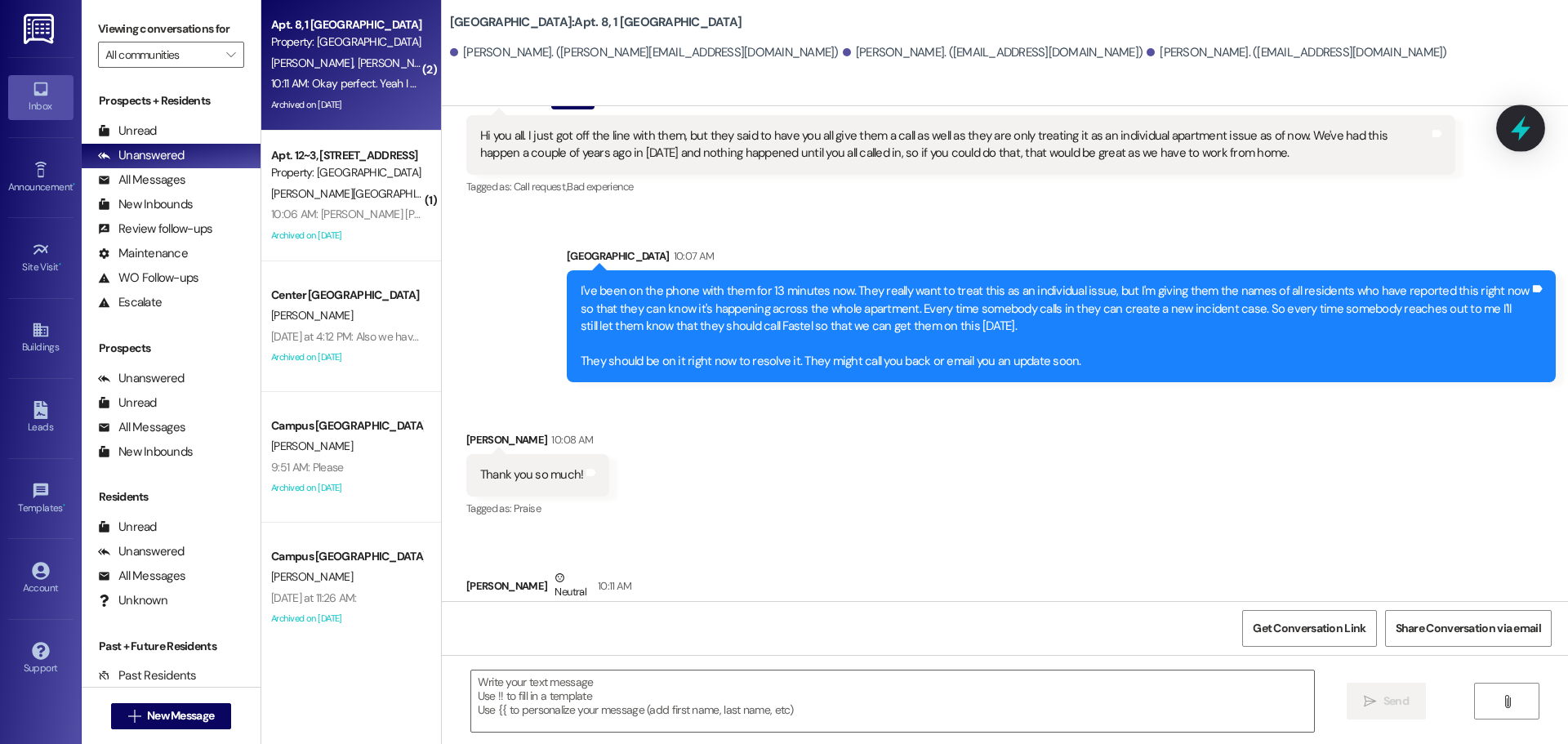
click at [1507, 138] on icon at bounding box center [1521, 128] width 28 height 28
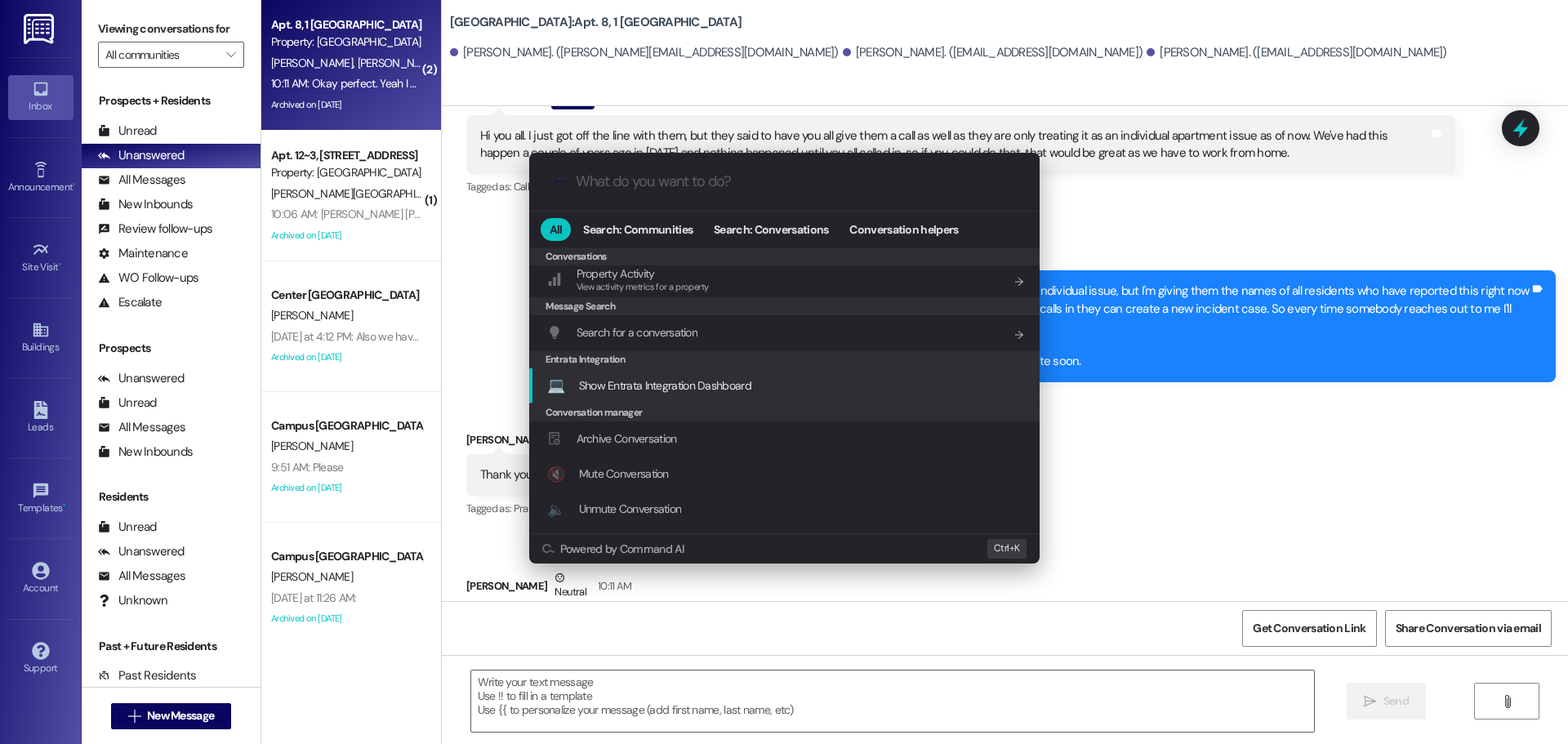
scroll to position [765, 0]
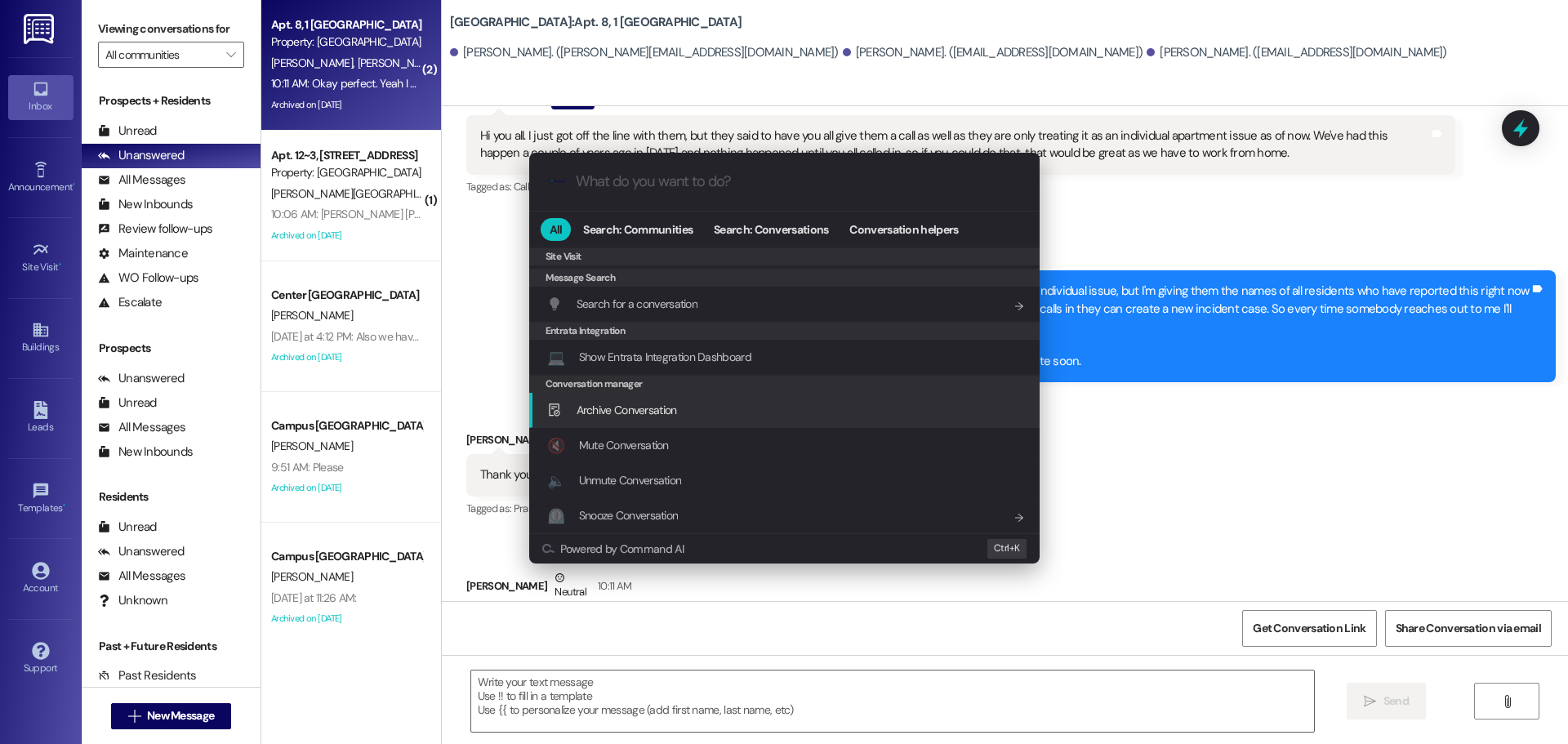
click at [700, 401] on div "Archive Conversation Add shortcut" at bounding box center [785, 409] width 478 height 18
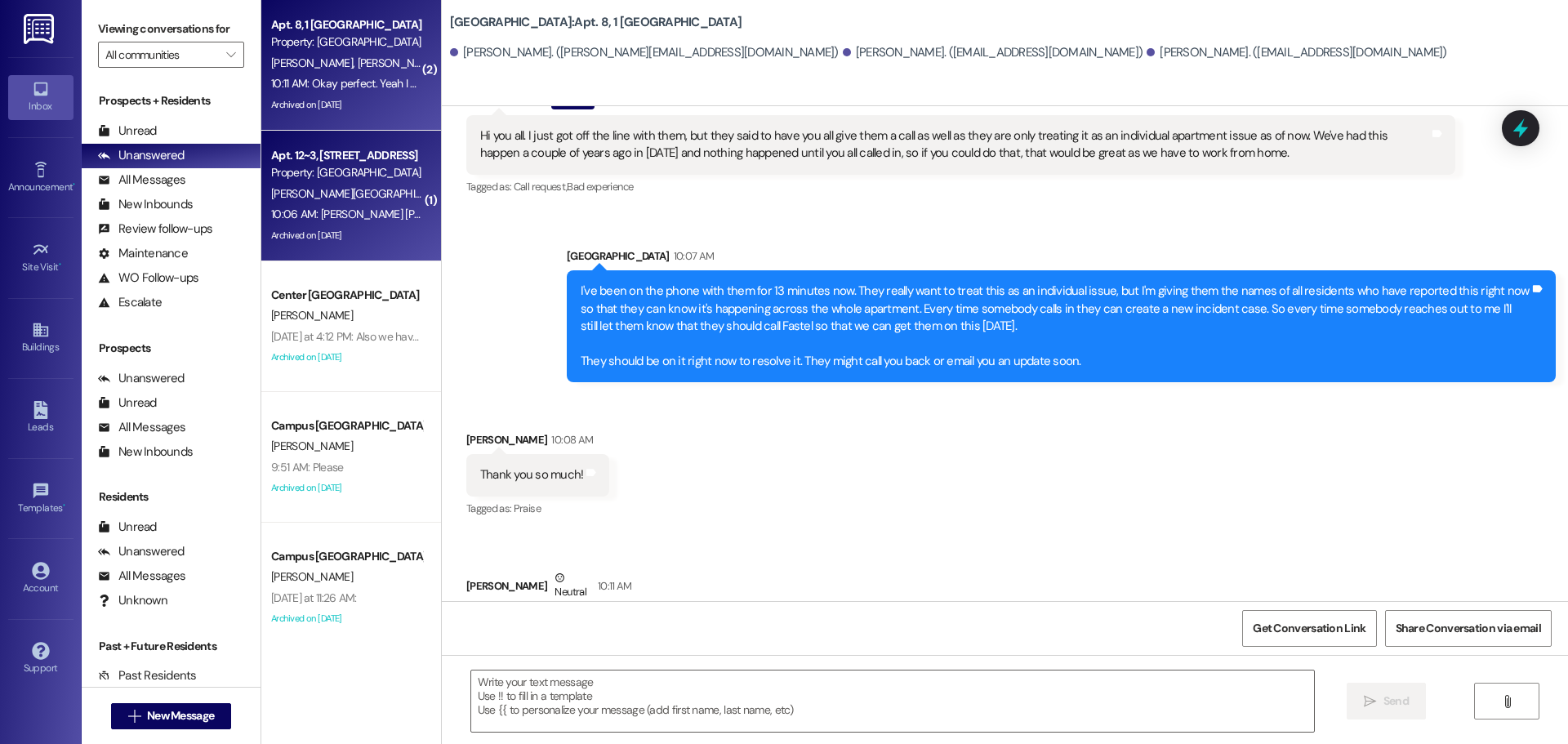
click at [351, 209] on div "10:06 AM: [PERSON_NAME] [PERSON_NAME][EMAIL_ADDRESS][PERSON_NAME][PERSON_NAME][…" at bounding box center [578, 214] width 616 height 15
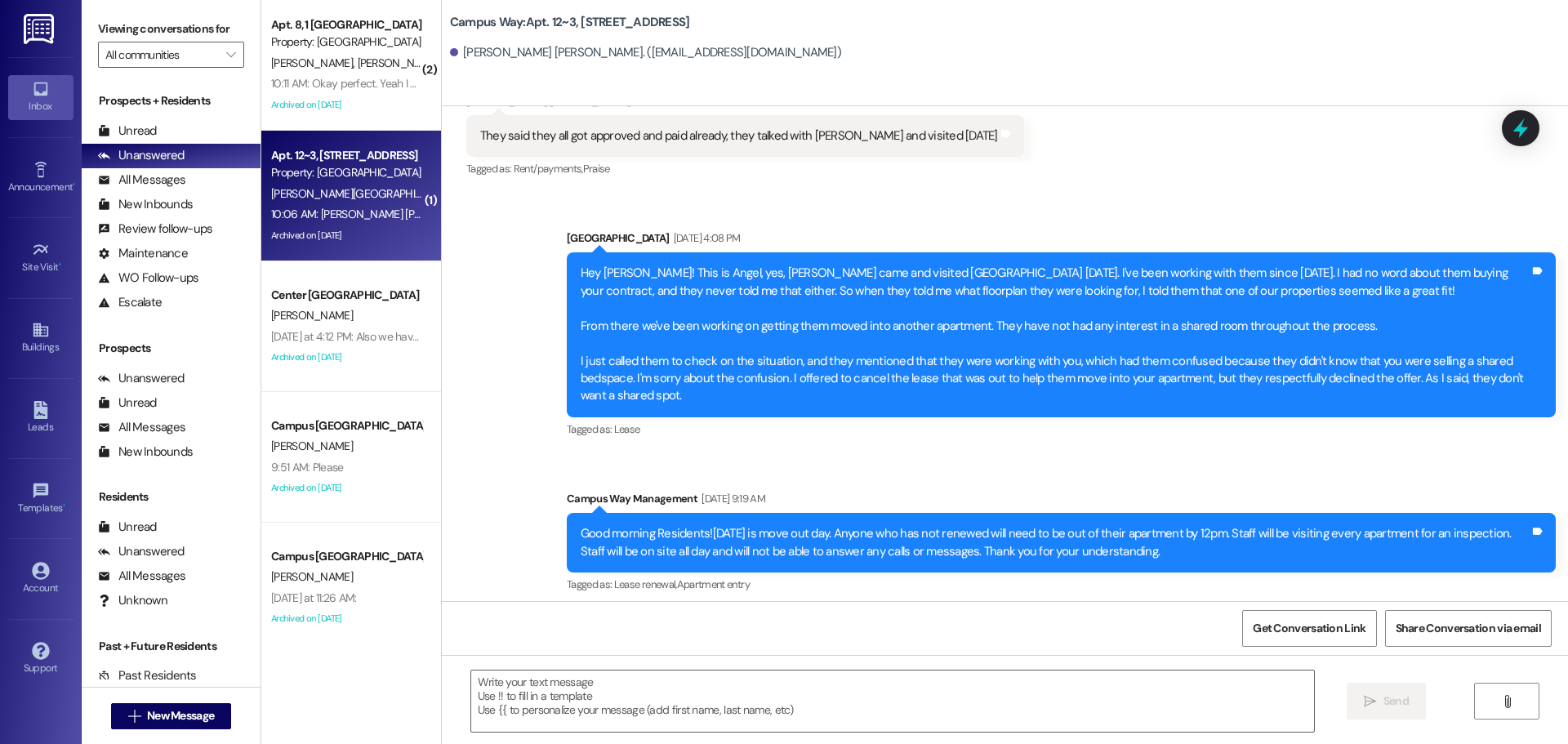
scroll to position [6865, 0]
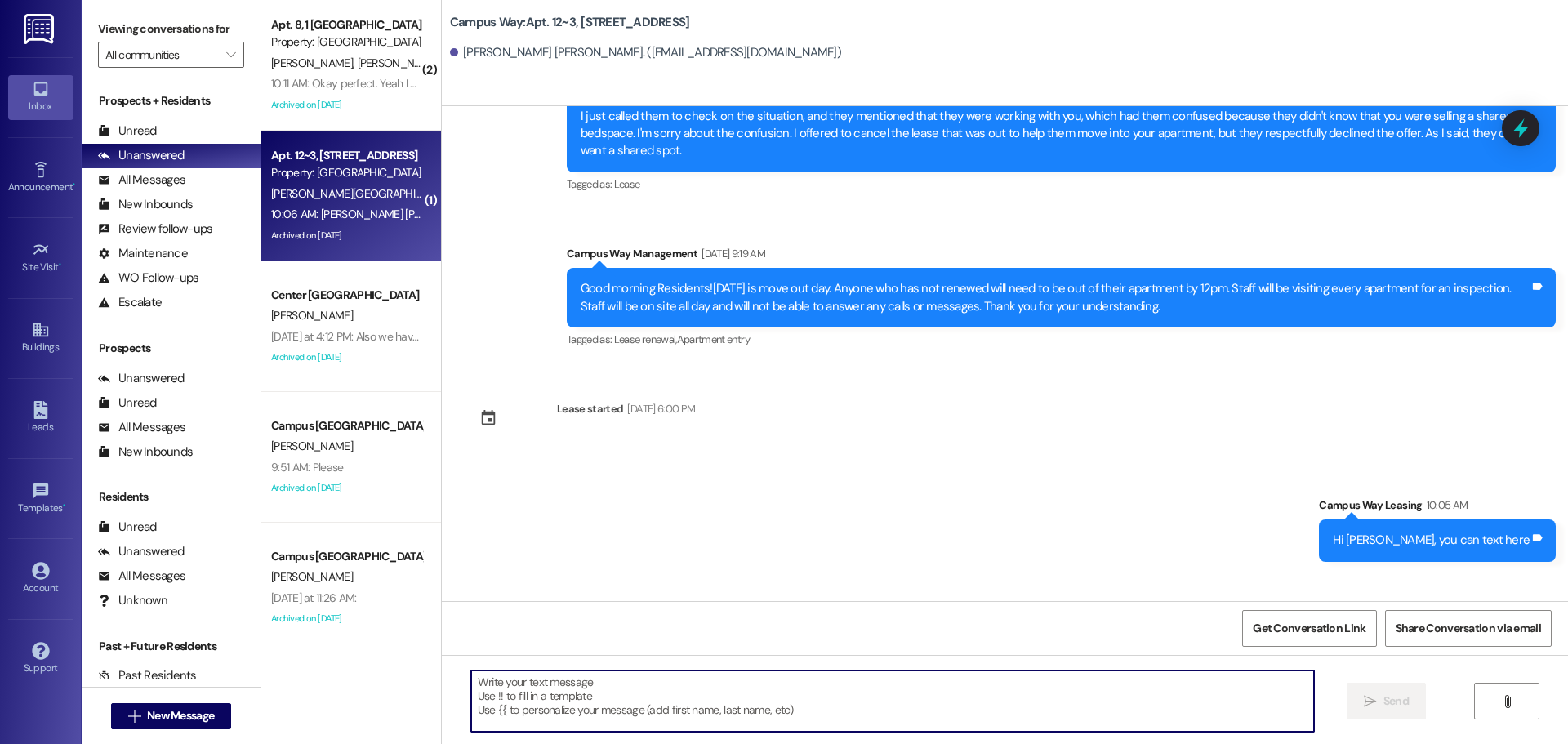
click at [616, 672] on textarea at bounding box center [893, 701] width 843 height 61
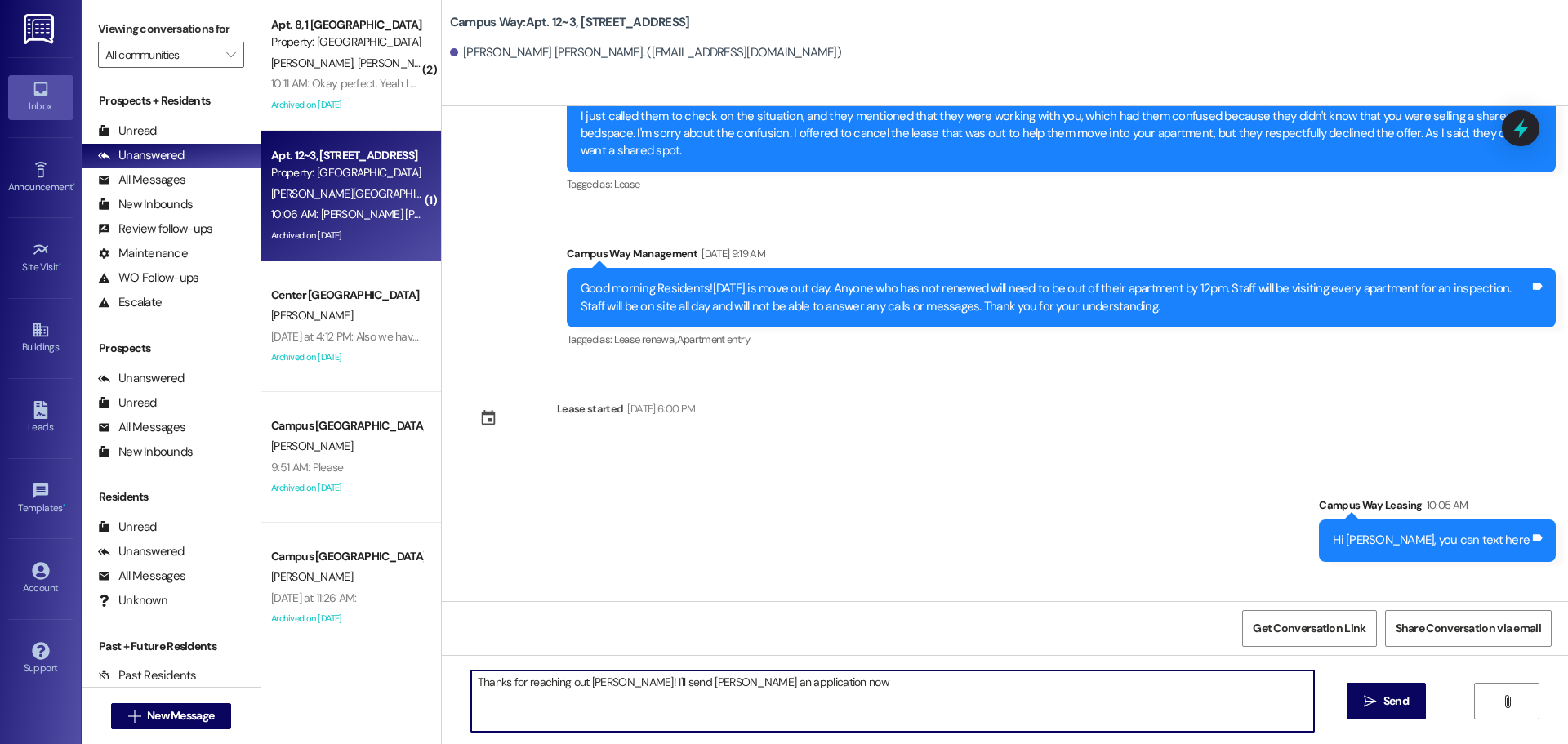
type textarea "Thanks for reaching out [PERSON_NAME]! I'll send [PERSON_NAME] an application n…"
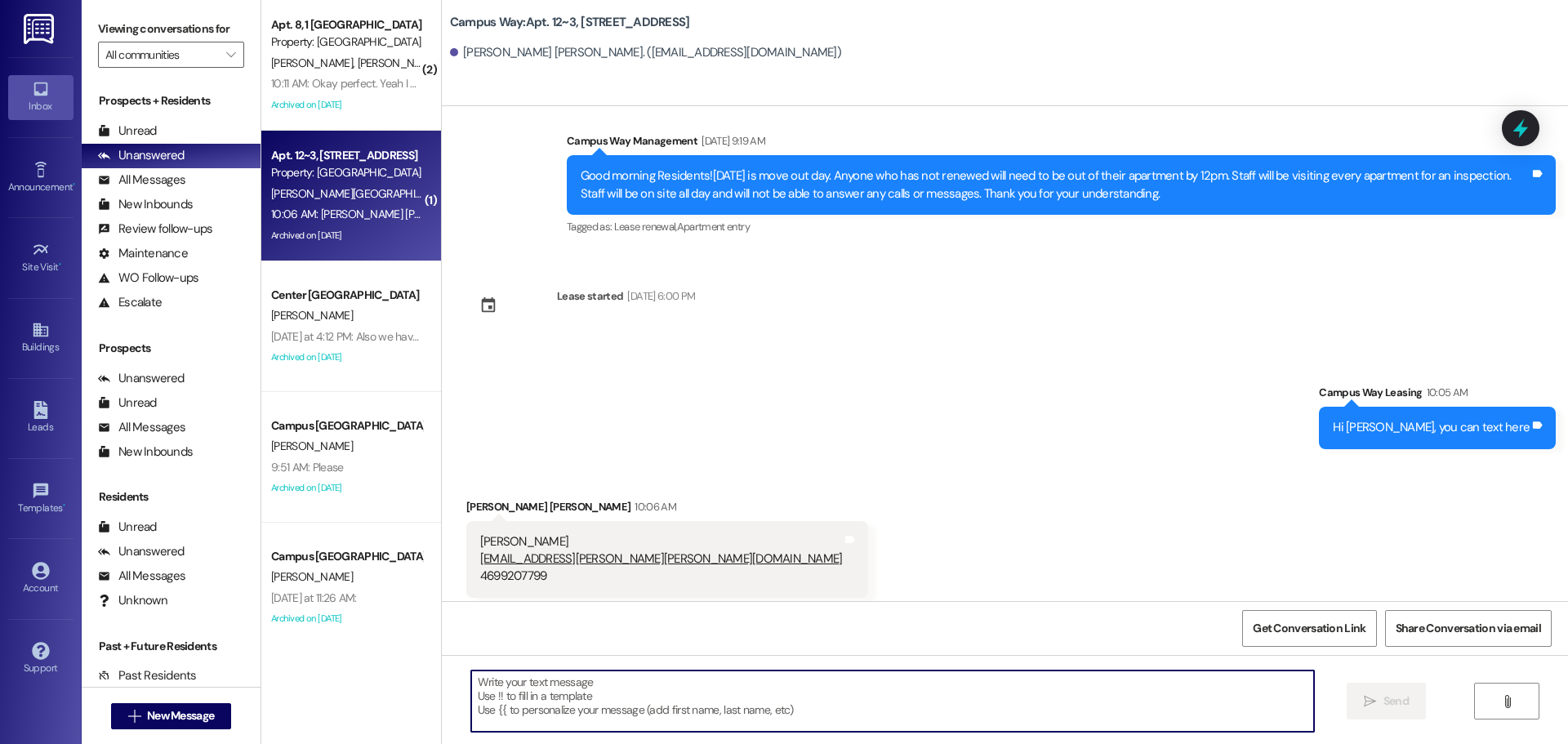
scroll to position [6979, 0]
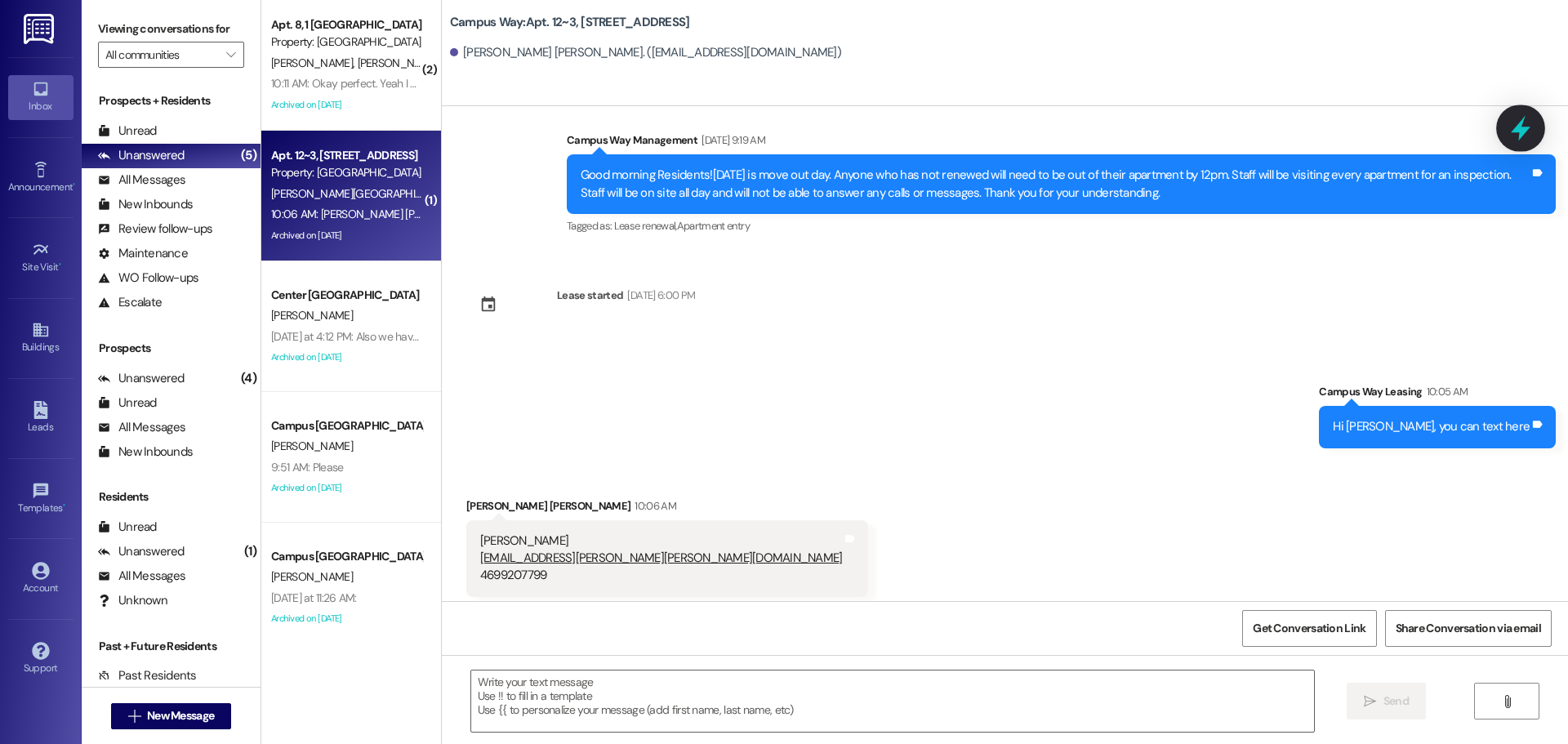
click at [1513, 130] on icon at bounding box center [1521, 128] width 28 height 28
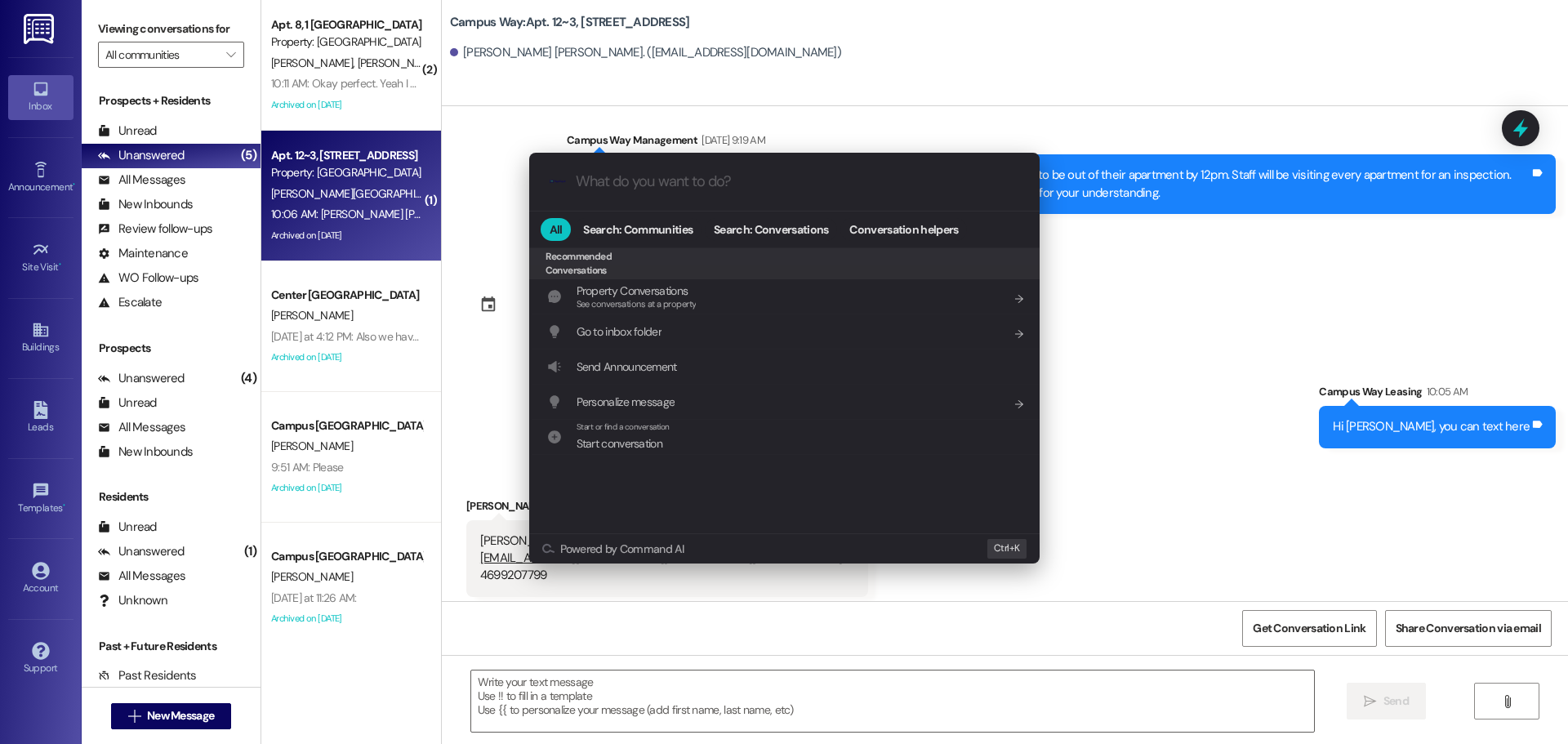
scroll to position [736, 0]
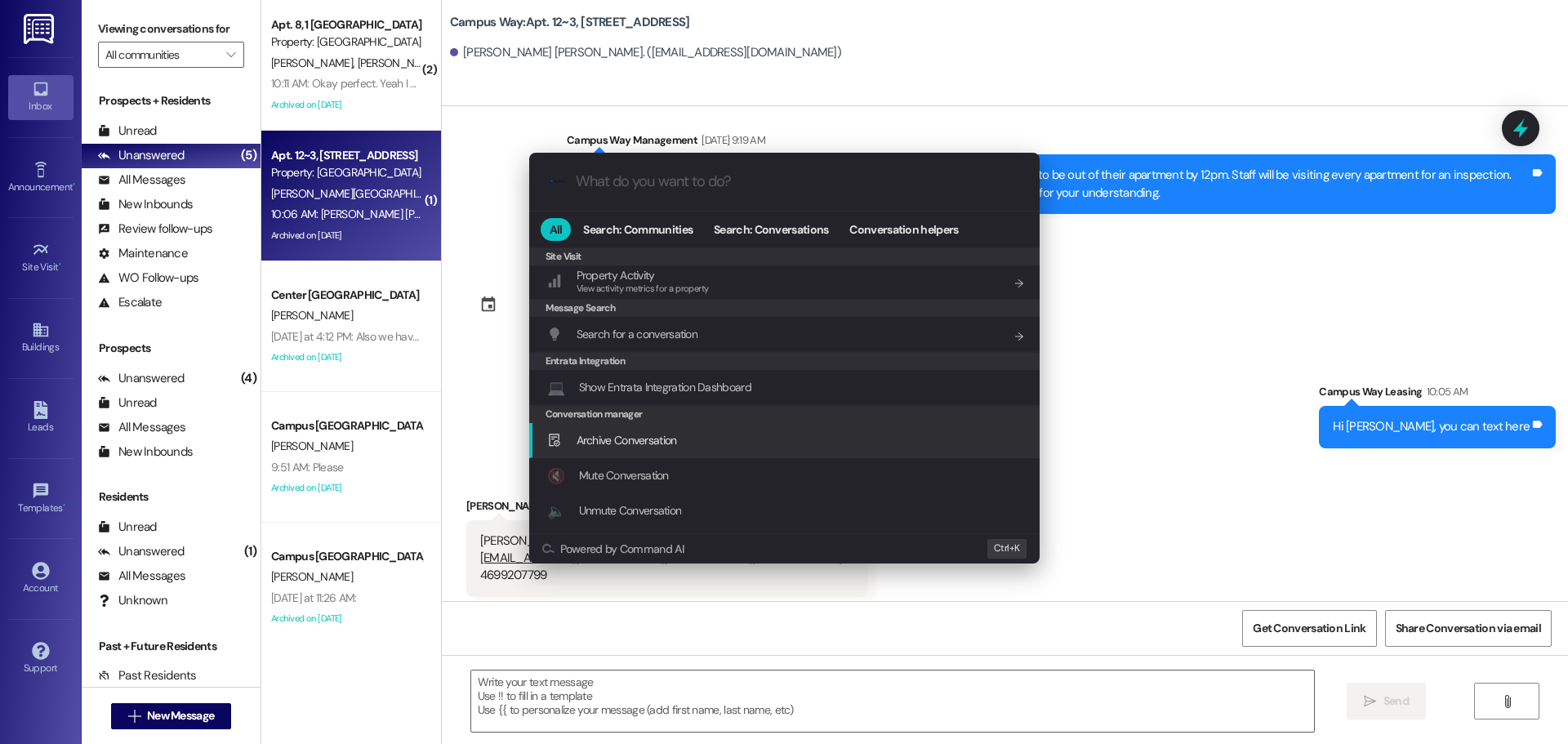
click at [646, 445] on span "Archive Conversation" at bounding box center [626, 440] width 101 height 15
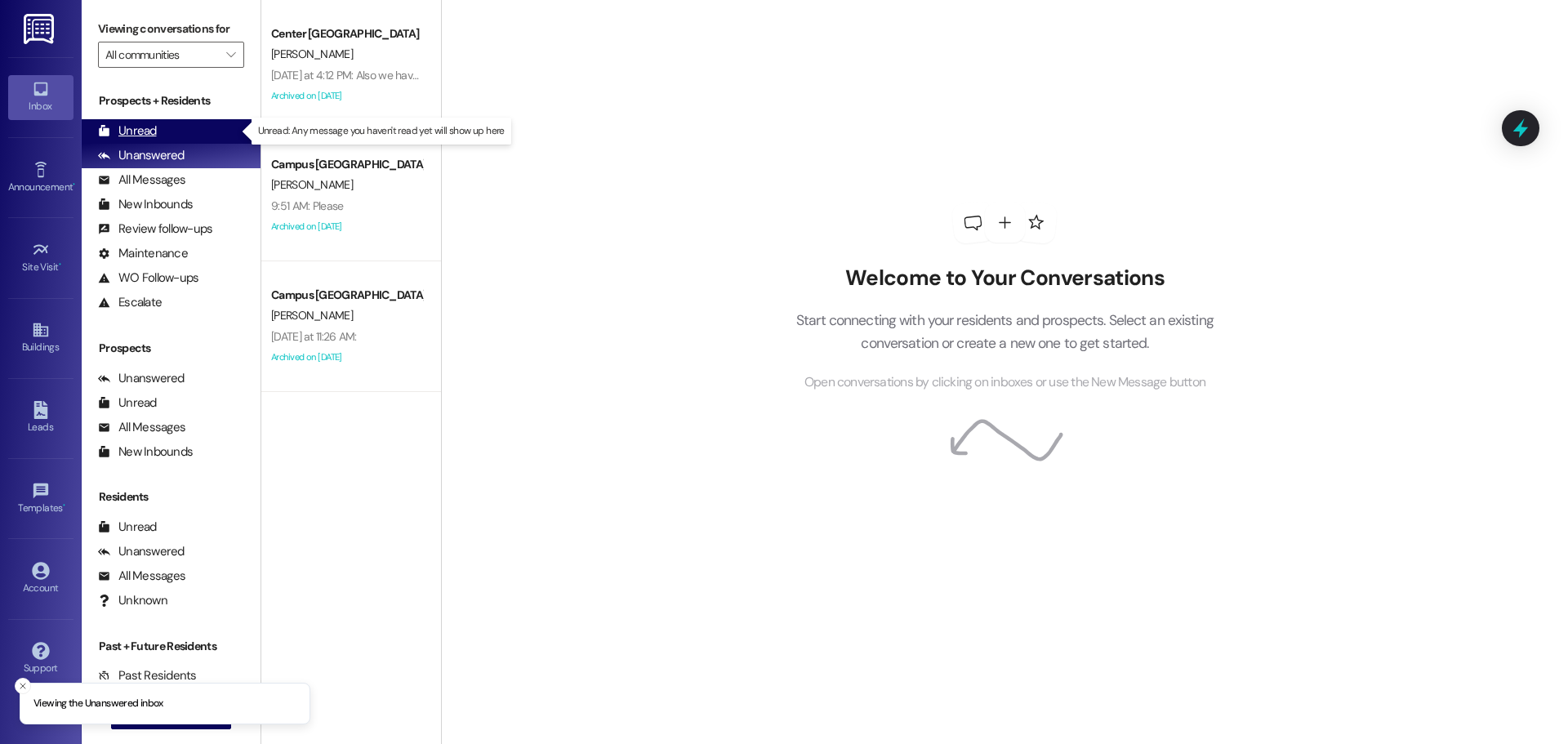
click at [207, 123] on div "Unread (0)" at bounding box center [171, 131] width 179 height 25
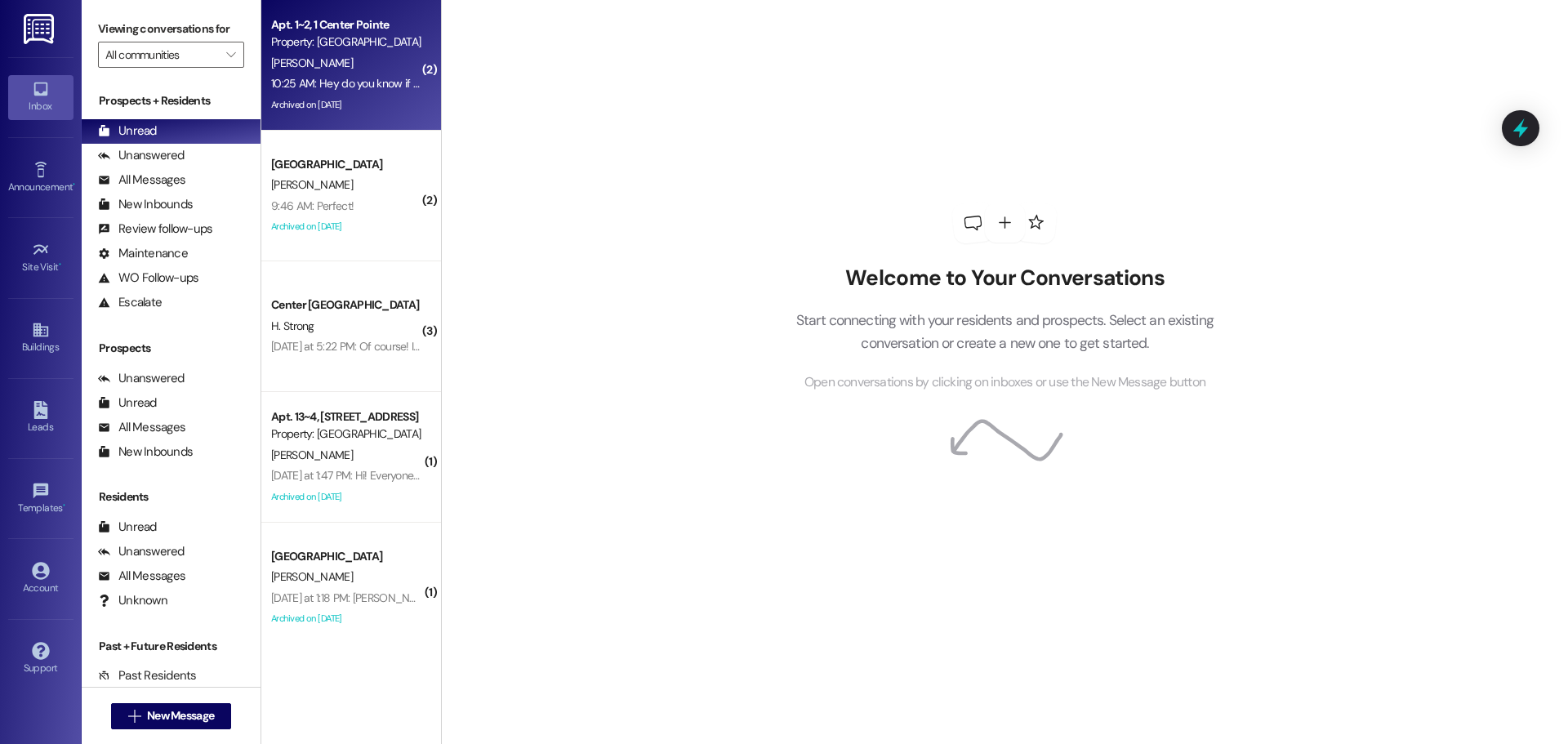
click at [344, 62] on div "M. Nielsen" at bounding box center [346, 63] width 154 height 20
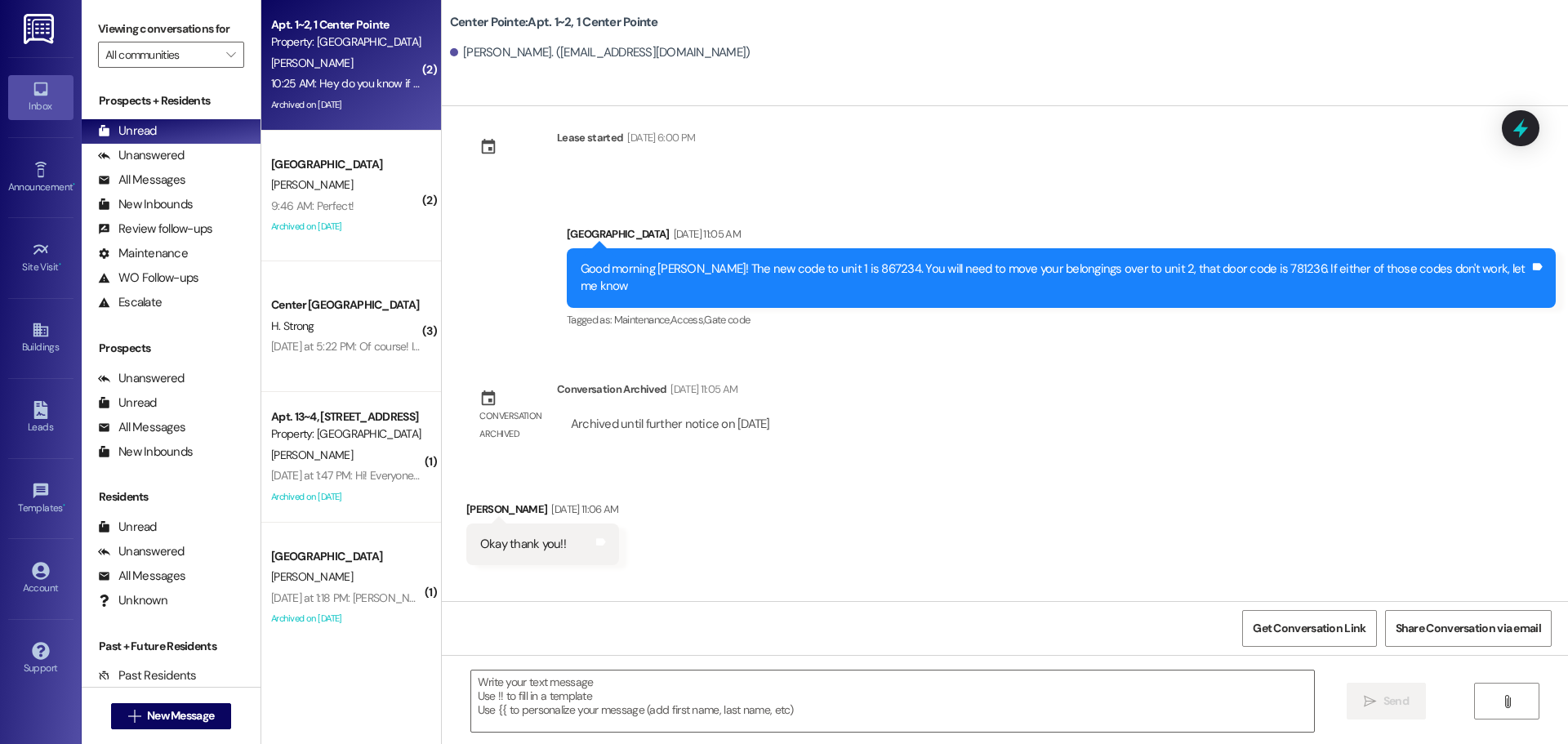
scroll to position [345, 0]
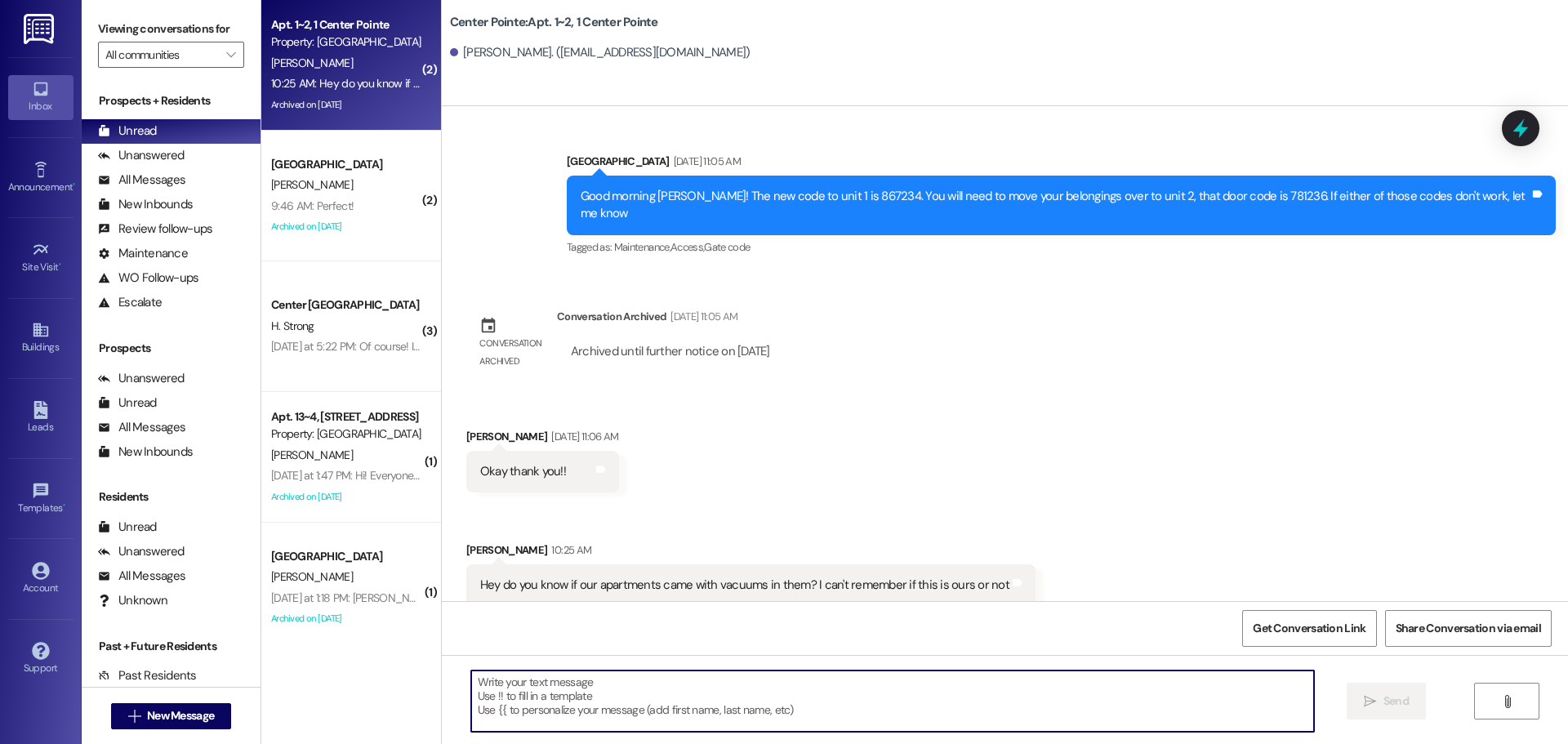
click at [687, 713] on textarea at bounding box center [893, 701] width 843 height 61
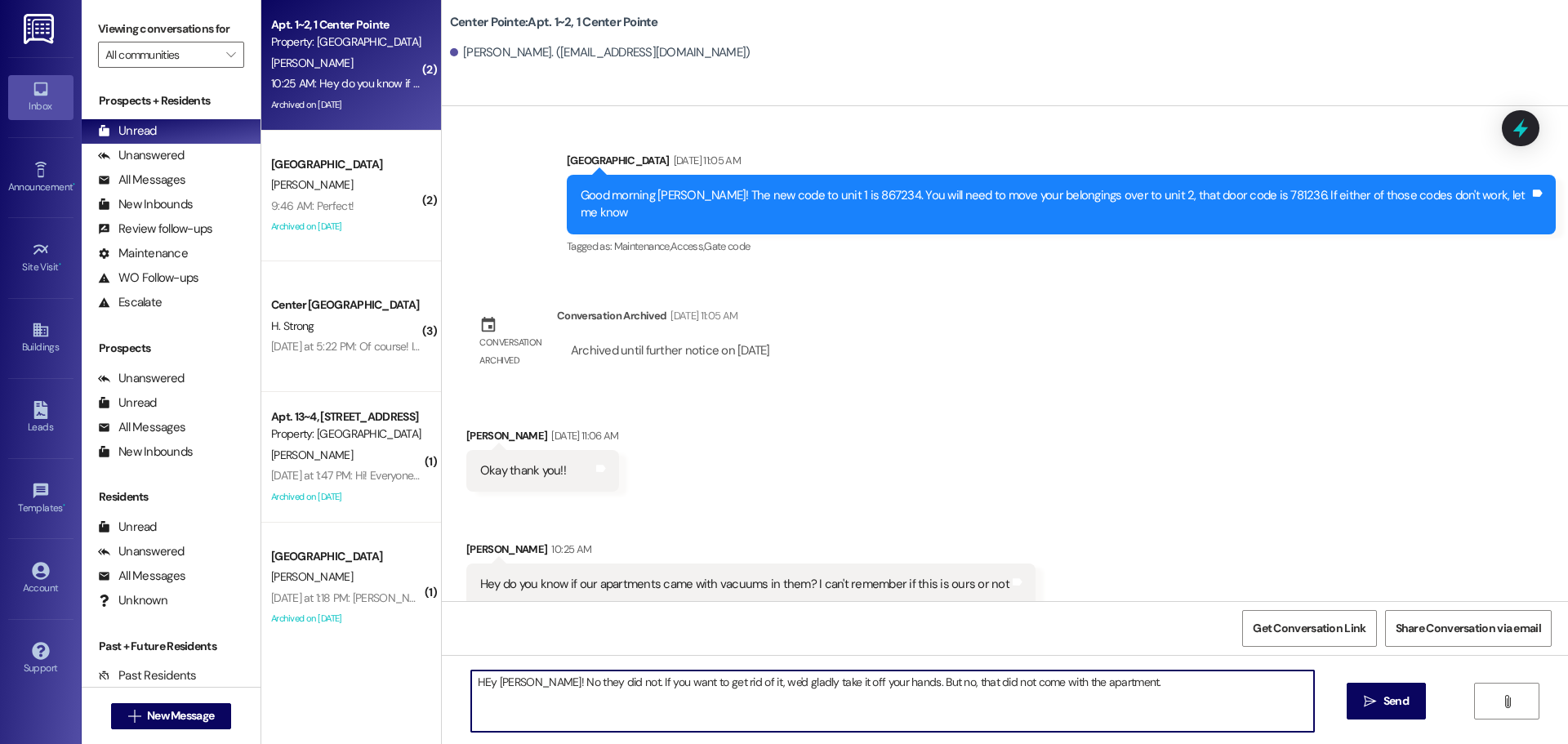
click at [504, 677] on textarea "HEy MArshall! No they did not. If you want to get rid of it, we'd gladly take i…" at bounding box center [893, 701] width 843 height 61
click at [483, 678] on textarea "HEy Marshall! No they did not. If you want to get rid of it, we'd gladly take i…" at bounding box center [893, 701] width 843 height 61
click at [474, 689] on textarea "HEy Marshall! No they did not. If you want to get rid of it, we'd gladly take i…" at bounding box center [893, 701] width 843 height 61
click at [478, 679] on textarea "HEy Marshall! No they did not. If you want to get rid of it, we'd gladly take i…" at bounding box center [893, 701] width 843 height 61
click at [1115, 693] on textarea "Hey Marshall! No they did not. If you want to get rid of it, we'd gladly take i…" at bounding box center [893, 701] width 843 height 61
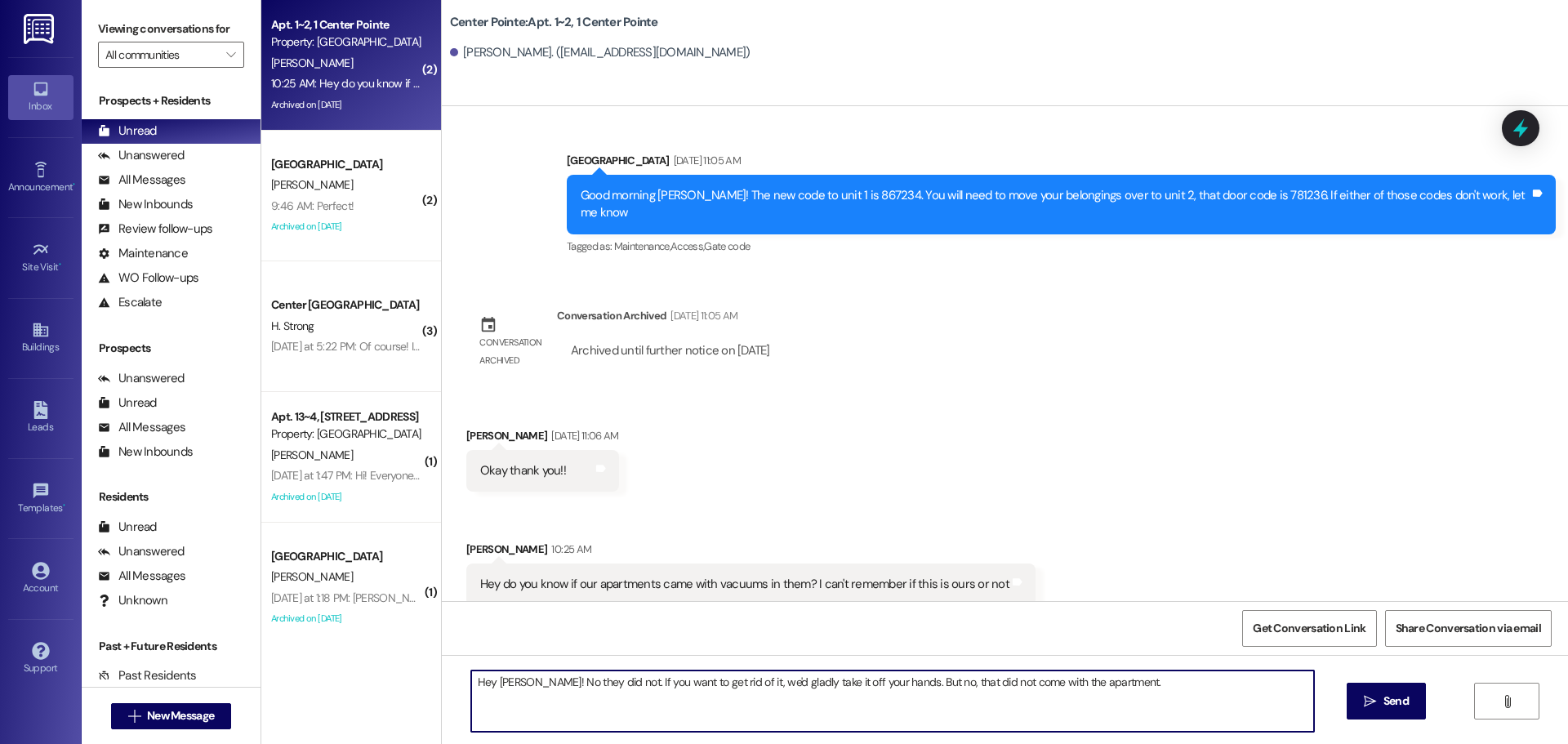
click at [1137, 676] on textarea "Hey Marshall! No they did not. If you want to get rid of it, we'd gladly take i…" at bounding box center [893, 701] width 843 height 61
type textarea "Hey Marshall! No they did not. If you want to get rid of it, we'd gladly take i…"
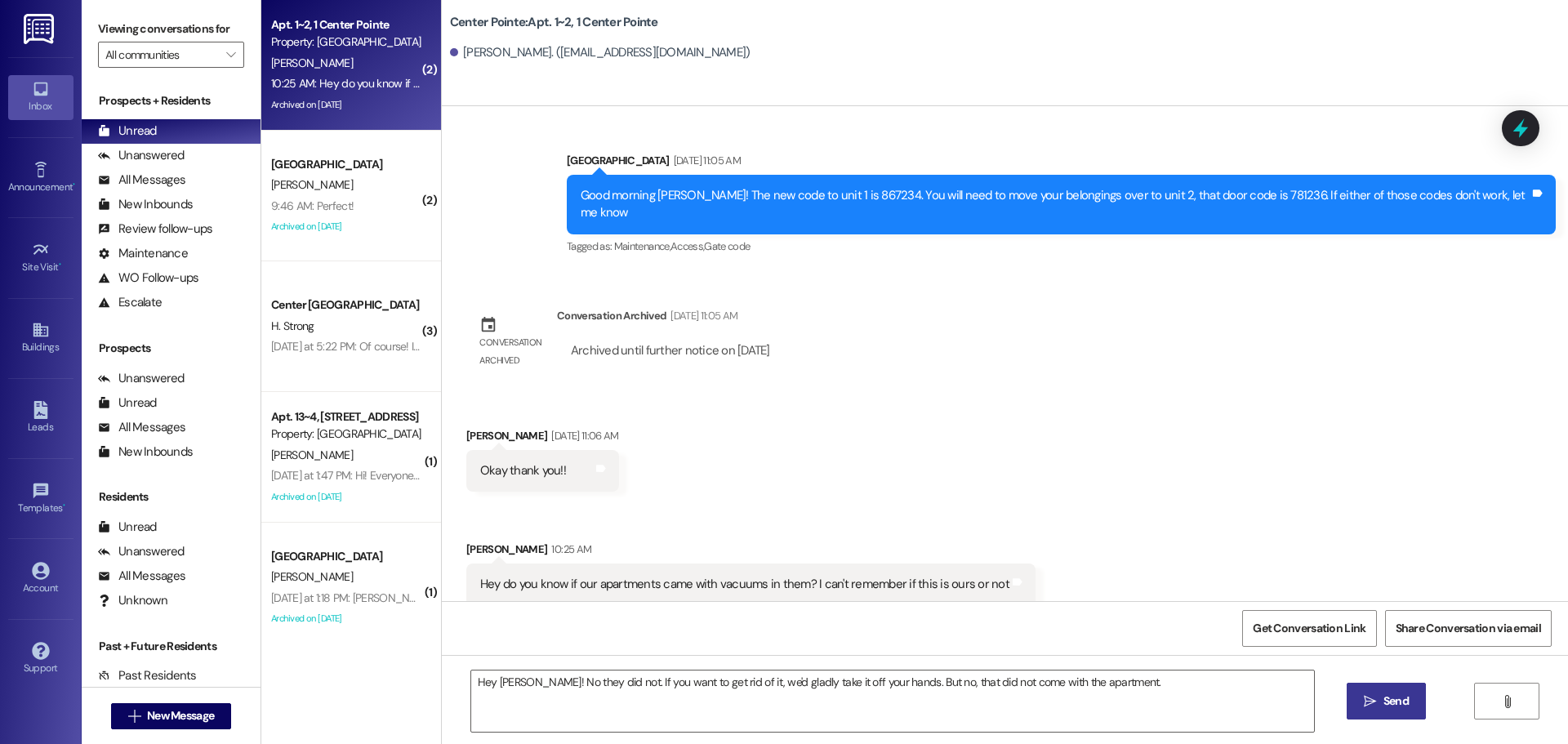
click at [1383, 691] on button " Send" at bounding box center [1387, 701] width 79 height 37
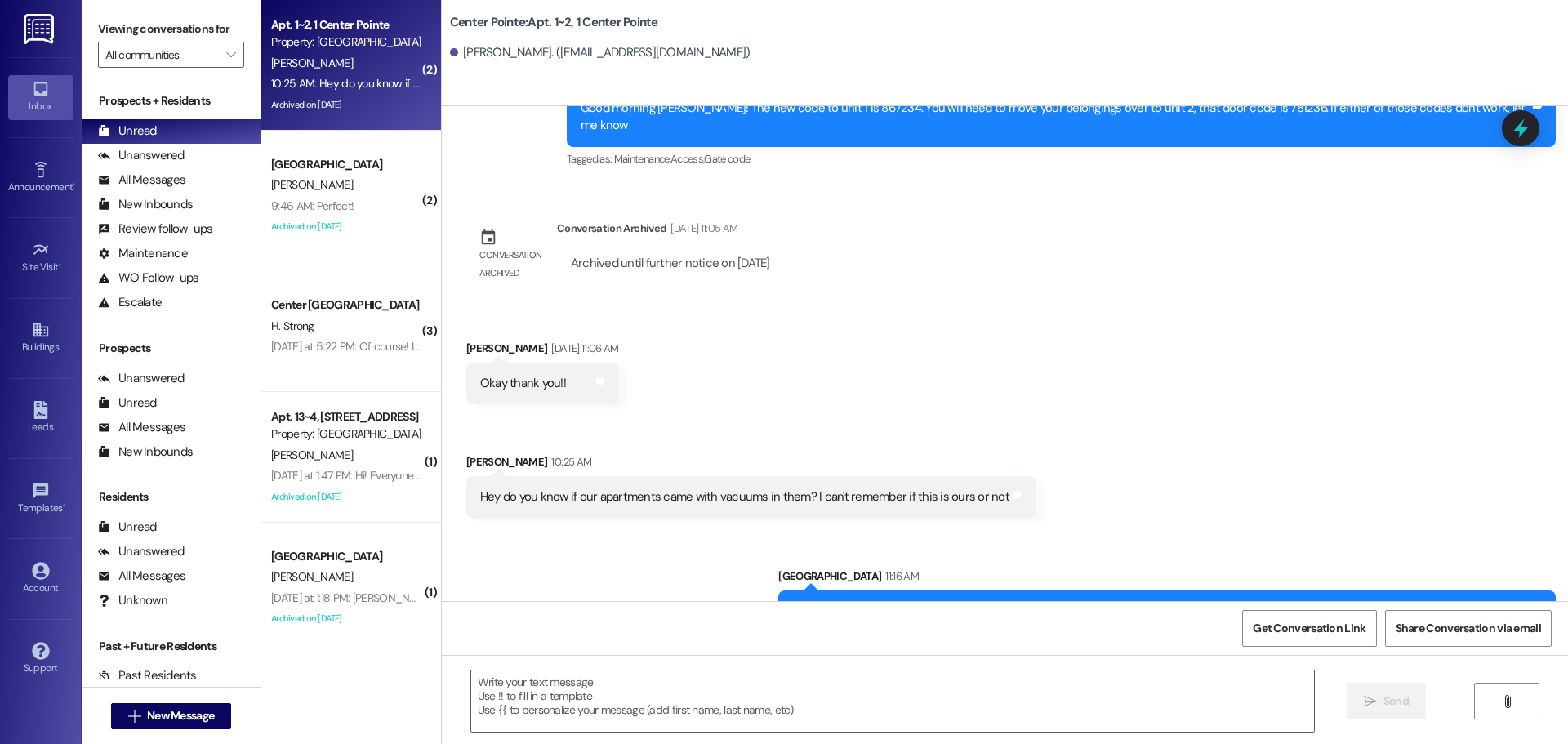
scroll to position [460, 0]
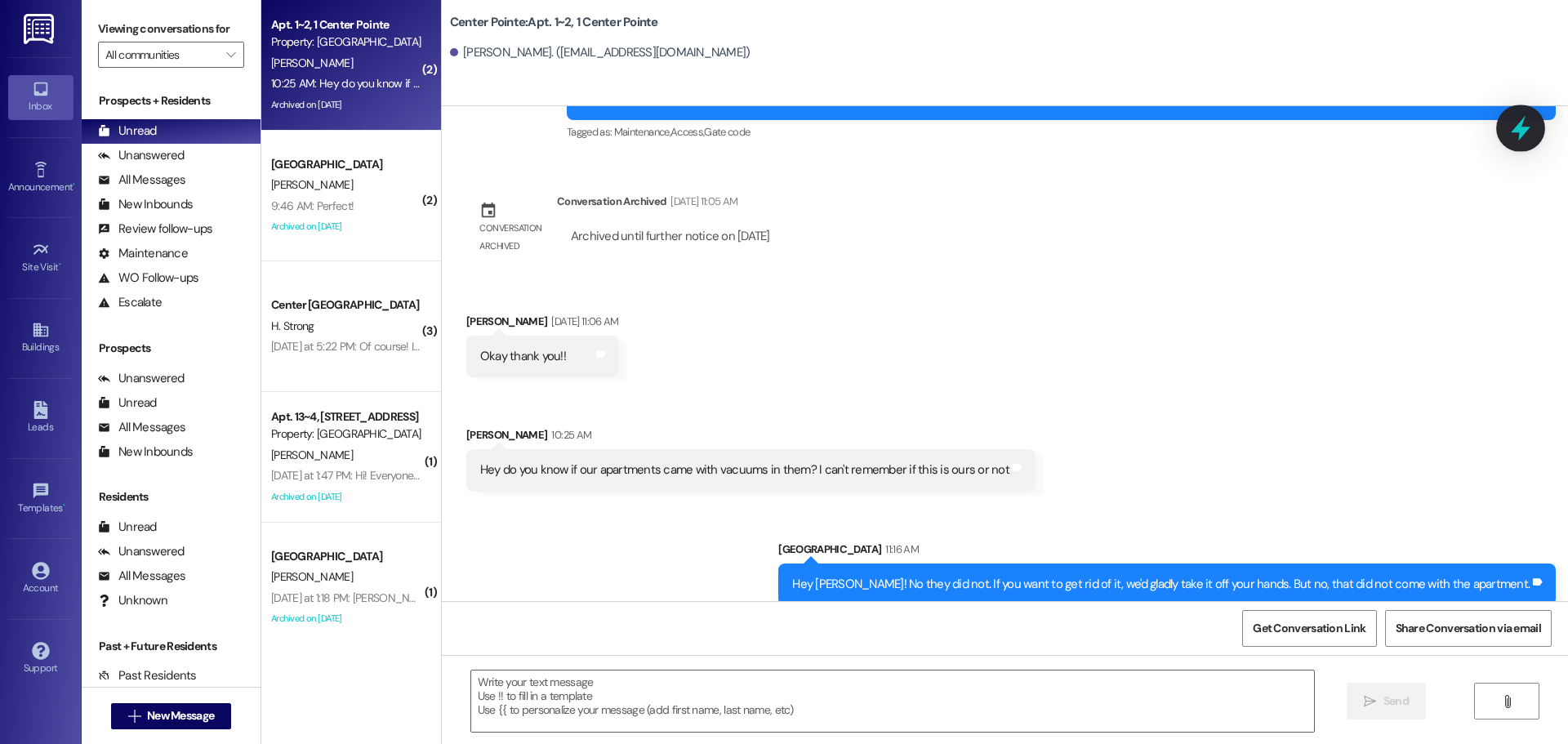
click at [1529, 116] on icon at bounding box center [1521, 128] width 28 height 28
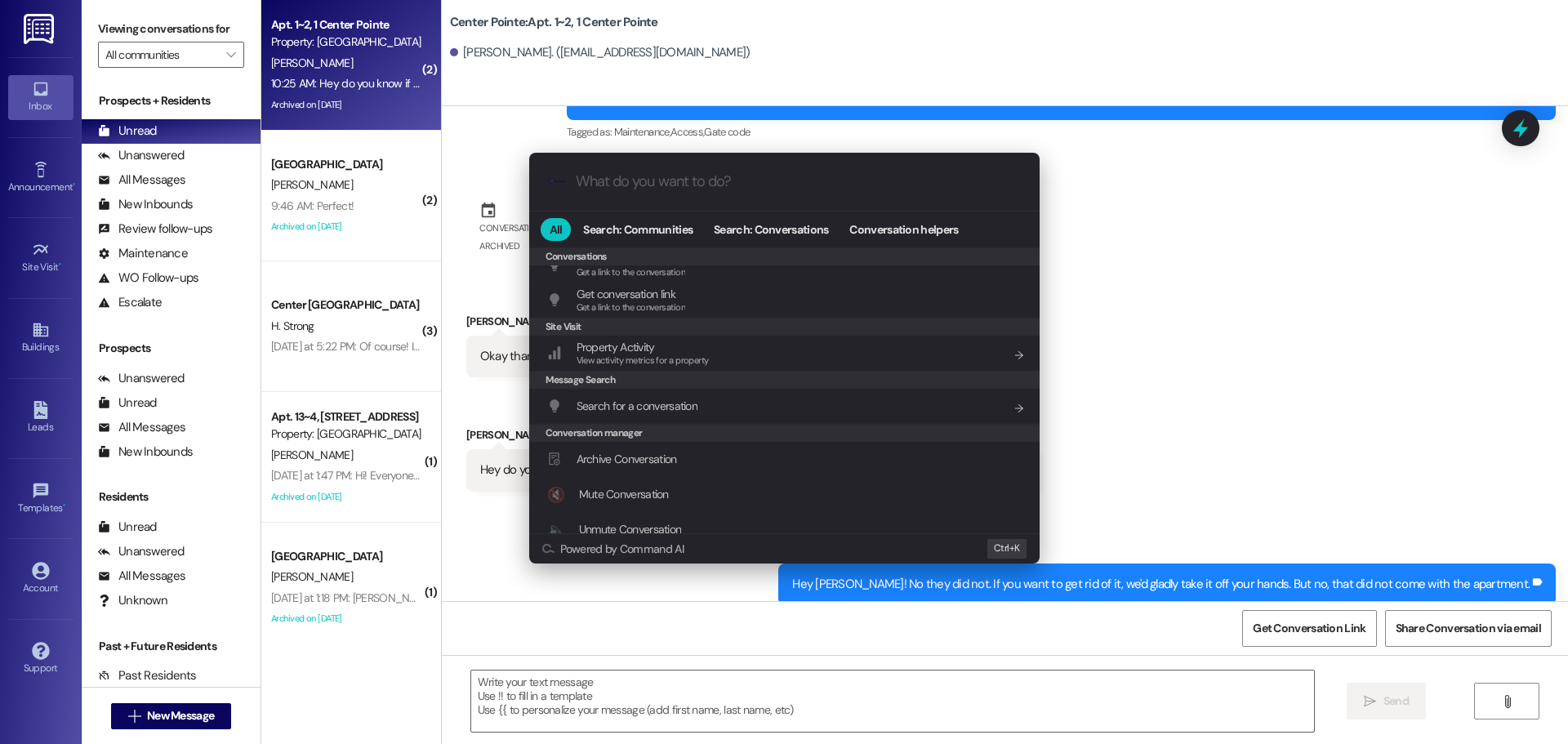
scroll to position [713, 0]
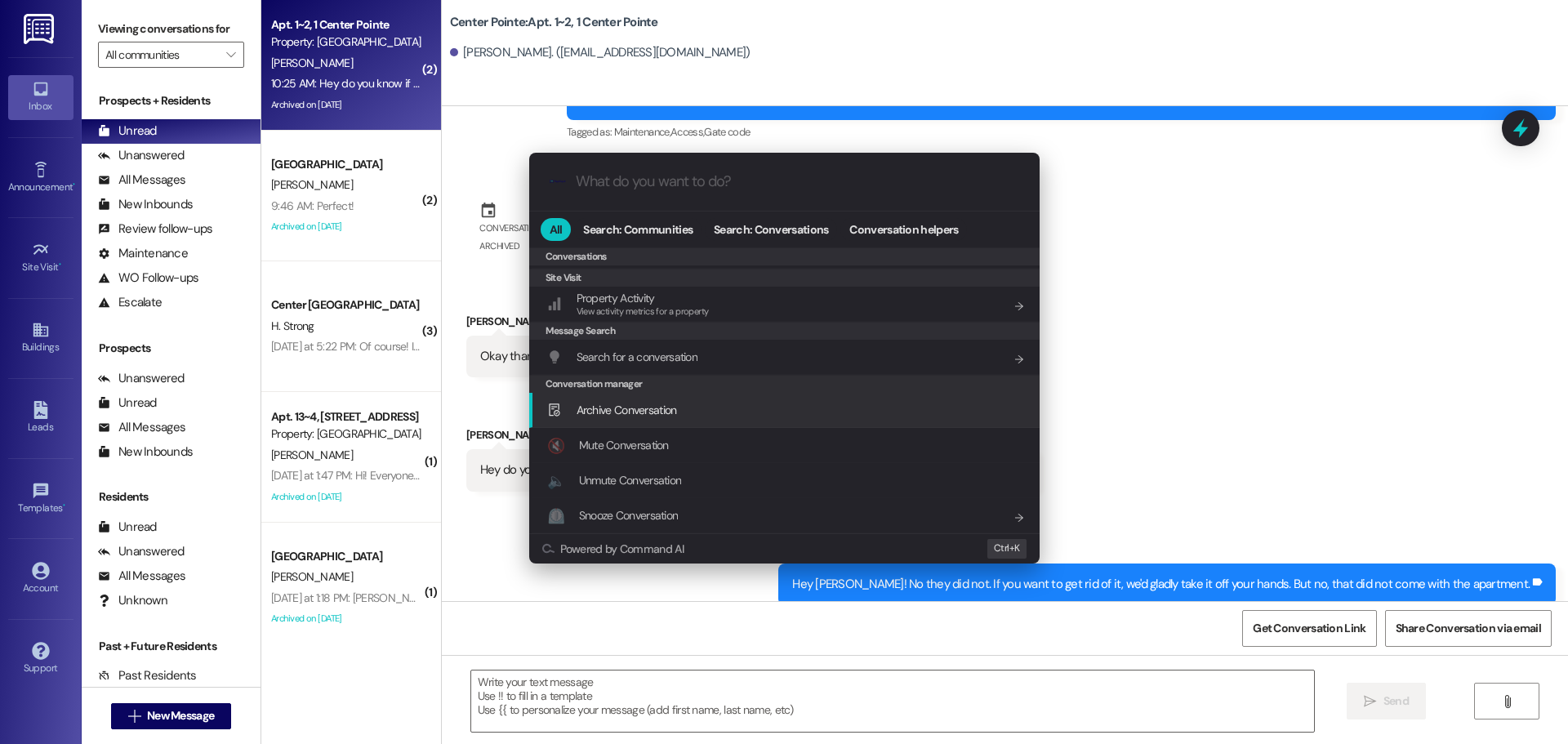
click at [579, 397] on div "Archive Conversation Add shortcut" at bounding box center [784, 410] width 510 height 35
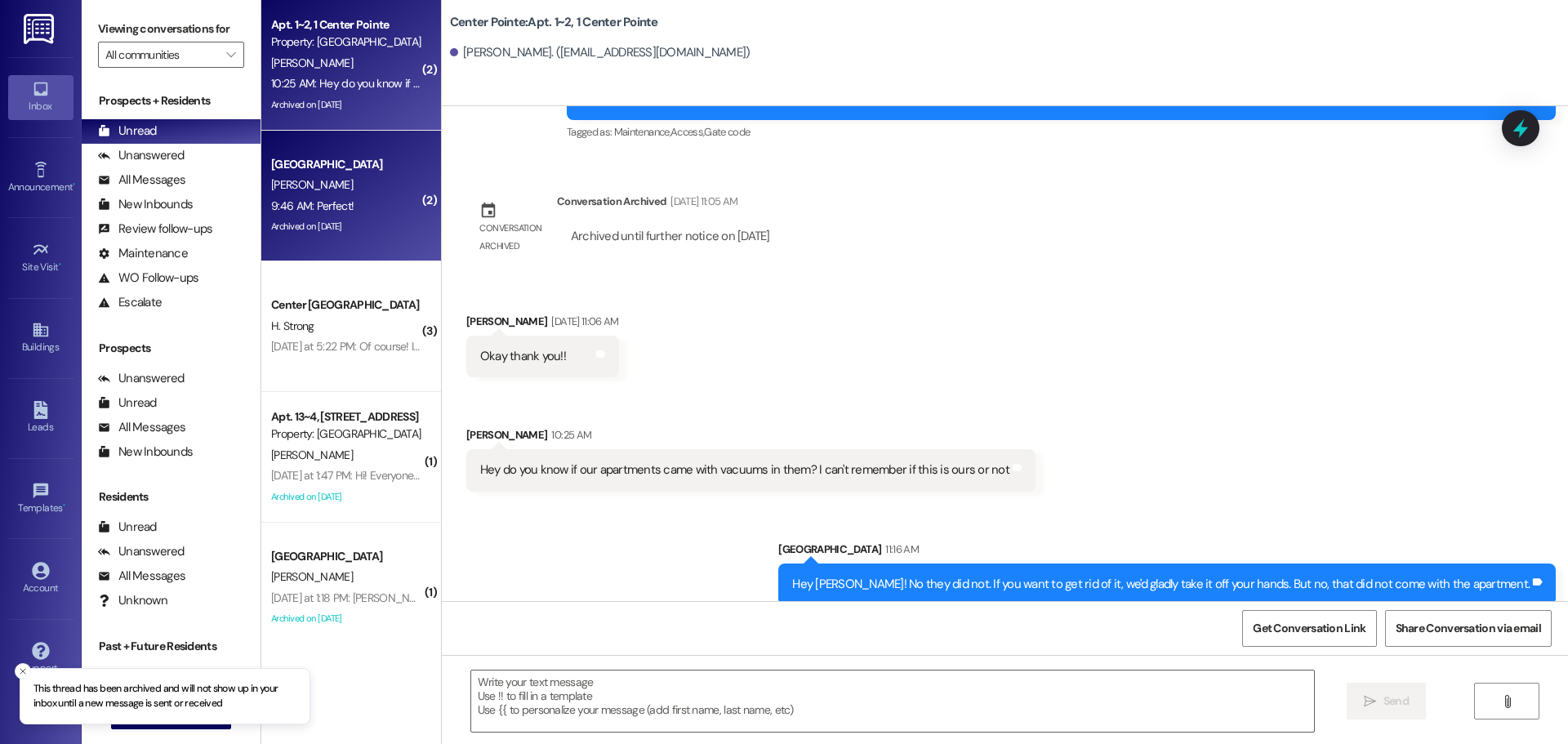
click at [364, 226] on div "Archived on 08/07/2025" at bounding box center [346, 226] width 154 height 20
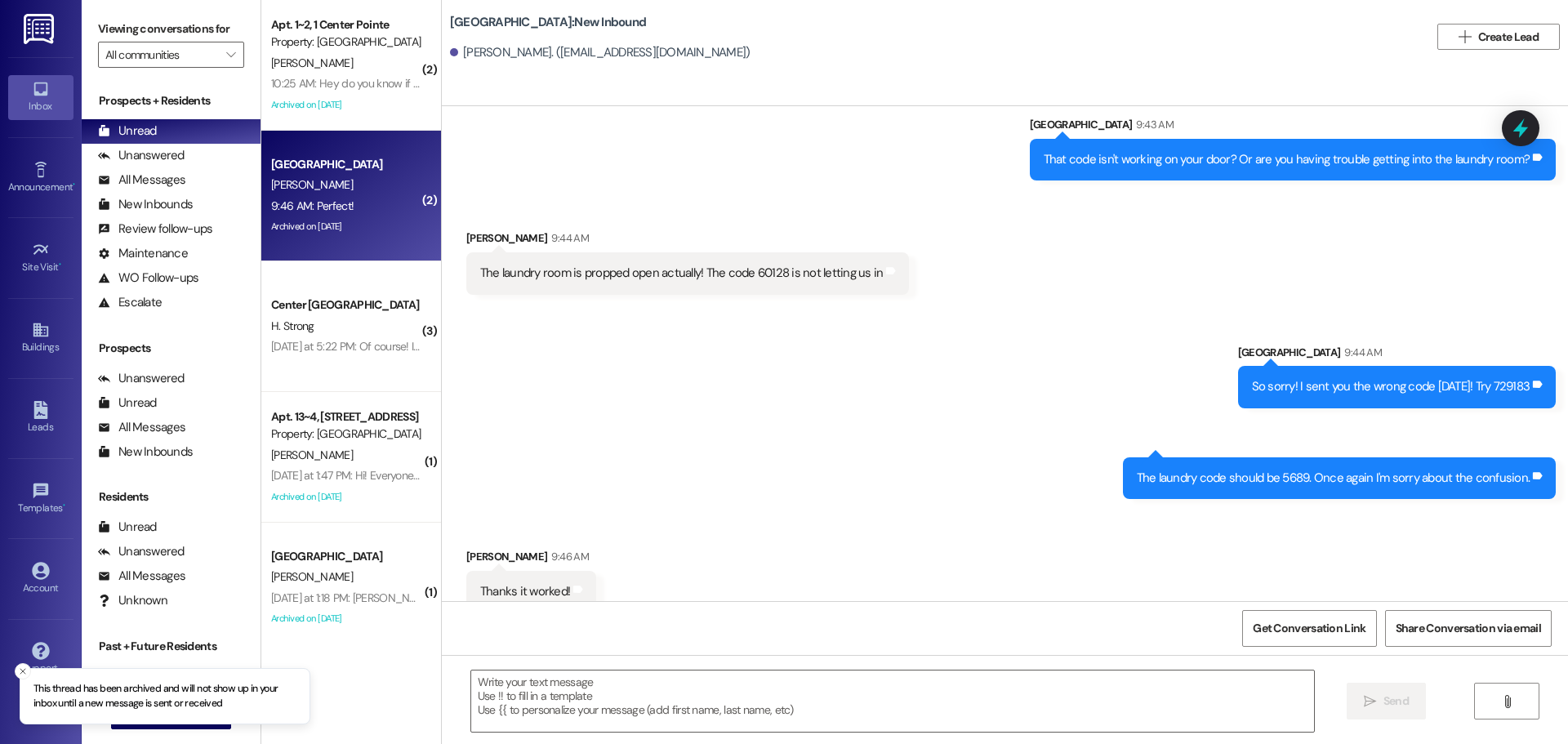
scroll to position [2955, 0]
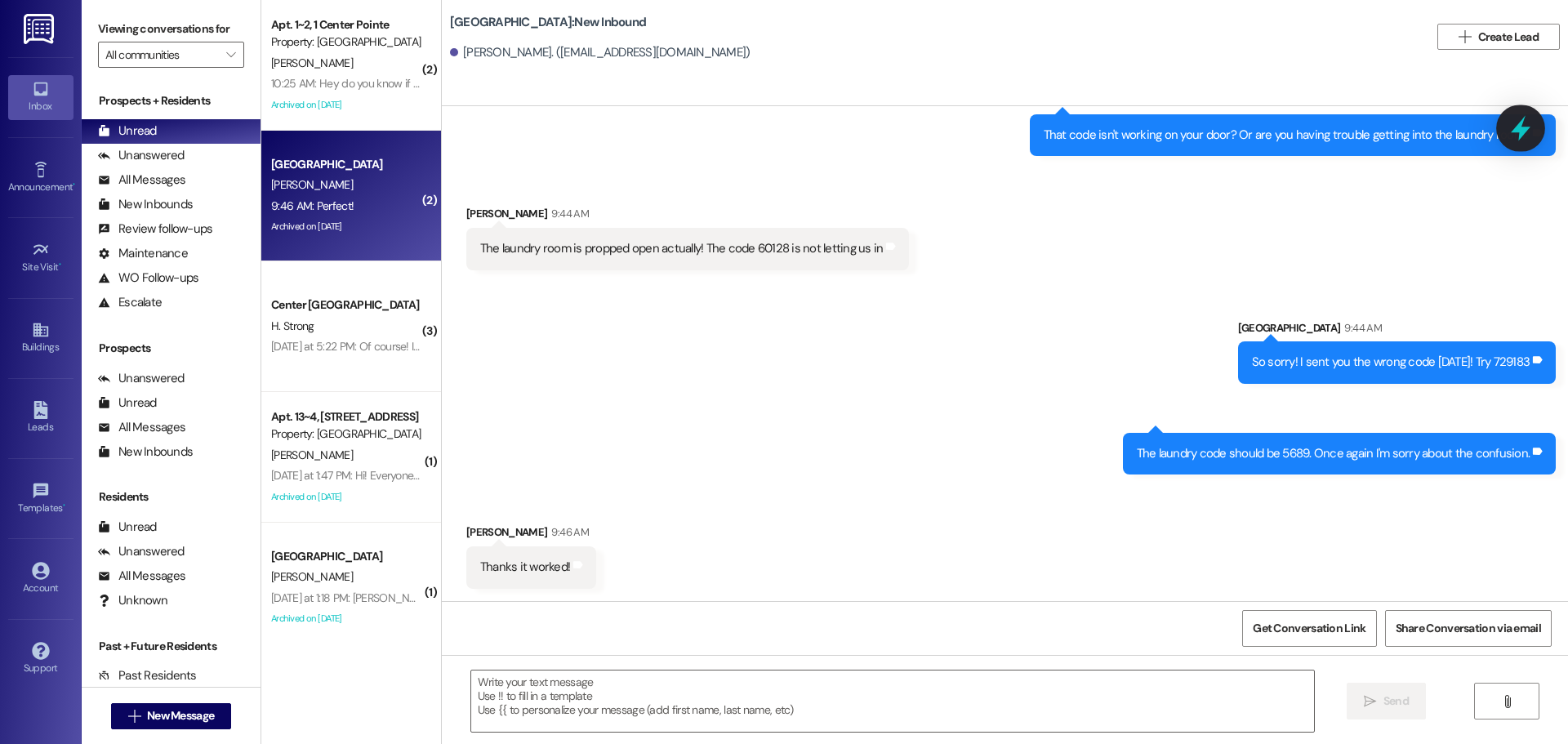
click at [1514, 128] on icon at bounding box center [1521, 128] width 28 height 28
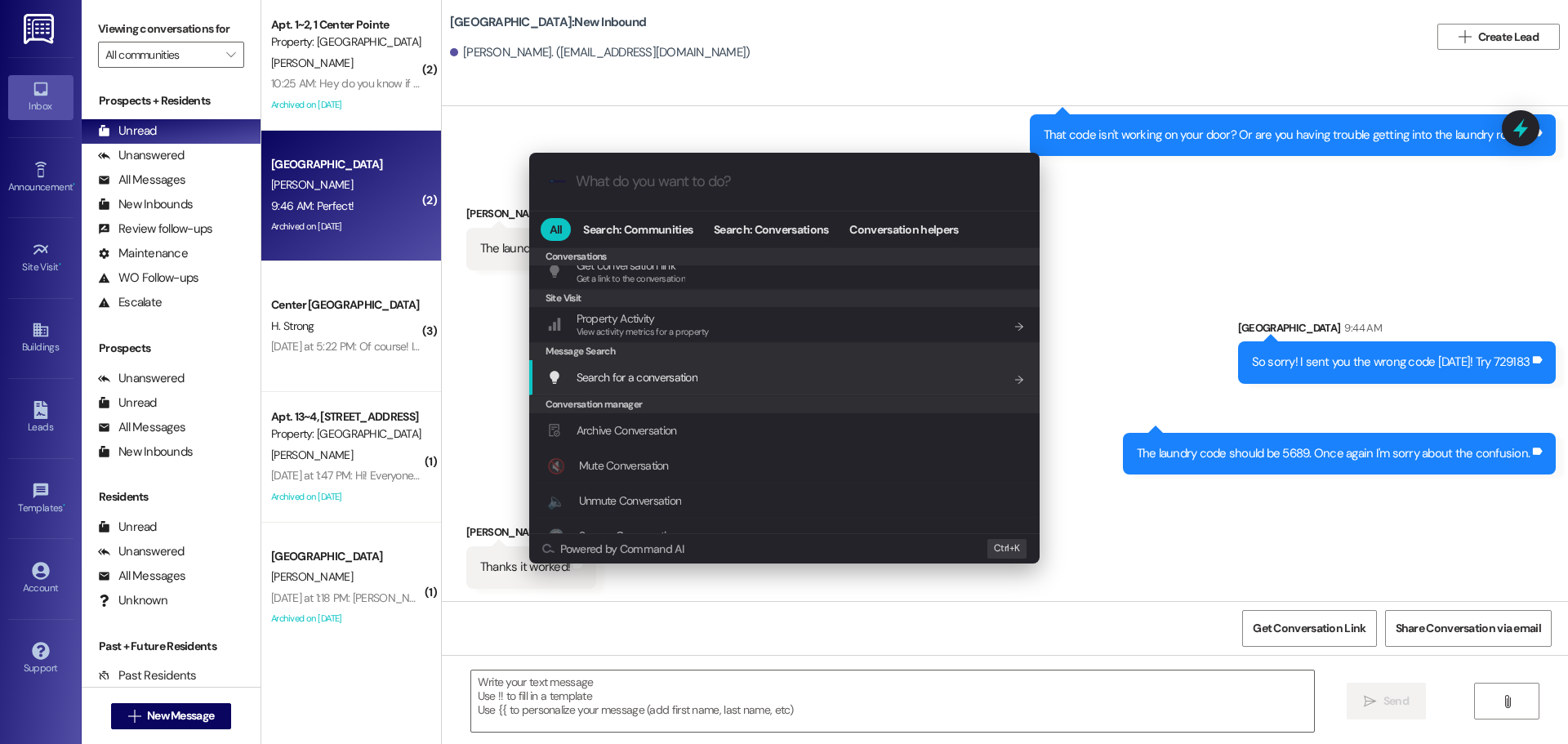
scroll to position [713, 0]
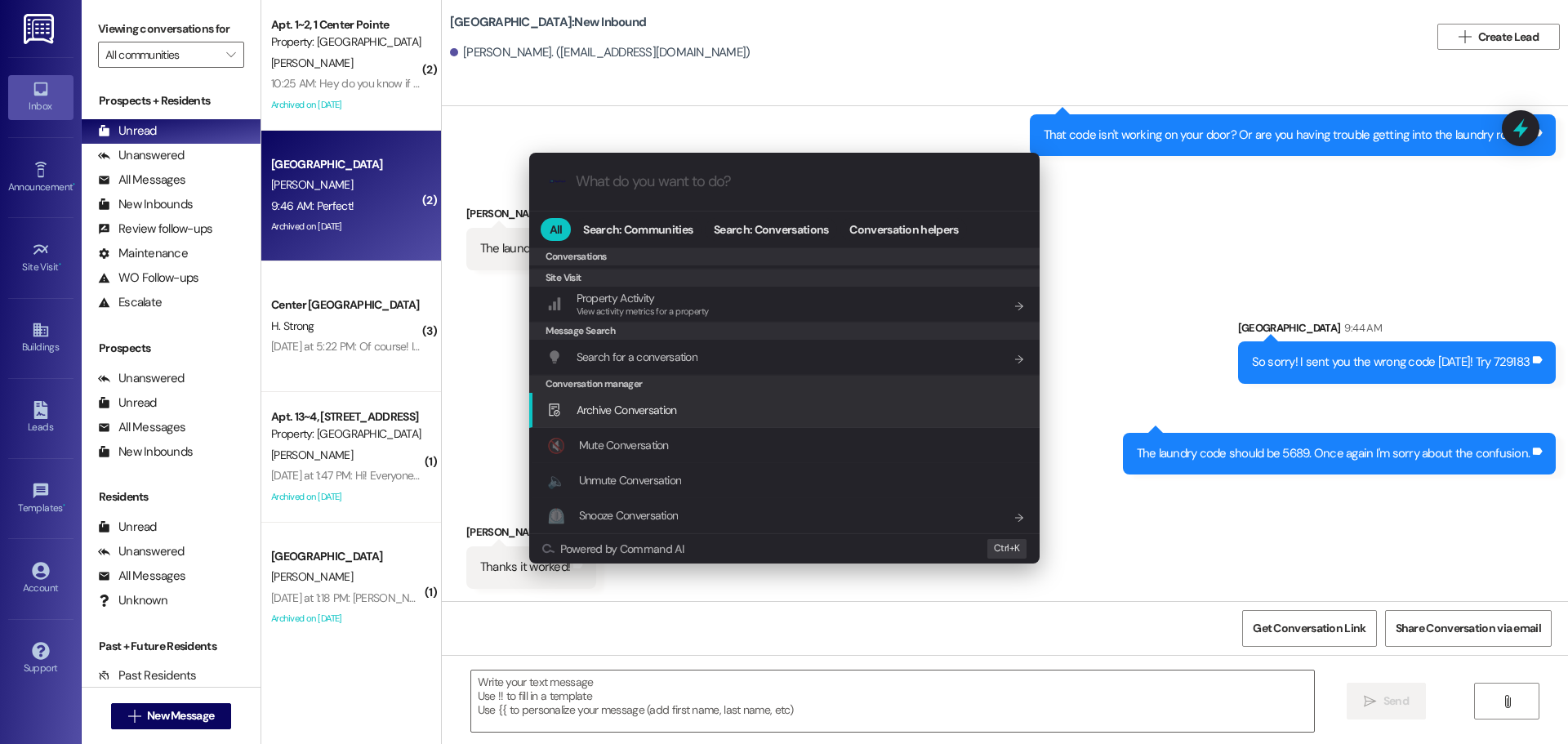
click at [700, 405] on div "Archive Conversation Add shortcut" at bounding box center [785, 409] width 478 height 18
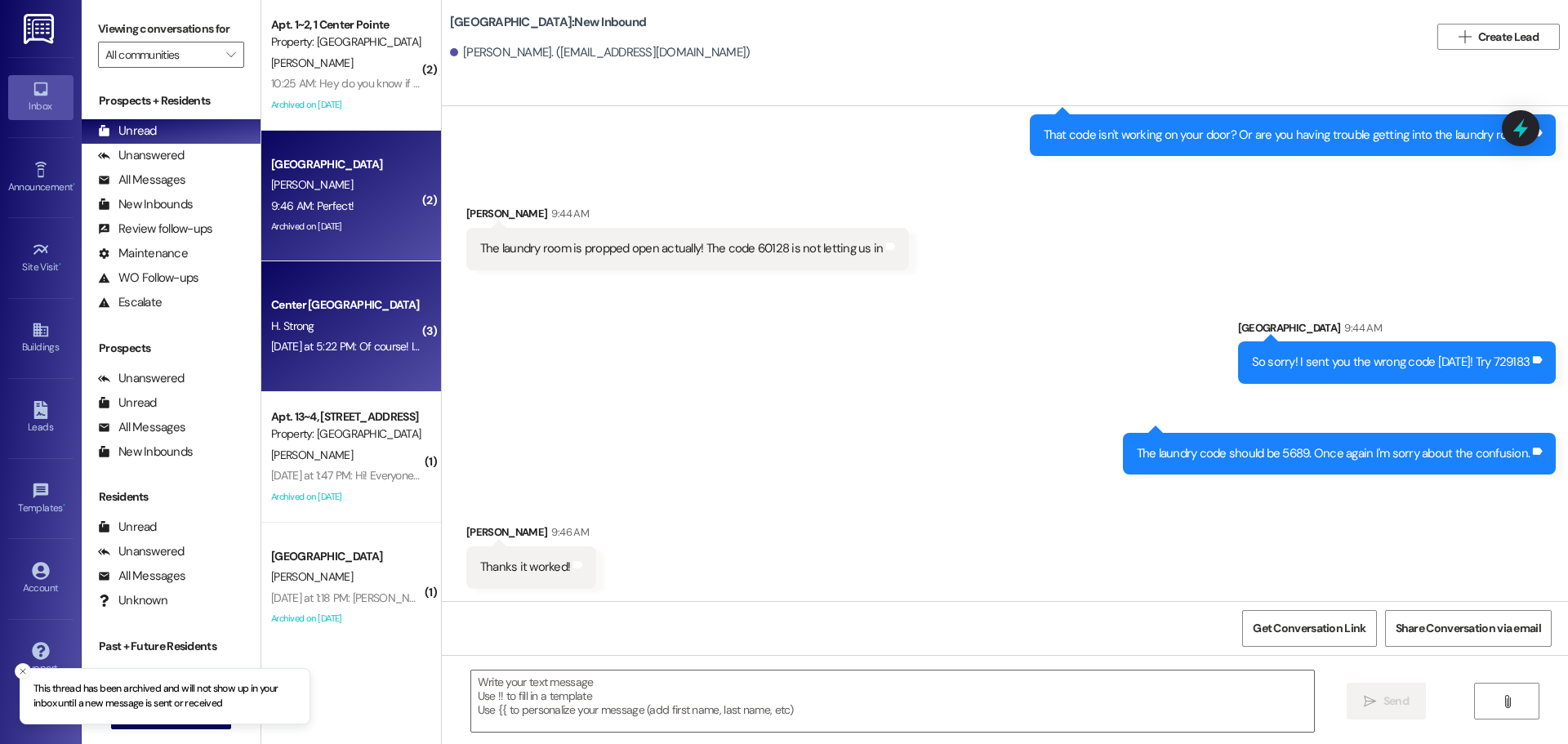
click at [336, 314] on div "Center [GEOGRAPHIC_DATA]" at bounding box center [346, 305] width 154 height 20
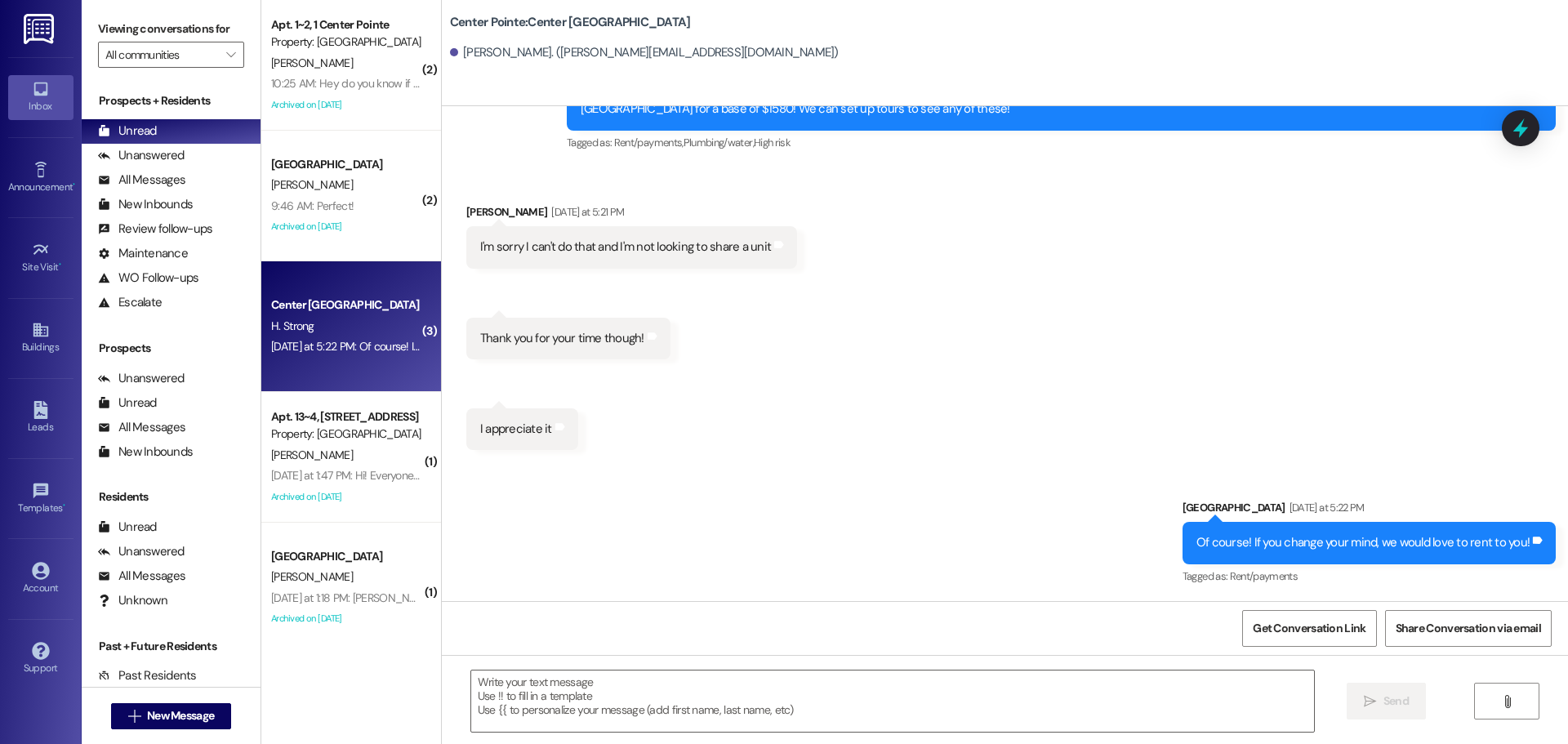
scroll to position [465, 0]
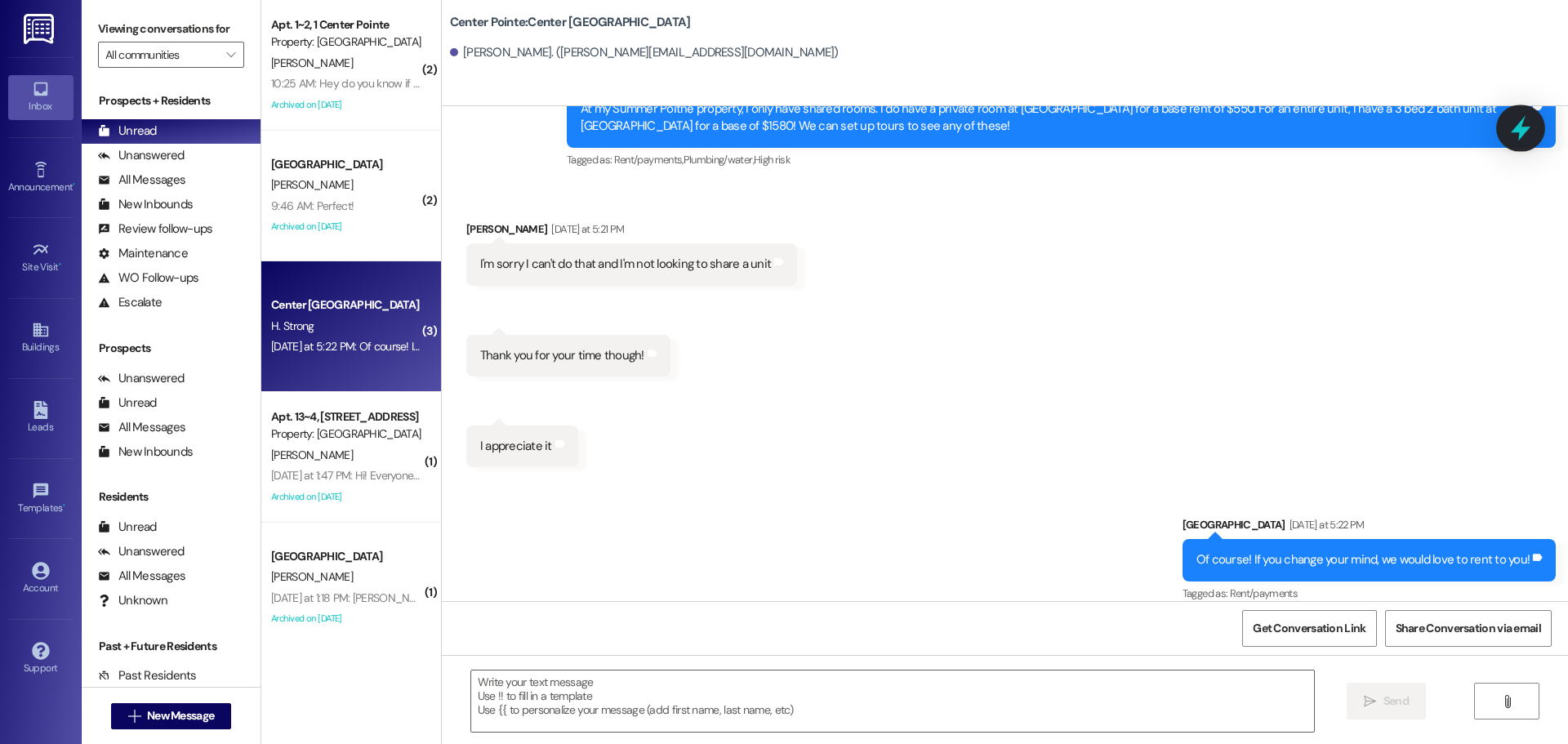
click at [1534, 118] on icon at bounding box center [1521, 128] width 28 height 28
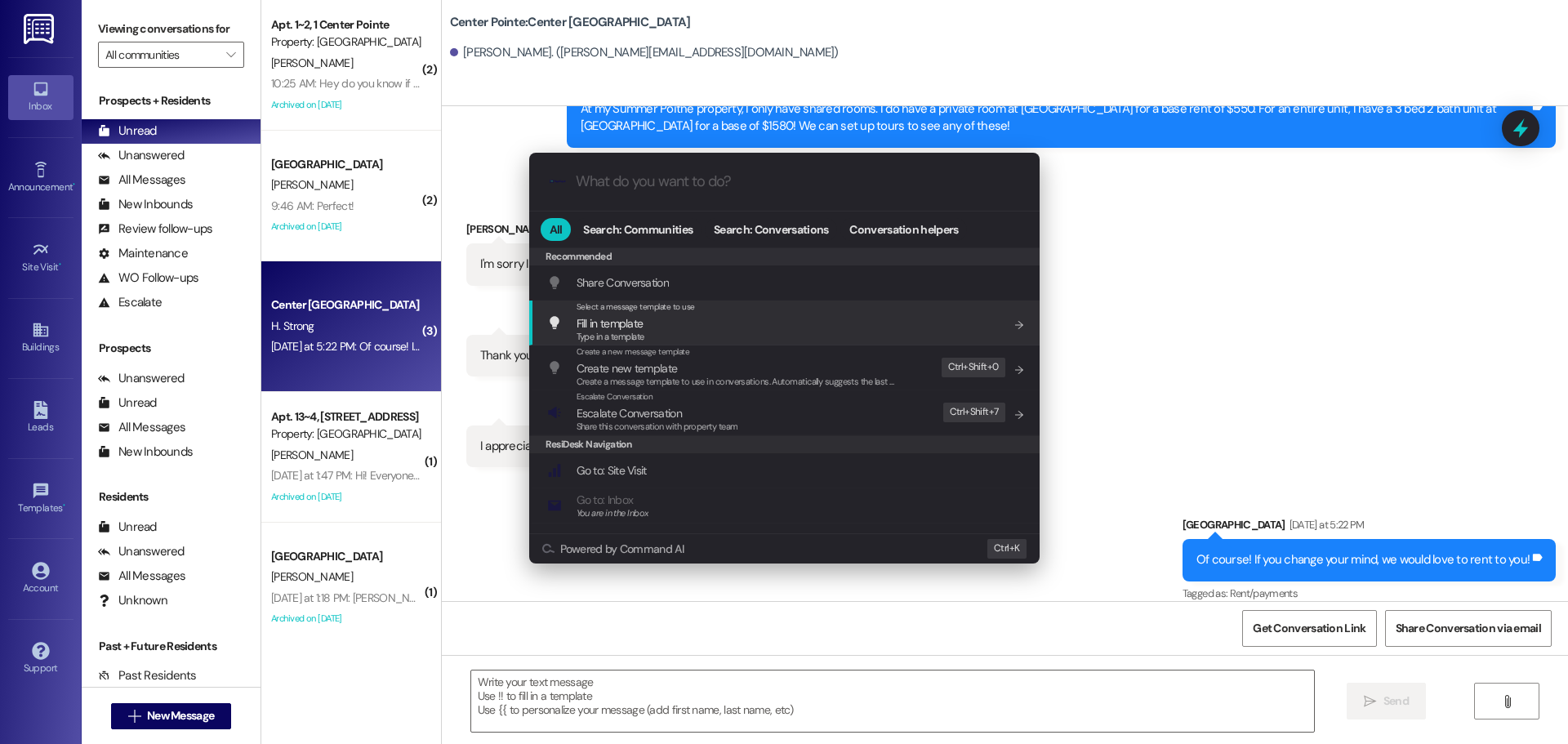
click at [1203, 285] on div ".cls-1{fill:#0a055f;}.cls-2{fill:#0cc4c4;} resideskLogoBlueOrange All Search: C…" at bounding box center [784, 372] width 1568 height 744
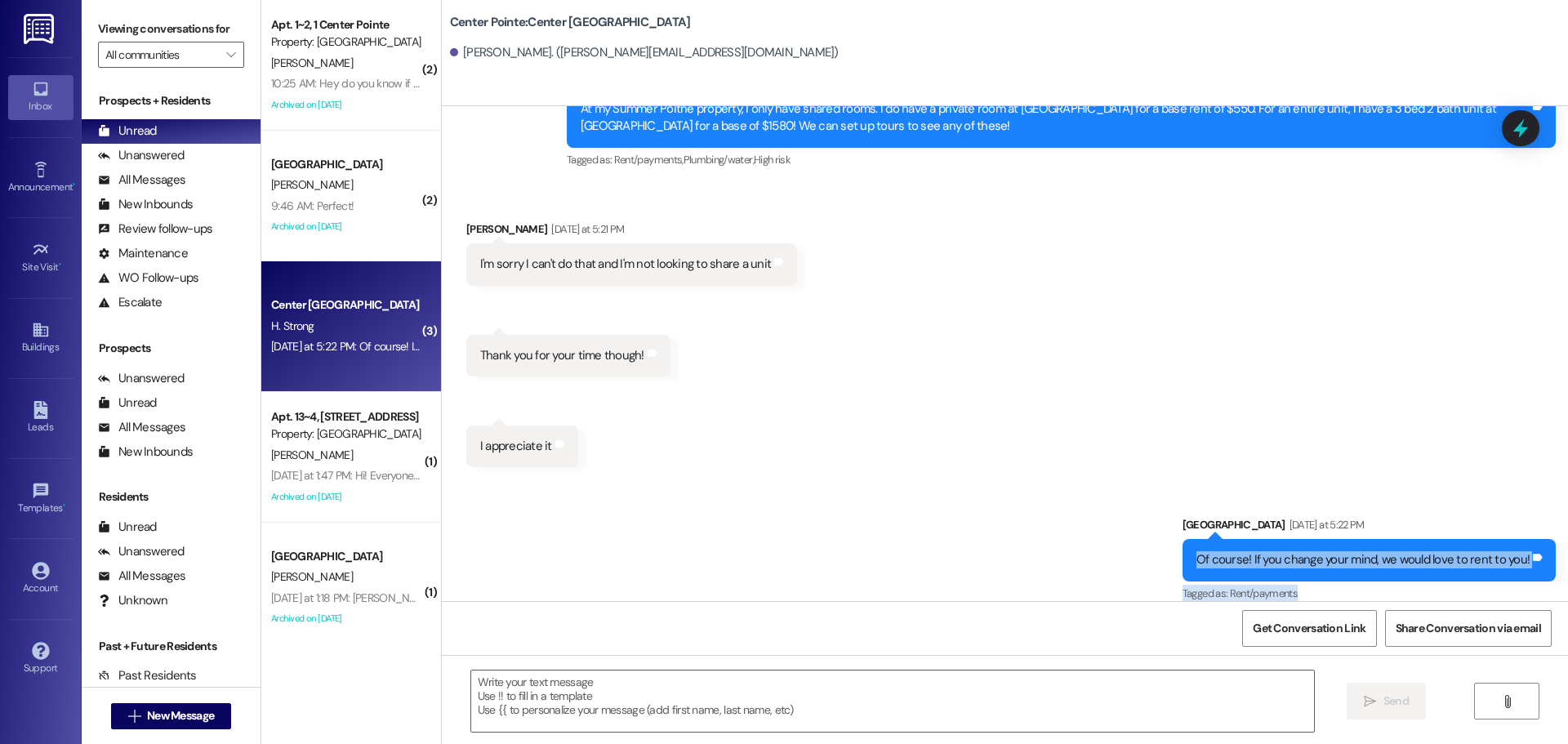
drag, startPoint x: 1192, startPoint y: 547, endPoint x: 1453, endPoint y: 579, distance: 263.0
click at [1453, 579] on div "Leasing Campus Way Yesterday at 5:22 PM Of course! If you change your mind, we …" at bounding box center [1369, 561] width 373 height 89
click at [1338, 419] on div "Received via SMS Hayden Strong Yesterday at 5:21 PM I'm sorry I can't do that a…" at bounding box center [1004, 332] width 1126 height 296
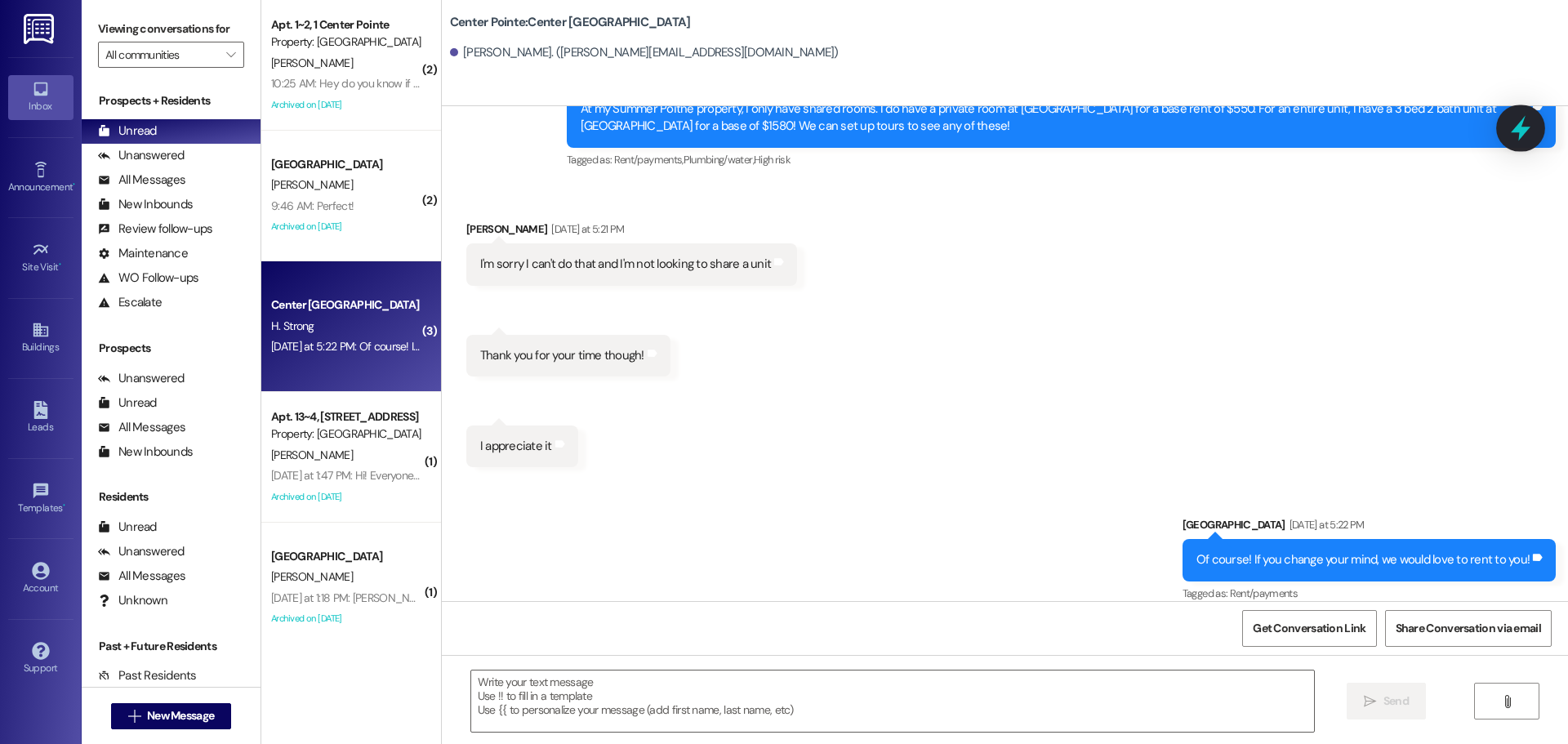
click at [1527, 128] on icon at bounding box center [1520, 128] width 19 height 25
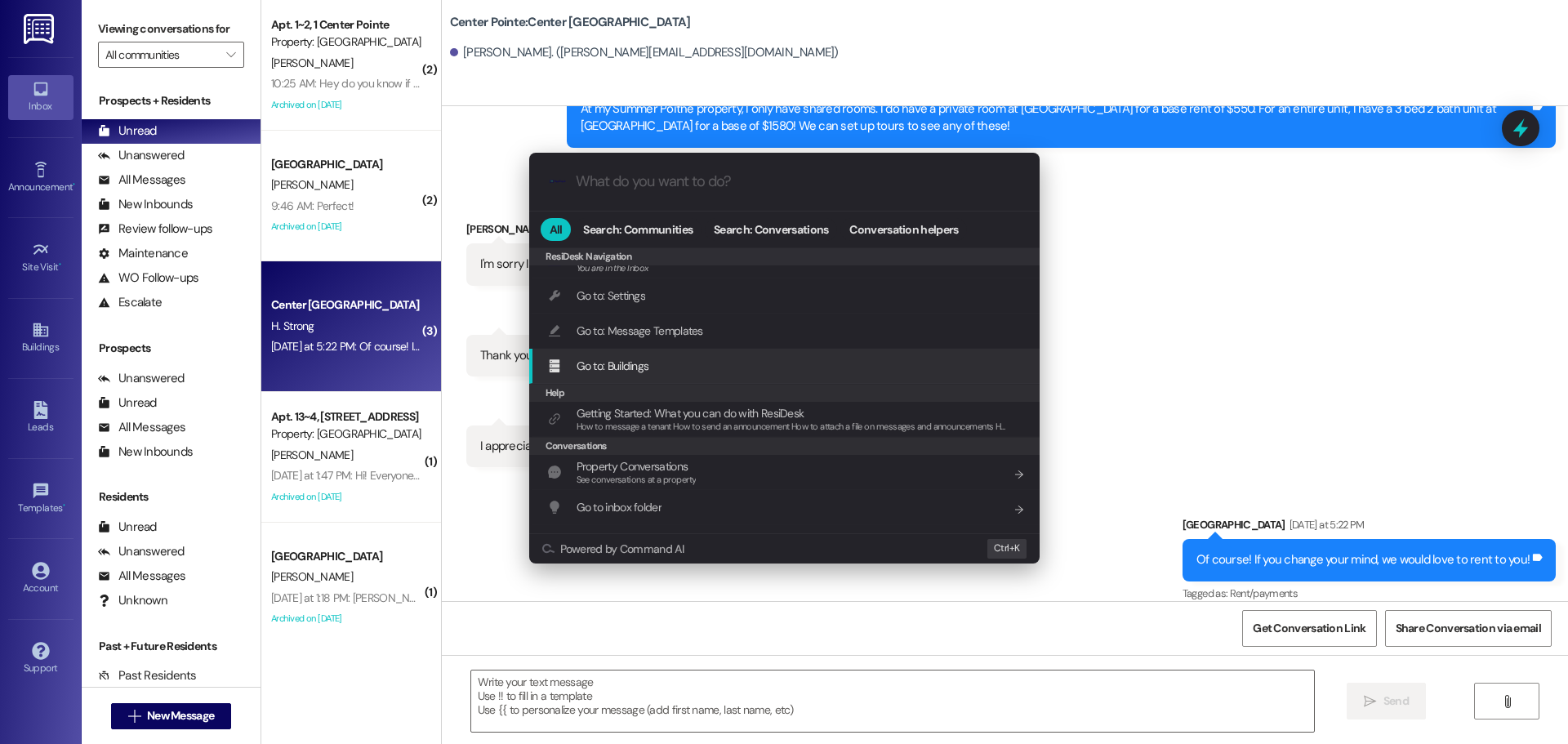
scroll to position [713, 0]
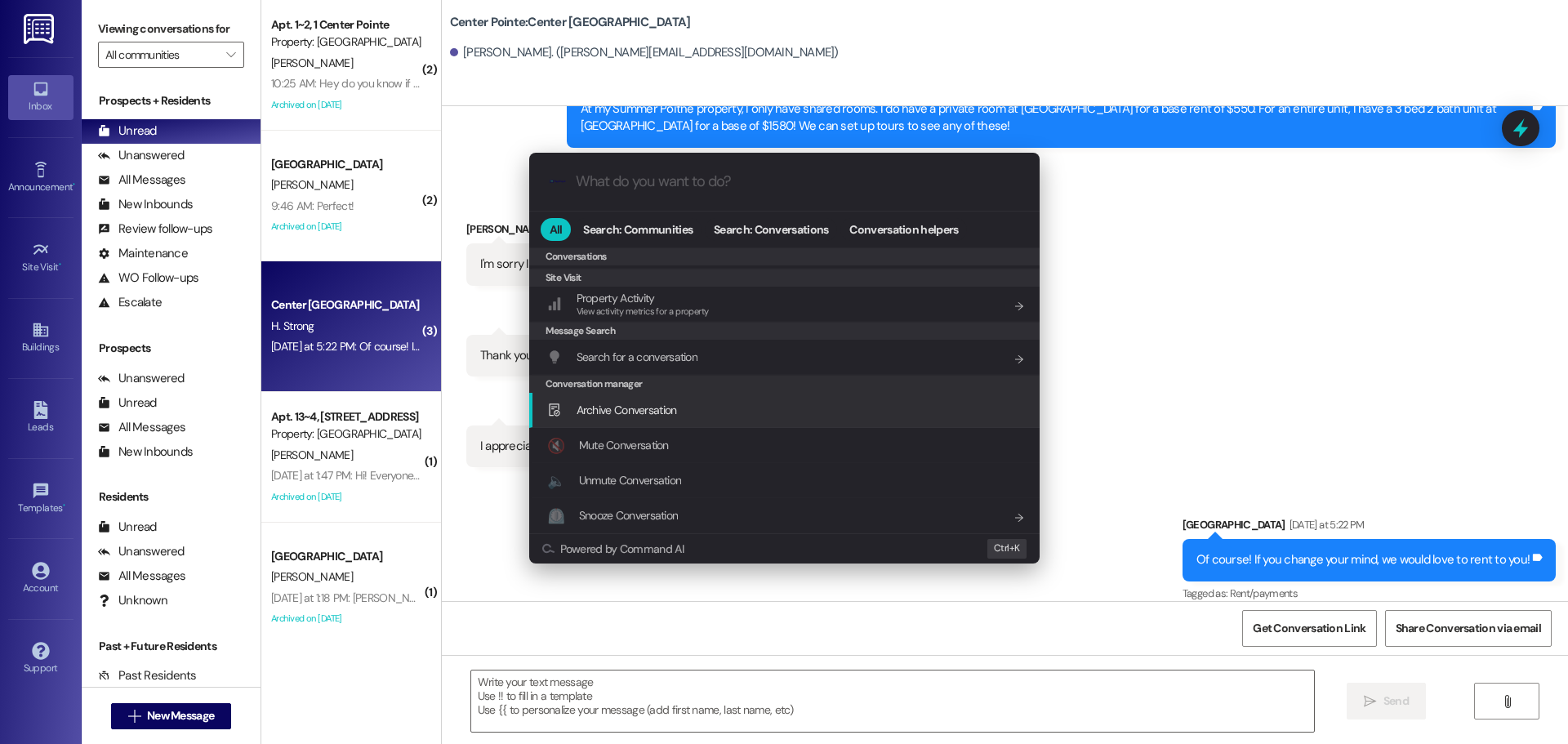
click at [691, 406] on div "Archive Conversation Add shortcut" at bounding box center [785, 409] width 478 height 18
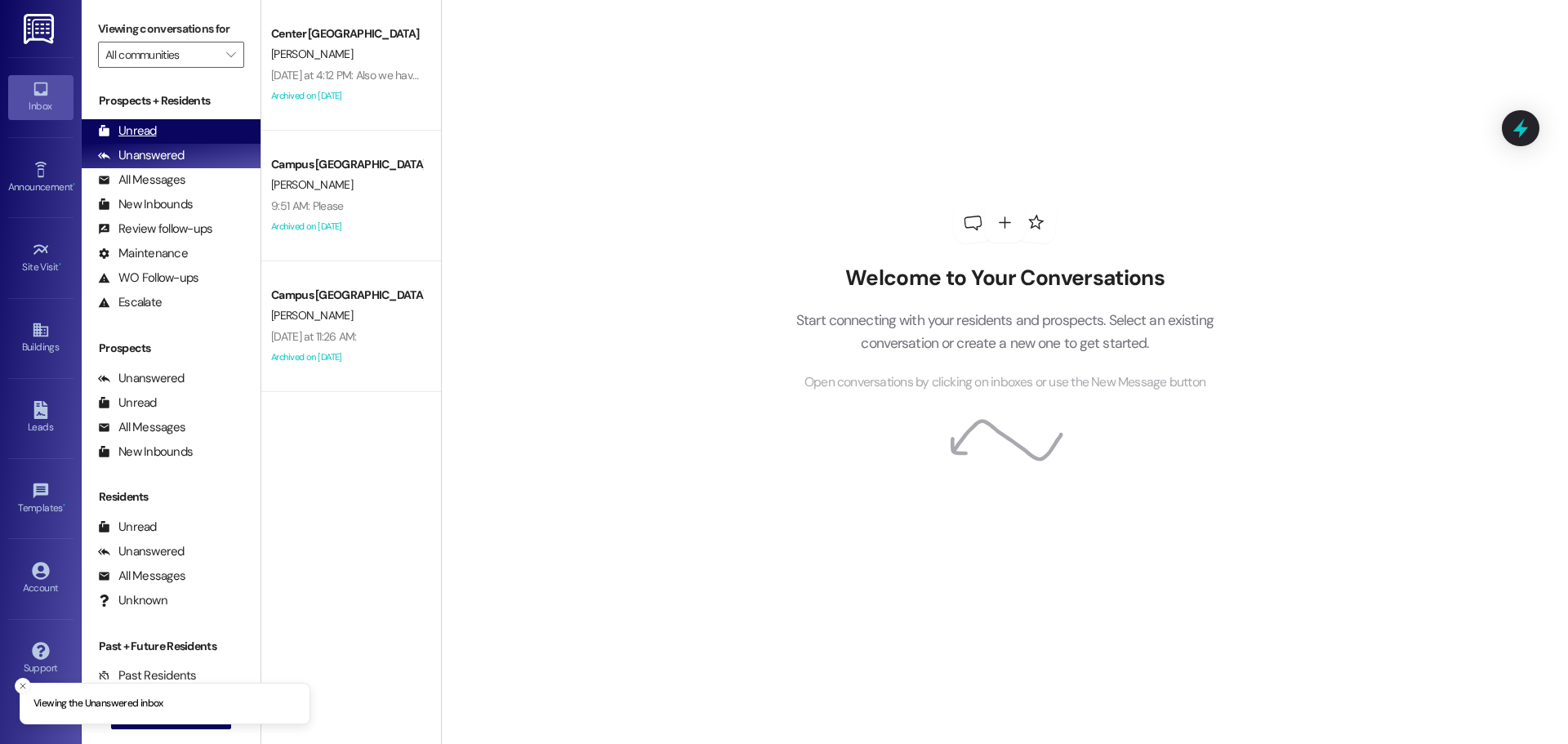
click at [188, 126] on div "Unread (0)" at bounding box center [171, 131] width 179 height 25
